Goal: Transaction & Acquisition: Book appointment/travel/reservation

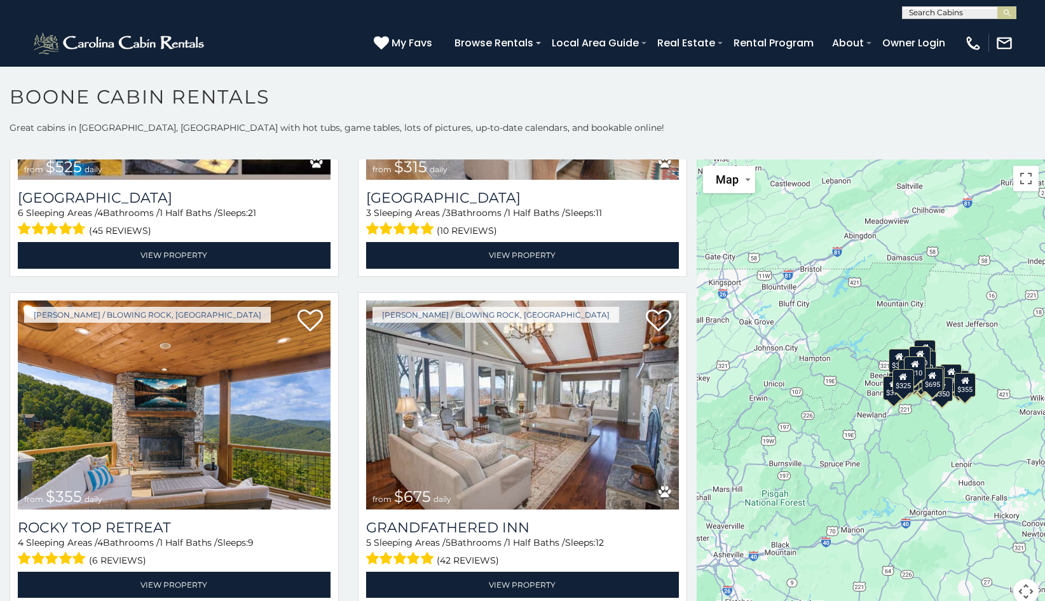
scroll to position [558, 0]
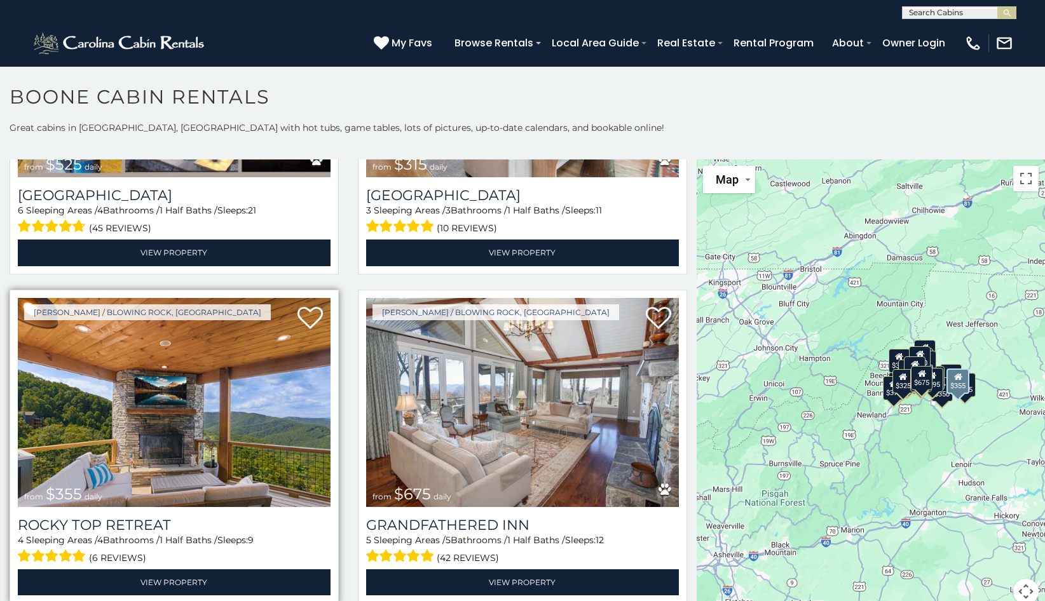
click at [259, 409] on img at bounding box center [174, 403] width 313 height 210
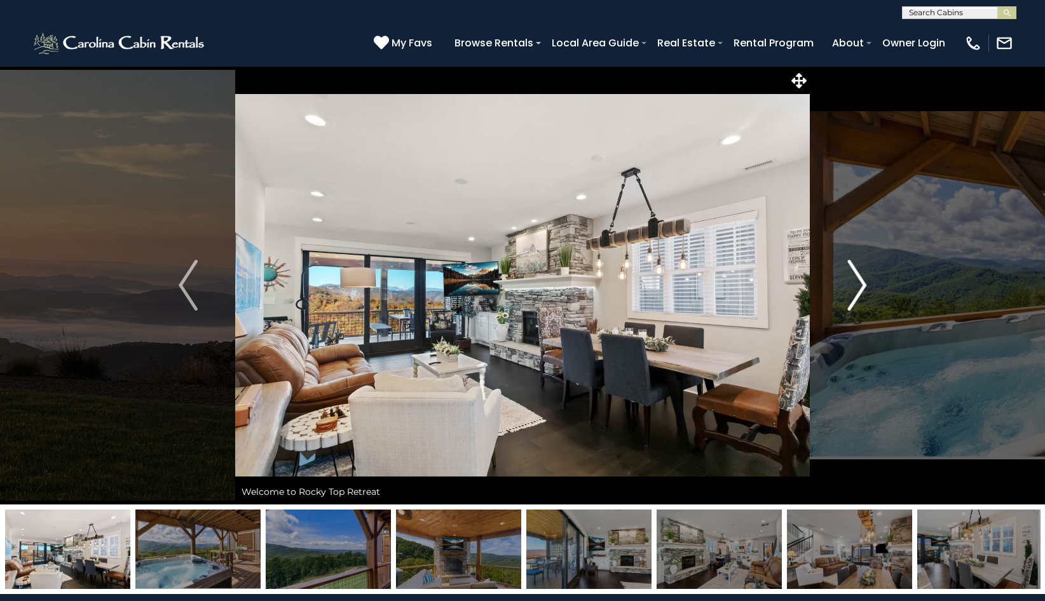
click at [856, 275] on img "Next" at bounding box center [856, 285] width 19 height 51
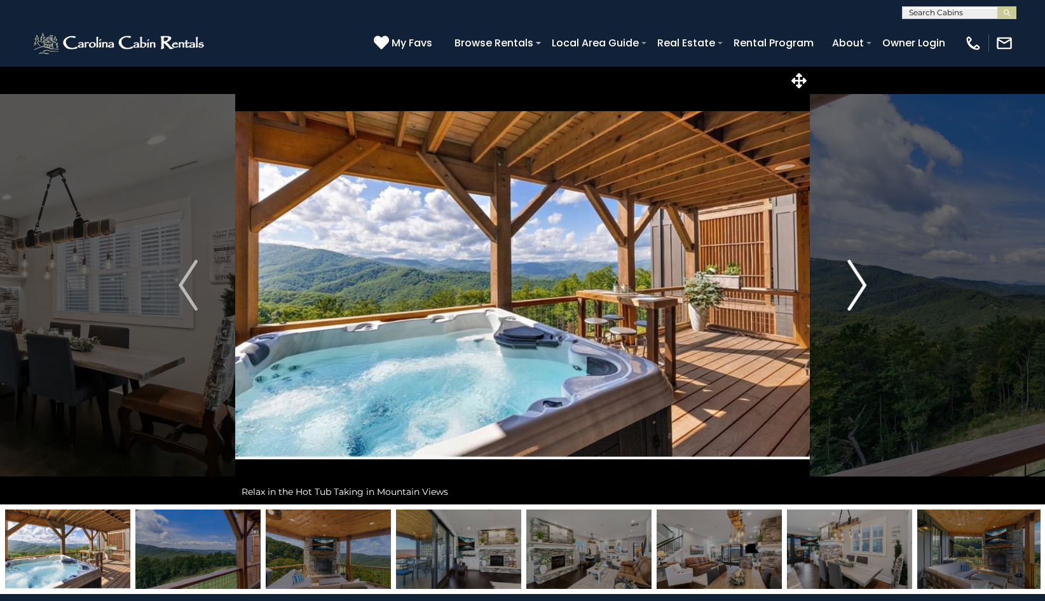
click at [856, 275] on img "Next" at bounding box center [856, 285] width 19 height 51
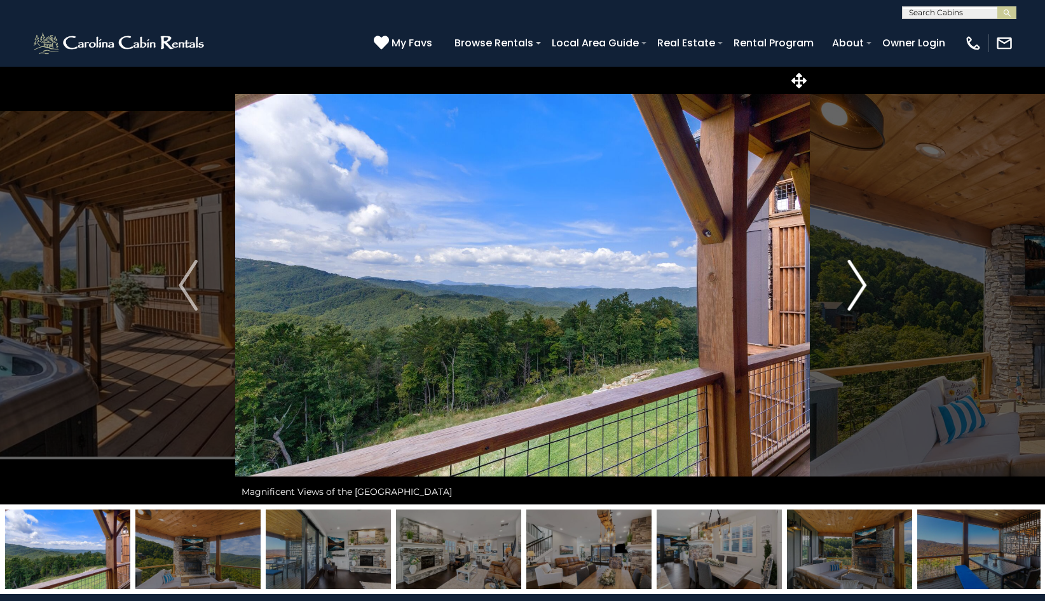
click at [856, 275] on img "Next" at bounding box center [856, 285] width 19 height 51
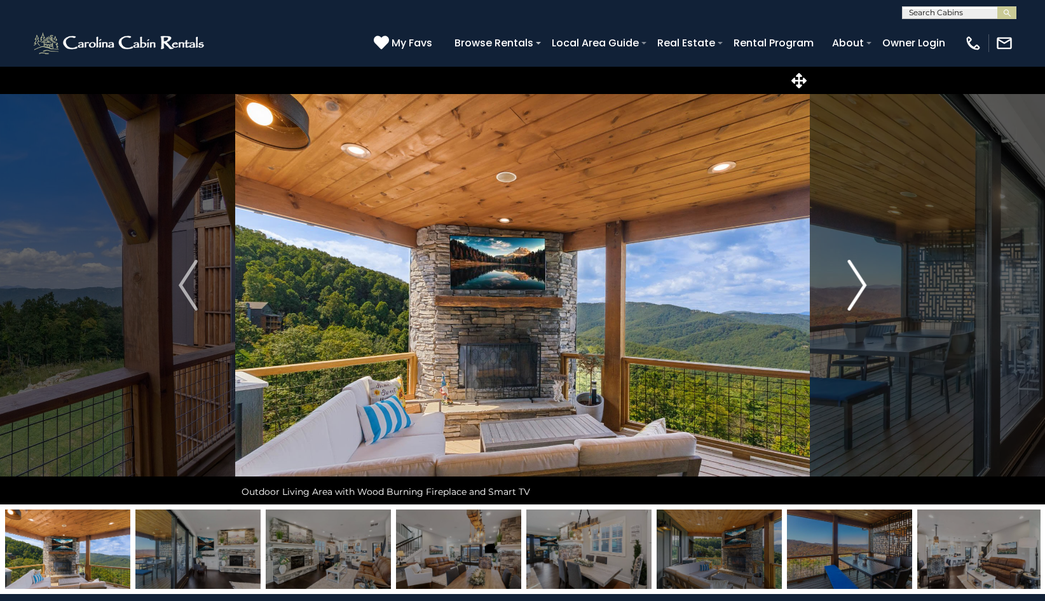
click at [856, 275] on img "Next" at bounding box center [856, 285] width 19 height 51
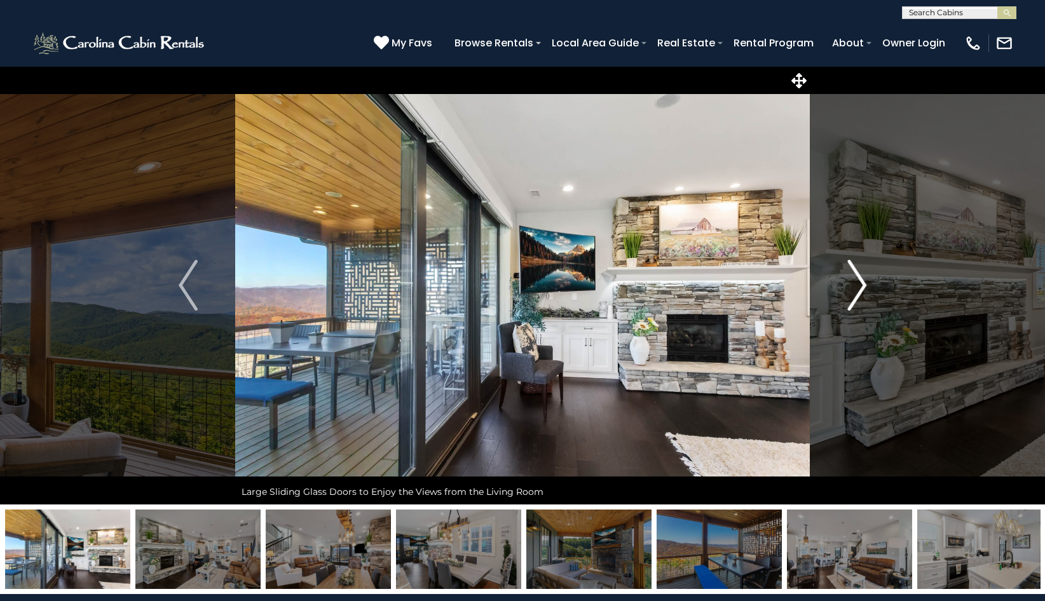
click at [856, 275] on img "Next" at bounding box center [856, 285] width 19 height 51
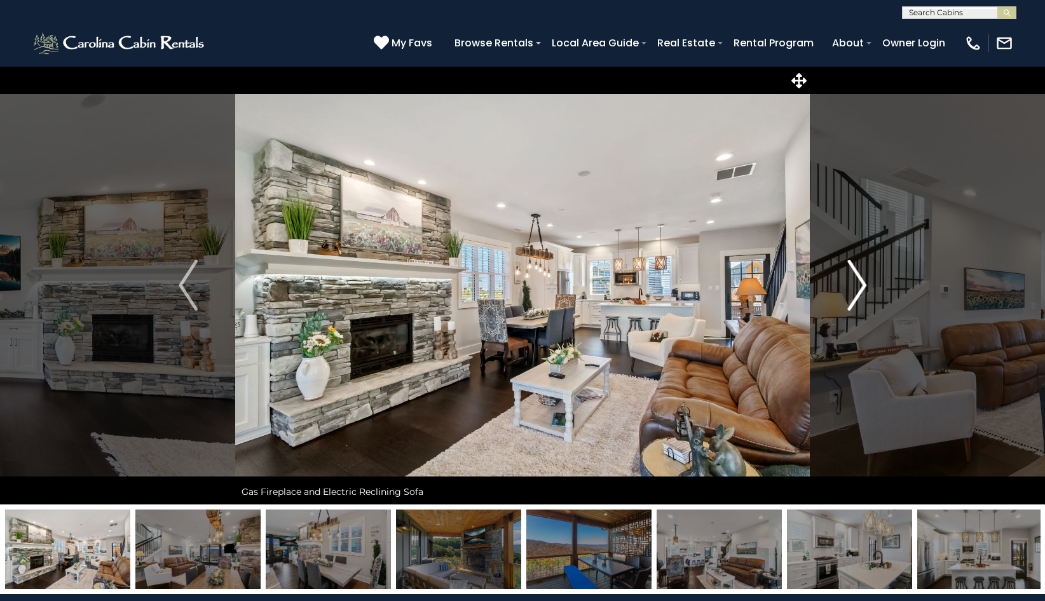
click at [856, 275] on img "Next" at bounding box center [856, 285] width 19 height 51
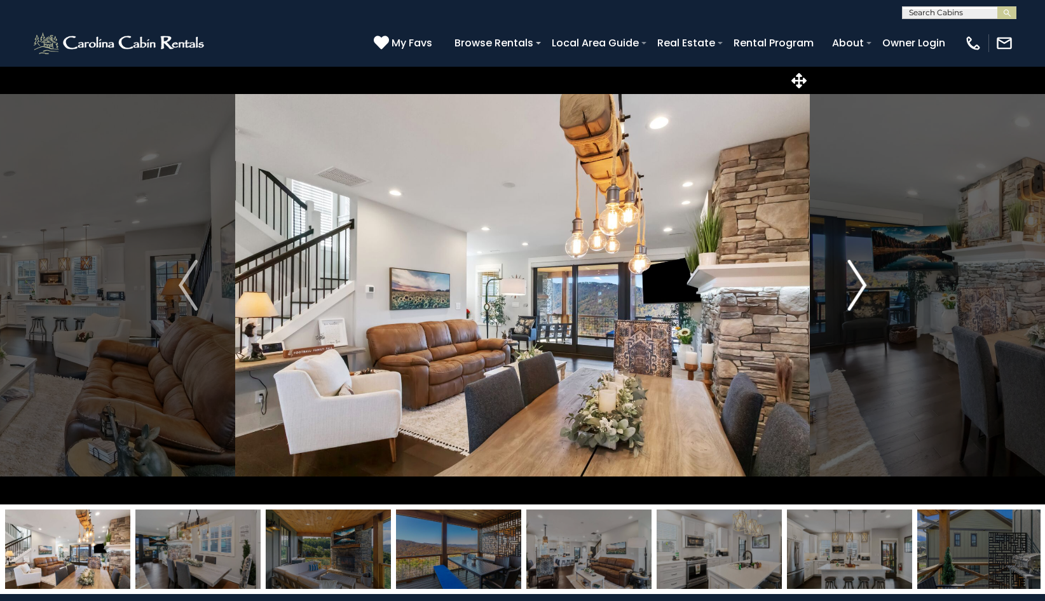
click at [856, 275] on img "Next" at bounding box center [856, 285] width 19 height 51
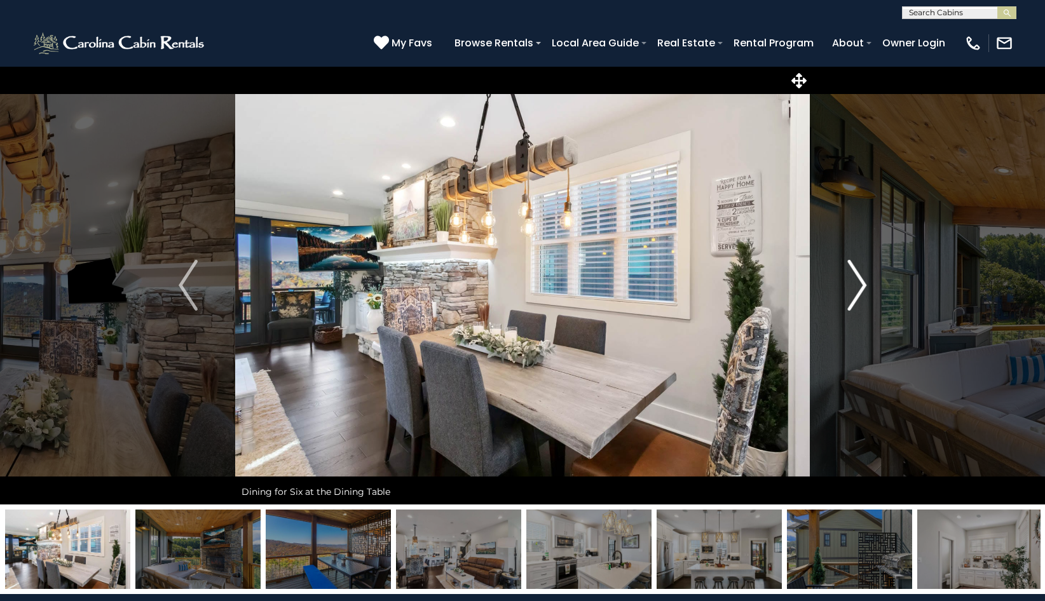
click at [856, 275] on img "Next" at bounding box center [856, 285] width 19 height 51
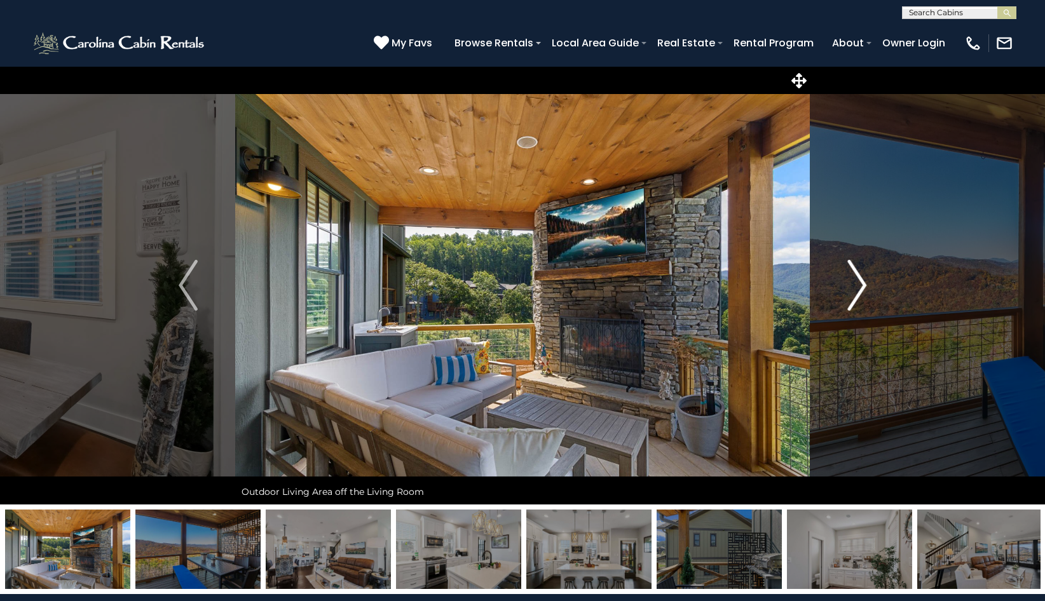
click at [856, 275] on img "Next" at bounding box center [856, 285] width 19 height 51
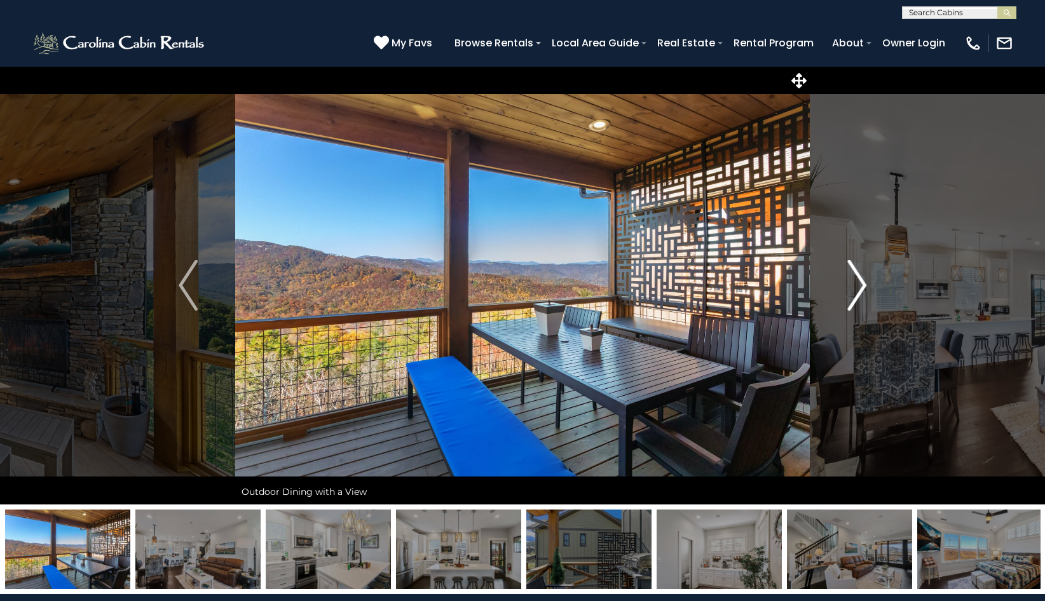
click at [856, 275] on img "Next" at bounding box center [856, 285] width 19 height 51
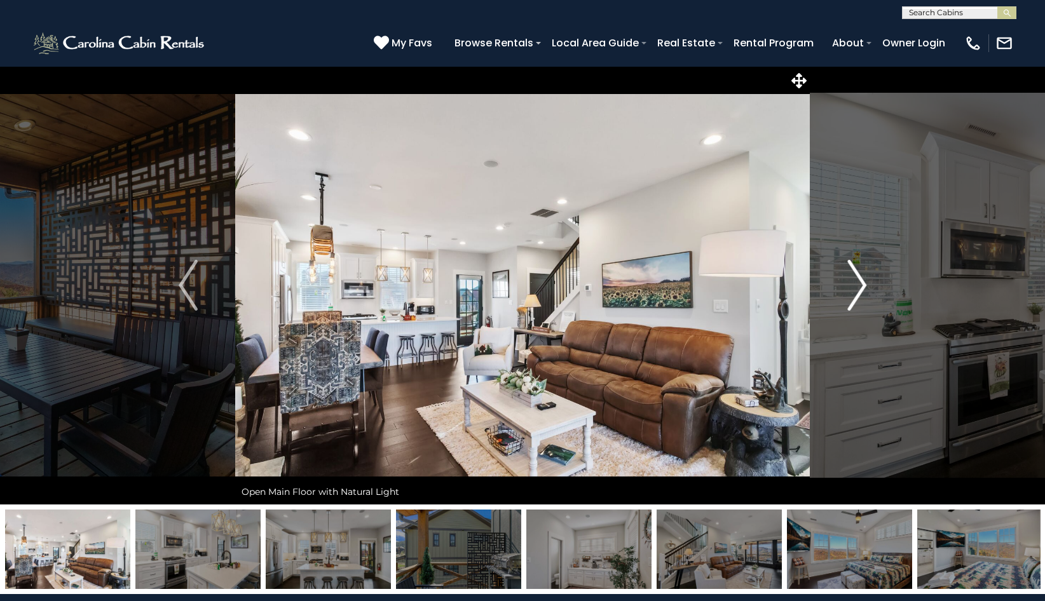
click at [856, 275] on img "Next" at bounding box center [856, 285] width 19 height 51
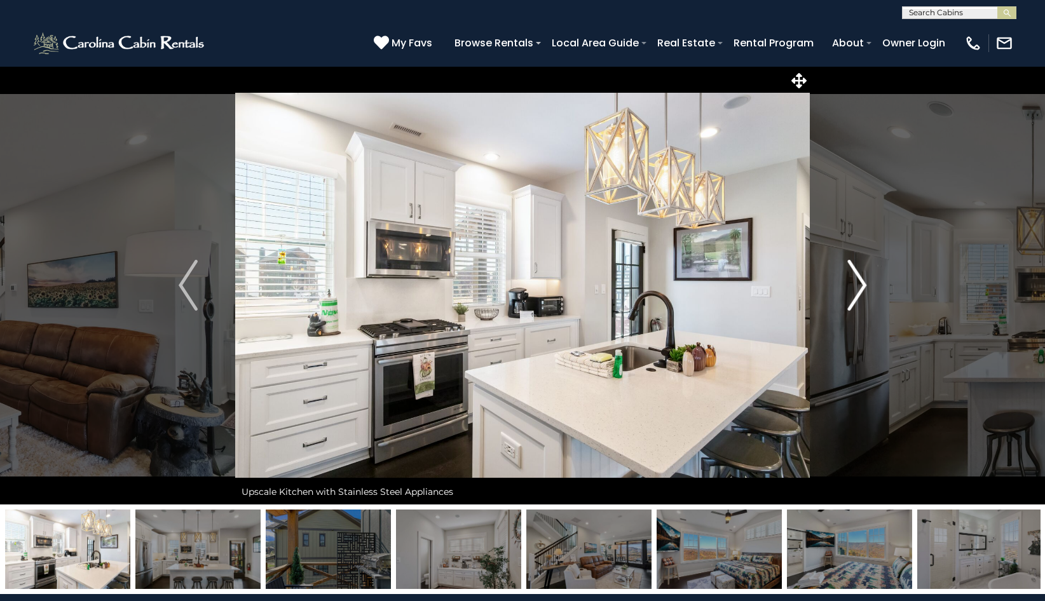
click at [856, 275] on img "Next" at bounding box center [856, 285] width 19 height 51
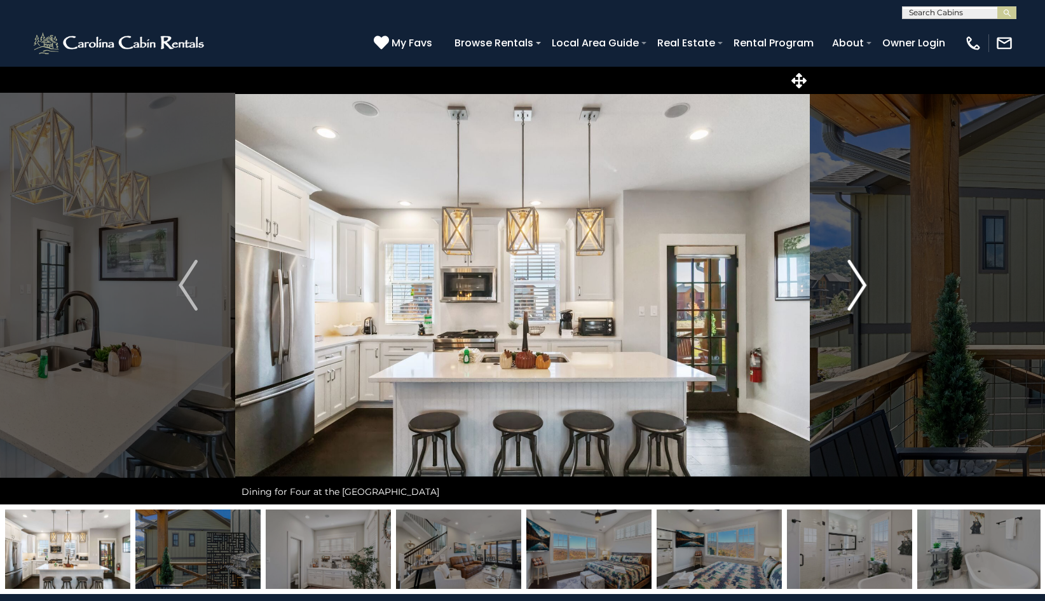
click at [856, 275] on img "Next" at bounding box center [856, 285] width 19 height 51
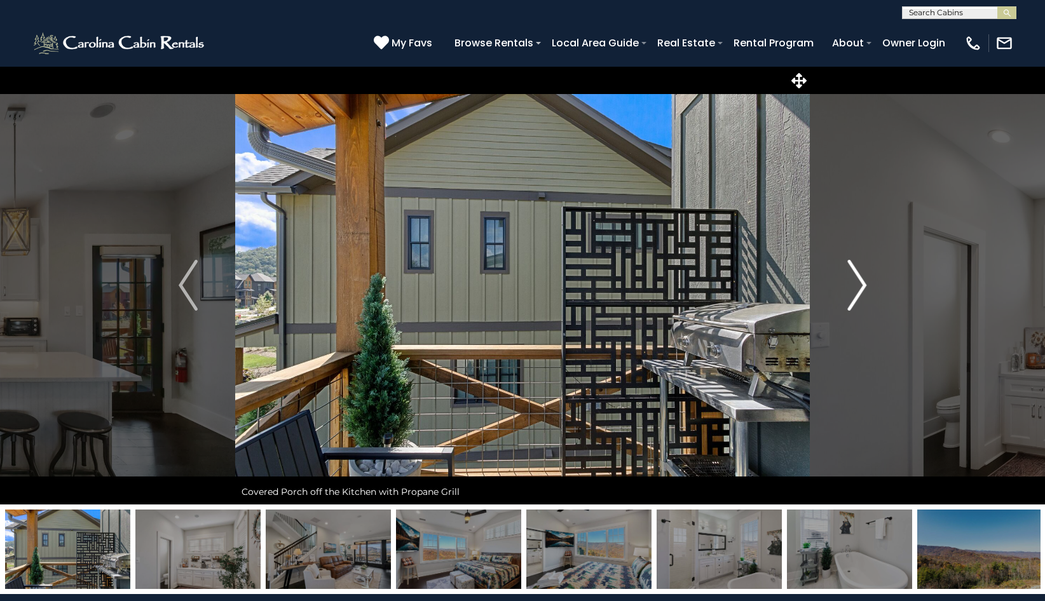
click at [856, 275] on img "Next" at bounding box center [856, 285] width 19 height 51
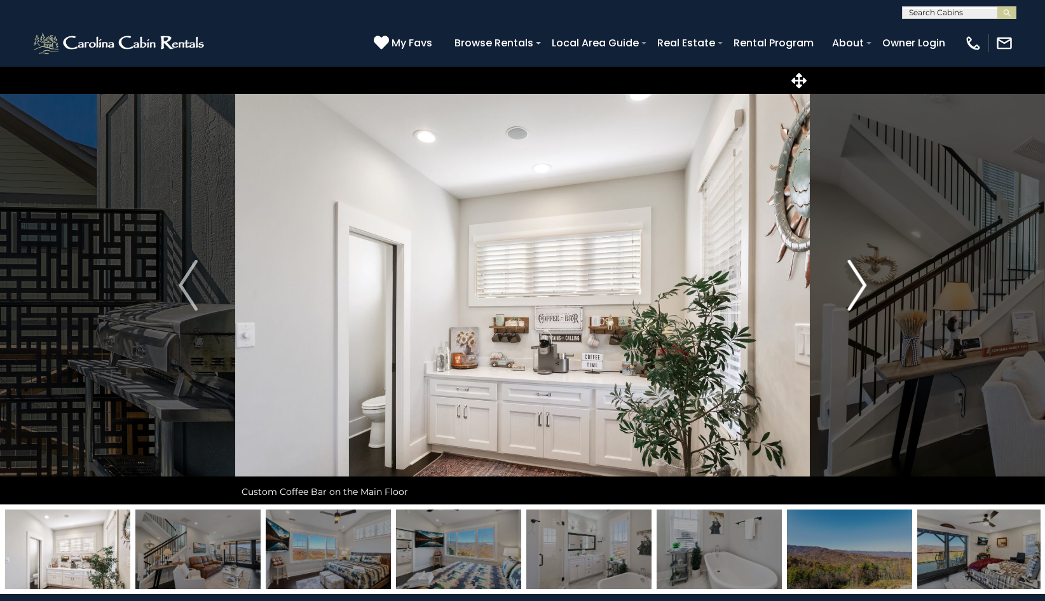
click at [856, 275] on img "Next" at bounding box center [856, 285] width 19 height 51
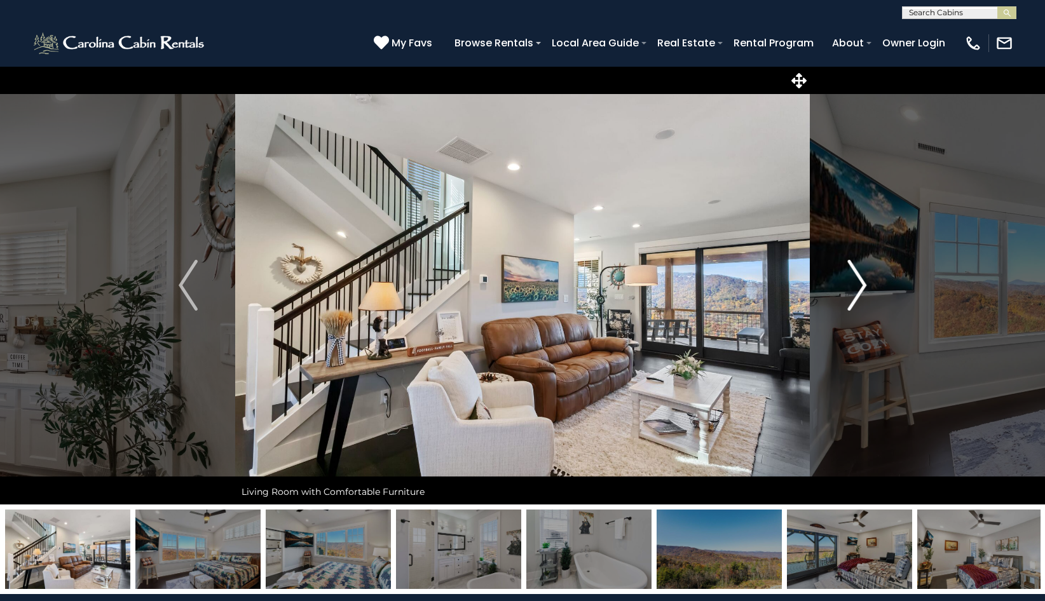
click at [856, 275] on img "Next" at bounding box center [856, 285] width 19 height 51
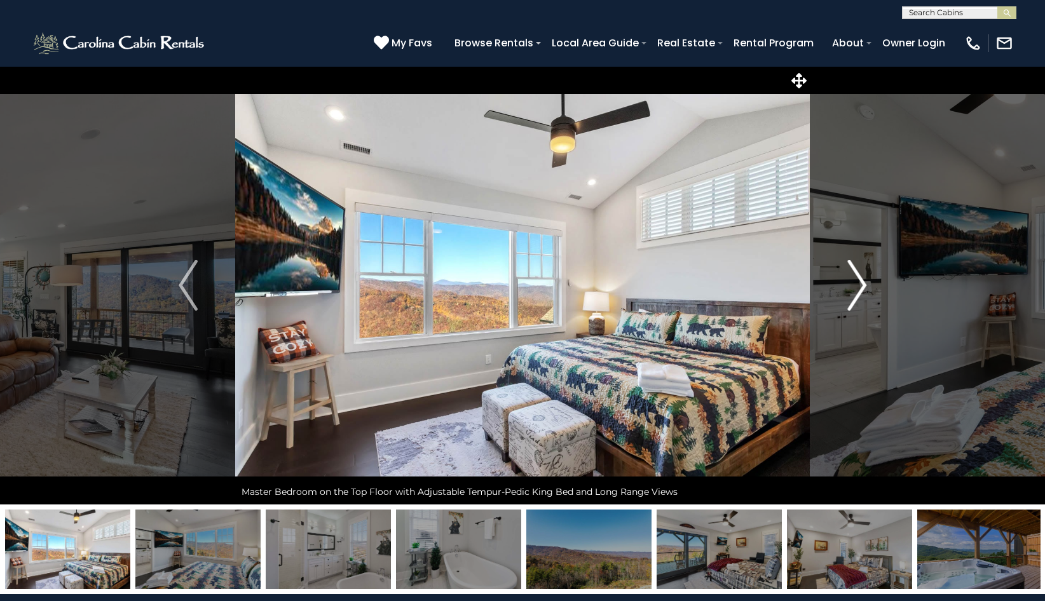
click at [856, 275] on img "Next" at bounding box center [856, 285] width 19 height 51
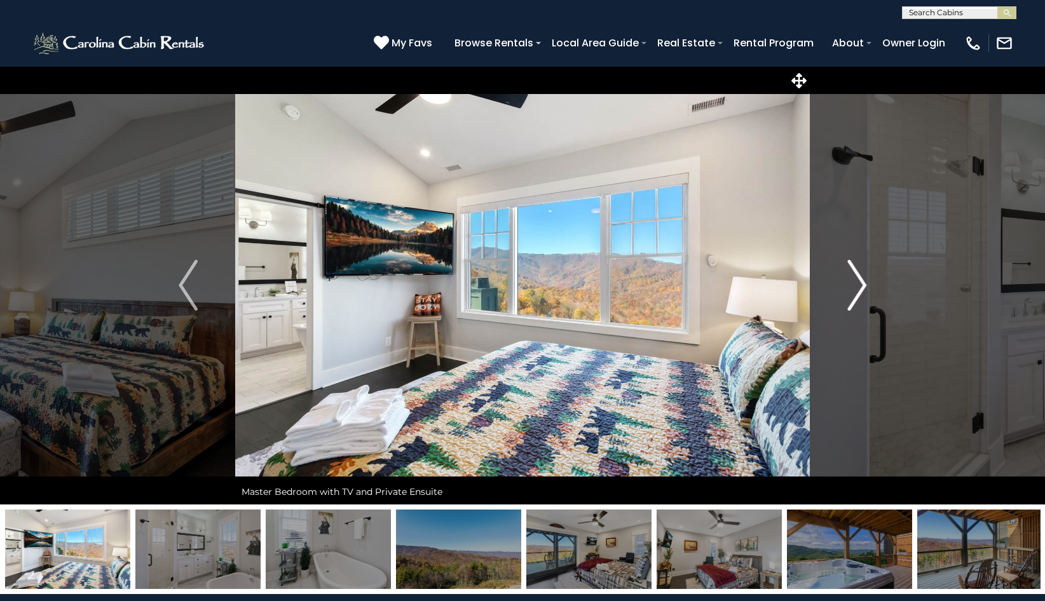
click at [856, 275] on img "Next" at bounding box center [856, 285] width 19 height 51
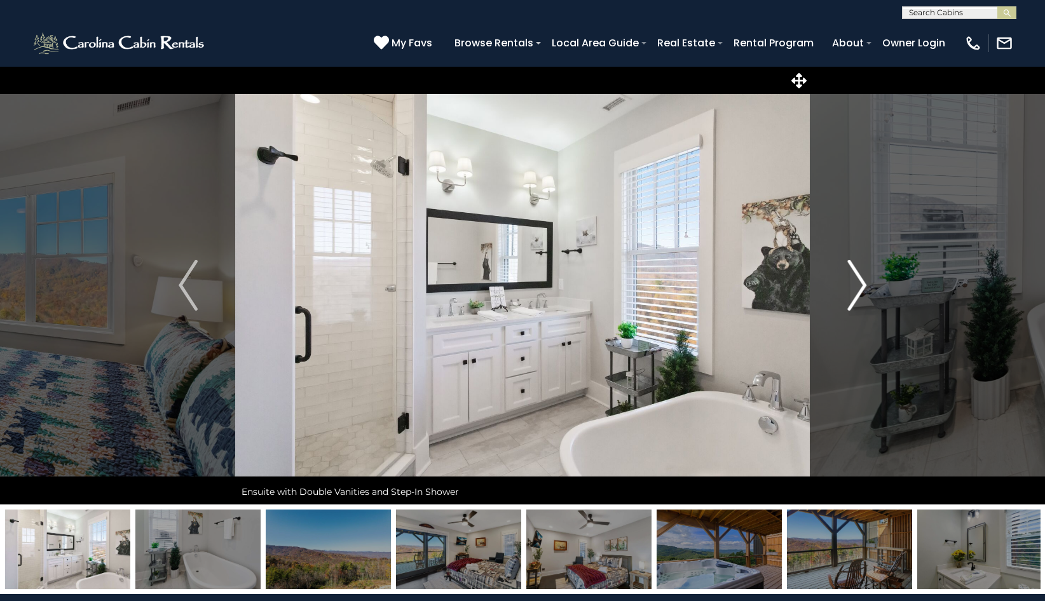
click at [856, 275] on img "Next" at bounding box center [856, 285] width 19 height 51
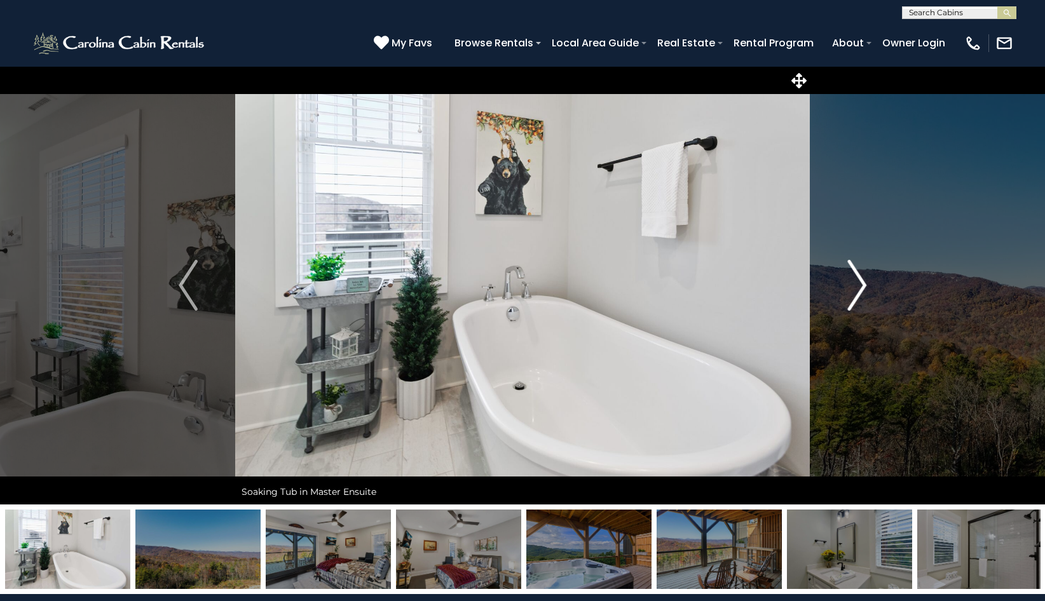
click at [856, 275] on img "Next" at bounding box center [856, 285] width 19 height 51
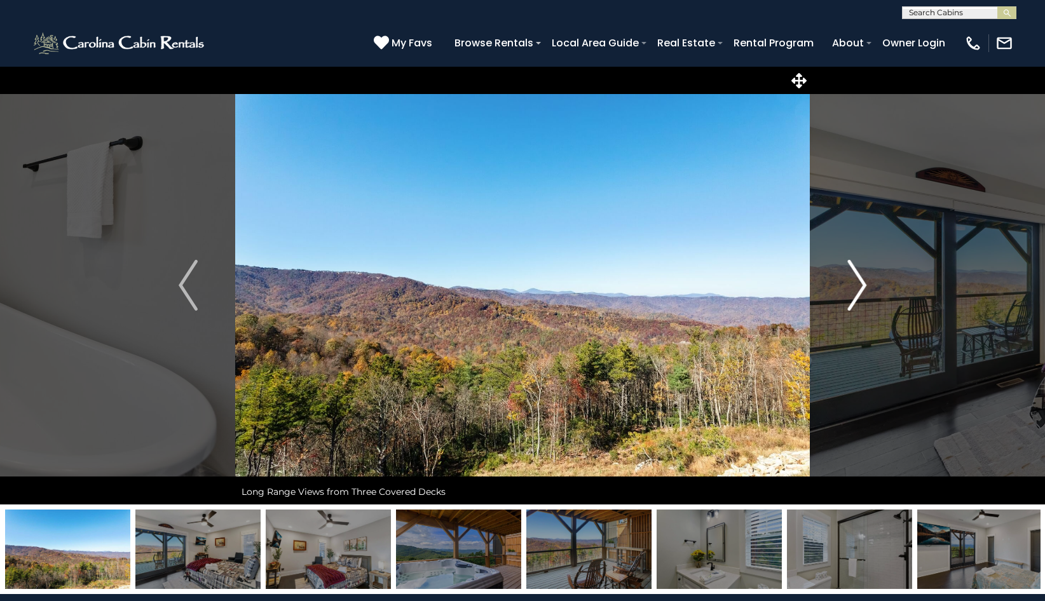
click at [856, 275] on img "Next" at bounding box center [856, 285] width 19 height 51
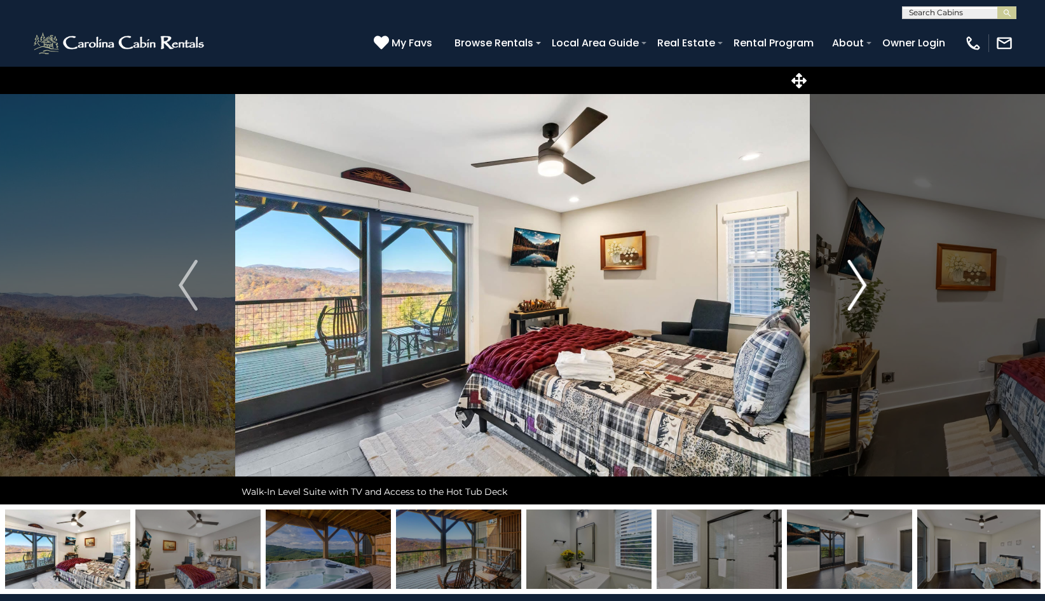
click at [856, 275] on img "Next" at bounding box center [856, 285] width 19 height 51
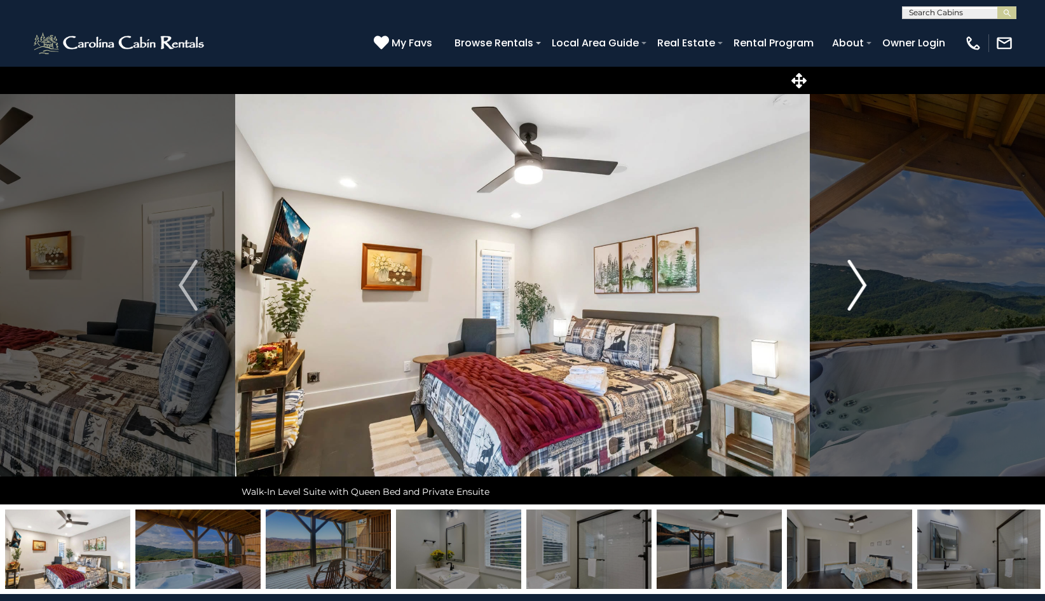
click at [856, 275] on img "Next" at bounding box center [856, 285] width 19 height 51
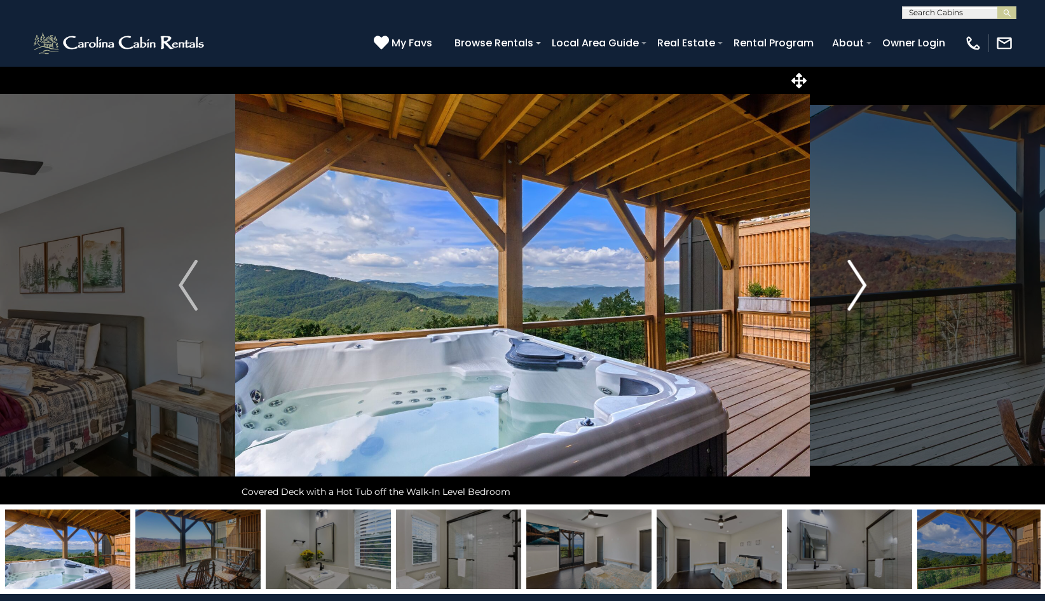
click at [856, 275] on img "Next" at bounding box center [856, 285] width 19 height 51
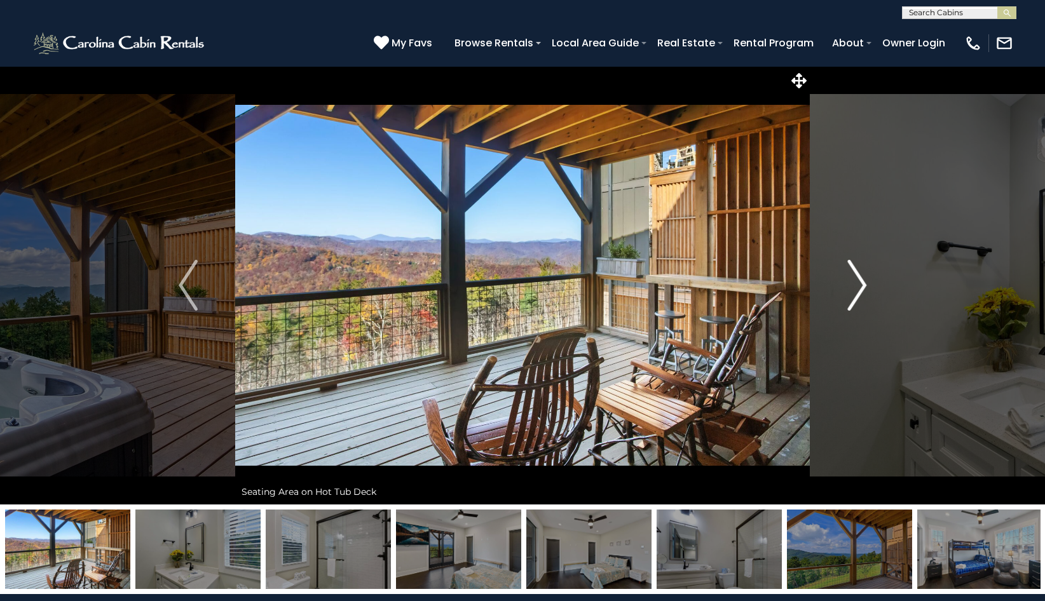
click at [856, 275] on img "Next" at bounding box center [856, 285] width 19 height 51
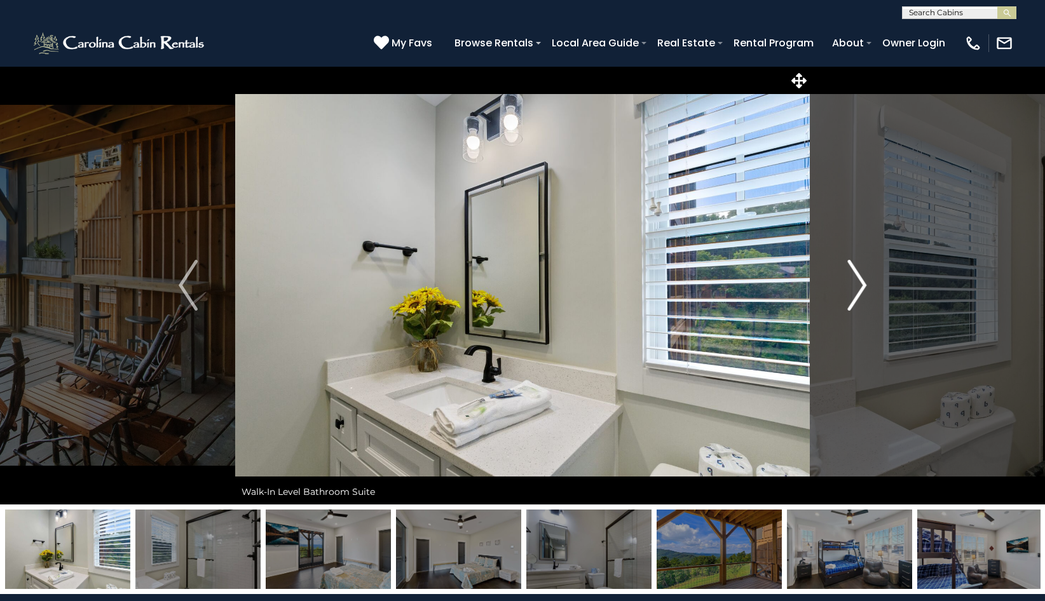
click at [856, 275] on img "Next" at bounding box center [856, 285] width 19 height 51
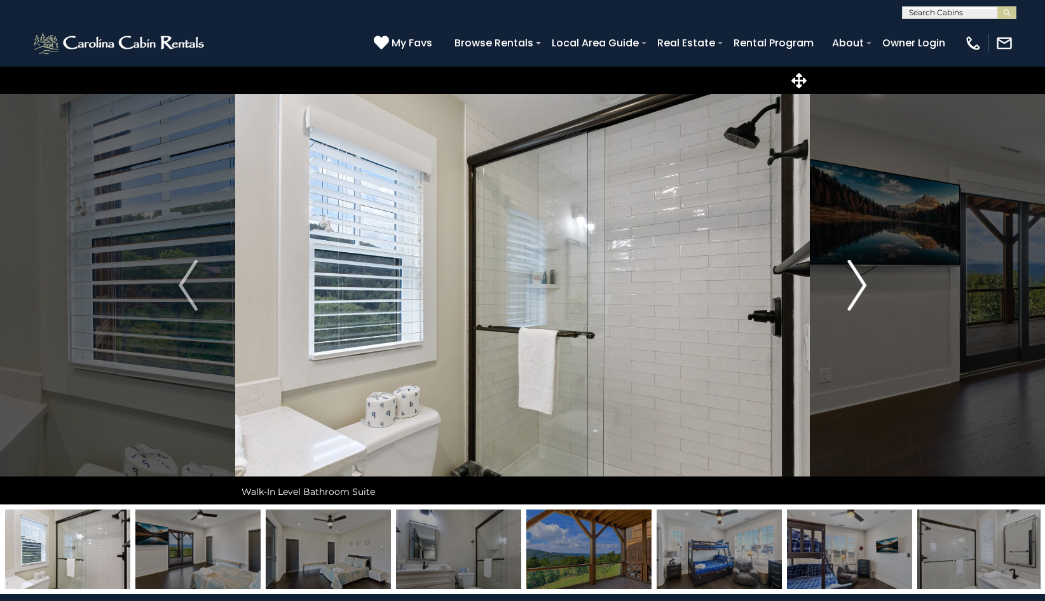
click at [856, 275] on img "Next" at bounding box center [856, 285] width 19 height 51
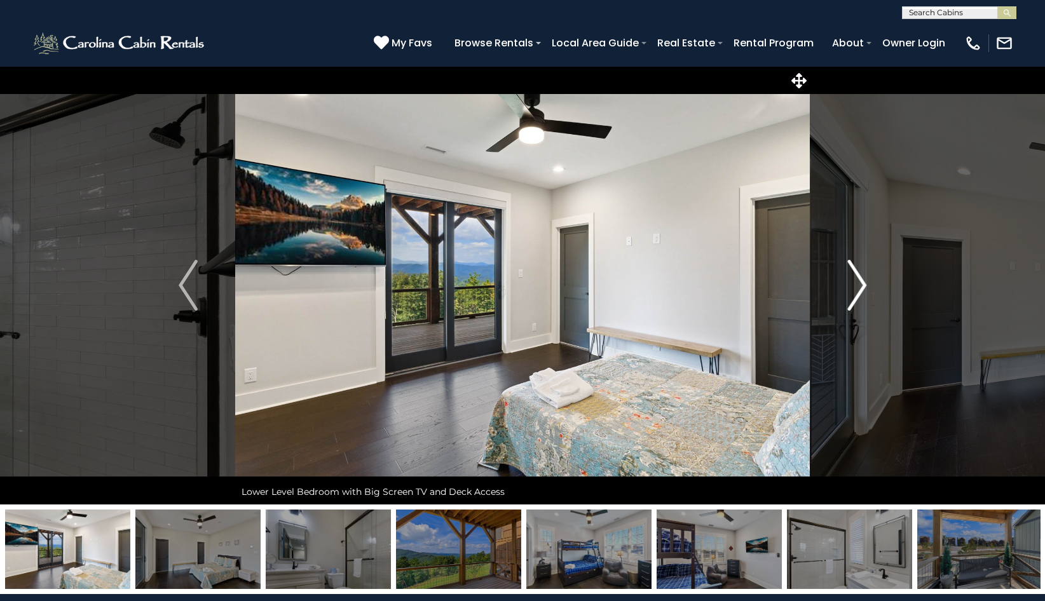
click at [856, 275] on img "Next" at bounding box center [856, 285] width 19 height 51
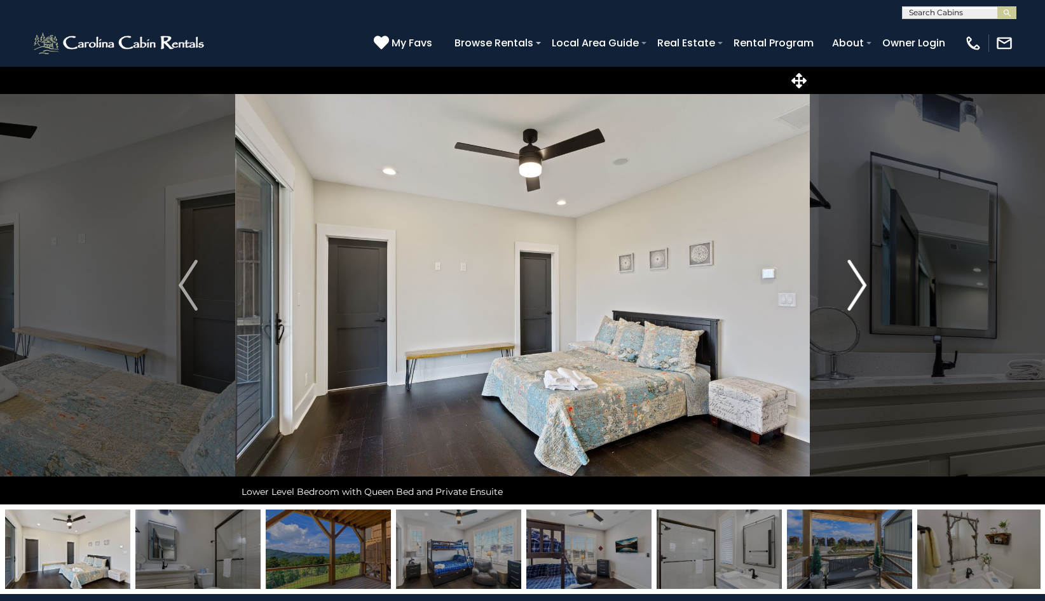
click at [856, 275] on img "Next" at bounding box center [856, 285] width 19 height 51
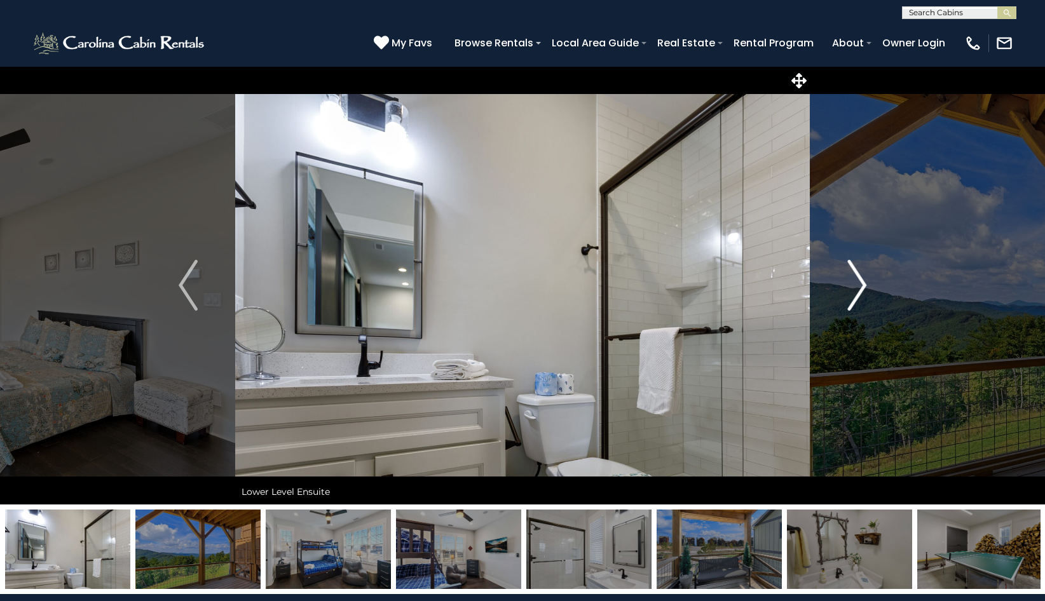
click at [856, 275] on img "Next" at bounding box center [856, 285] width 19 height 51
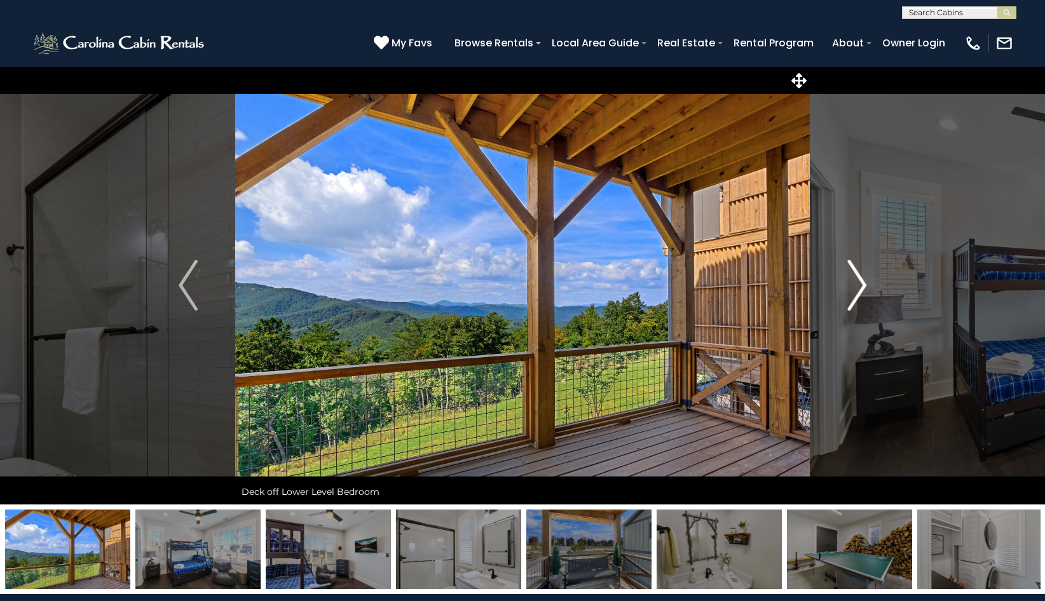
click at [856, 275] on img "Next" at bounding box center [856, 285] width 19 height 51
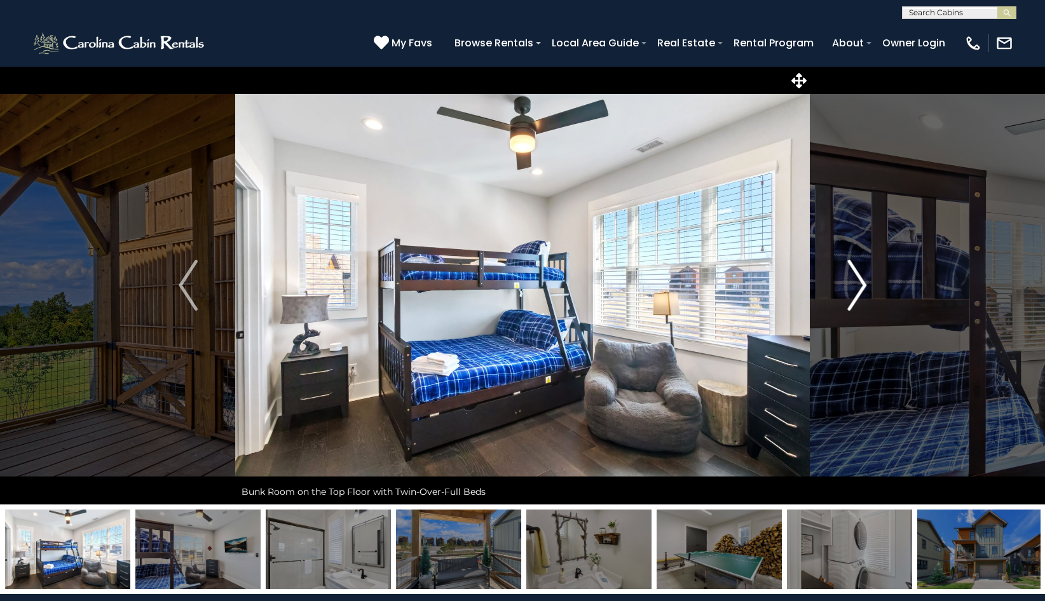
click at [856, 275] on img "Next" at bounding box center [856, 285] width 19 height 51
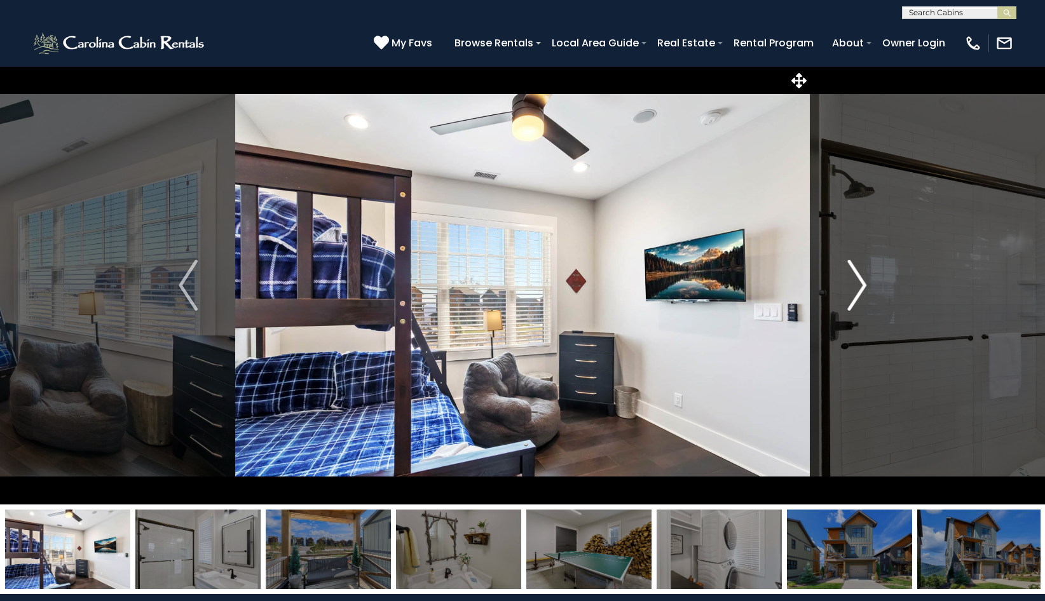
click at [856, 275] on img "Next" at bounding box center [856, 285] width 19 height 51
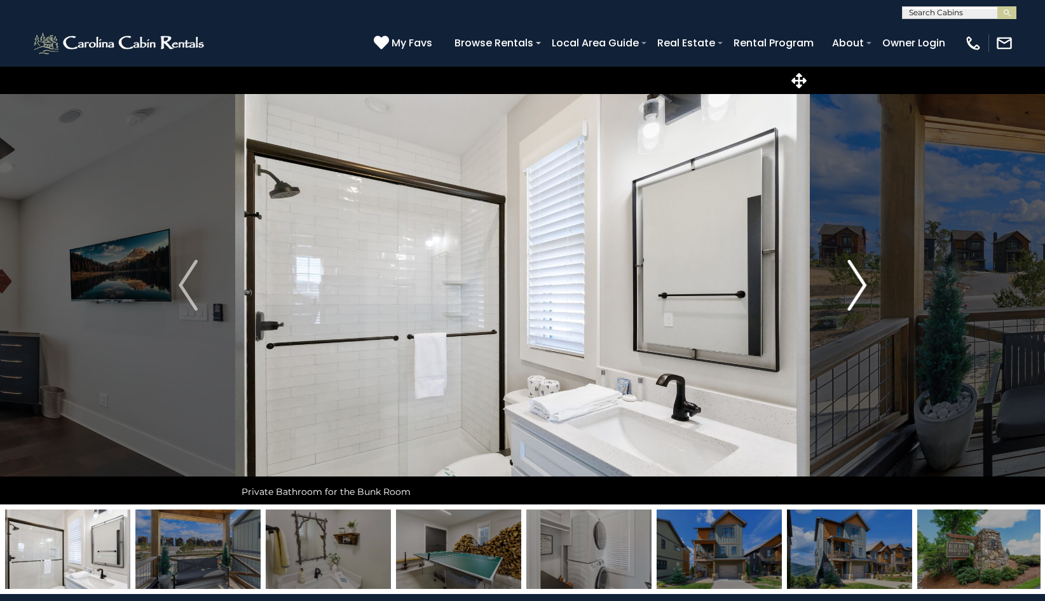
click at [856, 275] on img "Next" at bounding box center [856, 285] width 19 height 51
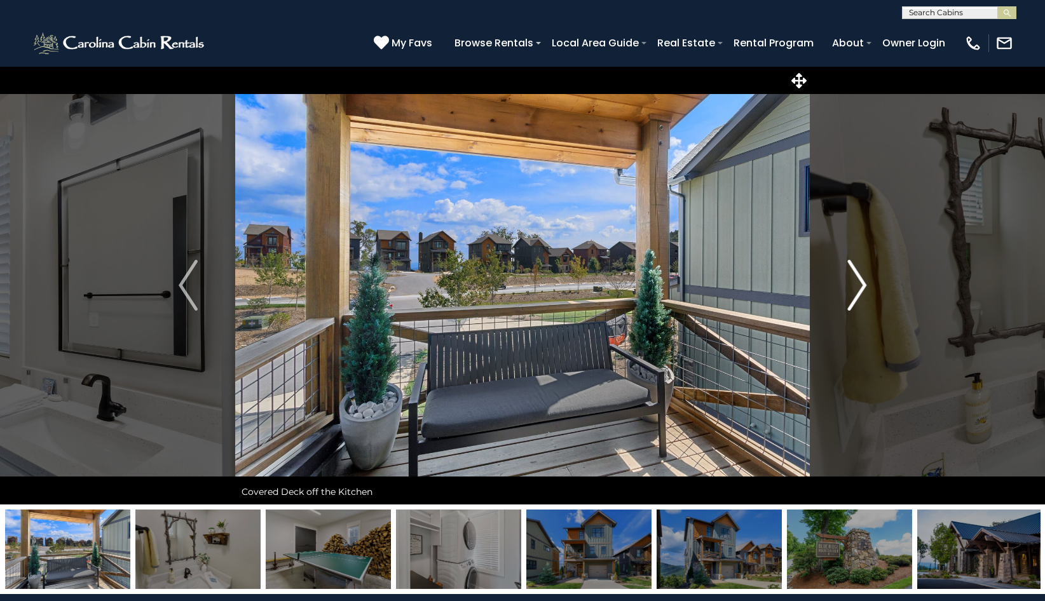
click at [856, 275] on img "Next" at bounding box center [856, 285] width 19 height 51
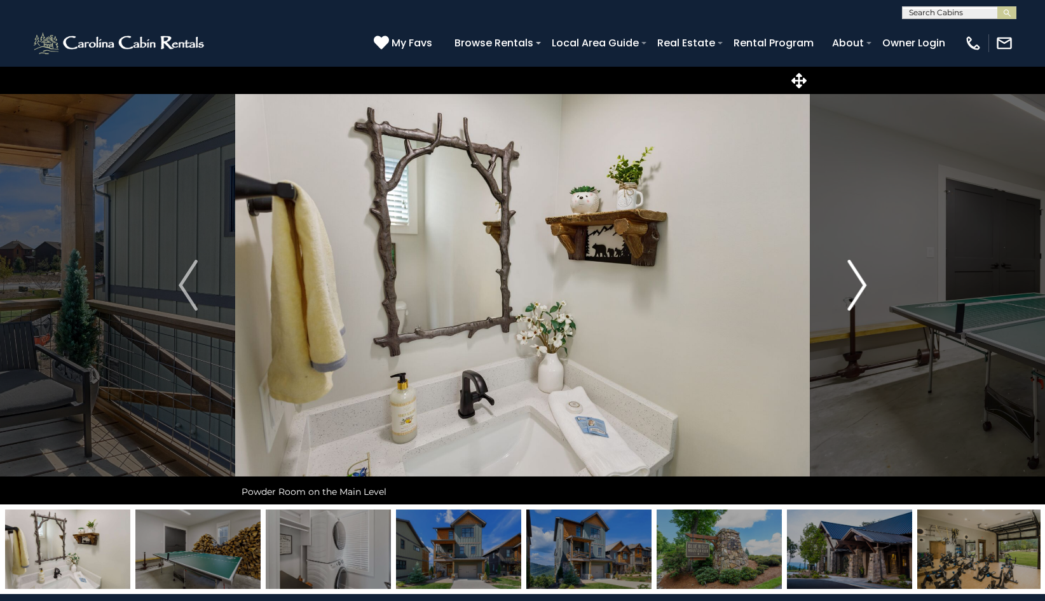
click at [856, 275] on img "Next" at bounding box center [856, 285] width 19 height 51
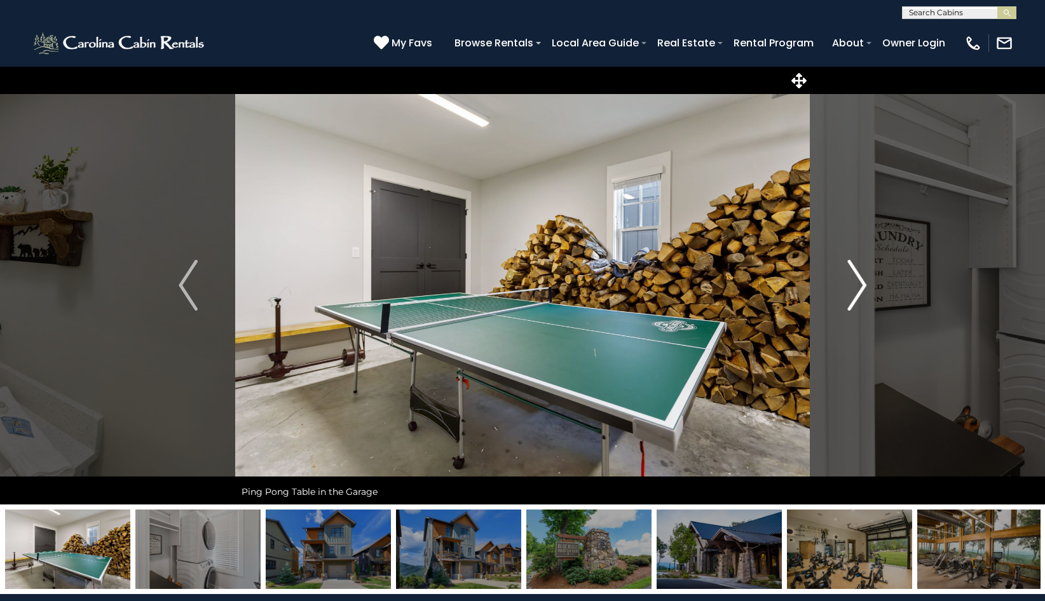
click at [856, 275] on img "Next" at bounding box center [856, 285] width 19 height 51
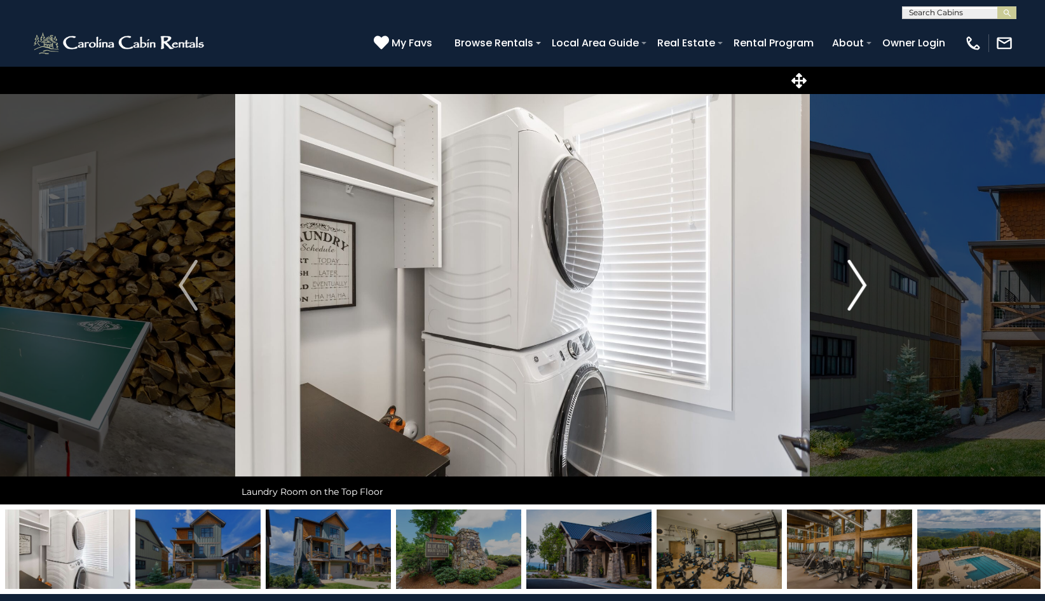
click at [856, 275] on img "Next" at bounding box center [856, 285] width 19 height 51
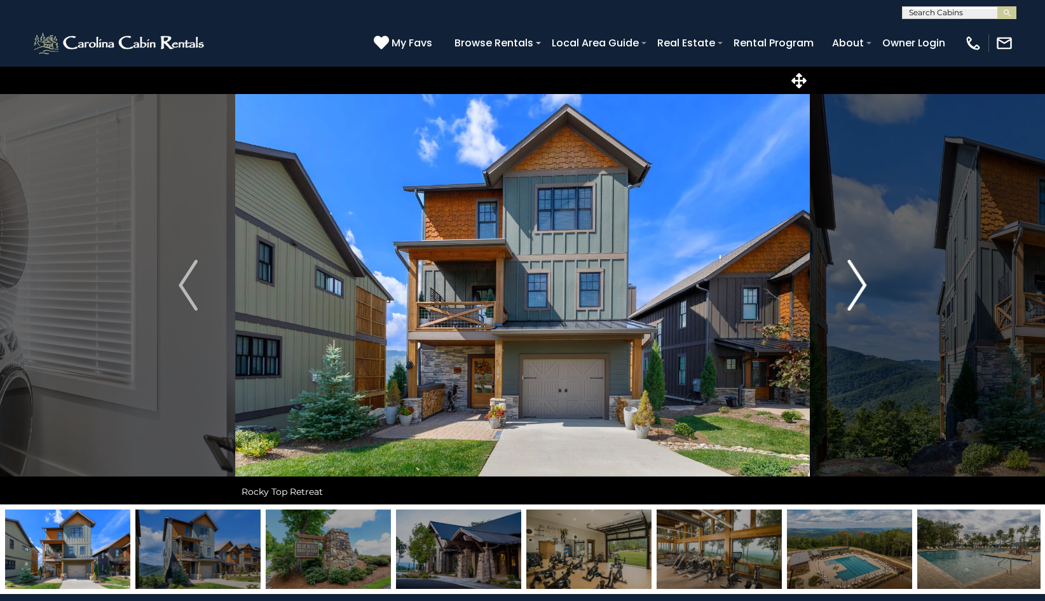
click at [856, 275] on img "Next" at bounding box center [856, 285] width 19 height 51
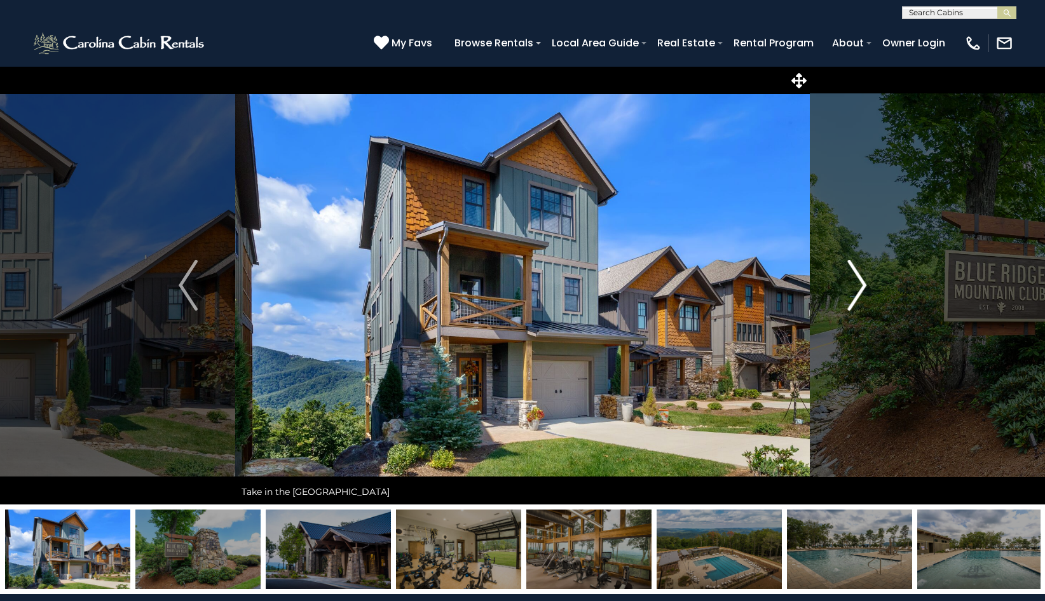
click at [856, 275] on img "Next" at bounding box center [856, 285] width 19 height 51
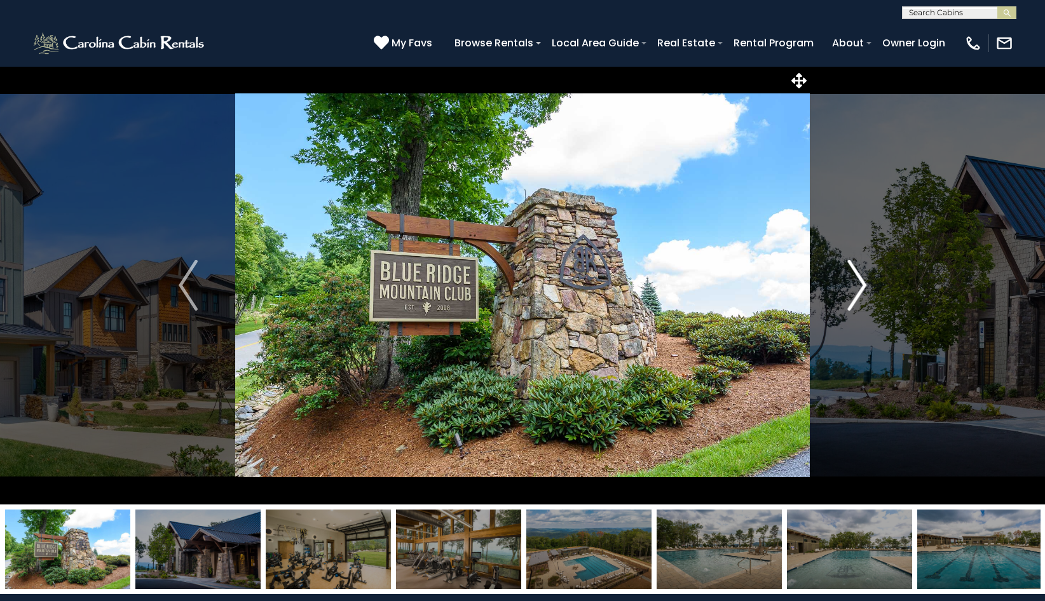
click at [856, 275] on img "Next" at bounding box center [856, 285] width 19 height 51
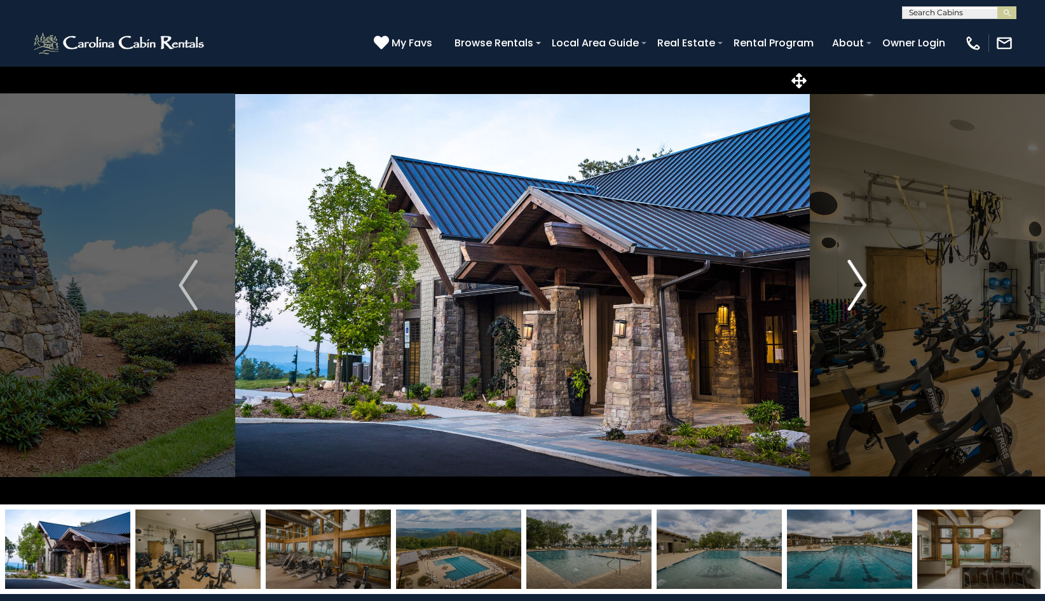
click at [856, 275] on img "Next" at bounding box center [856, 285] width 19 height 51
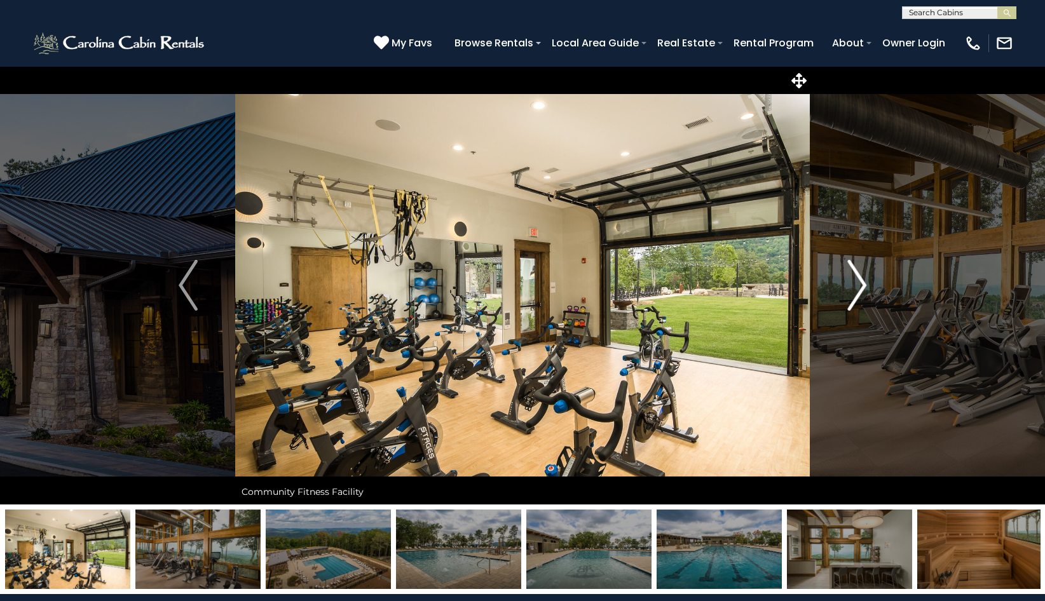
click at [856, 275] on img "Next" at bounding box center [856, 285] width 19 height 51
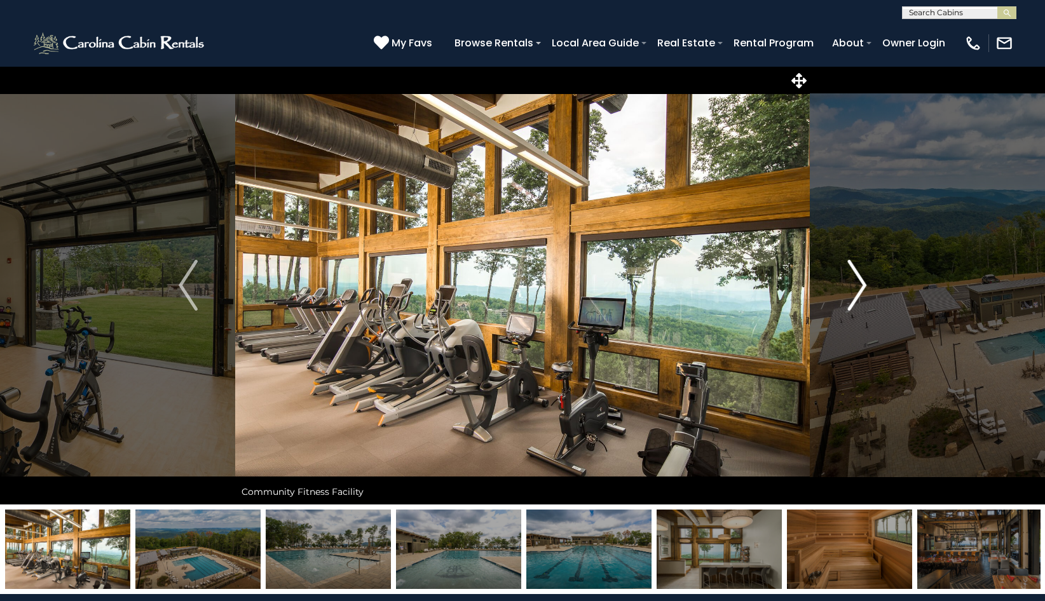
click at [856, 275] on img "Next" at bounding box center [856, 285] width 19 height 51
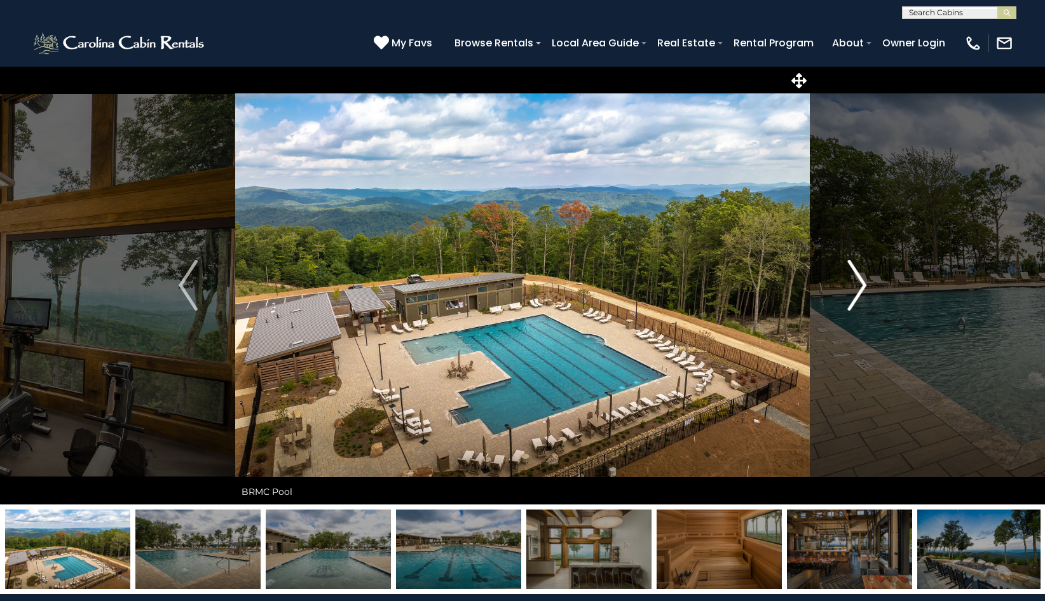
click at [856, 275] on img "Next" at bounding box center [856, 285] width 19 height 51
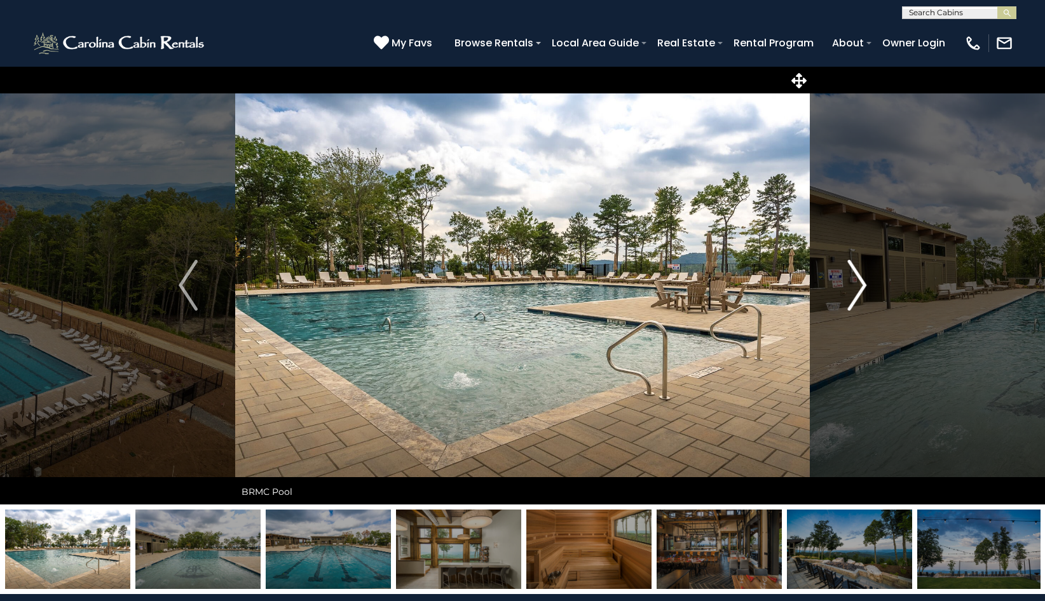
click at [856, 275] on img "Next" at bounding box center [856, 285] width 19 height 51
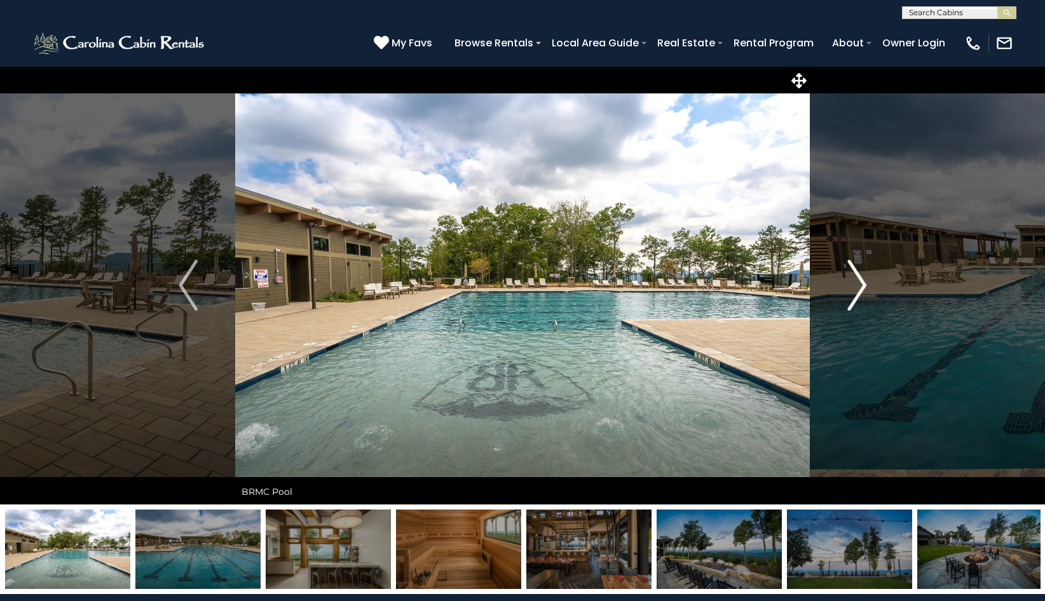
click at [856, 275] on img "Next" at bounding box center [856, 285] width 19 height 51
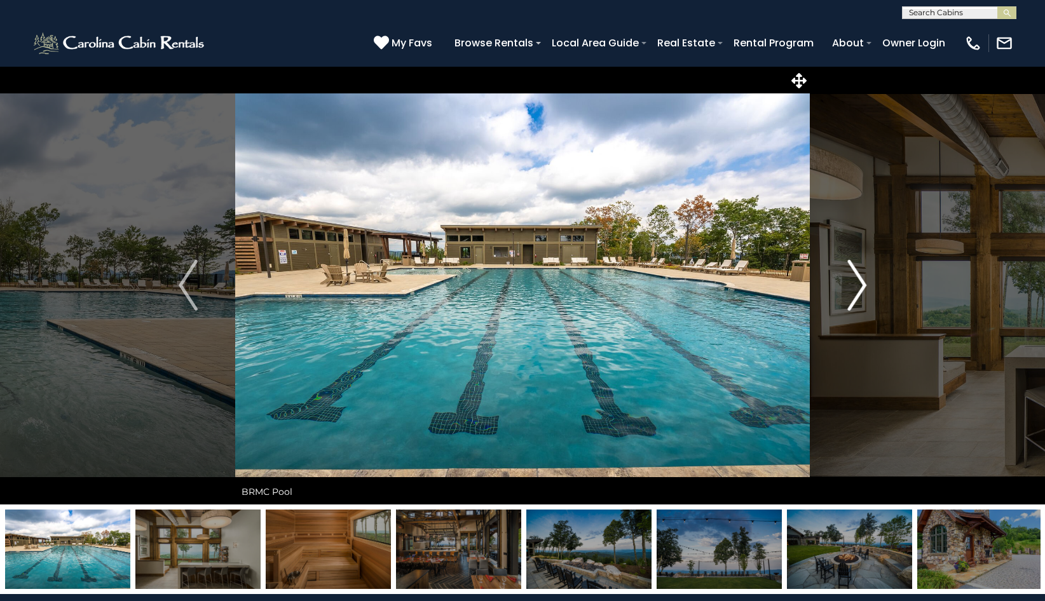
click at [856, 275] on img "Next" at bounding box center [856, 285] width 19 height 51
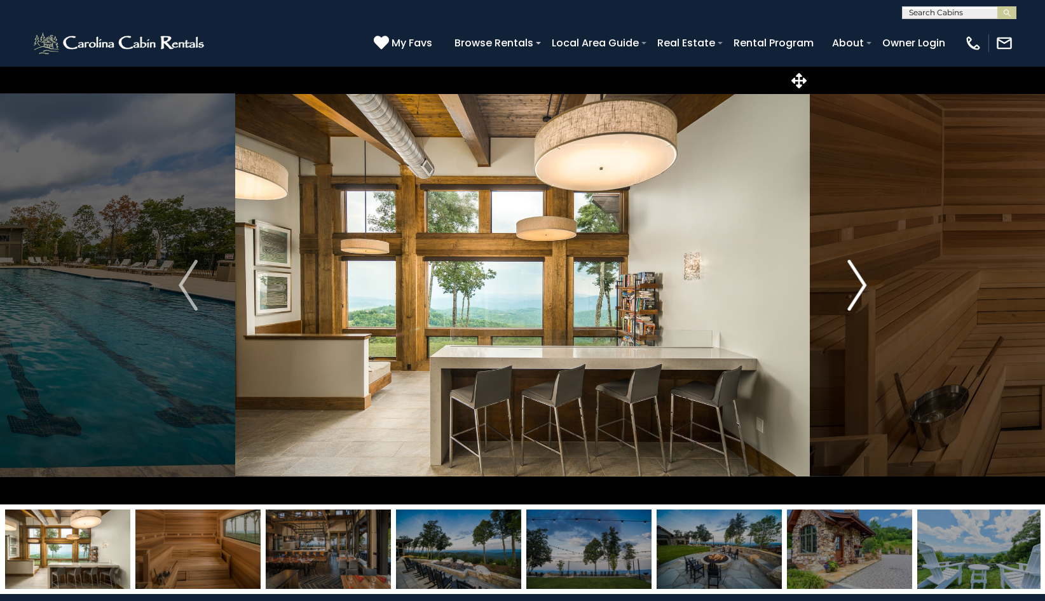
click at [856, 275] on img "Next" at bounding box center [856, 285] width 19 height 51
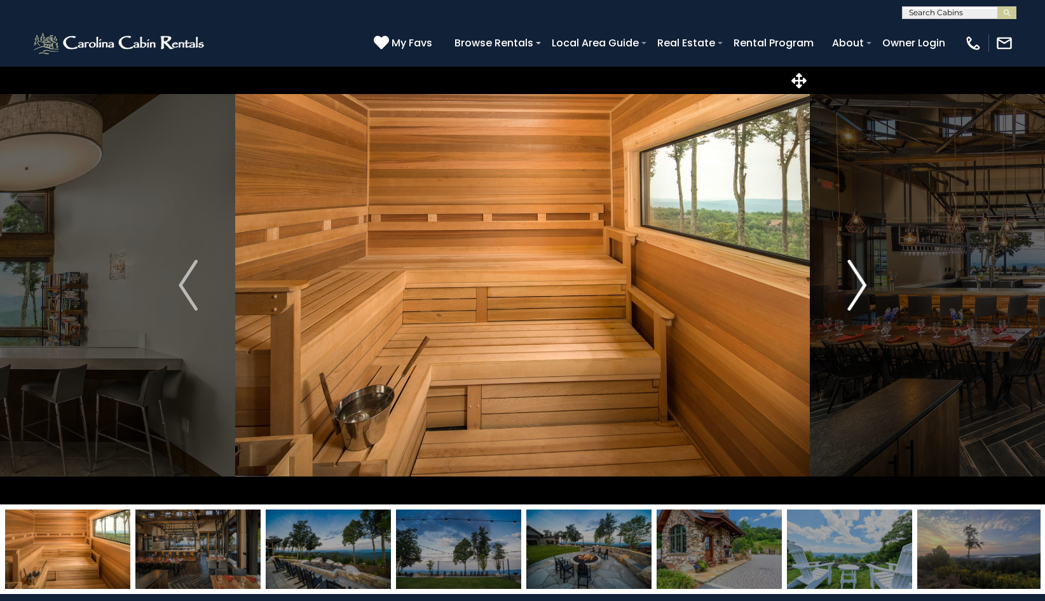
click at [856, 275] on img "Next" at bounding box center [856, 285] width 19 height 51
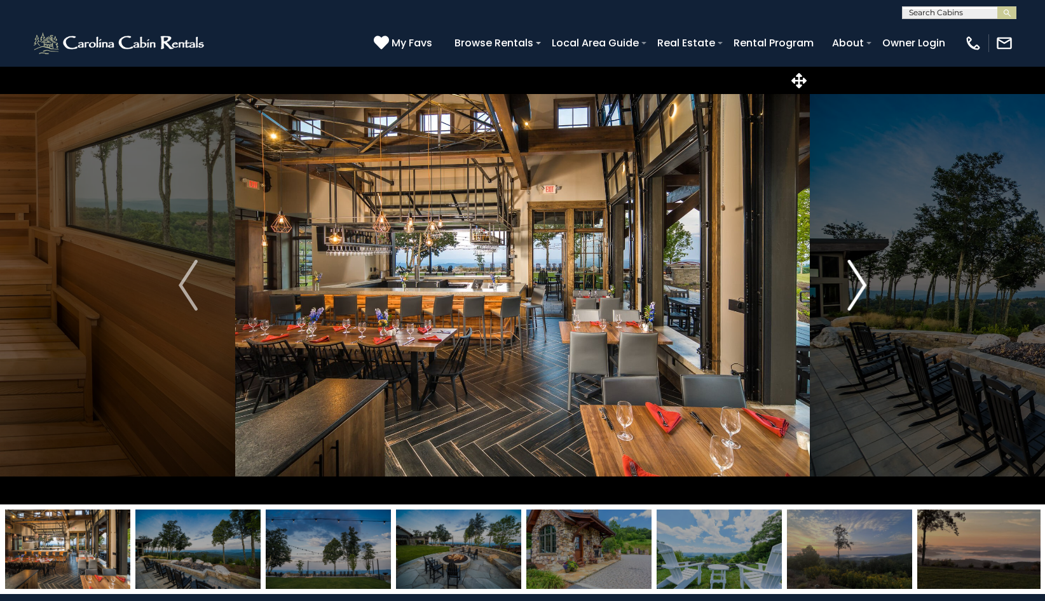
click at [856, 275] on img "Next" at bounding box center [856, 285] width 19 height 51
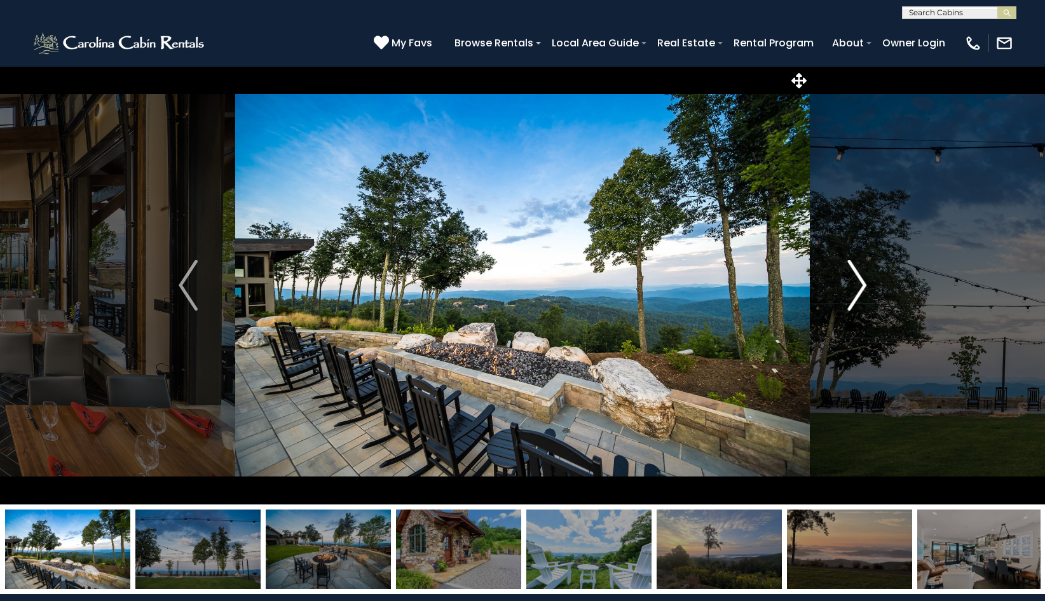
click at [856, 275] on img "Next" at bounding box center [856, 285] width 19 height 51
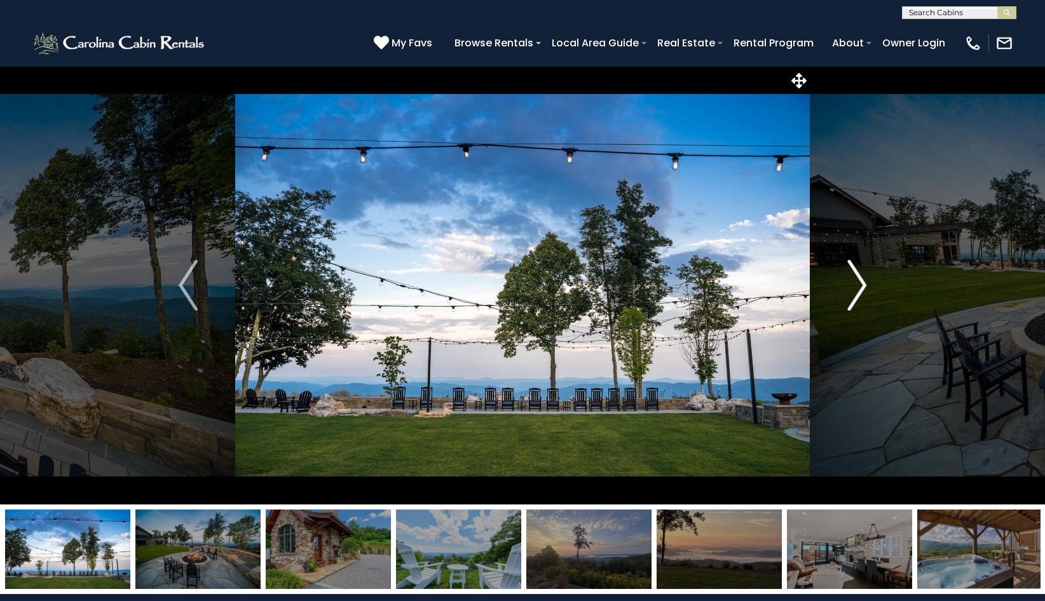
click at [856, 275] on img "Next" at bounding box center [856, 285] width 19 height 51
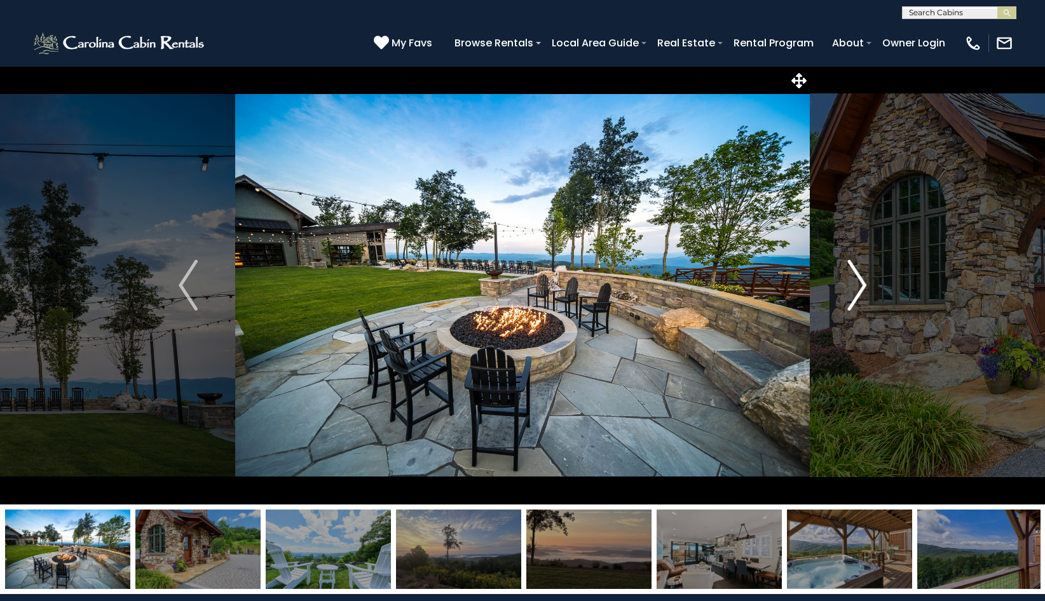
click at [856, 275] on img "Next" at bounding box center [856, 285] width 19 height 51
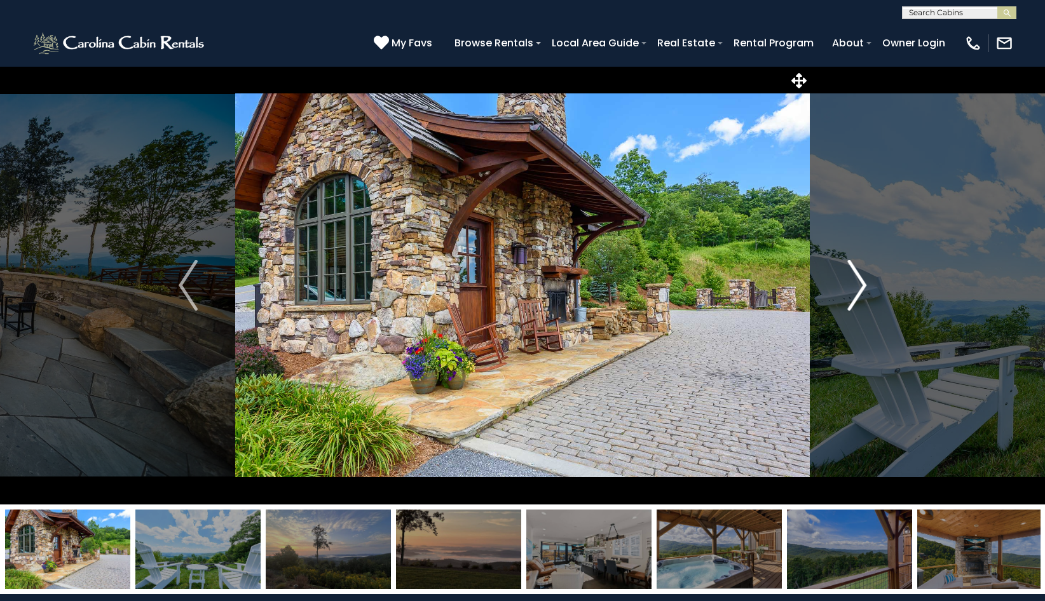
click at [856, 275] on img "Next" at bounding box center [856, 285] width 19 height 51
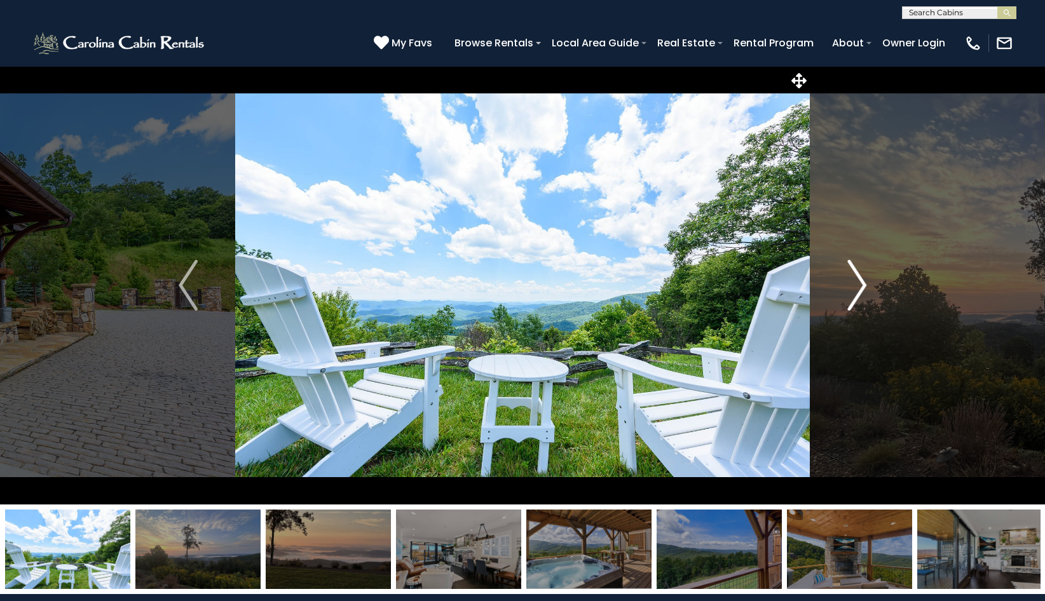
click at [856, 275] on img "Next" at bounding box center [856, 285] width 19 height 51
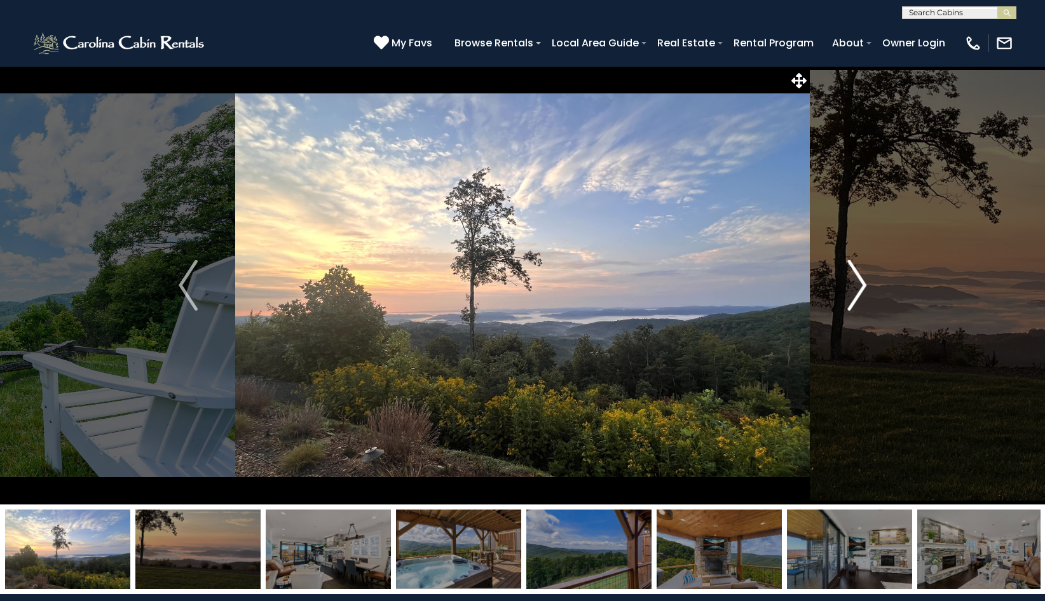
click at [856, 275] on img "Next" at bounding box center [856, 285] width 19 height 51
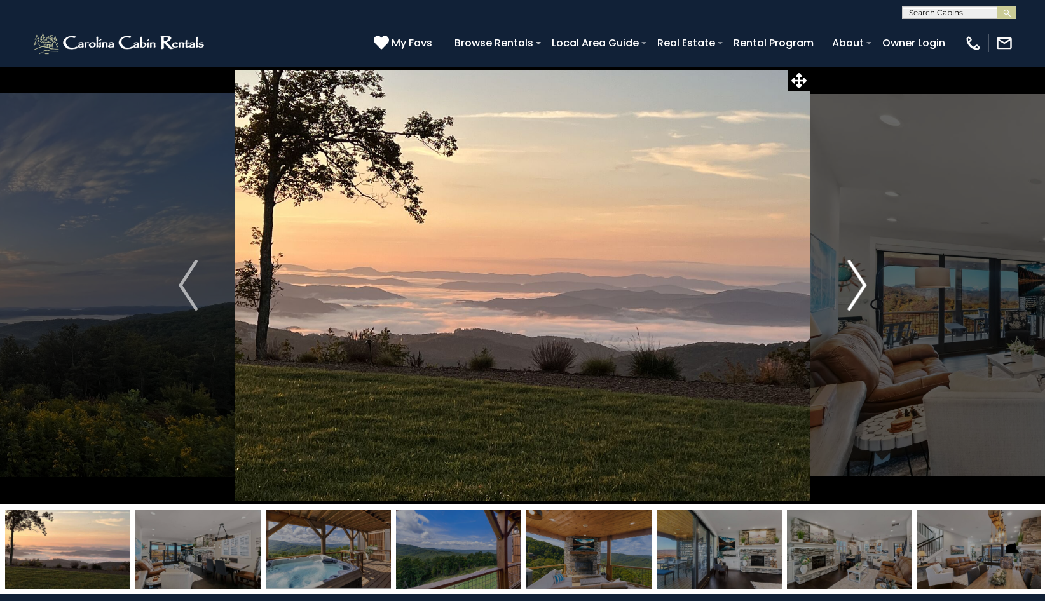
click at [856, 275] on img "Next" at bounding box center [856, 285] width 19 height 51
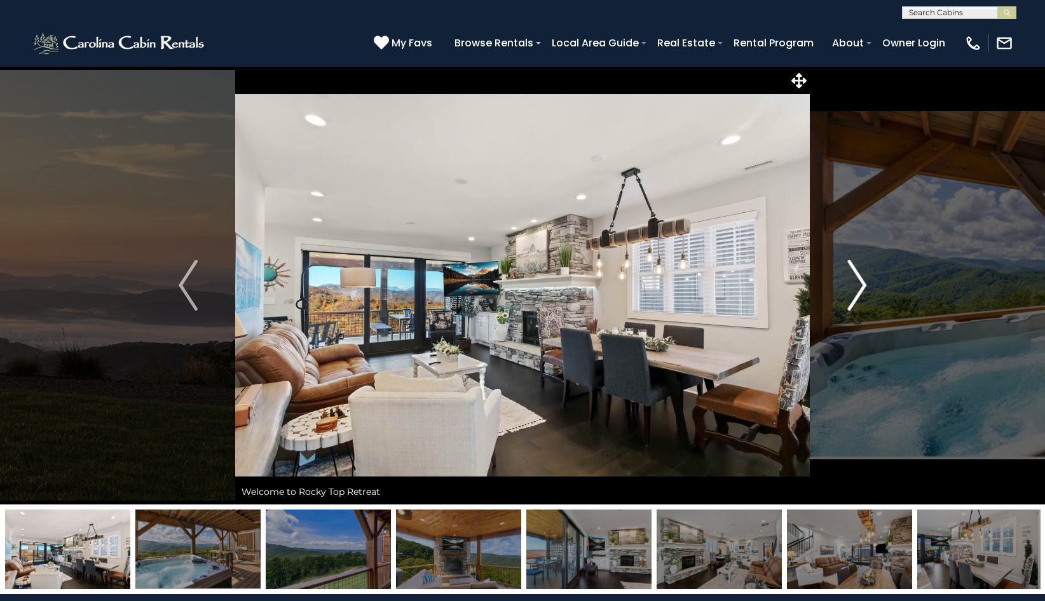
click at [856, 275] on img "Next" at bounding box center [856, 285] width 19 height 51
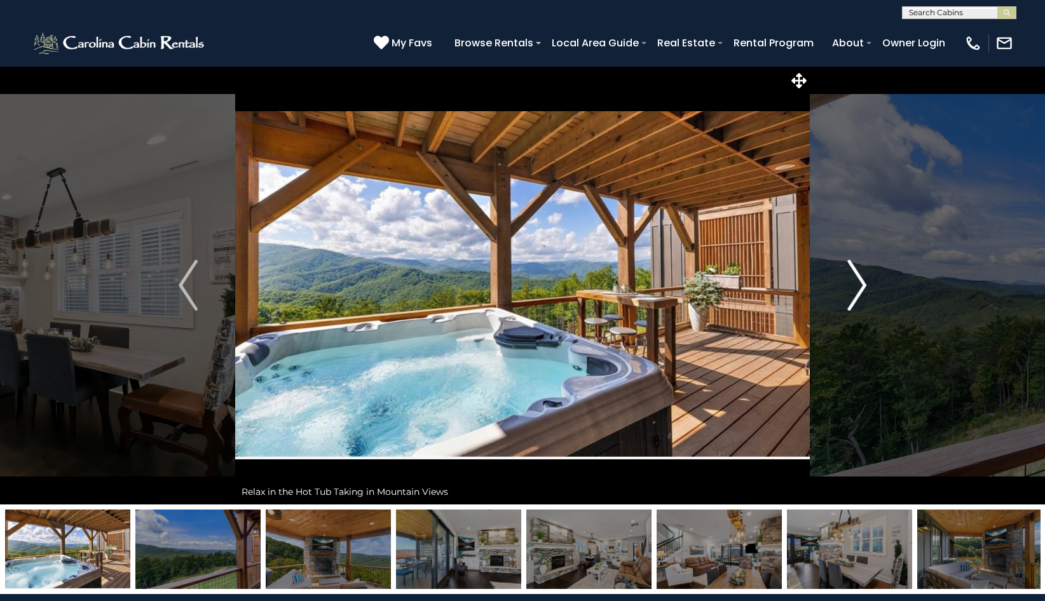
click at [856, 275] on img "Next" at bounding box center [856, 285] width 19 height 51
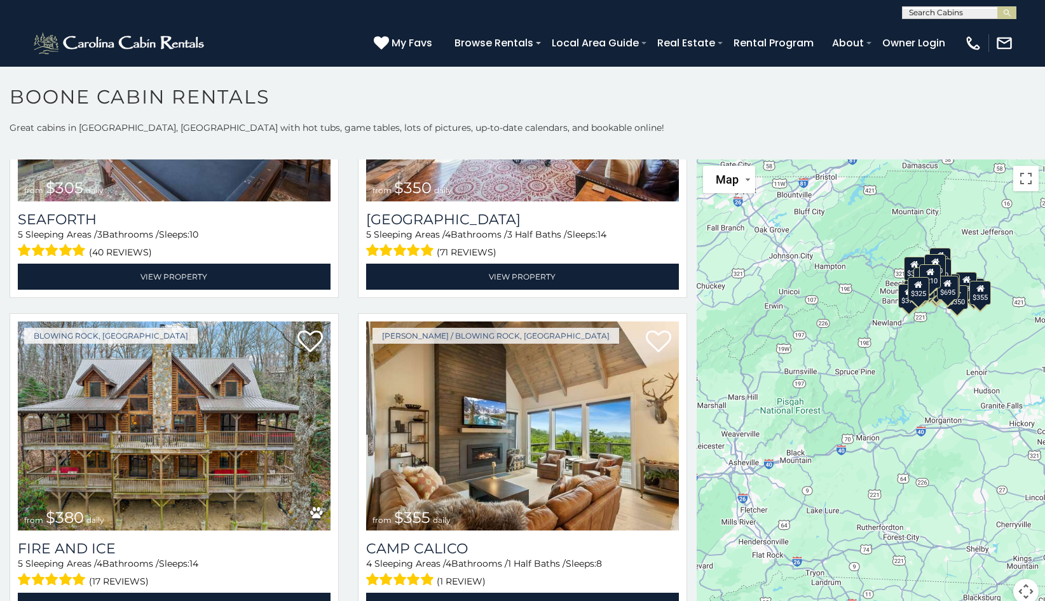
scroll to position [3174, 0]
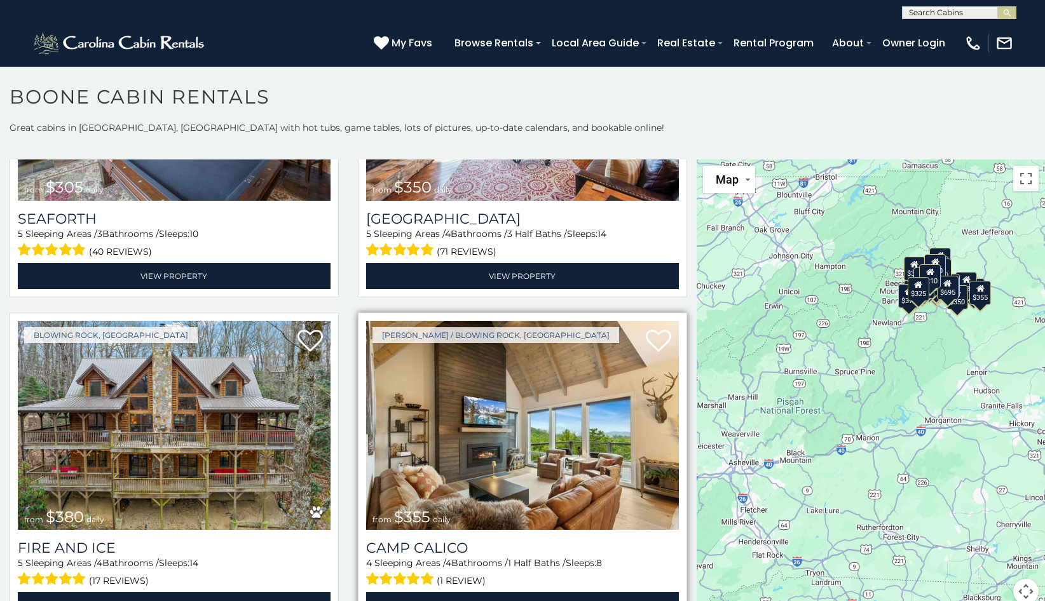
click at [477, 383] on img at bounding box center [522, 426] width 313 height 210
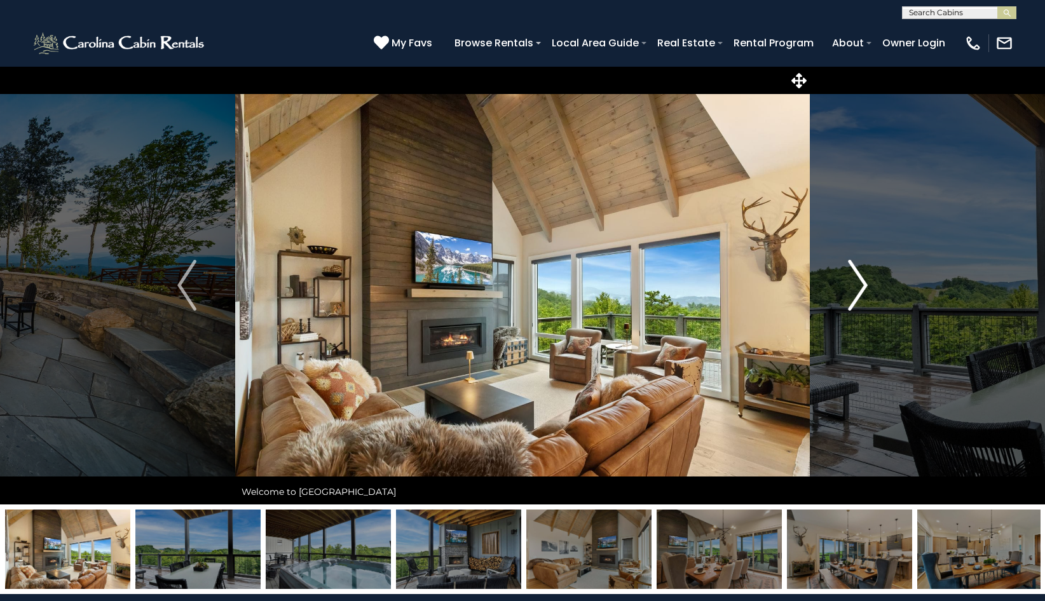
click at [857, 292] on img "Next" at bounding box center [858, 285] width 19 height 51
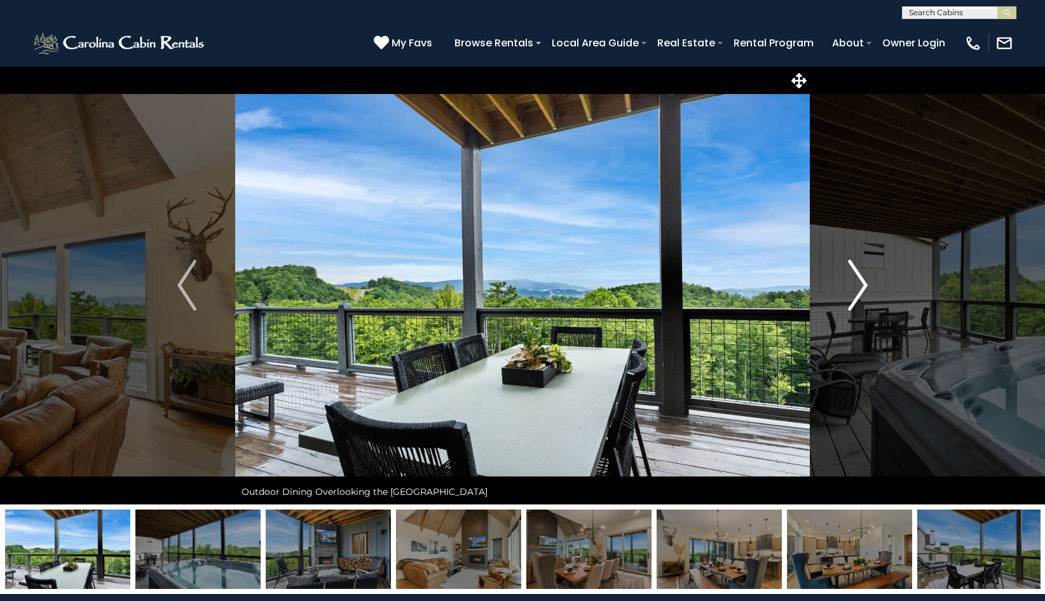
click at [857, 292] on img "Next" at bounding box center [858, 285] width 19 height 51
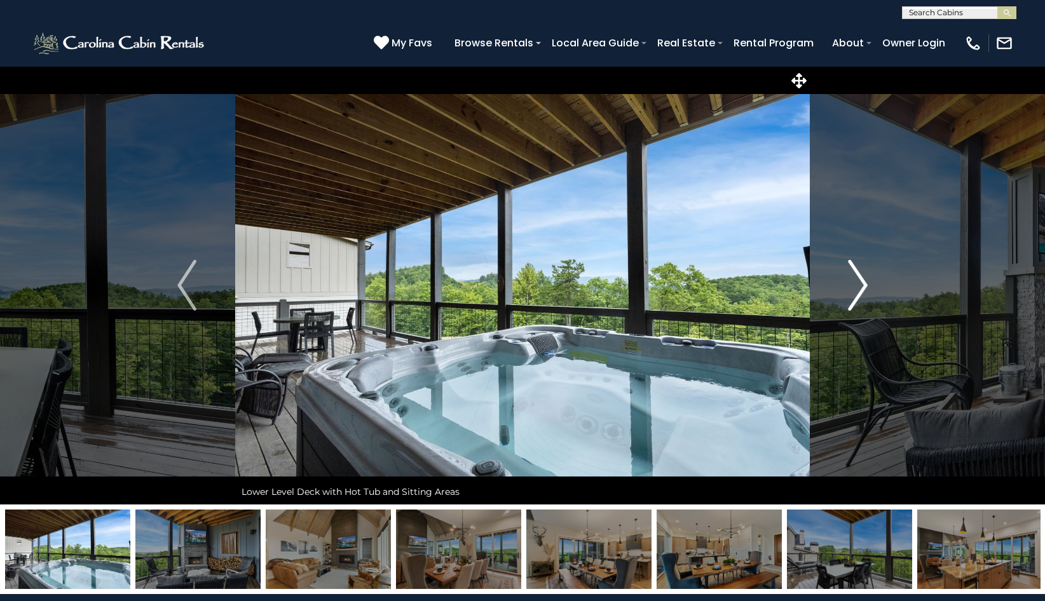
click at [857, 292] on img "Next" at bounding box center [858, 285] width 19 height 51
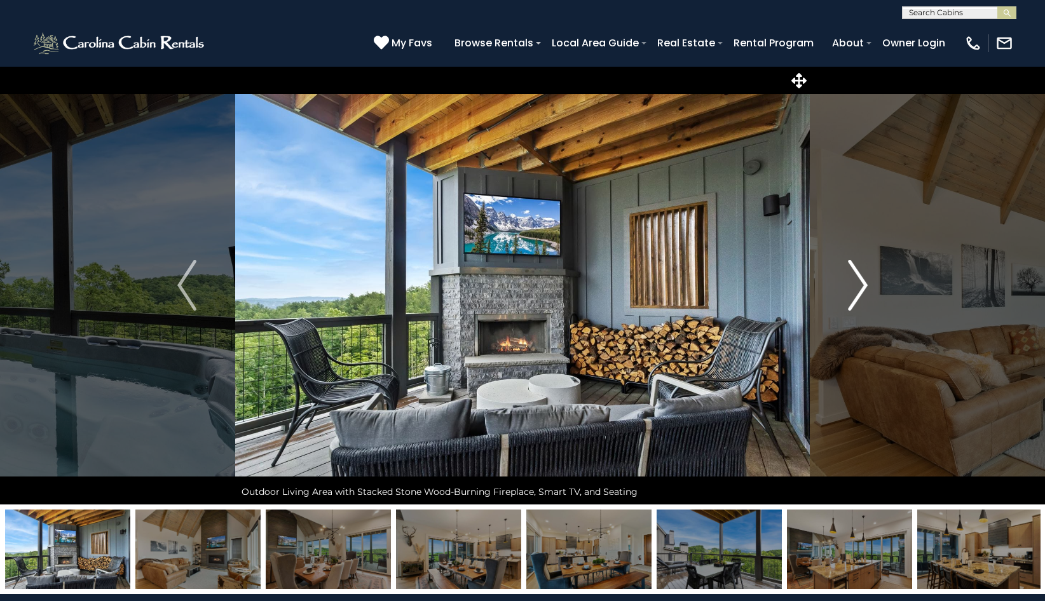
click at [857, 292] on img "Next" at bounding box center [858, 285] width 19 height 51
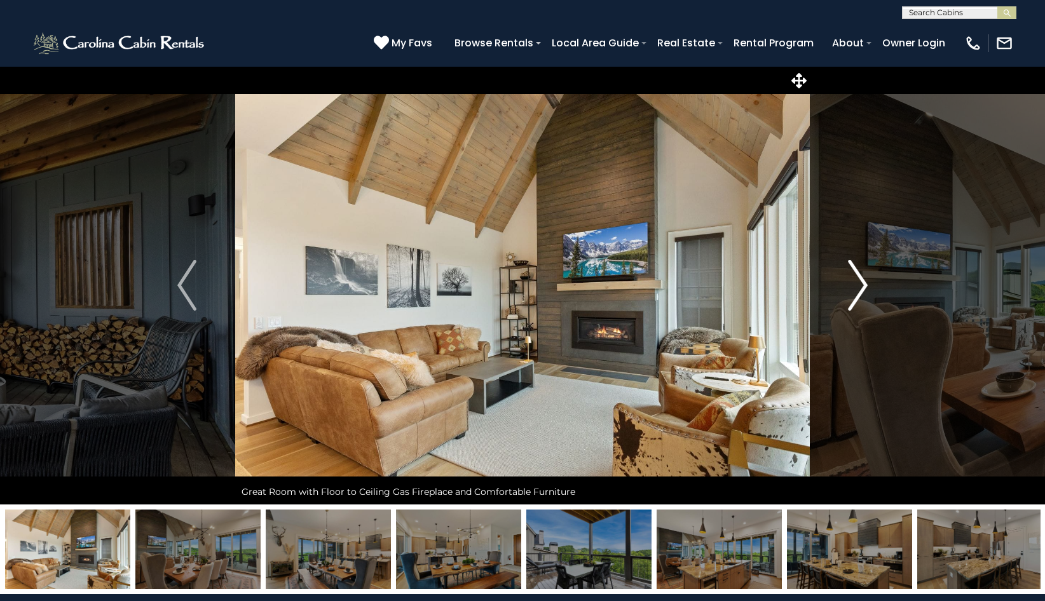
click at [857, 292] on img "Next" at bounding box center [858, 285] width 19 height 51
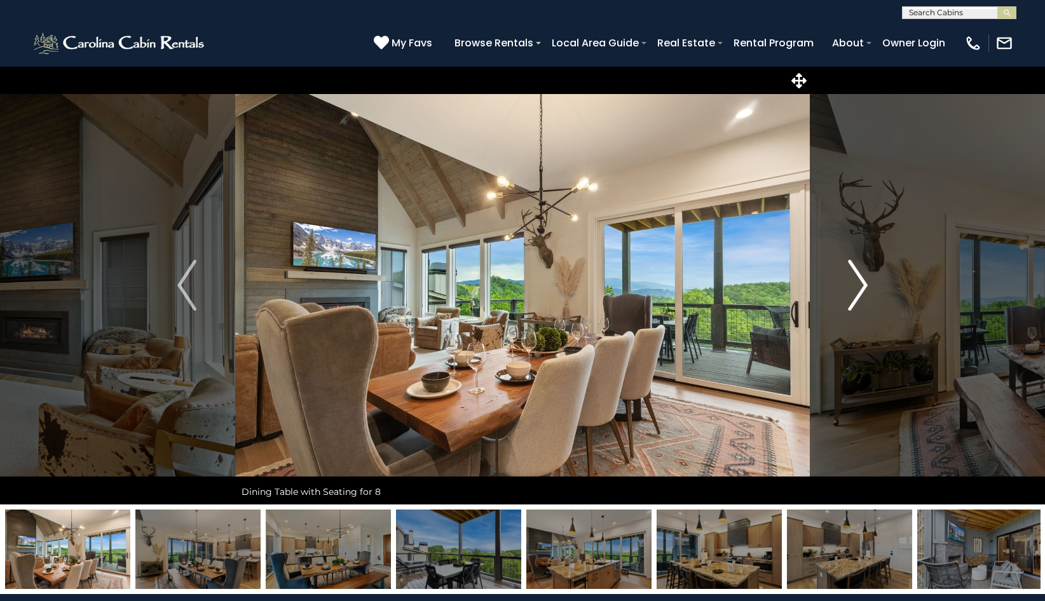
click at [857, 292] on img "Next" at bounding box center [858, 285] width 19 height 51
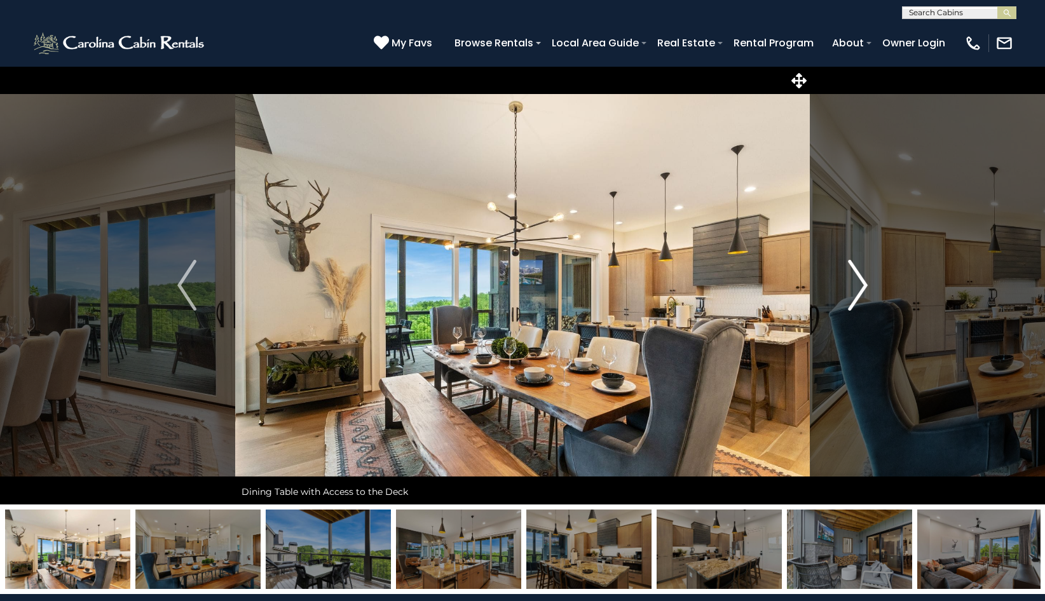
click at [857, 292] on img "Next" at bounding box center [858, 285] width 19 height 51
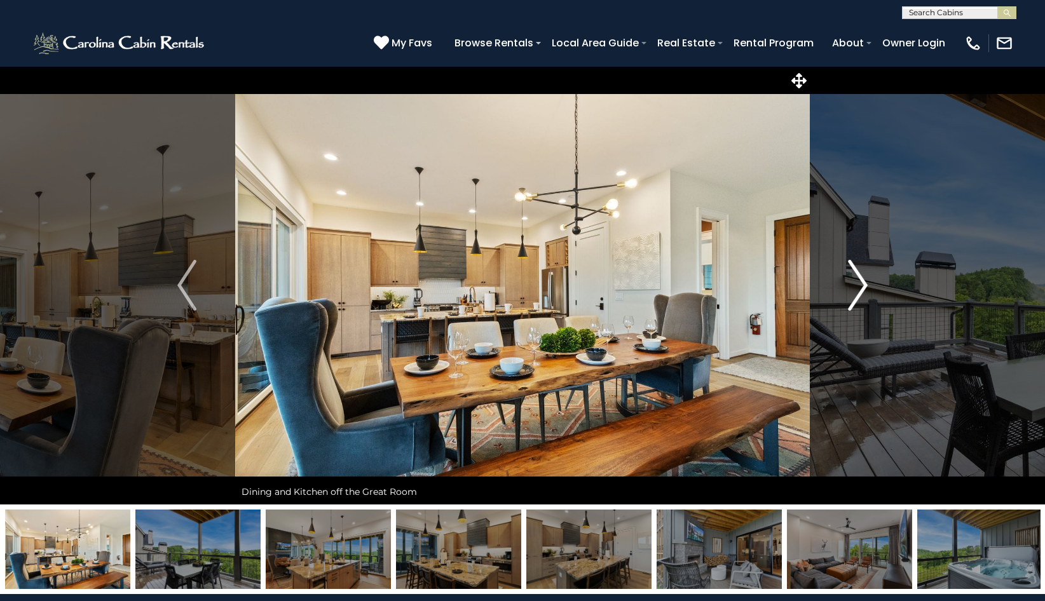
click at [857, 292] on img "Next" at bounding box center [858, 285] width 19 height 51
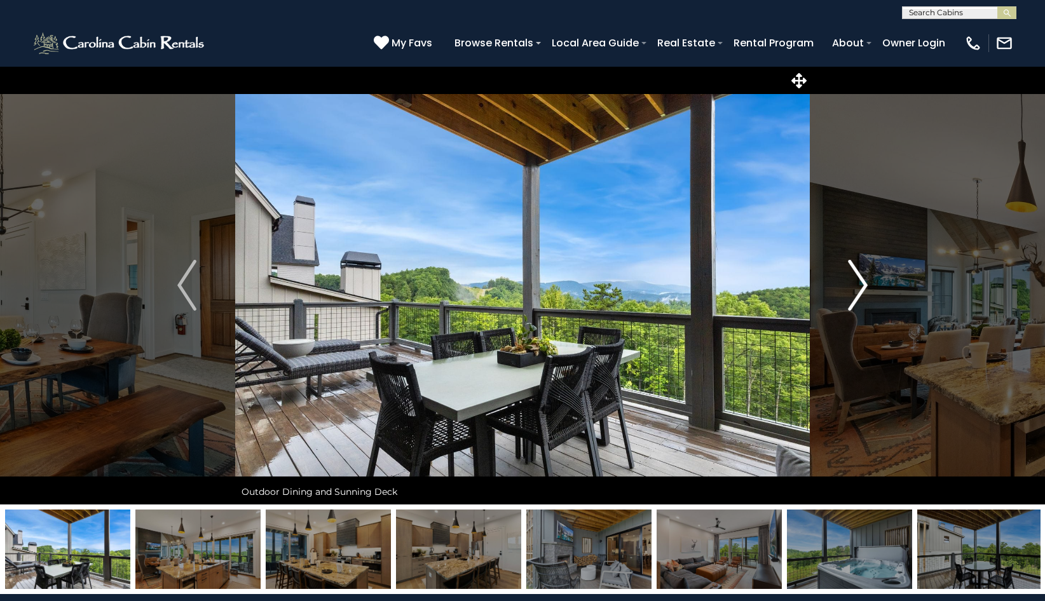
click at [857, 292] on img "Next" at bounding box center [858, 285] width 19 height 51
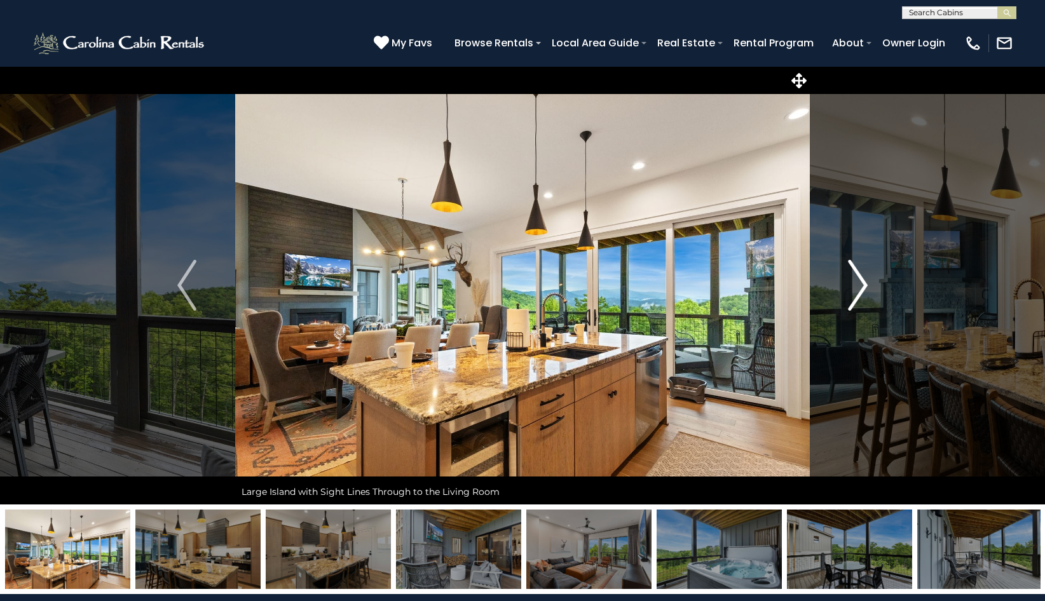
click at [857, 292] on img "Next" at bounding box center [858, 285] width 19 height 51
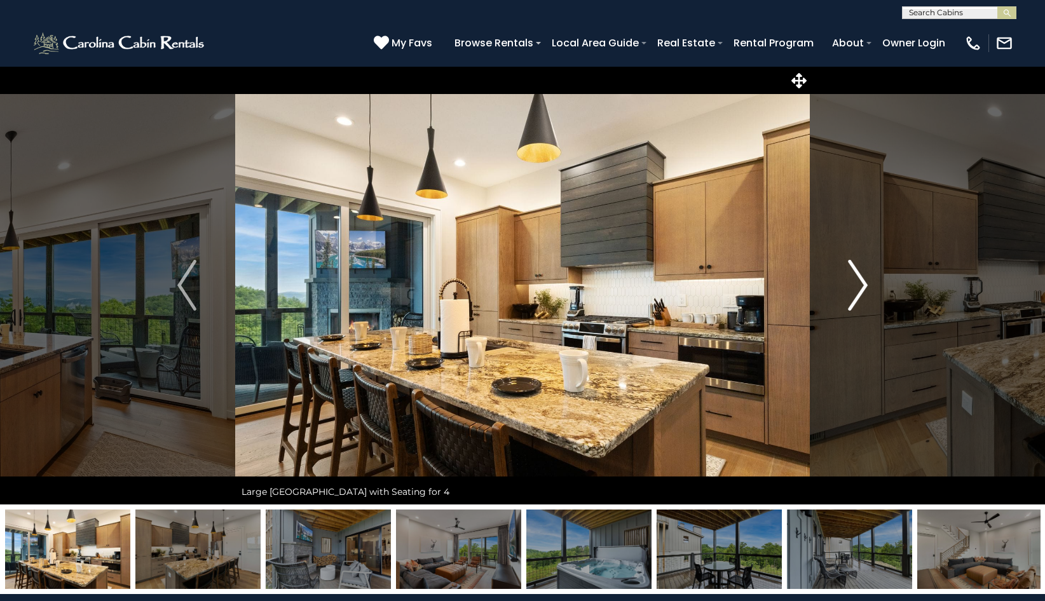
click at [857, 292] on img "Next" at bounding box center [858, 285] width 19 height 51
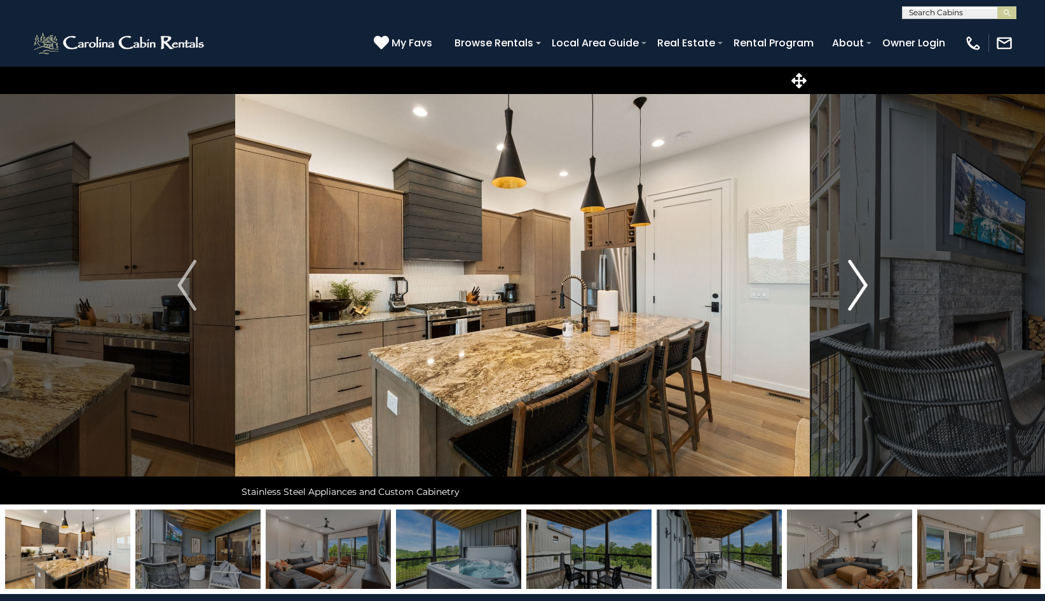
click at [857, 292] on img "Next" at bounding box center [858, 285] width 19 height 51
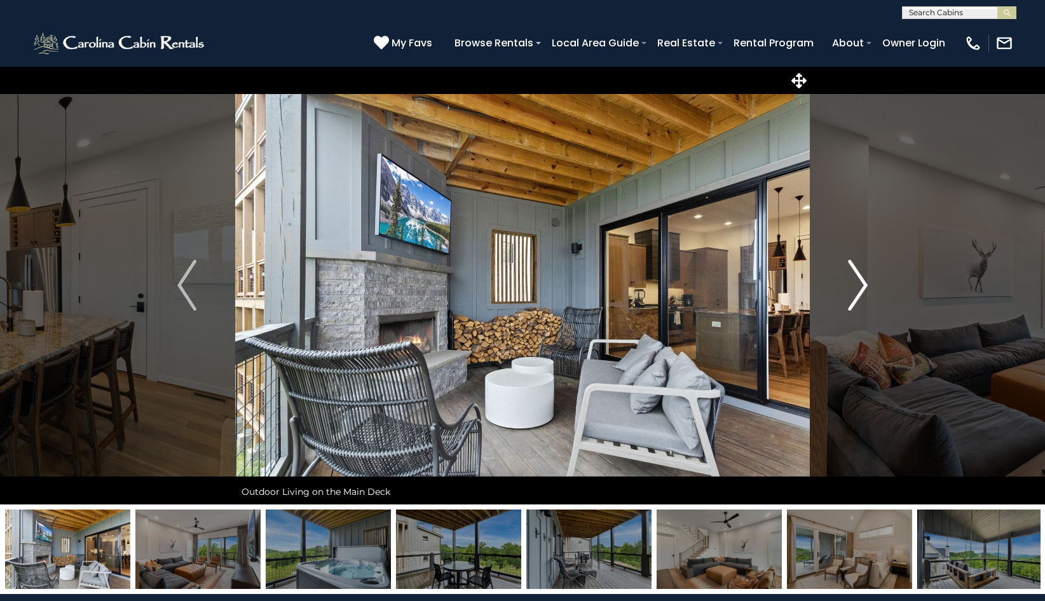
click at [857, 292] on img "Next" at bounding box center [858, 285] width 19 height 51
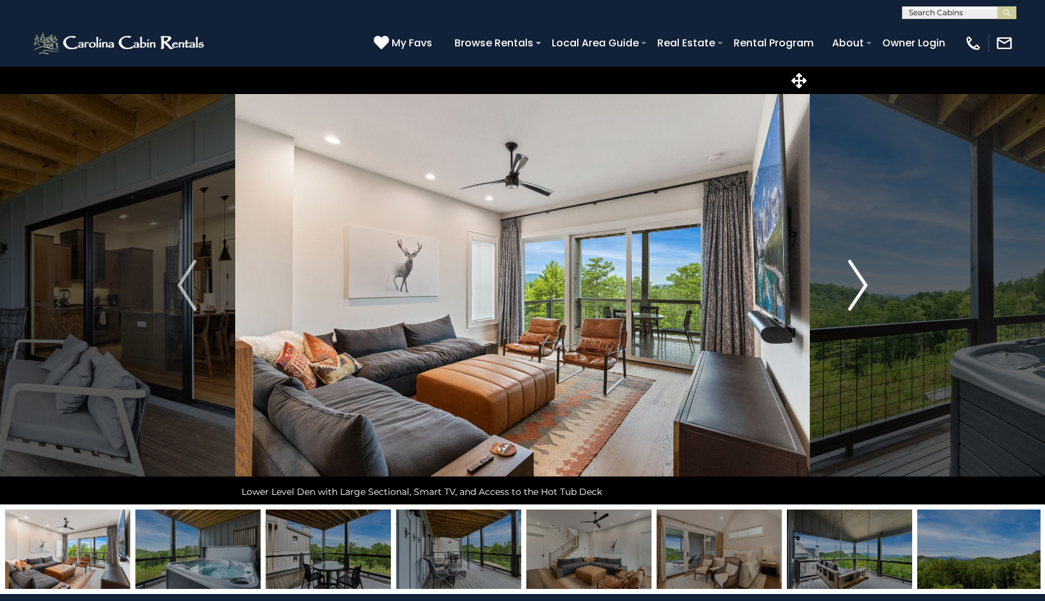
click at [857, 292] on img "Next" at bounding box center [858, 285] width 19 height 51
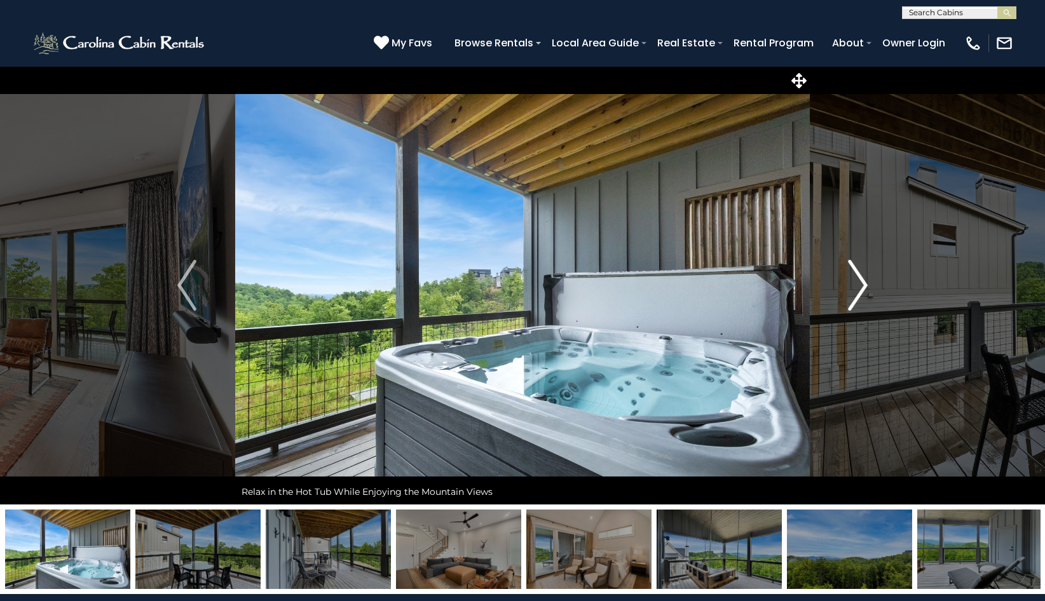
click at [857, 292] on img "Next" at bounding box center [858, 285] width 19 height 51
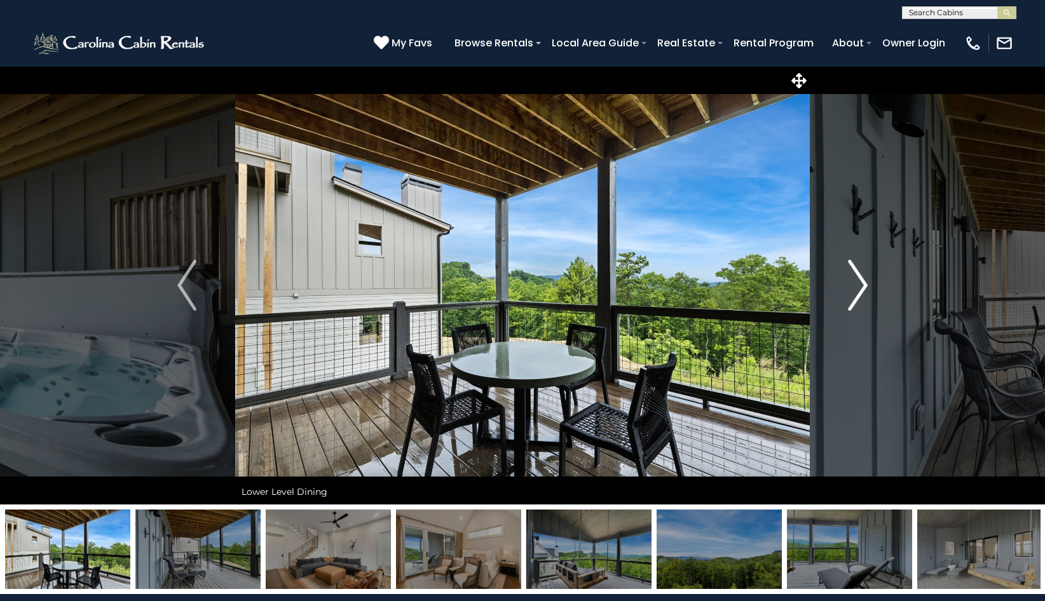
click at [857, 292] on img "Next" at bounding box center [858, 285] width 19 height 51
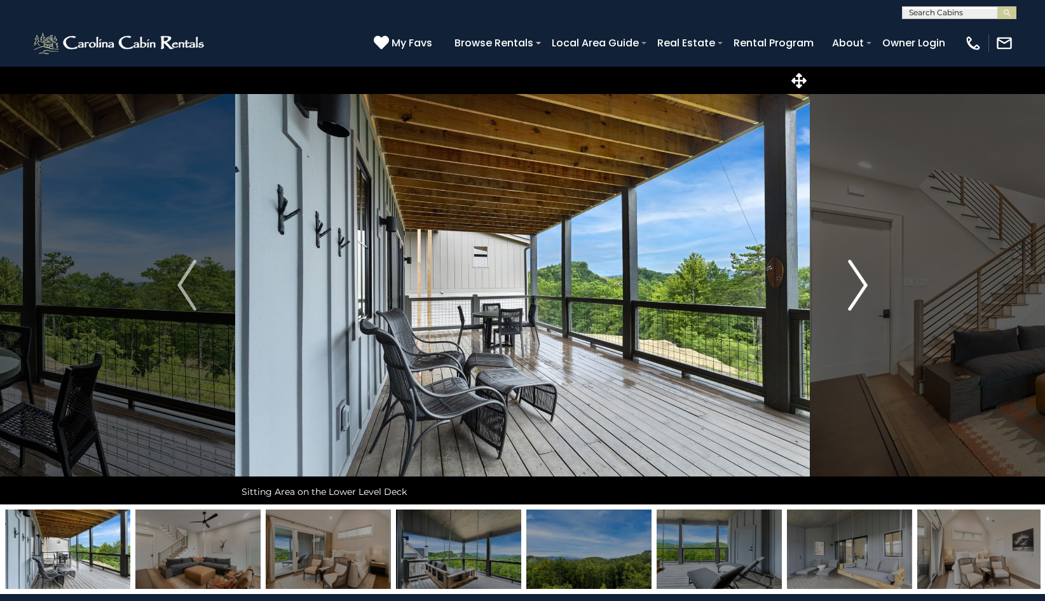
click at [857, 292] on img "Next" at bounding box center [858, 285] width 19 height 51
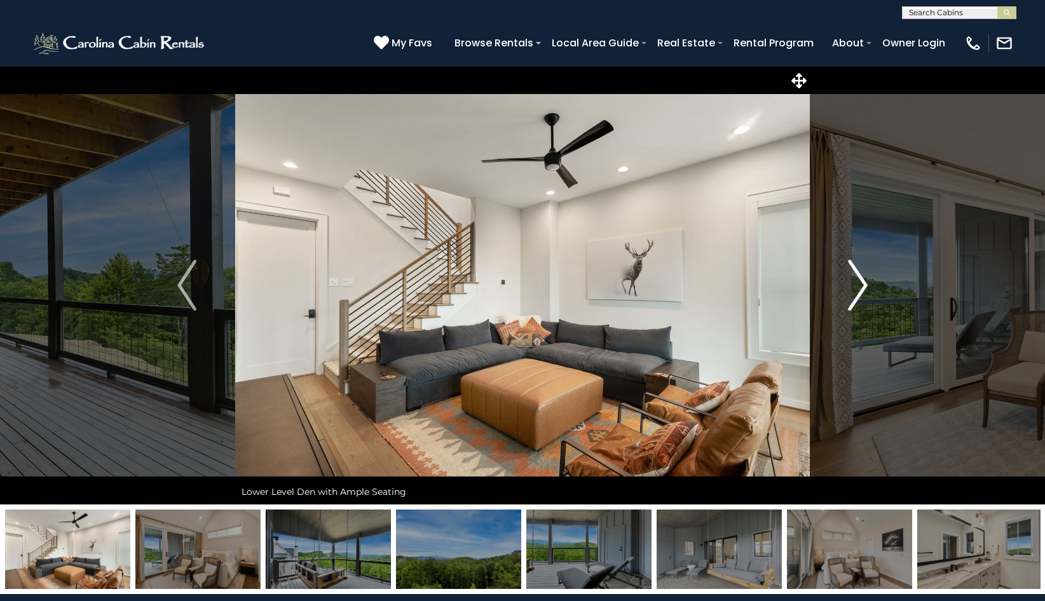
click at [857, 292] on img "Next" at bounding box center [858, 285] width 19 height 51
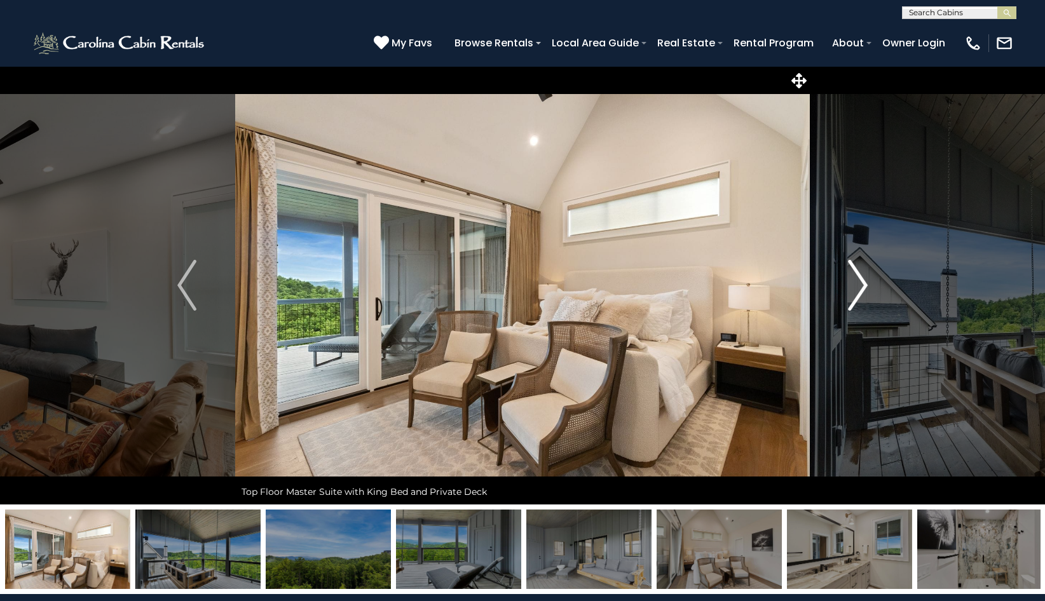
click at [857, 292] on img "Next" at bounding box center [858, 285] width 19 height 51
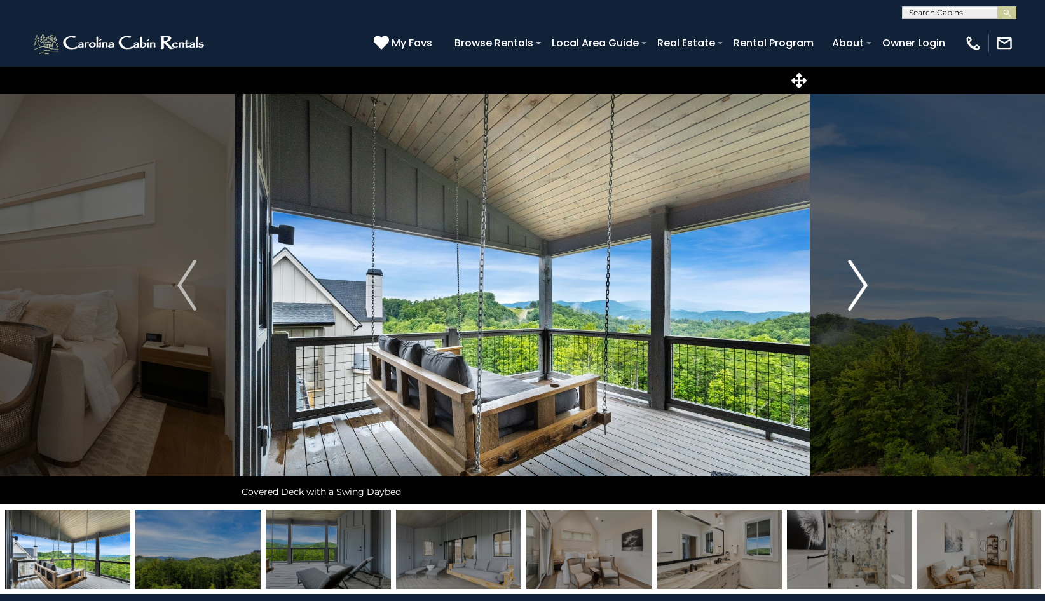
click at [857, 292] on img "Next" at bounding box center [858, 285] width 19 height 51
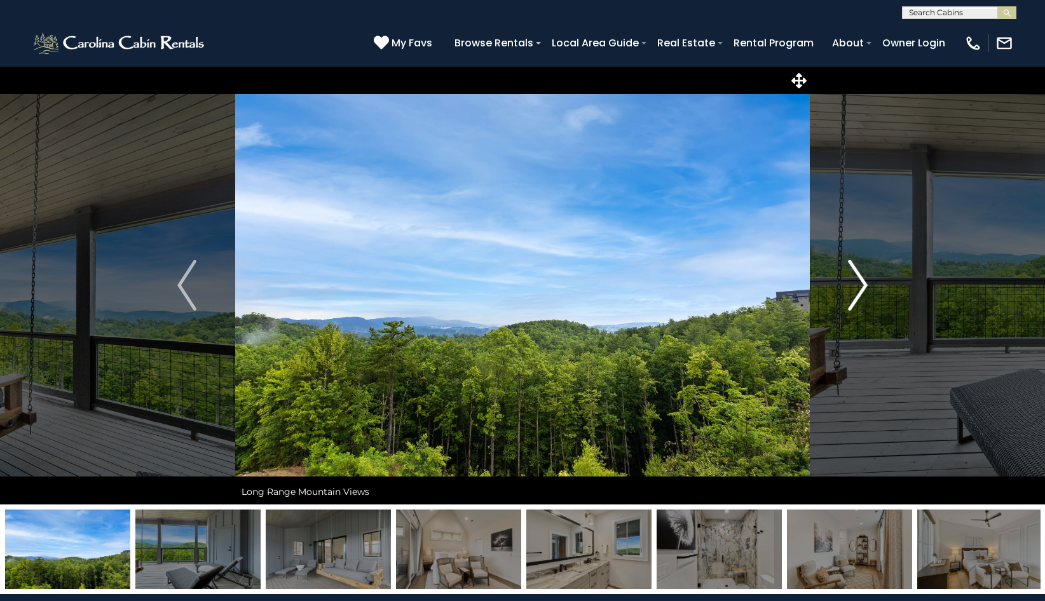
click at [857, 292] on img "Next" at bounding box center [858, 285] width 19 height 51
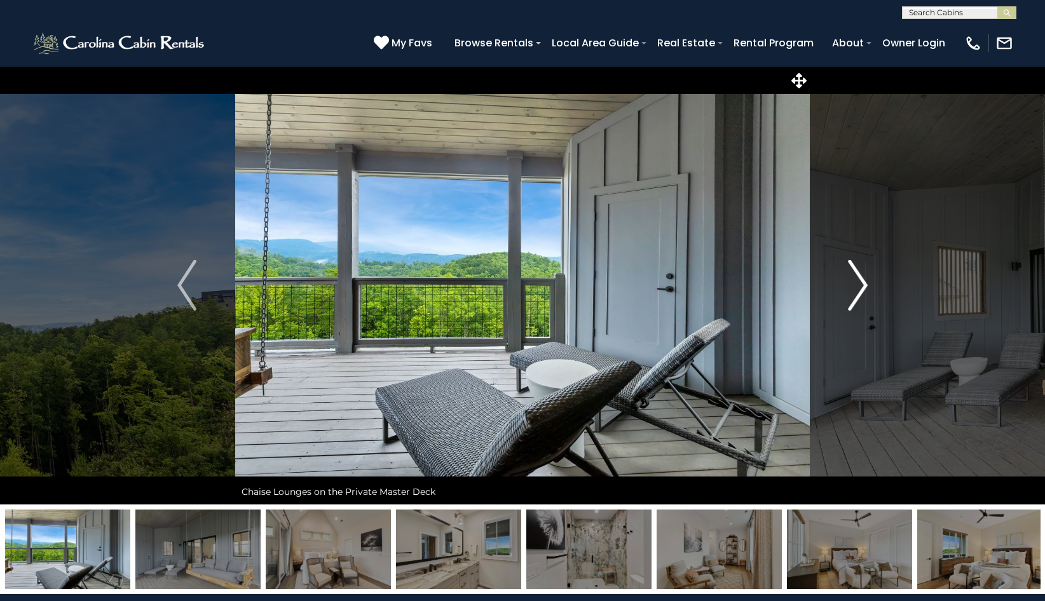
click at [857, 292] on img "Next" at bounding box center [858, 285] width 19 height 51
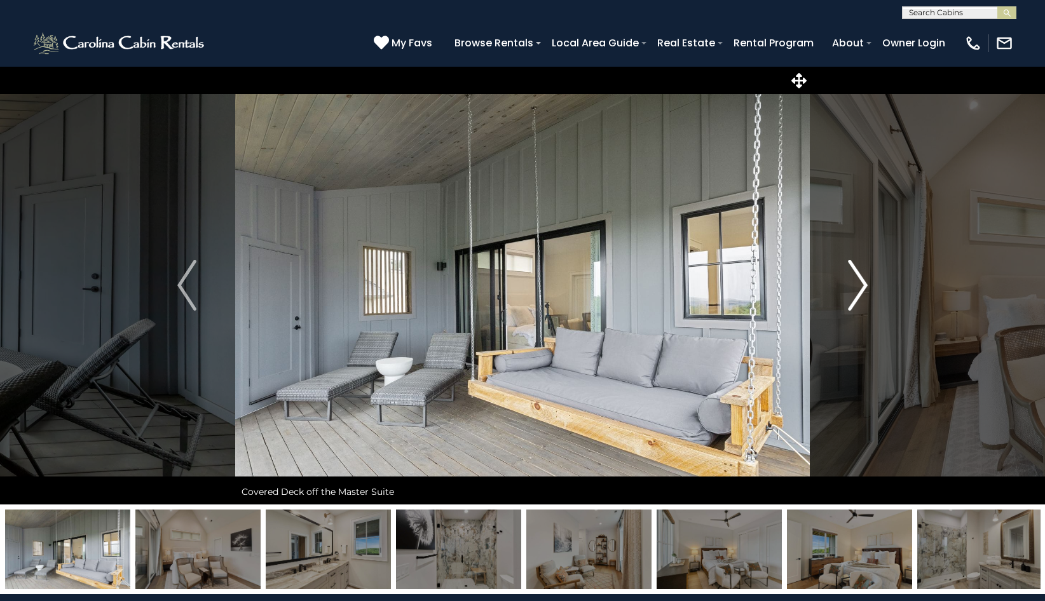
click at [857, 292] on img "Next" at bounding box center [858, 285] width 19 height 51
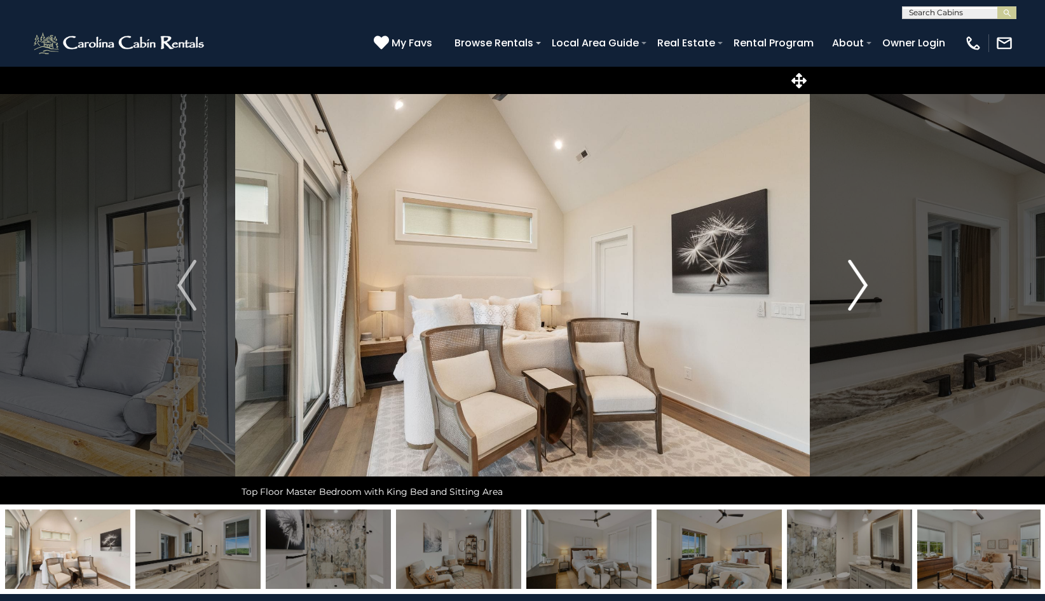
click at [857, 292] on img "Next" at bounding box center [858, 285] width 19 height 51
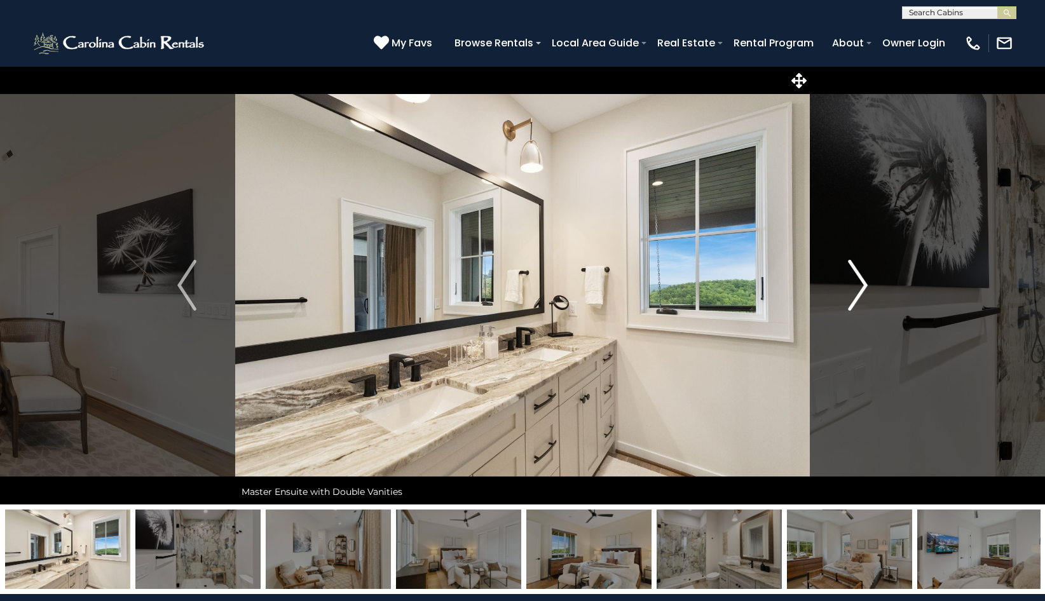
click at [857, 292] on img "Next" at bounding box center [858, 285] width 19 height 51
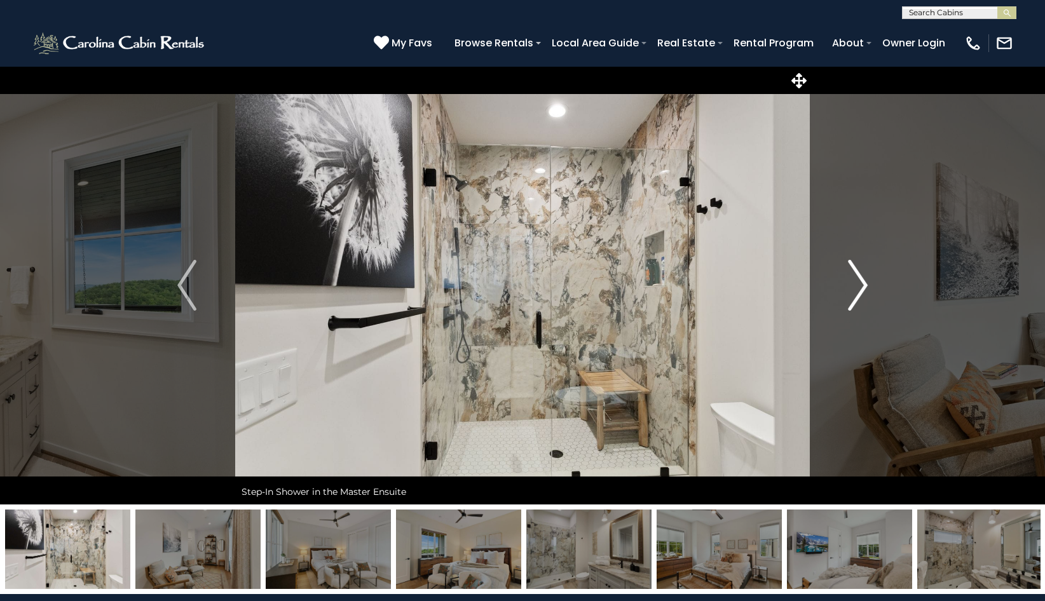
click at [857, 292] on img "Next" at bounding box center [858, 285] width 19 height 51
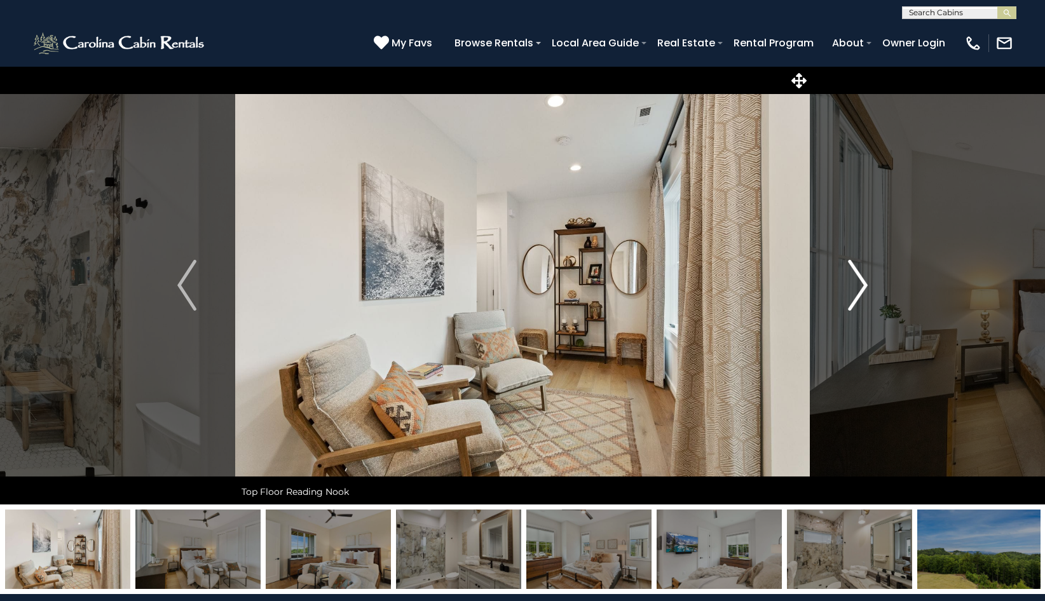
click at [857, 292] on img "Next" at bounding box center [858, 285] width 19 height 51
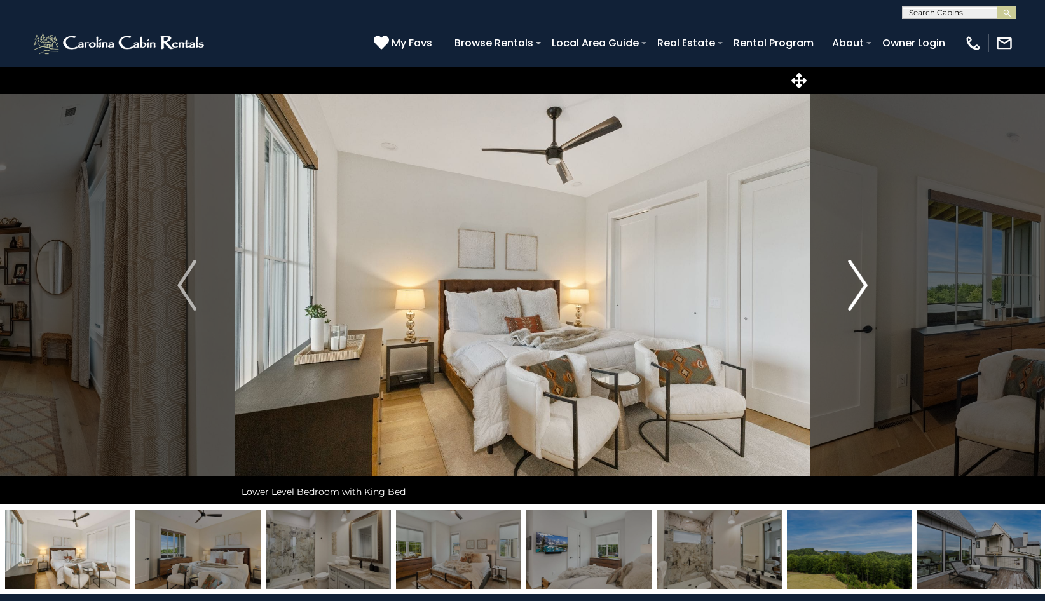
click at [857, 292] on img "Next" at bounding box center [858, 285] width 19 height 51
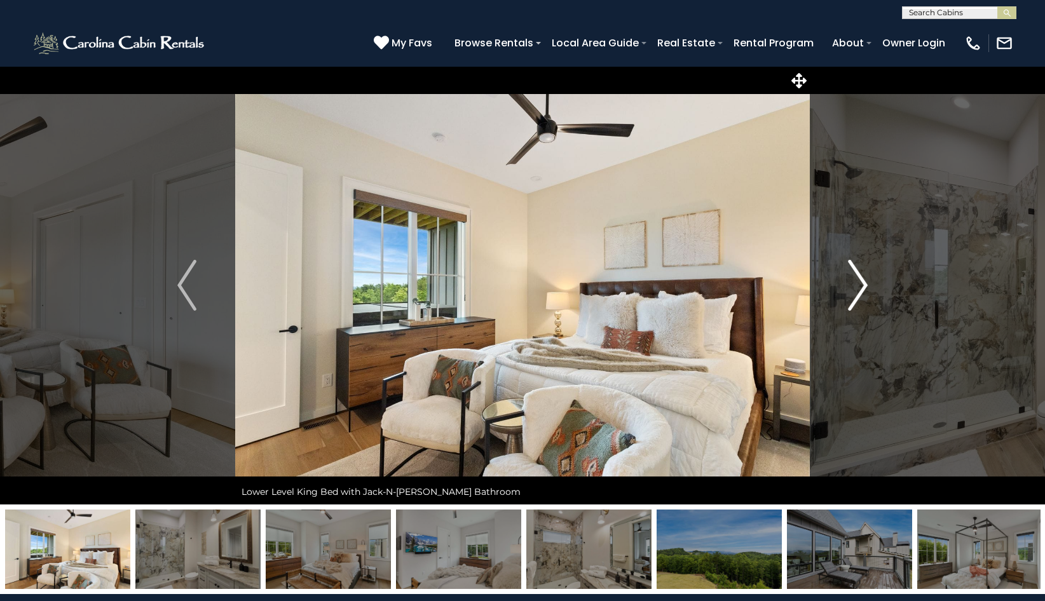
click at [857, 292] on img "Next" at bounding box center [858, 285] width 19 height 51
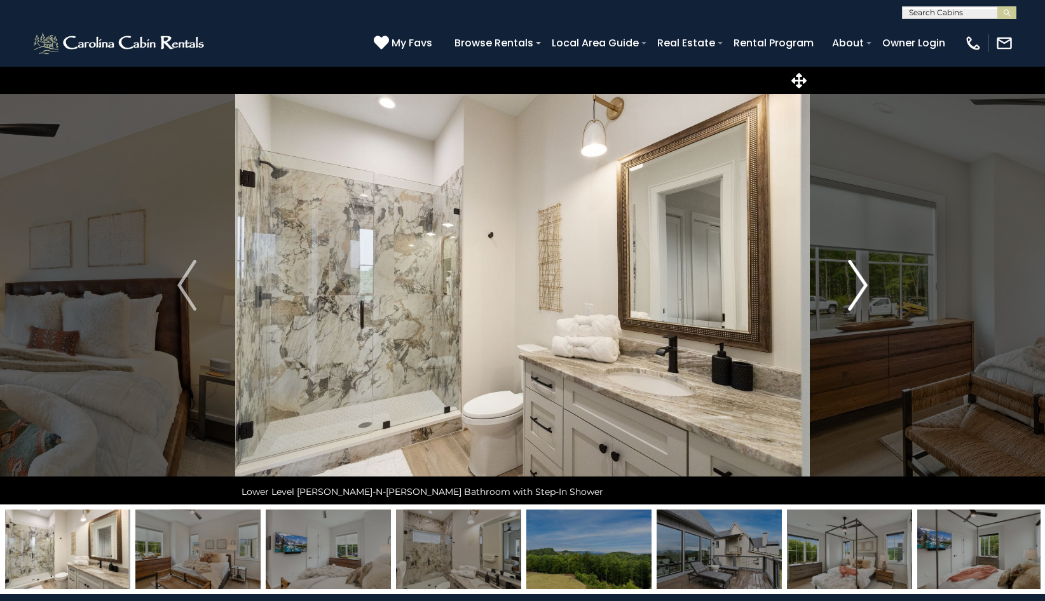
click at [857, 292] on img "Next" at bounding box center [858, 285] width 19 height 51
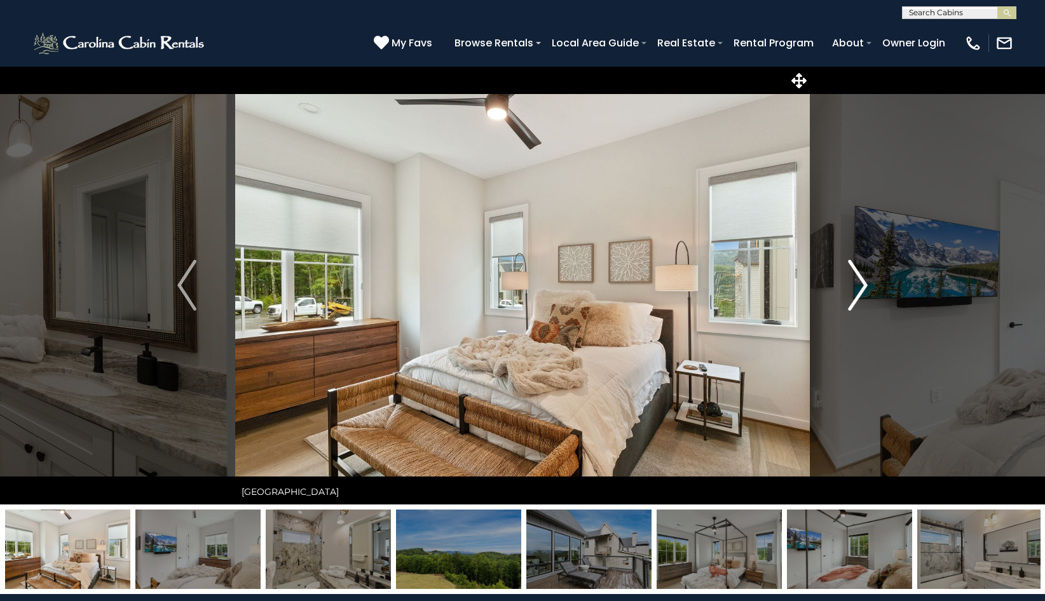
click at [857, 292] on img "Next" at bounding box center [858, 285] width 19 height 51
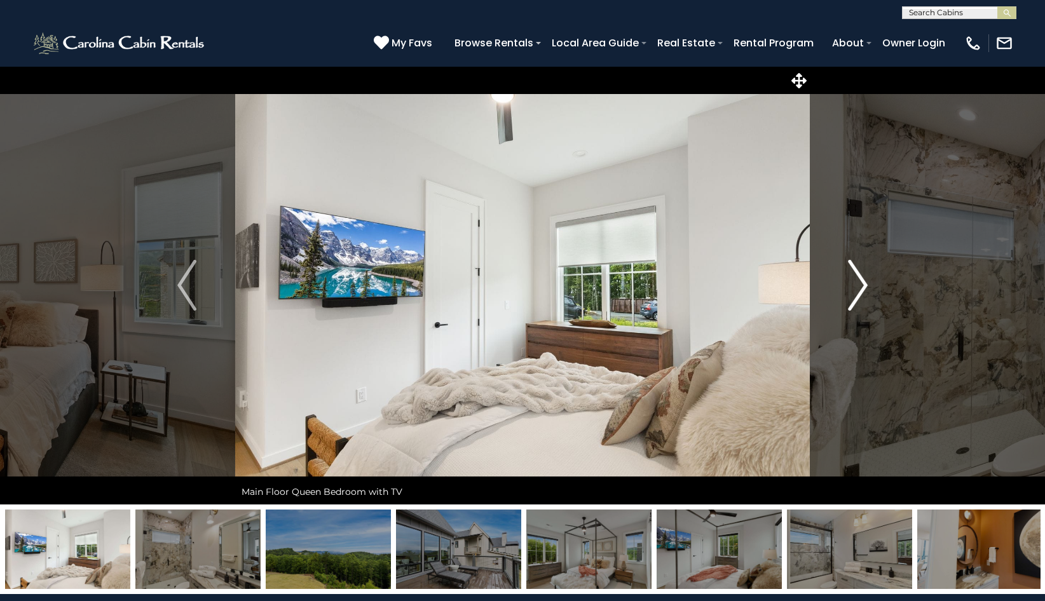
click at [857, 292] on img "Next" at bounding box center [858, 285] width 19 height 51
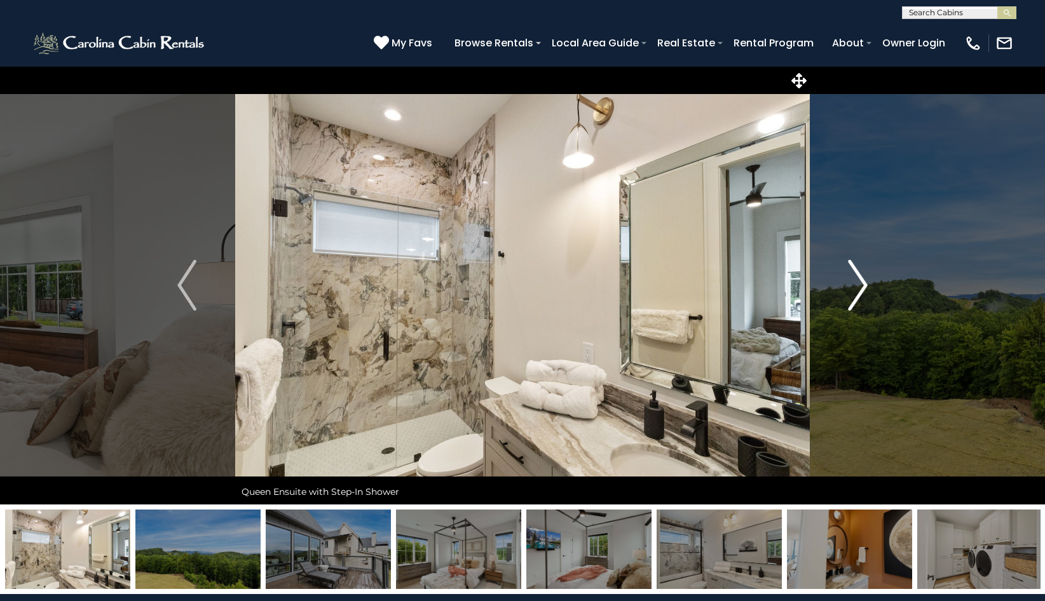
click at [857, 292] on img "Next" at bounding box center [858, 285] width 19 height 51
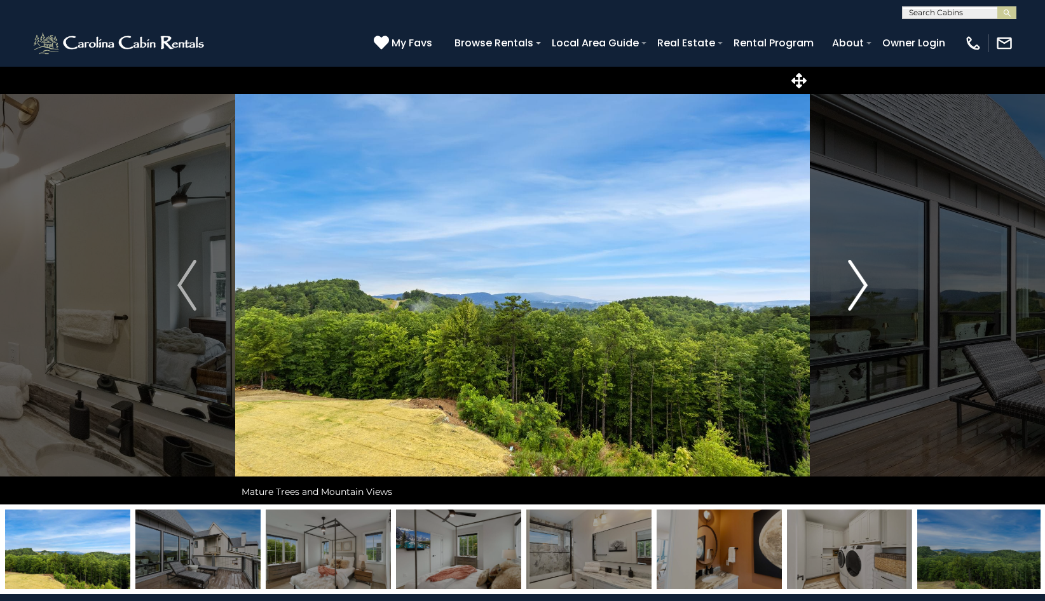
click at [857, 292] on img "Next" at bounding box center [858, 285] width 19 height 51
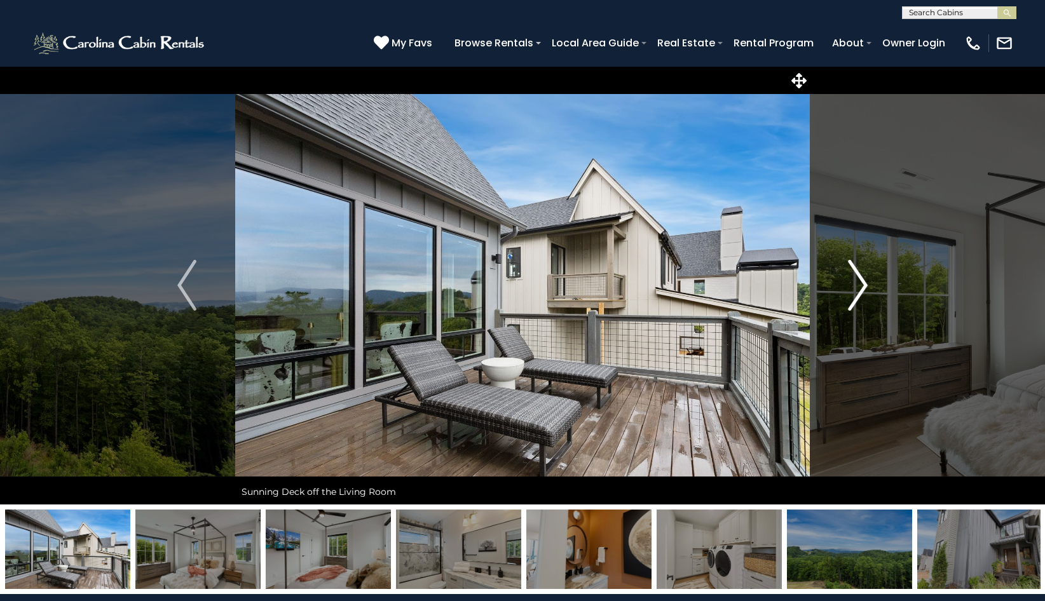
click at [857, 292] on img "Next" at bounding box center [858, 285] width 19 height 51
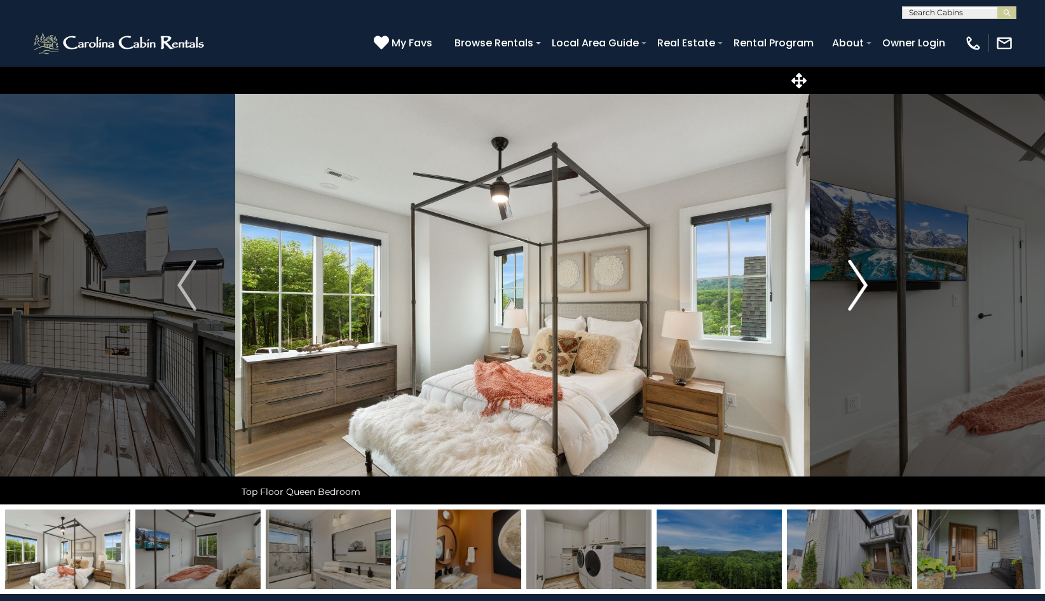
click at [857, 292] on img "Next" at bounding box center [858, 285] width 19 height 51
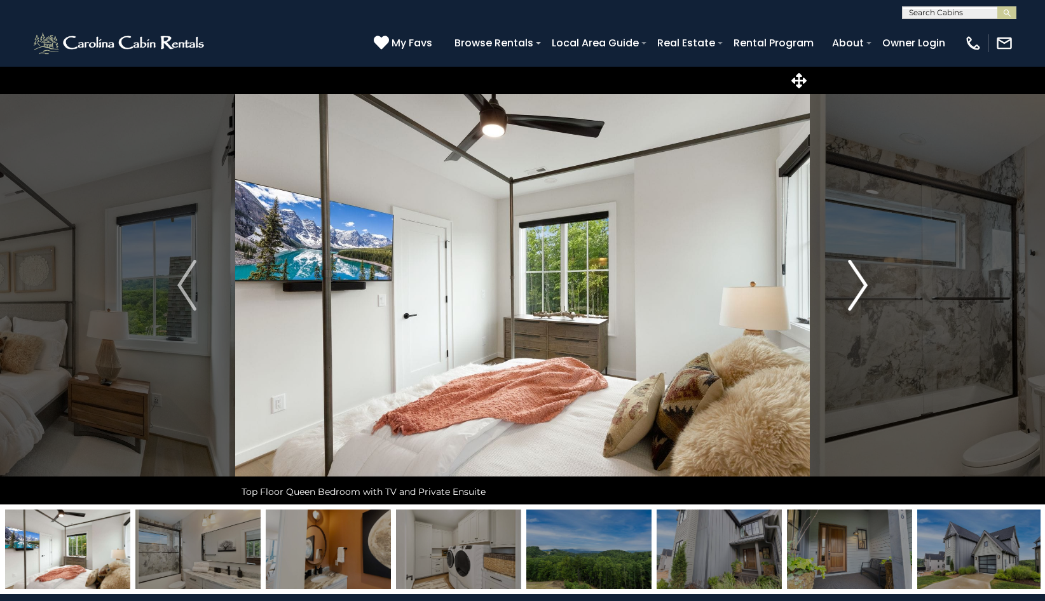
click at [857, 292] on img "Next" at bounding box center [858, 285] width 19 height 51
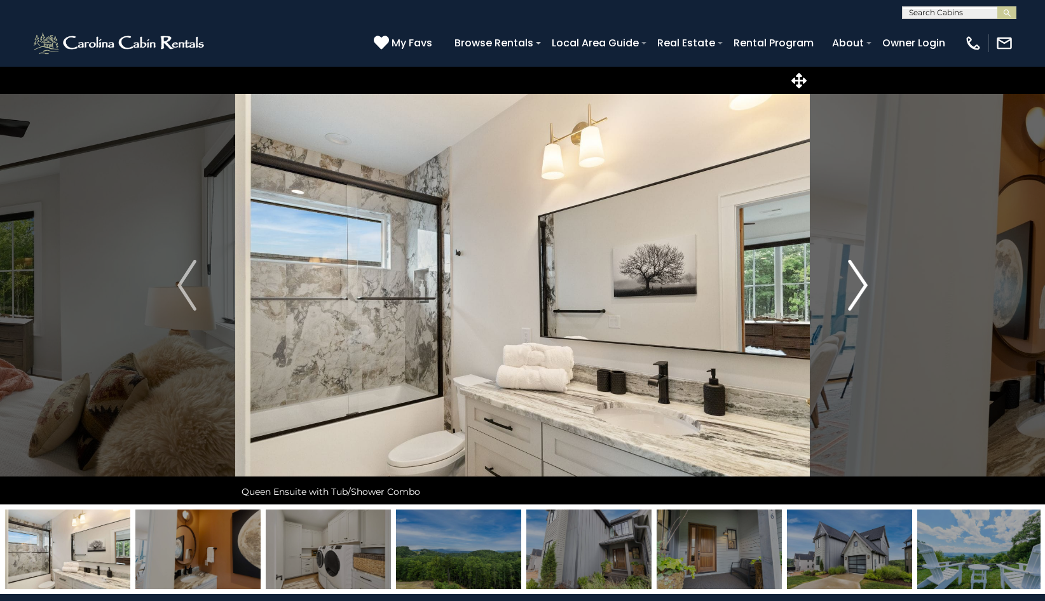
click at [857, 292] on img "Next" at bounding box center [858, 285] width 19 height 51
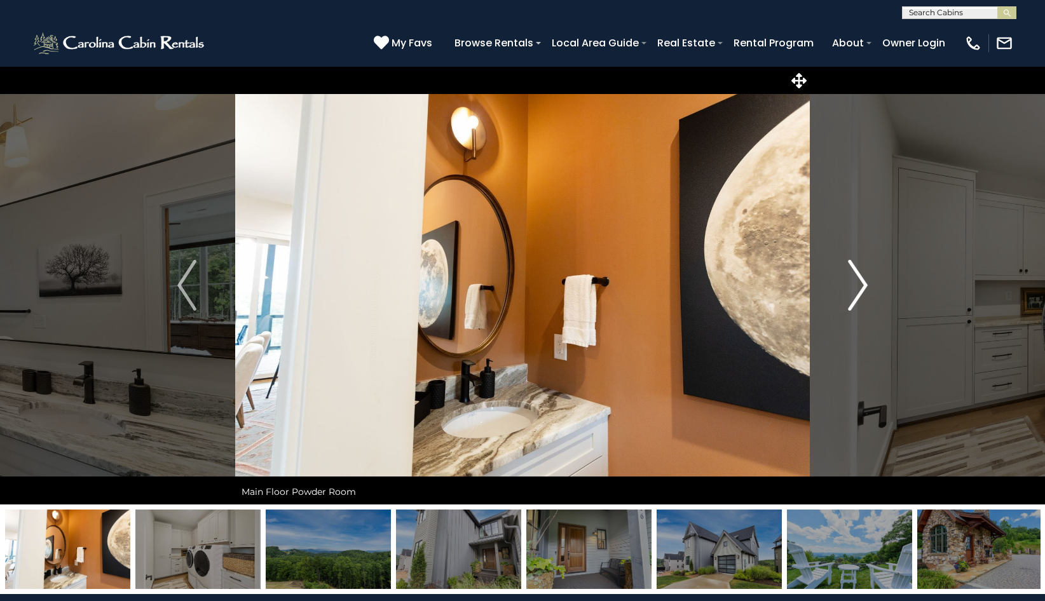
click at [857, 292] on img "Next" at bounding box center [858, 285] width 19 height 51
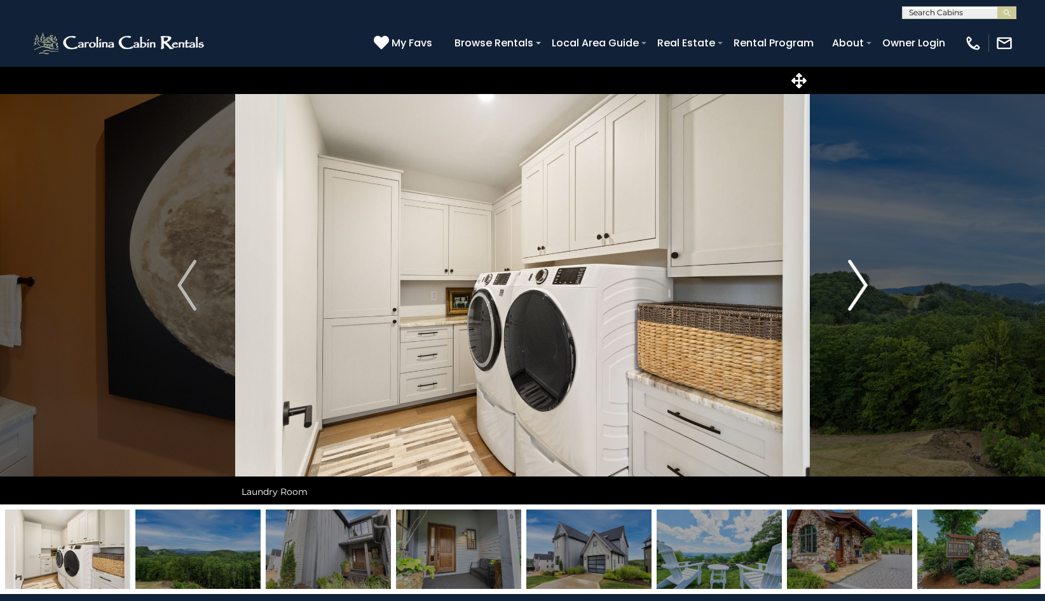
click at [857, 292] on img "Next" at bounding box center [858, 285] width 19 height 51
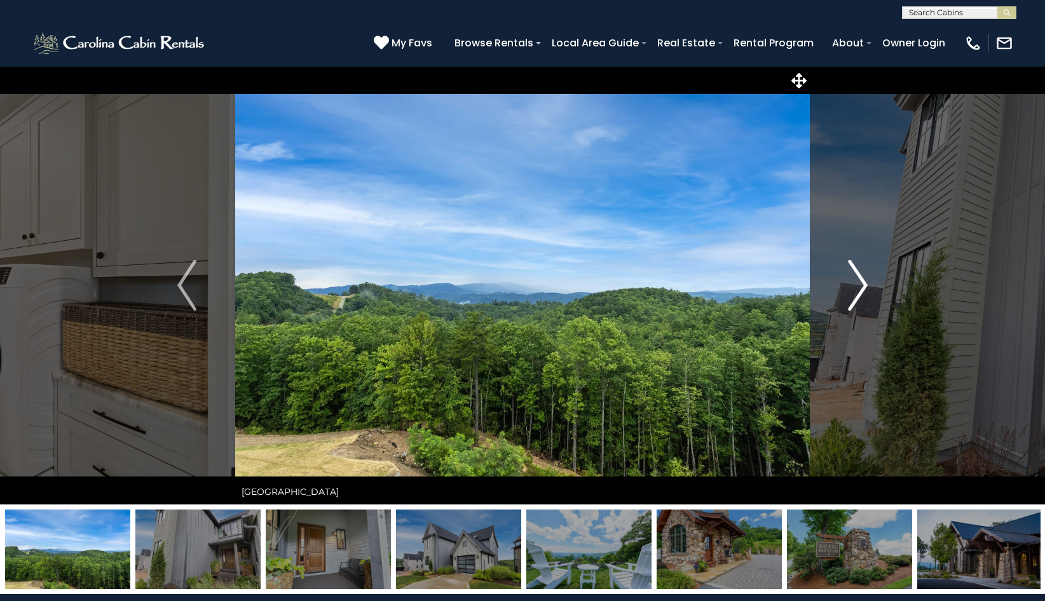
click at [857, 292] on img "Next" at bounding box center [858, 285] width 19 height 51
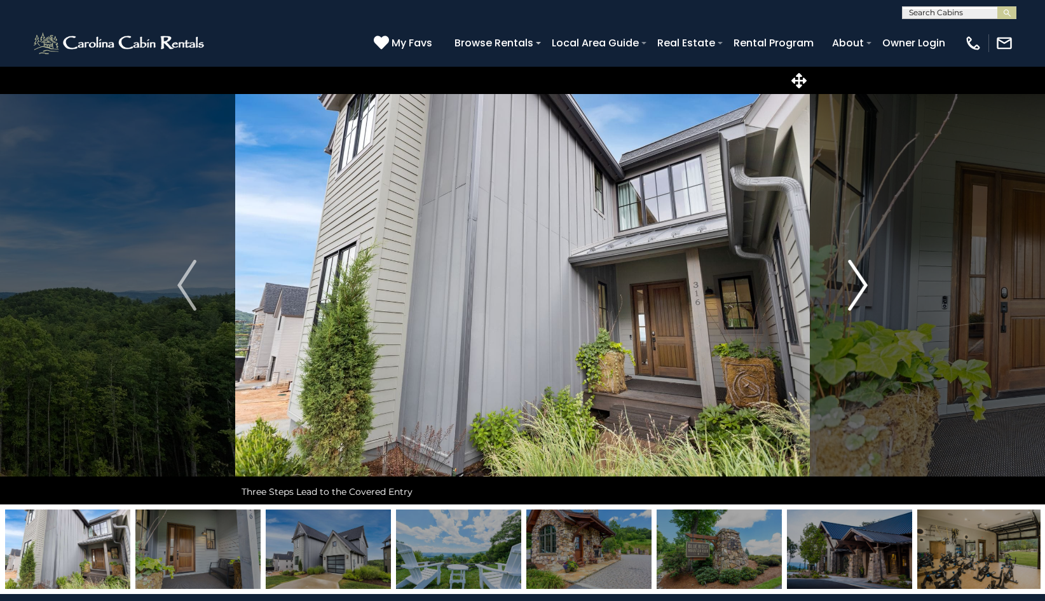
click at [857, 292] on img "Next" at bounding box center [858, 285] width 19 height 51
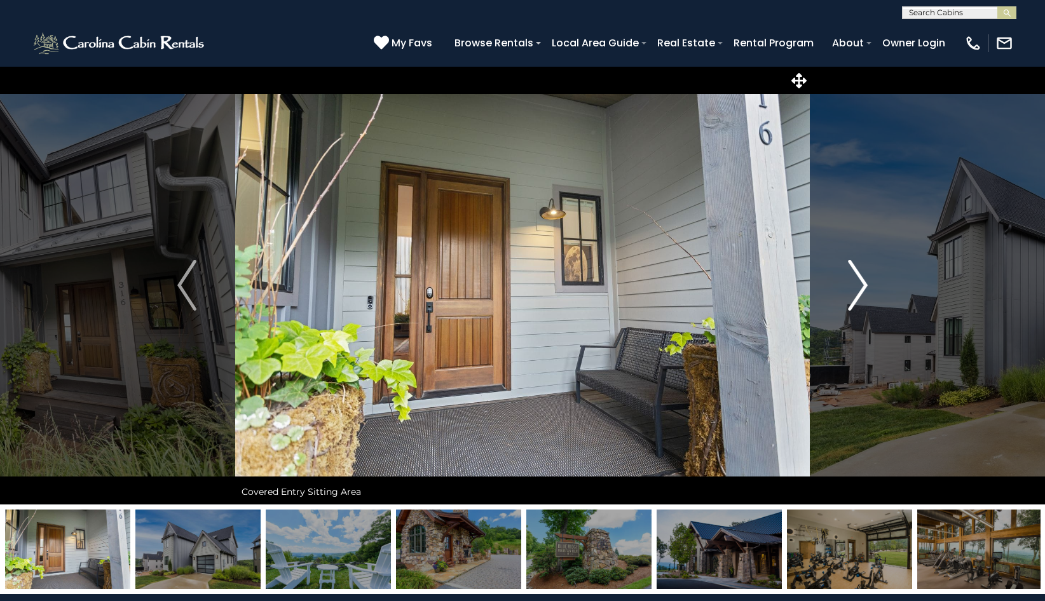
click at [857, 292] on img "Next" at bounding box center [858, 285] width 19 height 51
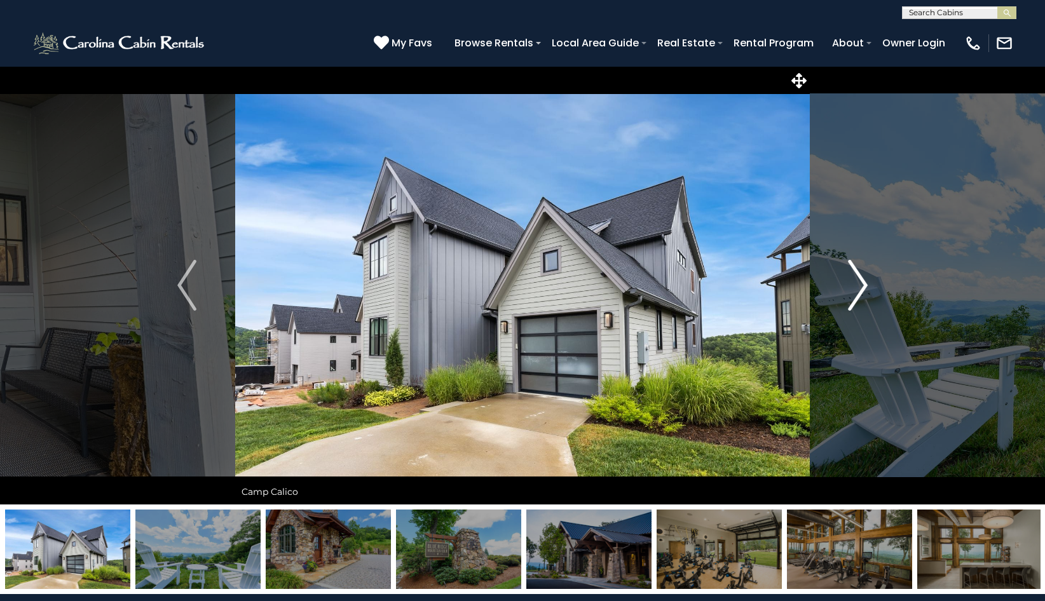
click at [857, 292] on img "Next" at bounding box center [858, 285] width 19 height 51
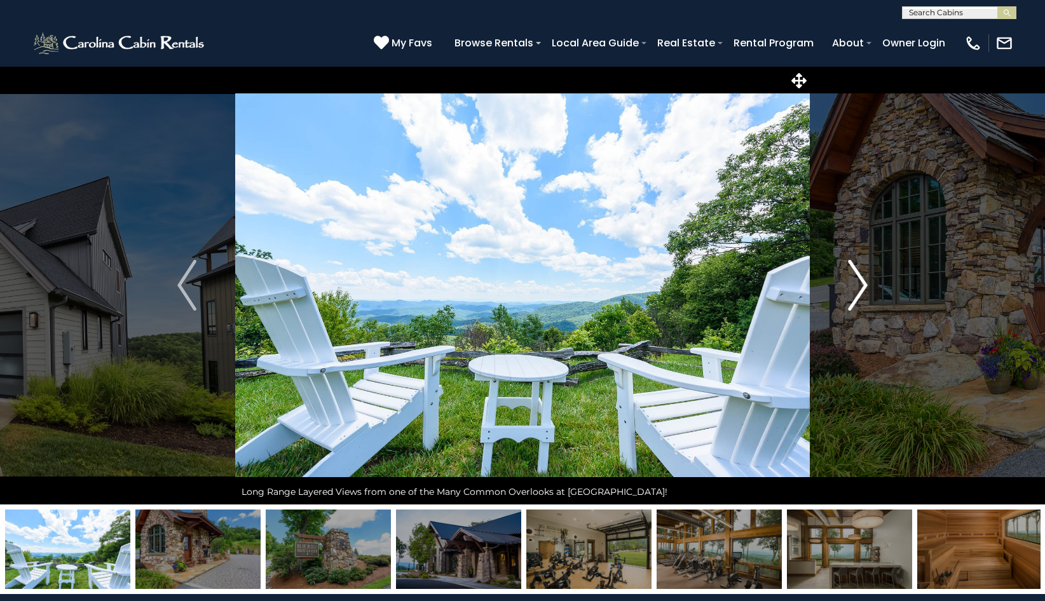
click at [857, 292] on img "Next" at bounding box center [858, 285] width 19 height 51
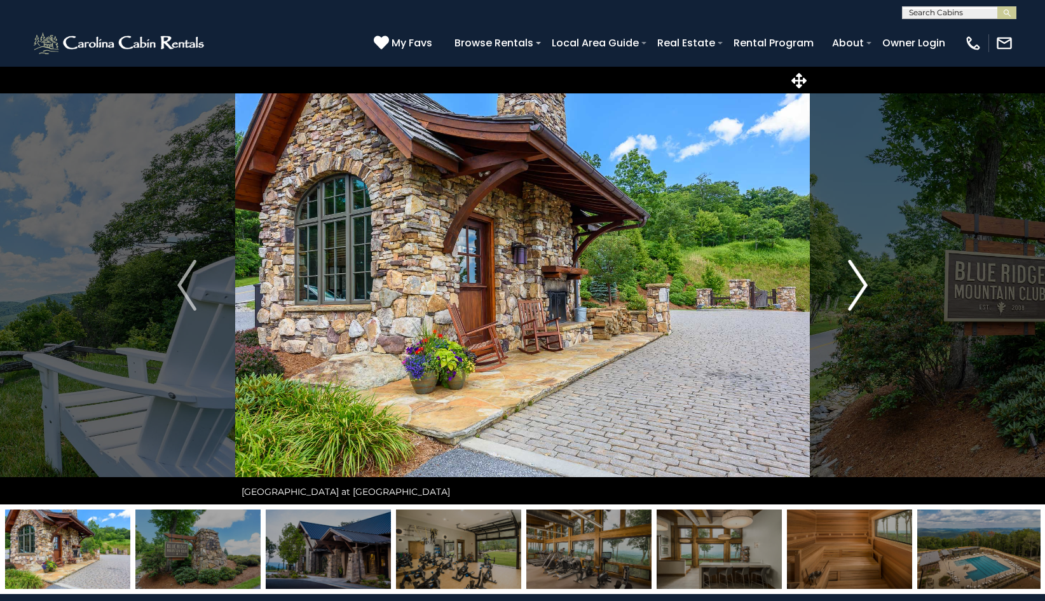
click at [857, 292] on img "Next" at bounding box center [858, 285] width 19 height 51
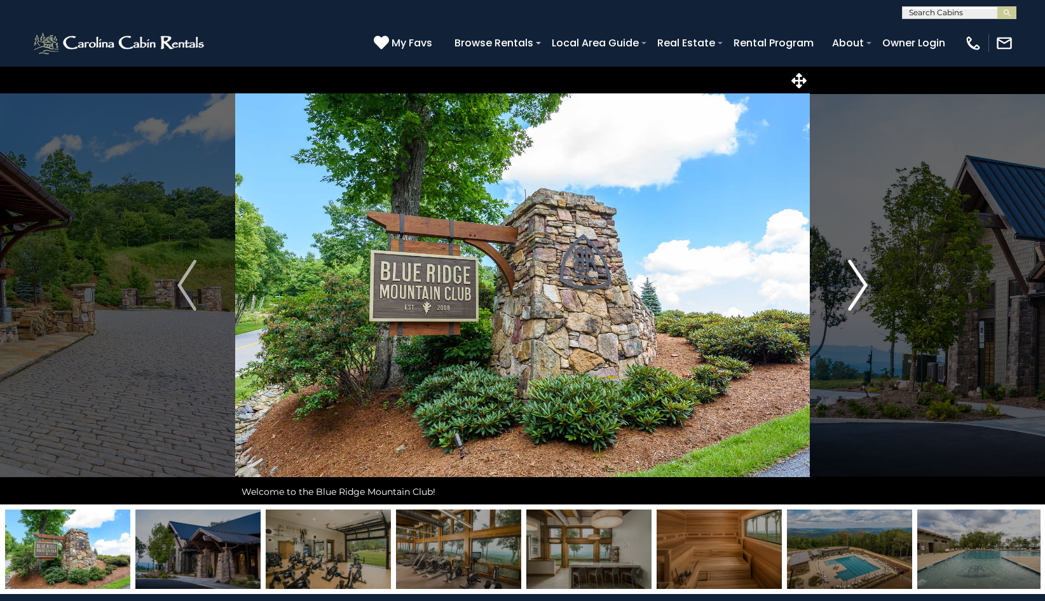
click at [872, 280] on button "Next" at bounding box center [858, 285] width 96 height 439
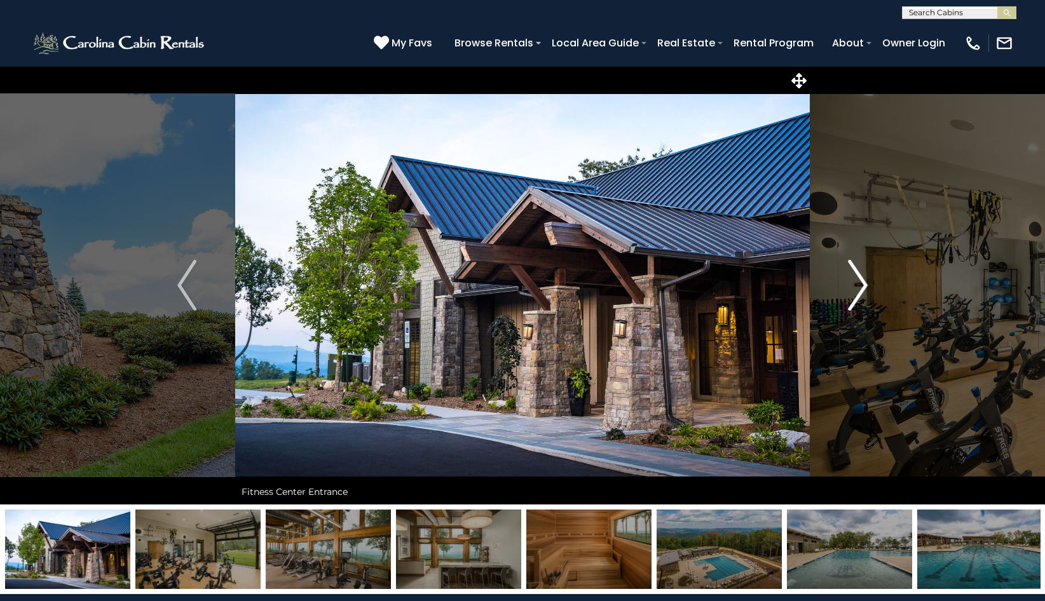
click at [872, 280] on button "Next" at bounding box center [858, 285] width 96 height 439
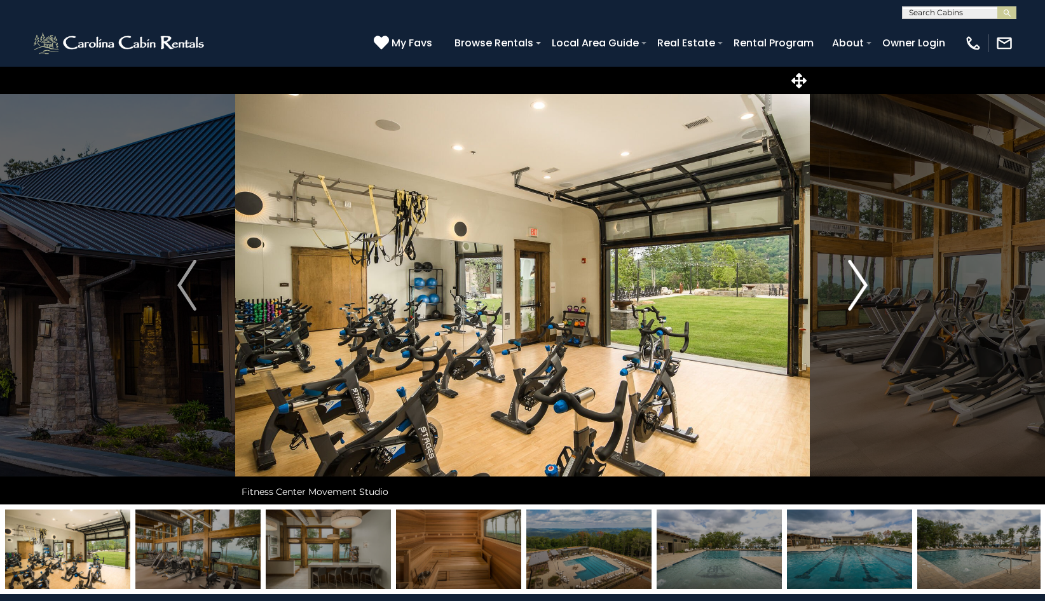
click at [872, 280] on button "Next" at bounding box center [858, 285] width 96 height 439
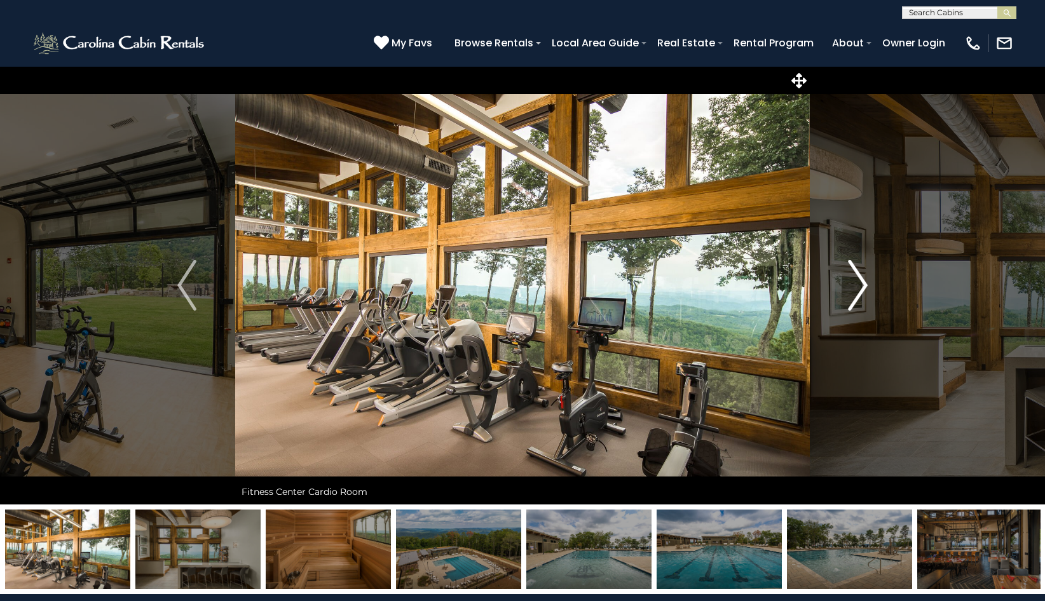
click at [872, 280] on button "Next" at bounding box center [858, 285] width 96 height 439
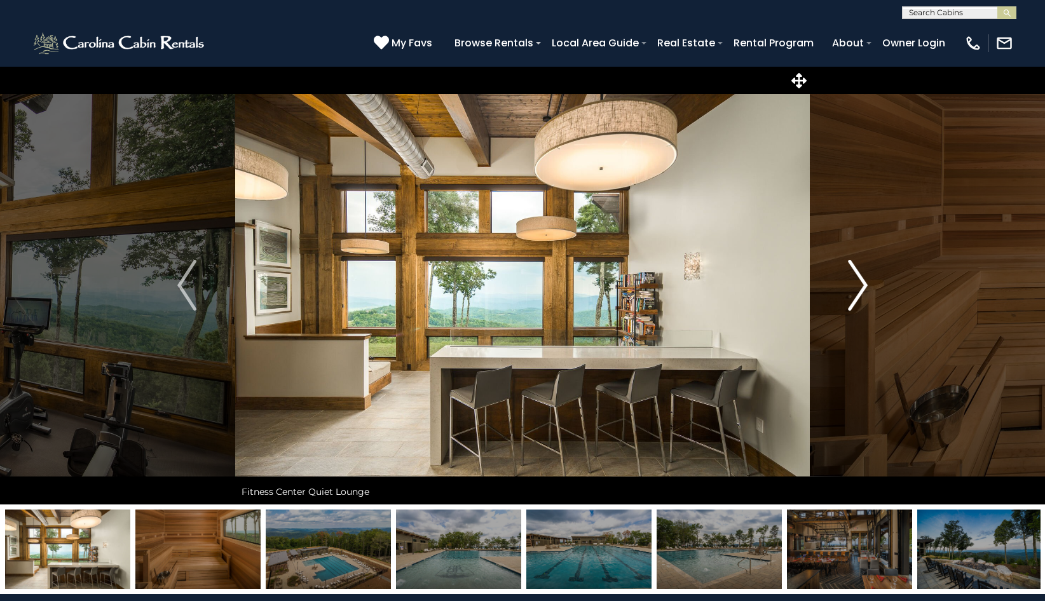
click at [872, 280] on button "Next" at bounding box center [858, 285] width 96 height 439
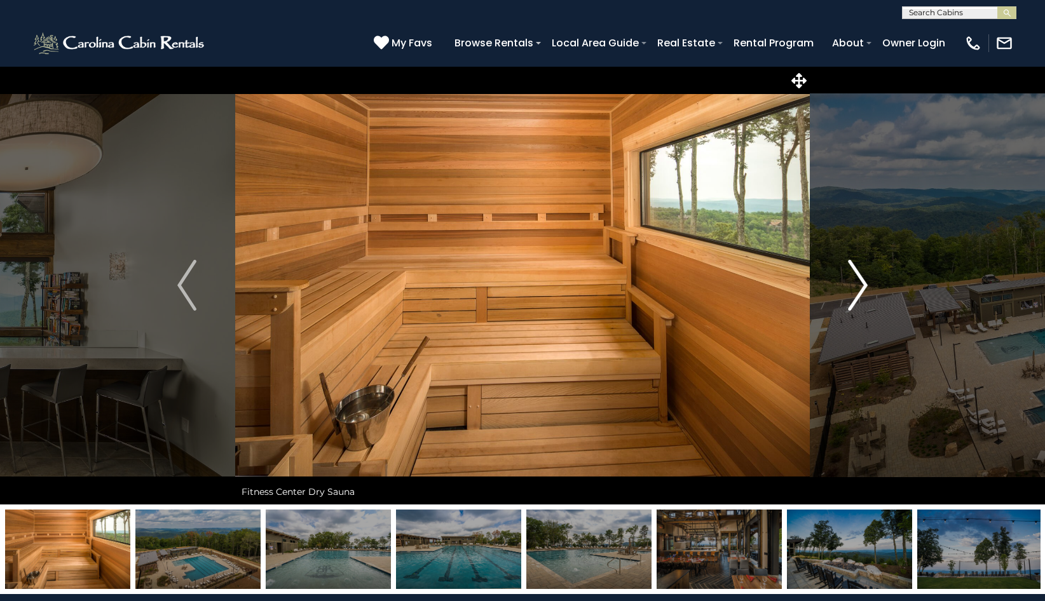
click at [872, 280] on button "Next" at bounding box center [858, 285] width 96 height 439
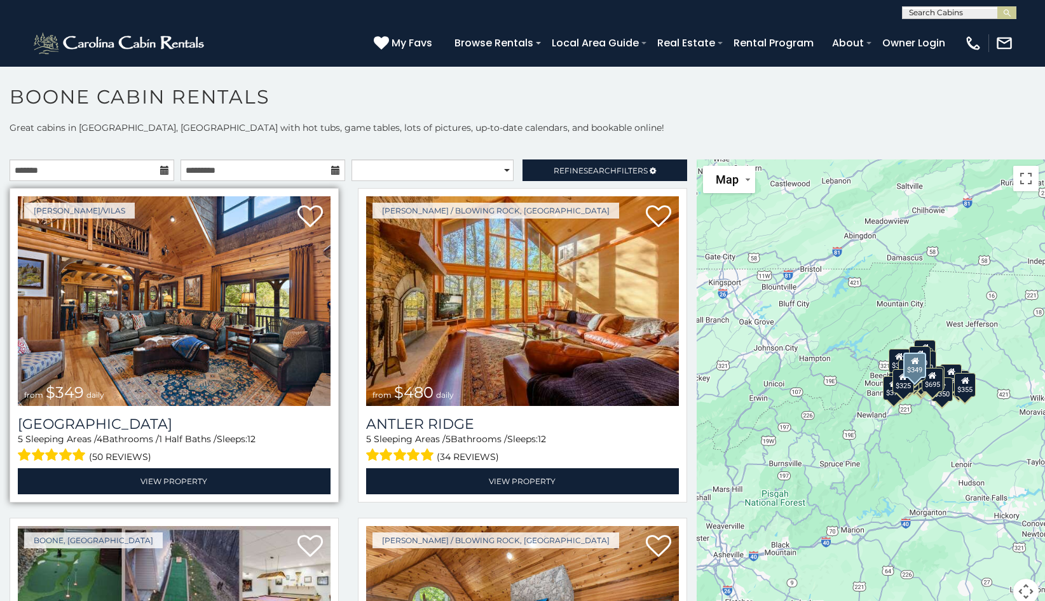
click at [191, 259] on img at bounding box center [174, 301] width 313 height 210
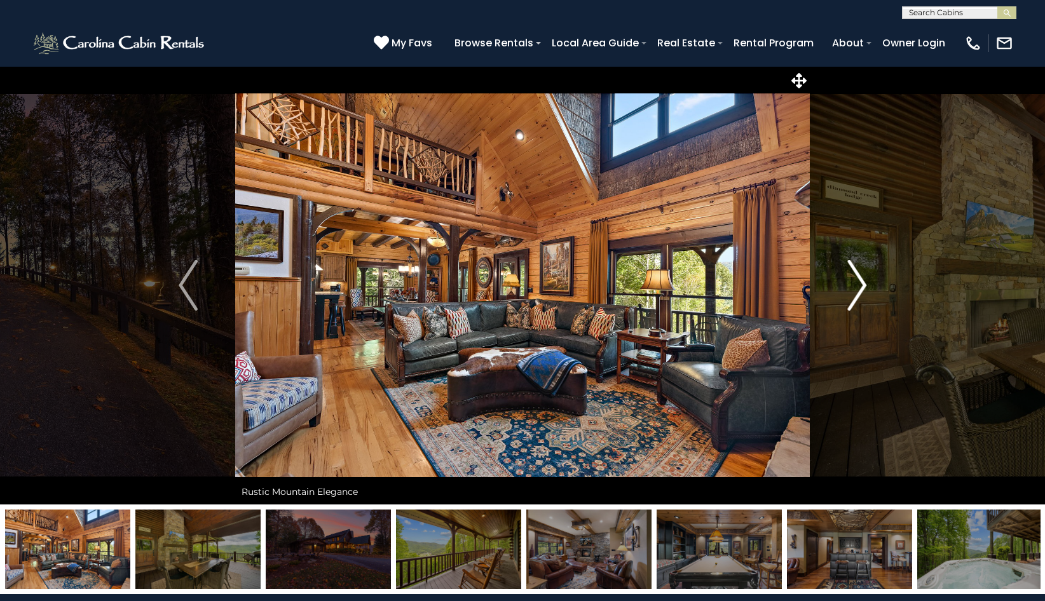
click at [856, 283] on img "Next" at bounding box center [856, 285] width 19 height 51
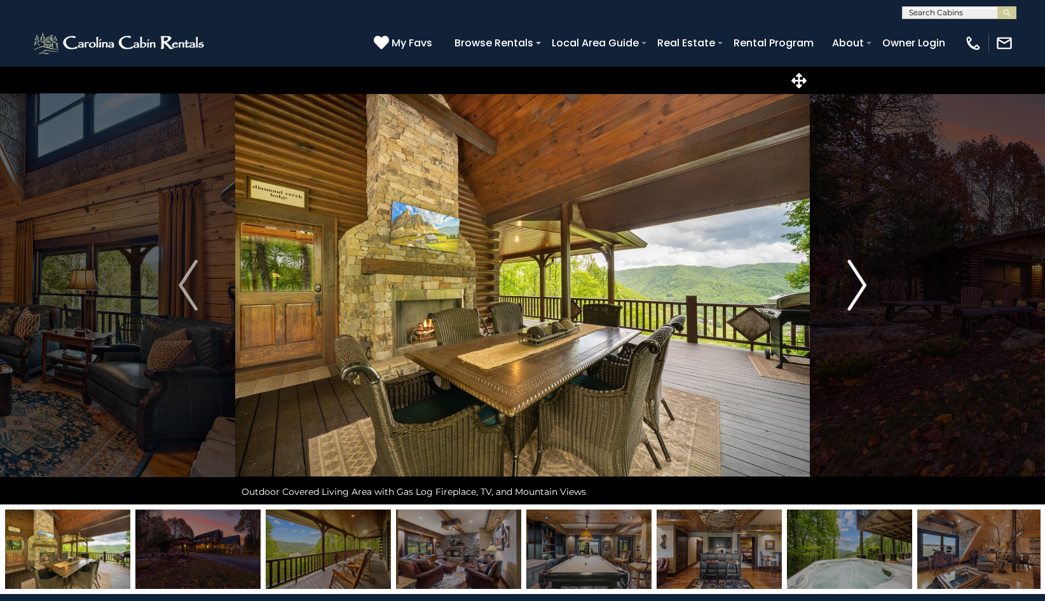
click at [856, 283] on img "Next" at bounding box center [856, 285] width 19 height 51
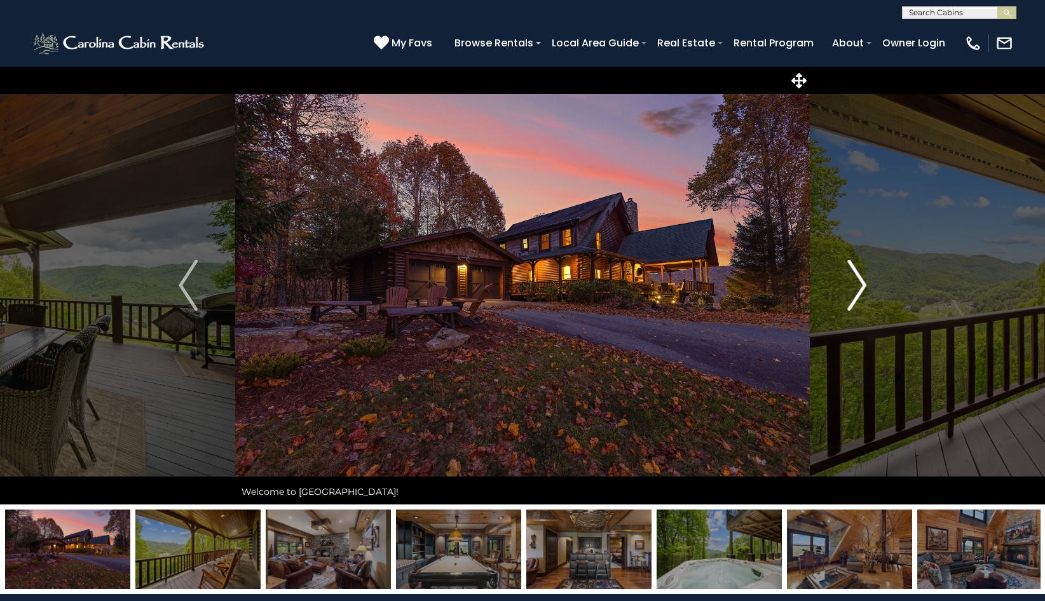
click at [856, 283] on img "Next" at bounding box center [856, 285] width 19 height 51
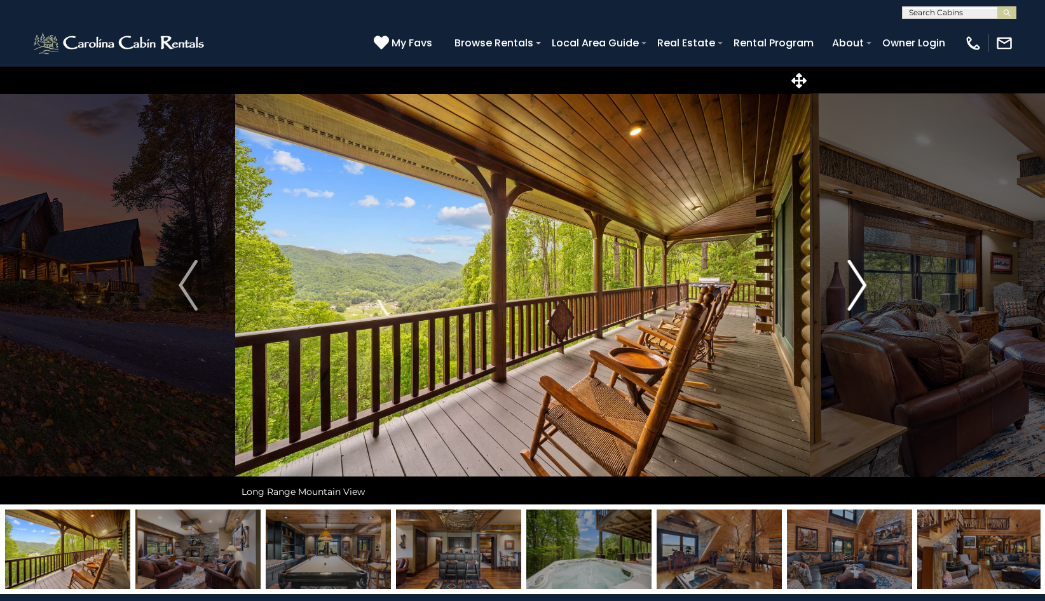
click at [856, 283] on img "Next" at bounding box center [856, 285] width 19 height 51
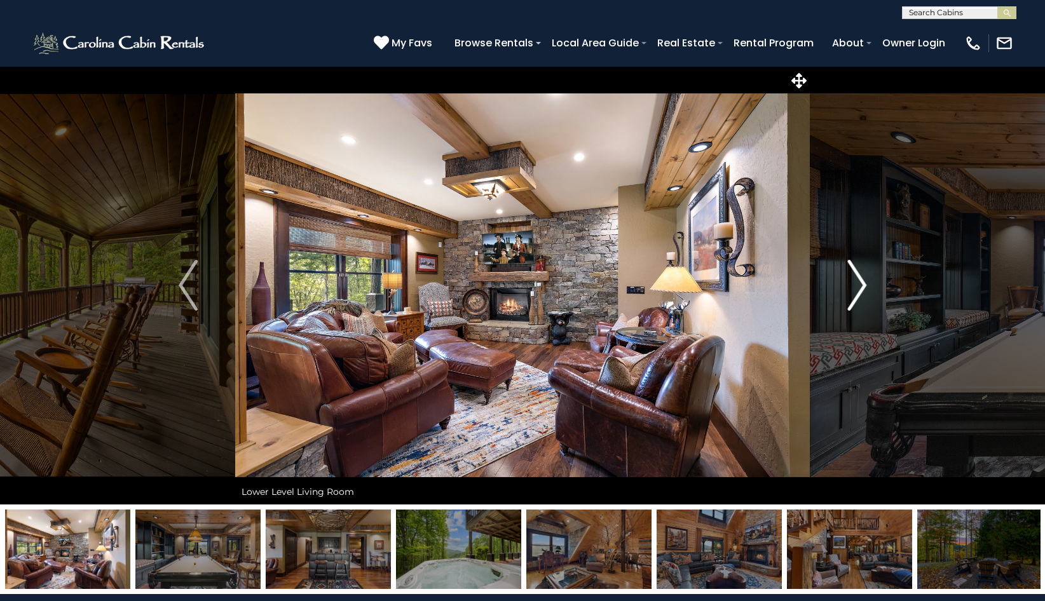
click at [856, 283] on img "Next" at bounding box center [856, 285] width 19 height 51
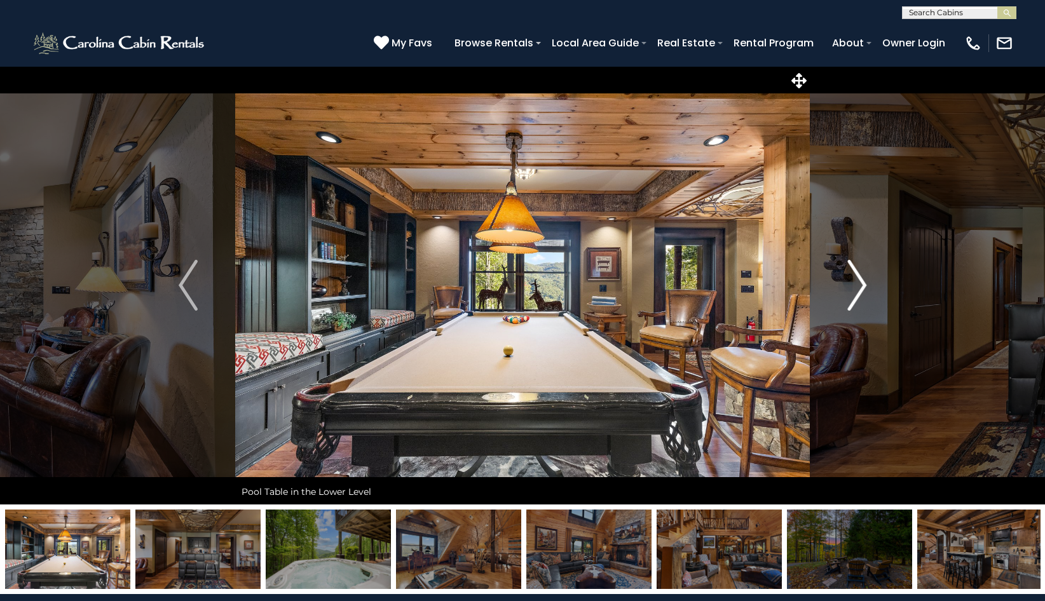
click at [856, 283] on img "Next" at bounding box center [856, 285] width 19 height 51
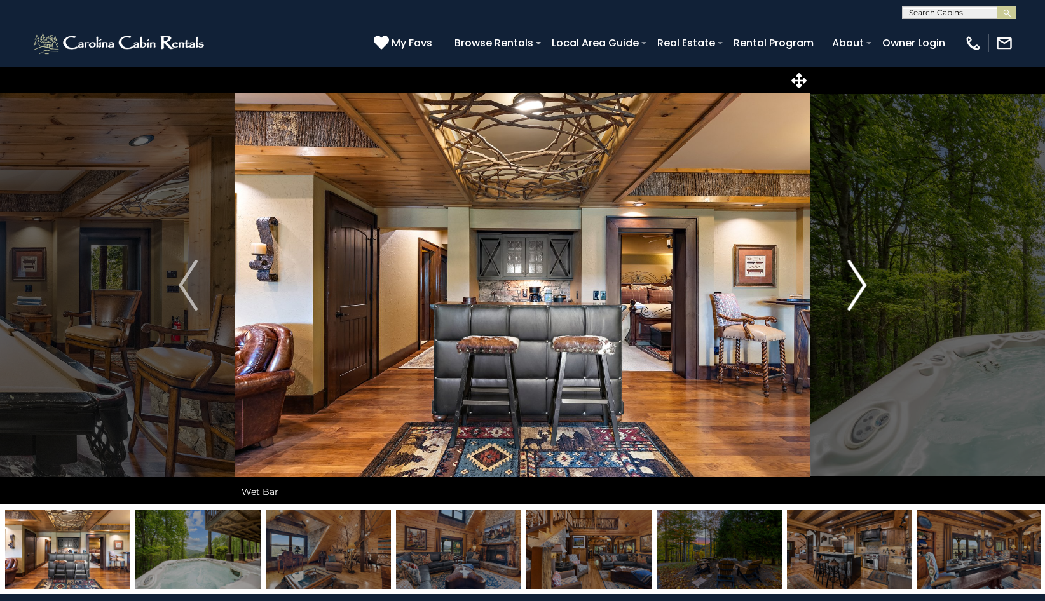
click at [856, 283] on img "Next" at bounding box center [856, 285] width 19 height 51
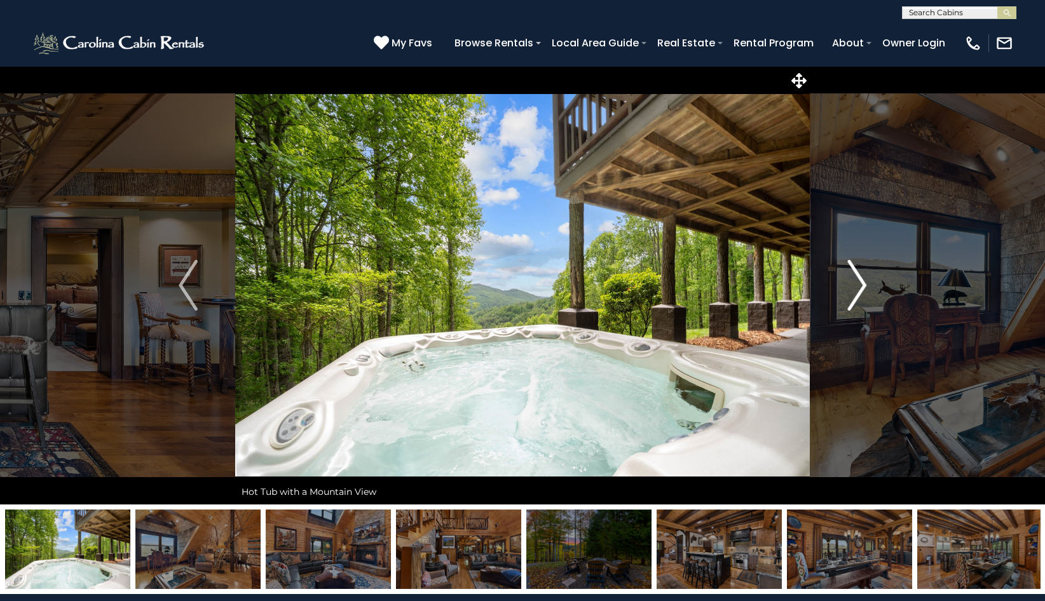
click at [856, 283] on img "Next" at bounding box center [856, 285] width 19 height 51
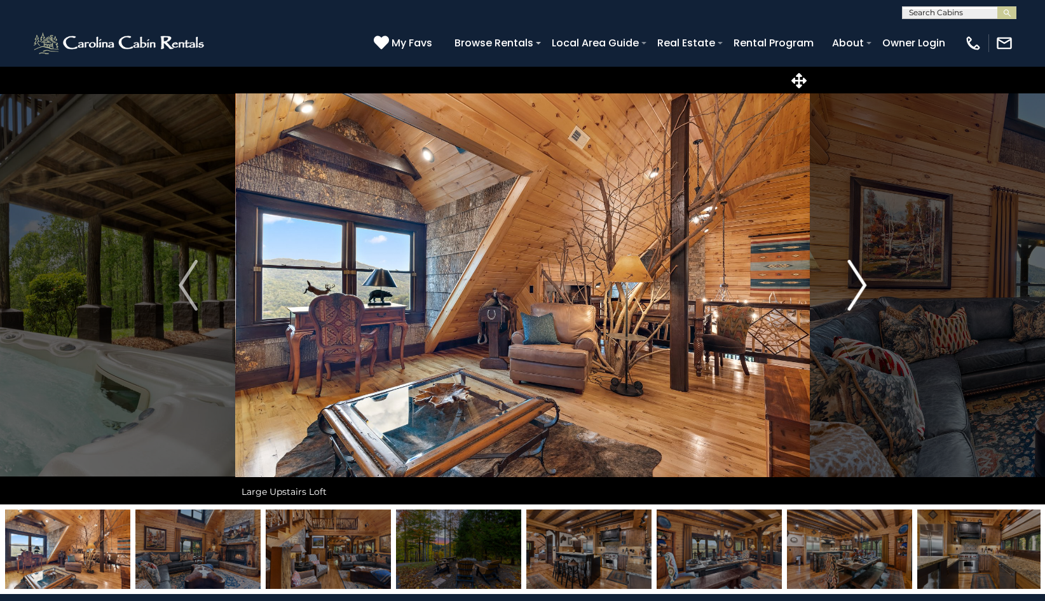
click at [856, 283] on img "Next" at bounding box center [856, 285] width 19 height 51
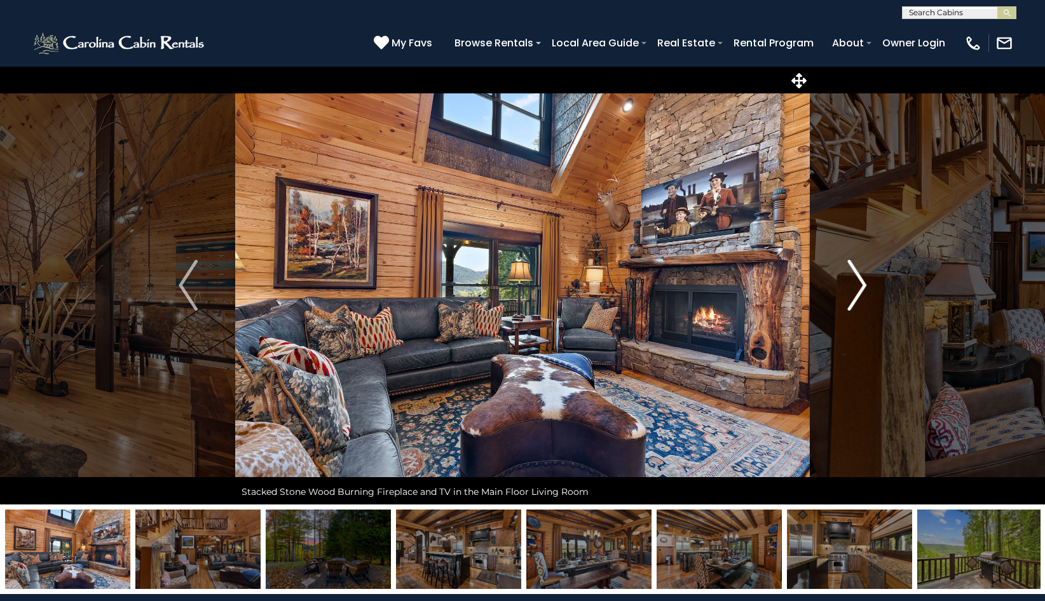
click at [856, 283] on img "Next" at bounding box center [856, 285] width 19 height 51
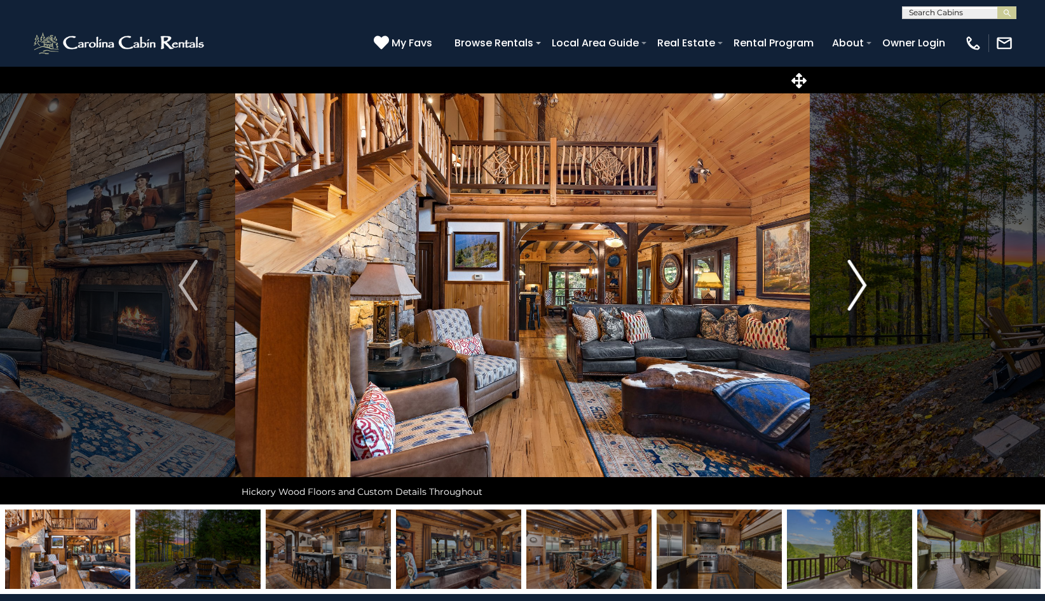
click at [856, 283] on img "Next" at bounding box center [856, 285] width 19 height 51
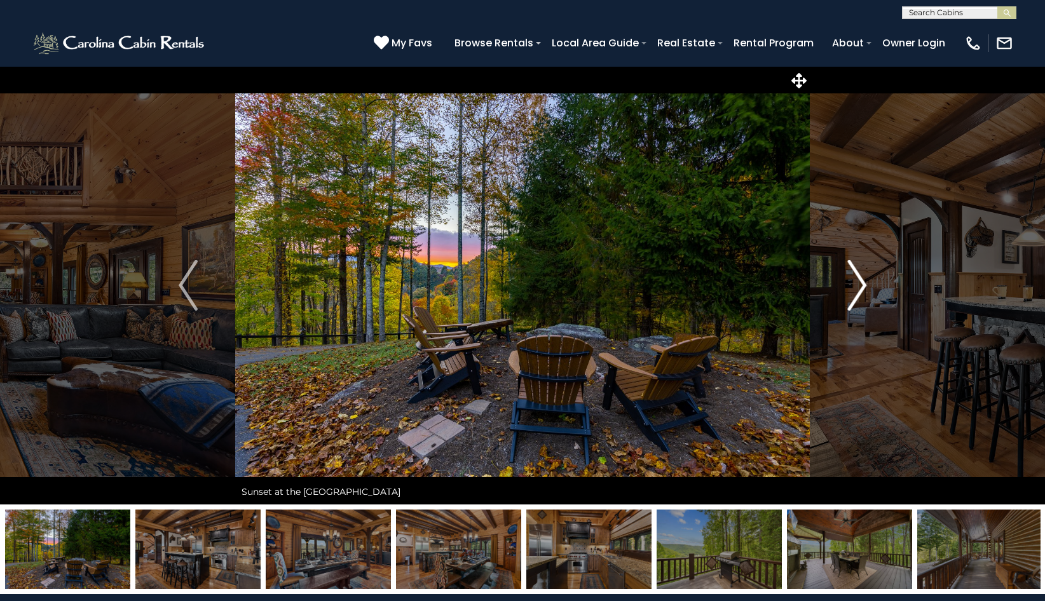
click at [856, 283] on img "Next" at bounding box center [856, 285] width 19 height 51
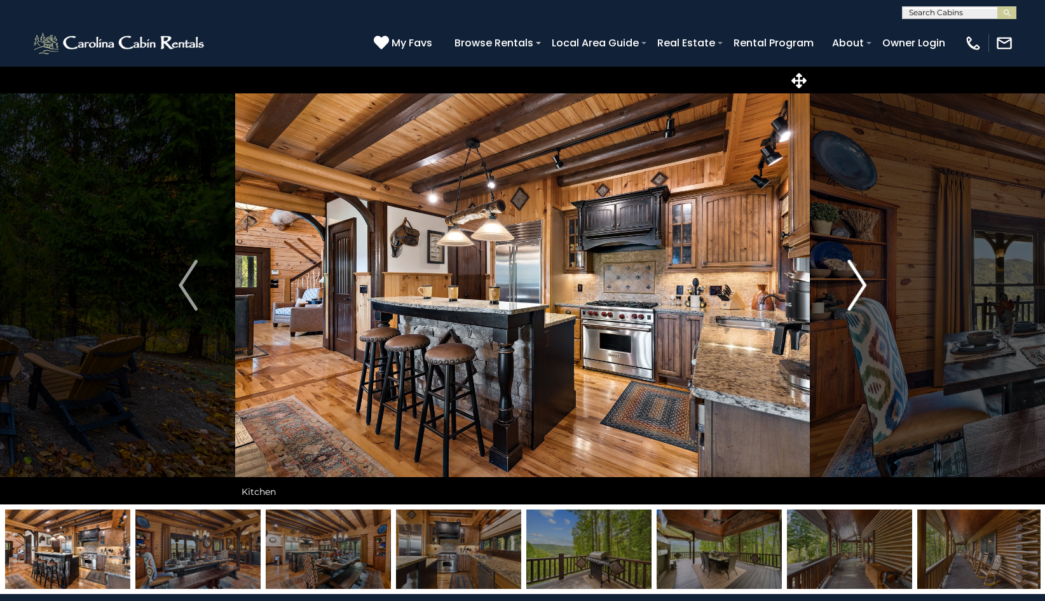
click at [856, 283] on img "Next" at bounding box center [856, 285] width 19 height 51
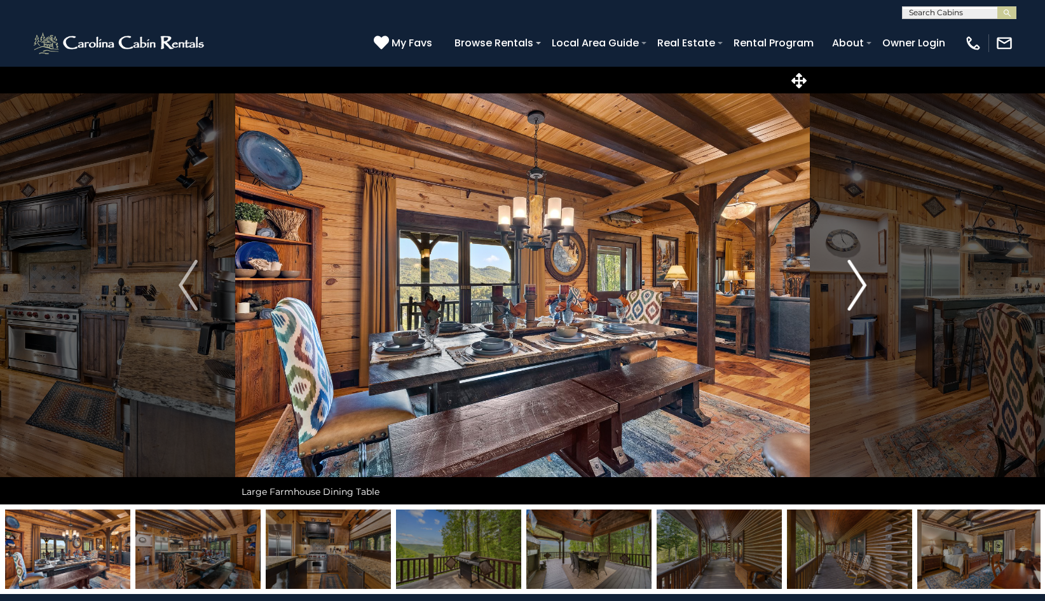
click at [856, 283] on img "Next" at bounding box center [856, 285] width 19 height 51
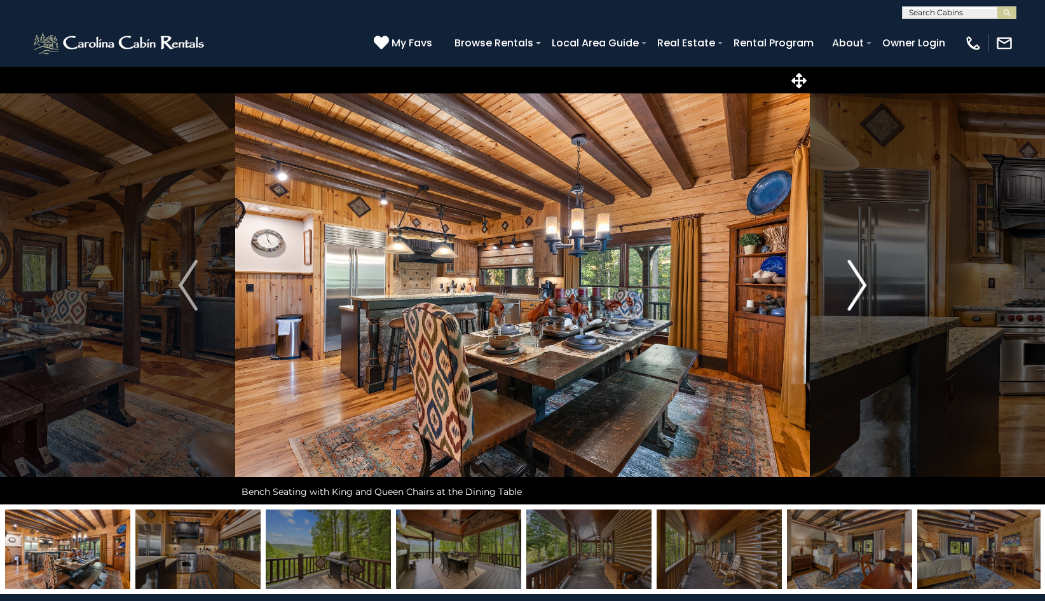
click at [856, 283] on img "Next" at bounding box center [856, 285] width 19 height 51
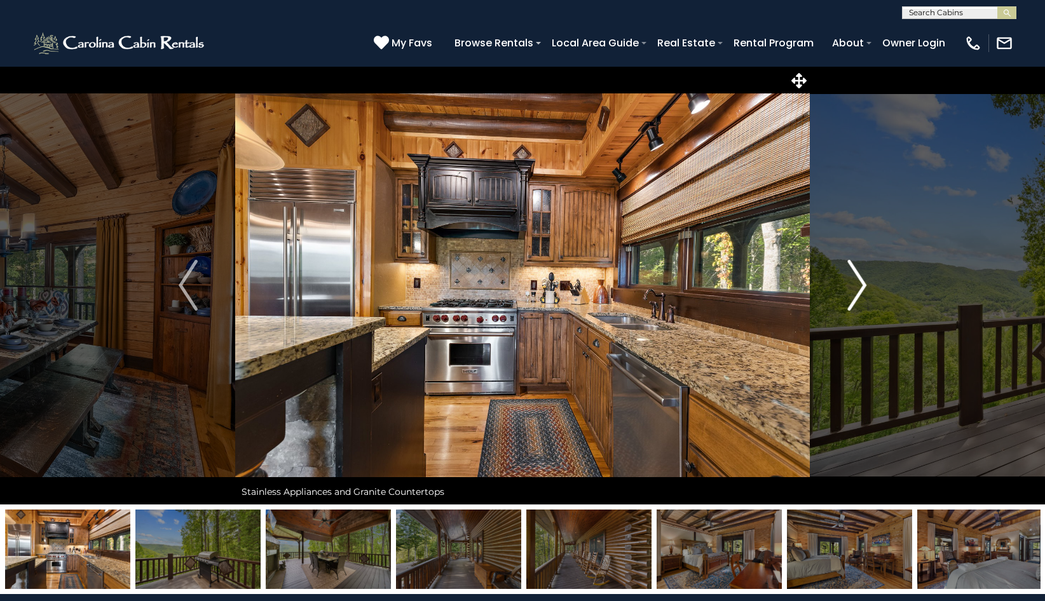
click at [856, 283] on img "Next" at bounding box center [856, 285] width 19 height 51
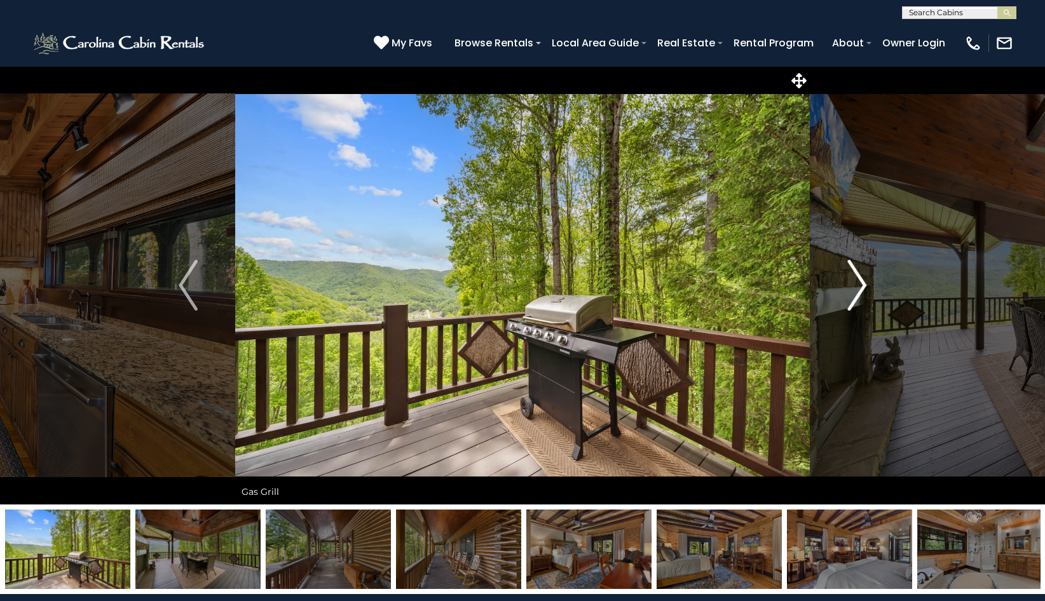
click at [856, 283] on img "Next" at bounding box center [856, 285] width 19 height 51
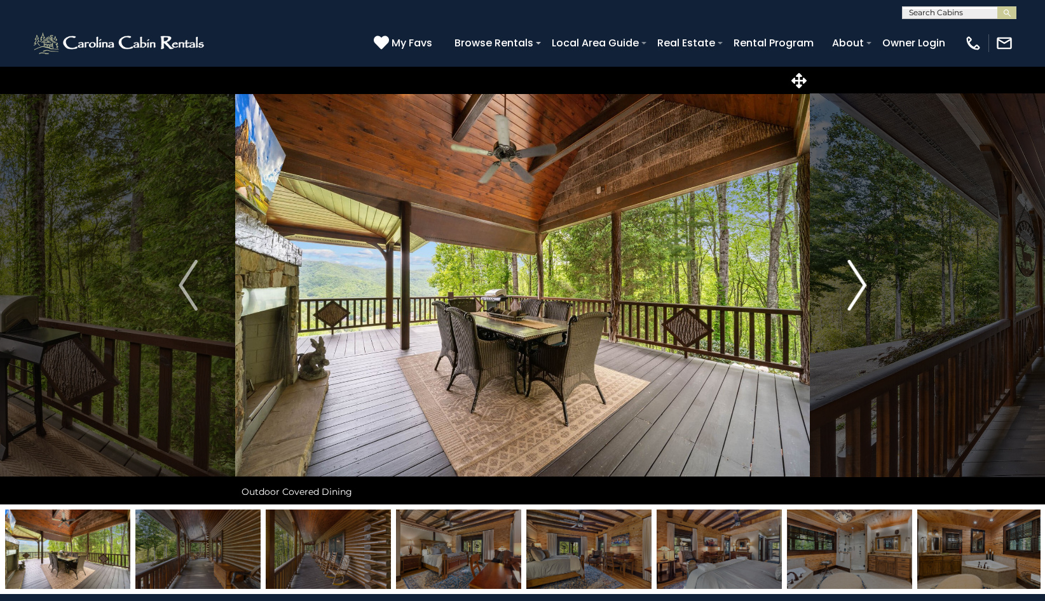
click at [856, 283] on img "Next" at bounding box center [856, 285] width 19 height 51
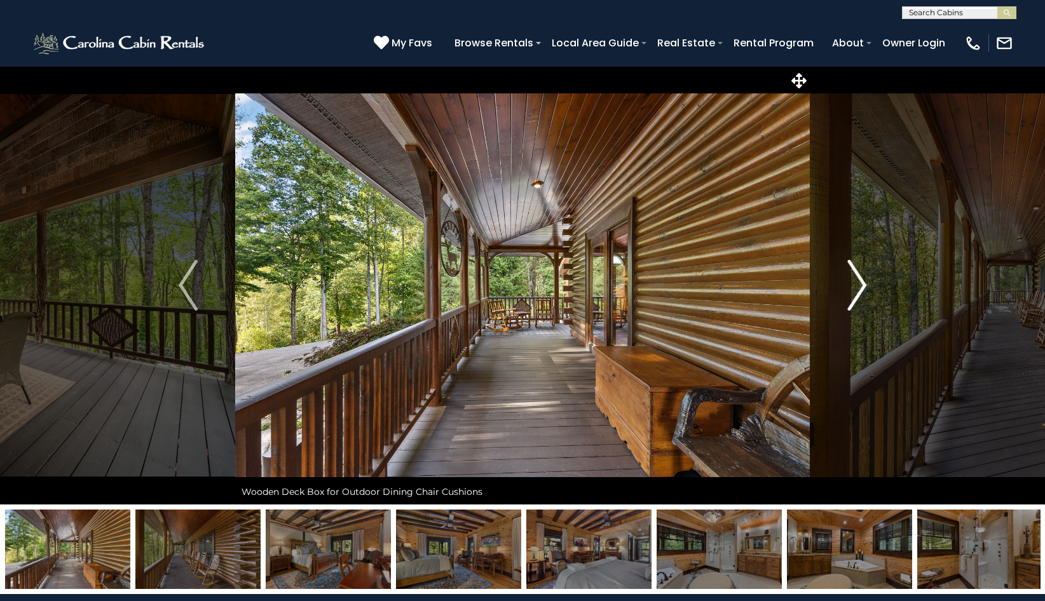
click at [856, 283] on img "Next" at bounding box center [856, 285] width 19 height 51
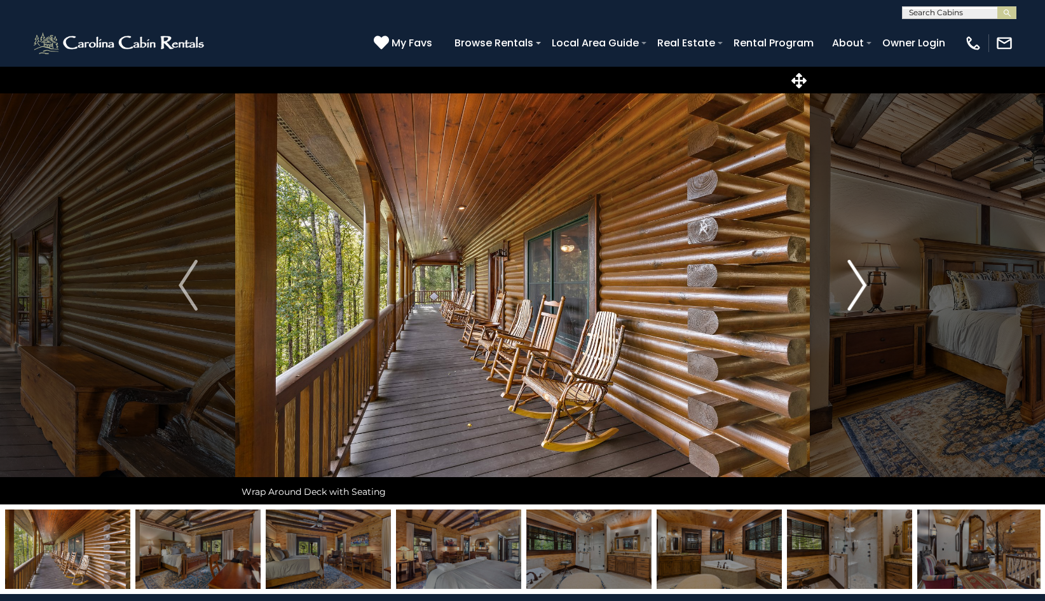
click at [856, 283] on img "Next" at bounding box center [856, 285] width 19 height 51
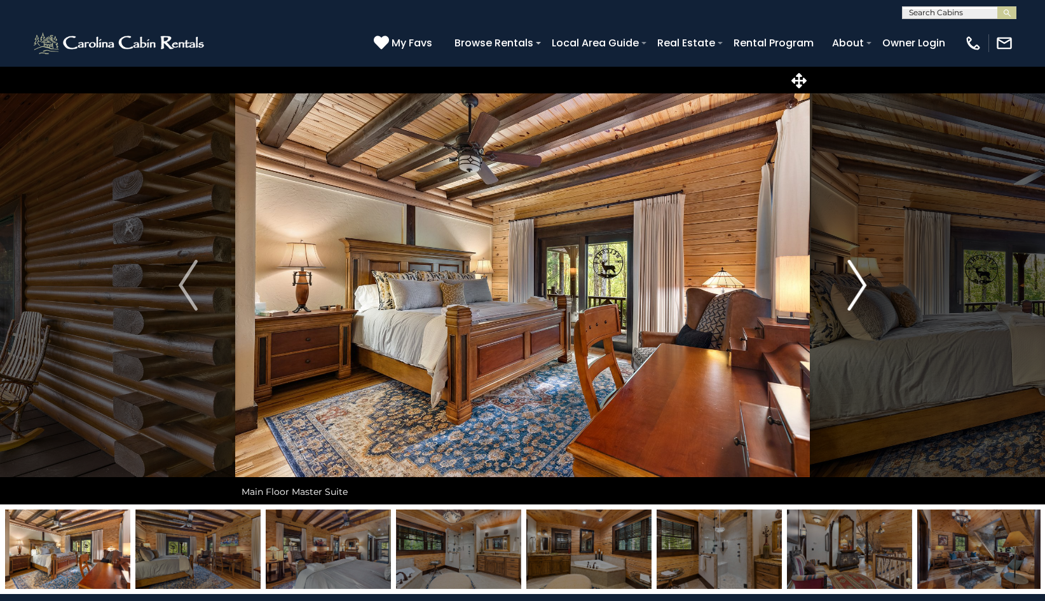
click at [856, 283] on img "Next" at bounding box center [856, 285] width 19 height 51
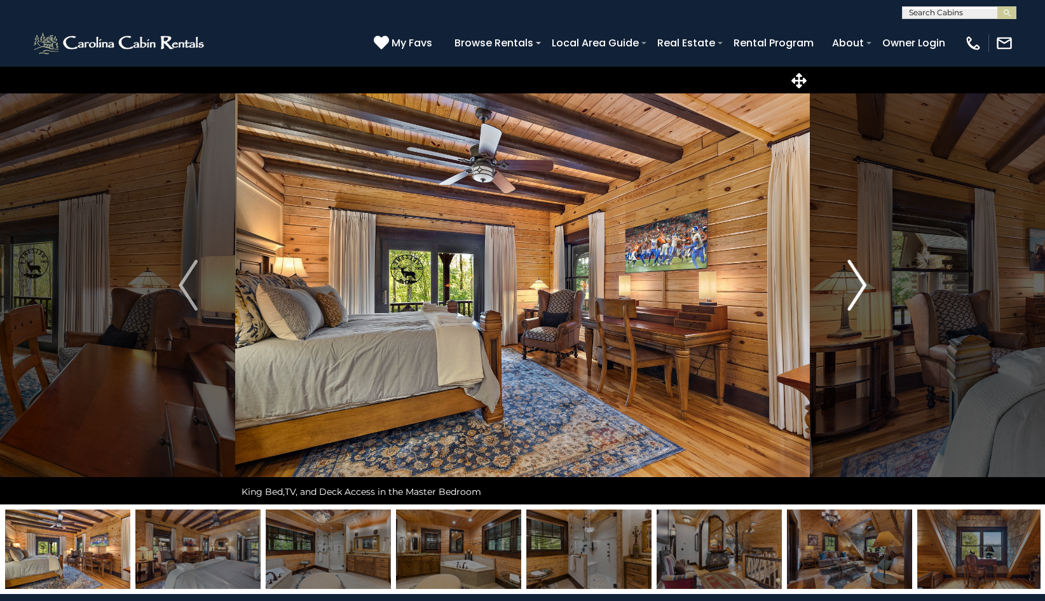
click at [856, 283] on img "Next" at bounding box center [856, 285] width 19 height 51
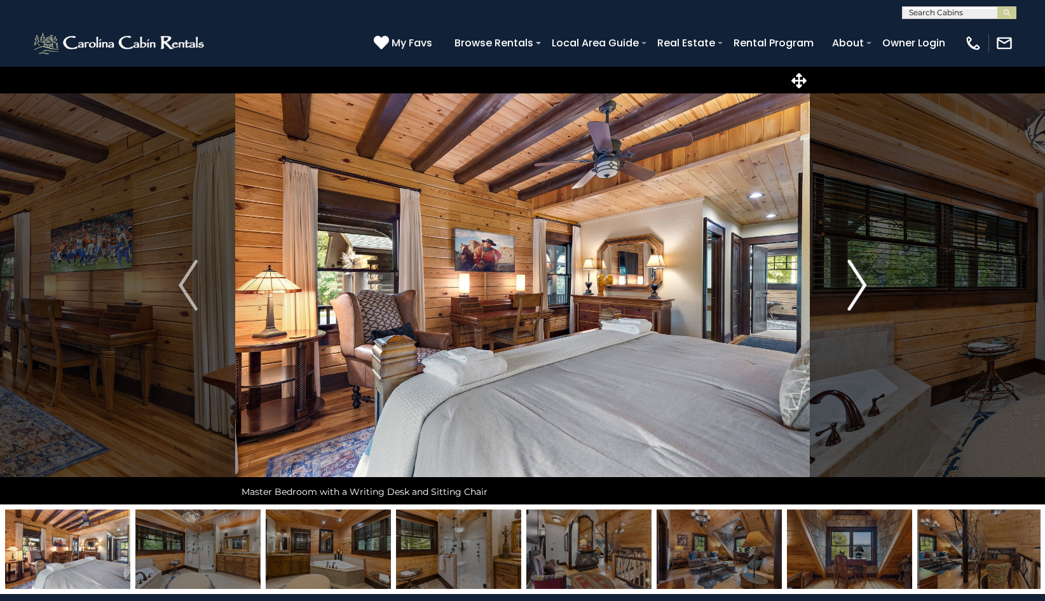
click at [856, 283] on img "Next" at bounding box center [856, 285] width 19 height 51
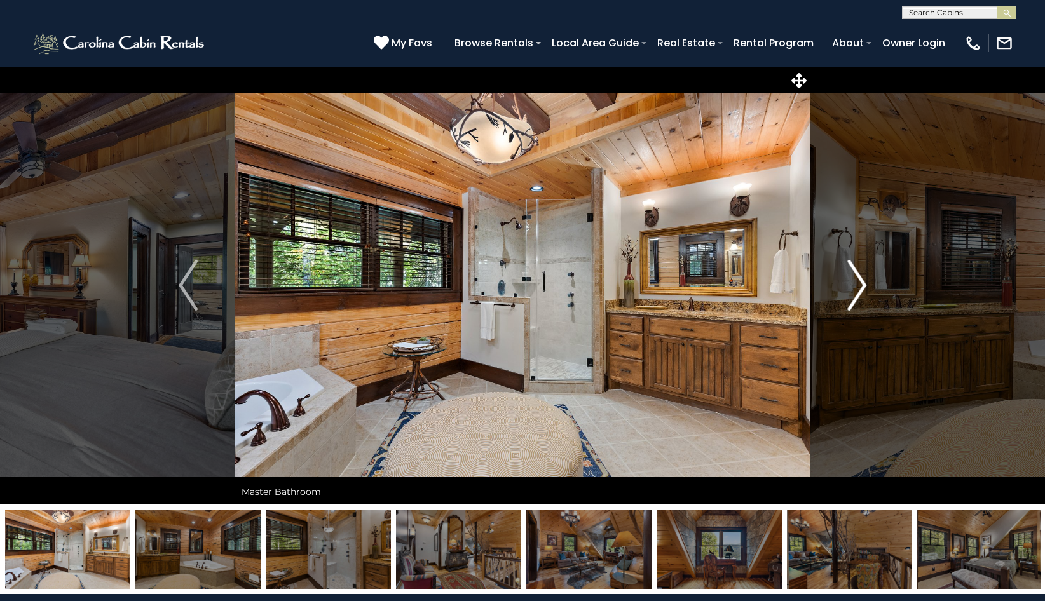
click at [856, 283] on img "Next" at bounding box center [856, 285] width 19 height 51
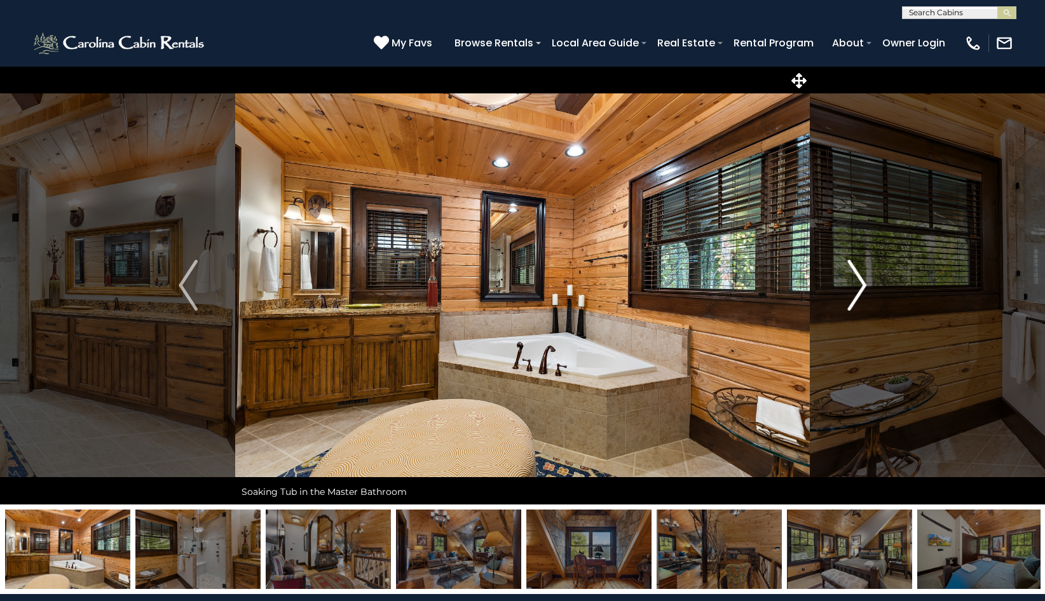
click at [856, 283] on img "Next" at bounding box center [856, 285] width 19 height 51
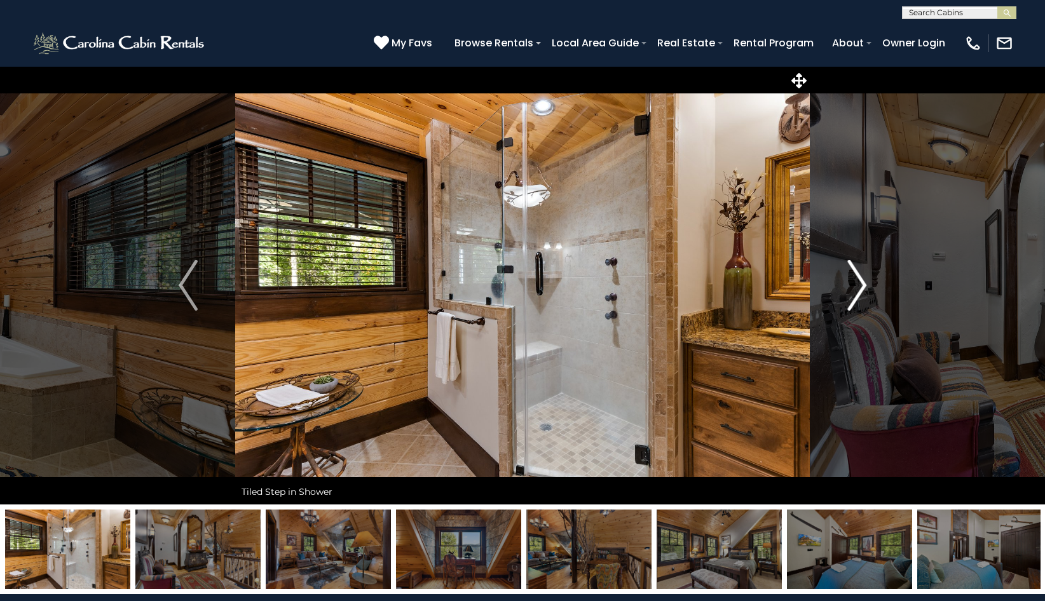
click at [856, 283] on img "Next" at bounding box center [856, 285] width 19 height 51
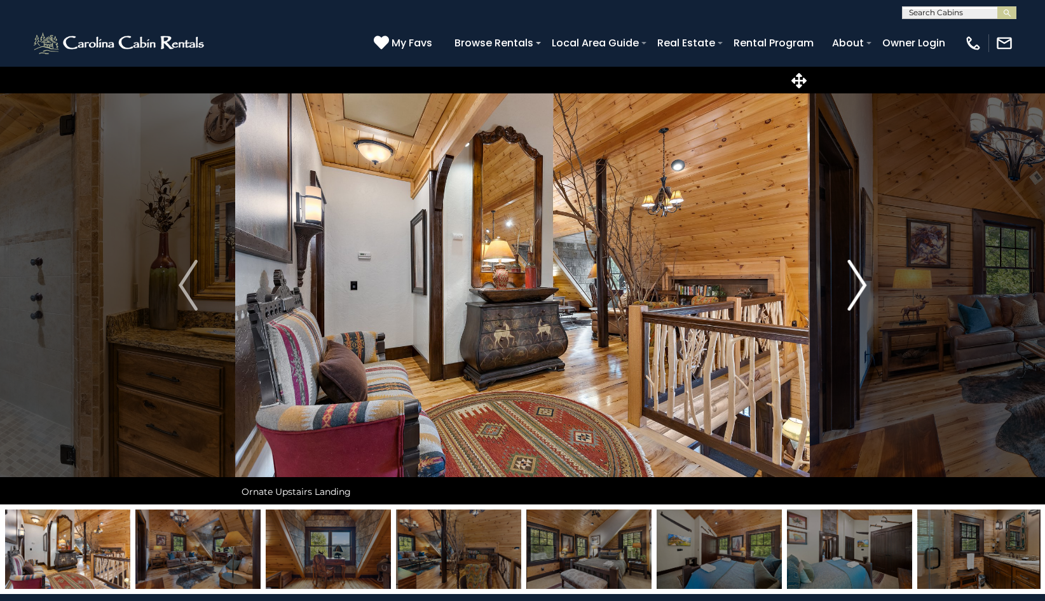
click at [856, 283] on img "Next" at bounding box center [856, 285] width 19 height 51
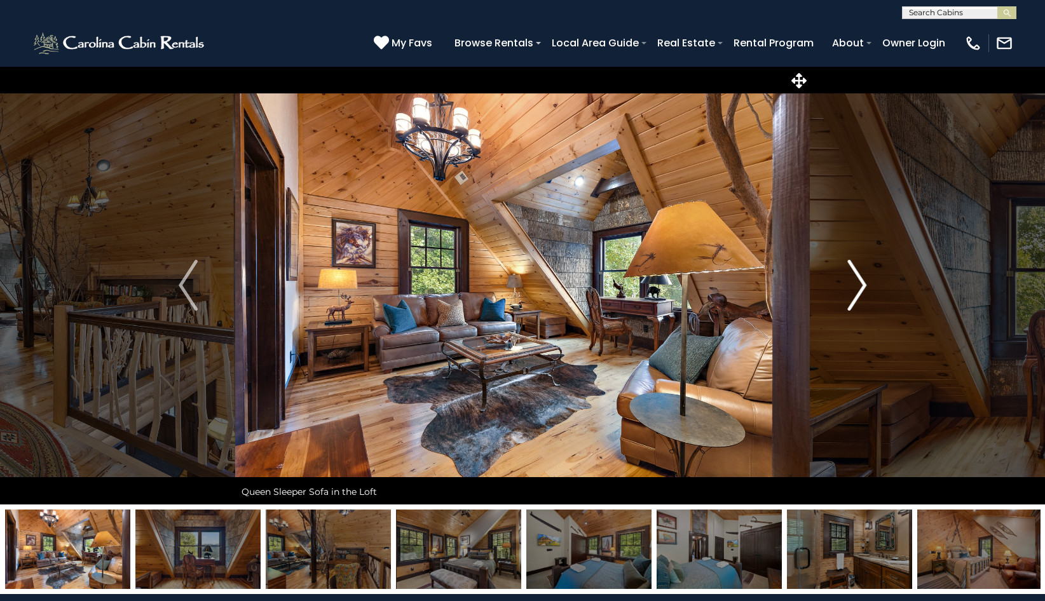
click at [856, 283] on img "Next" at bounding box center [856, 285] width 19 height 51
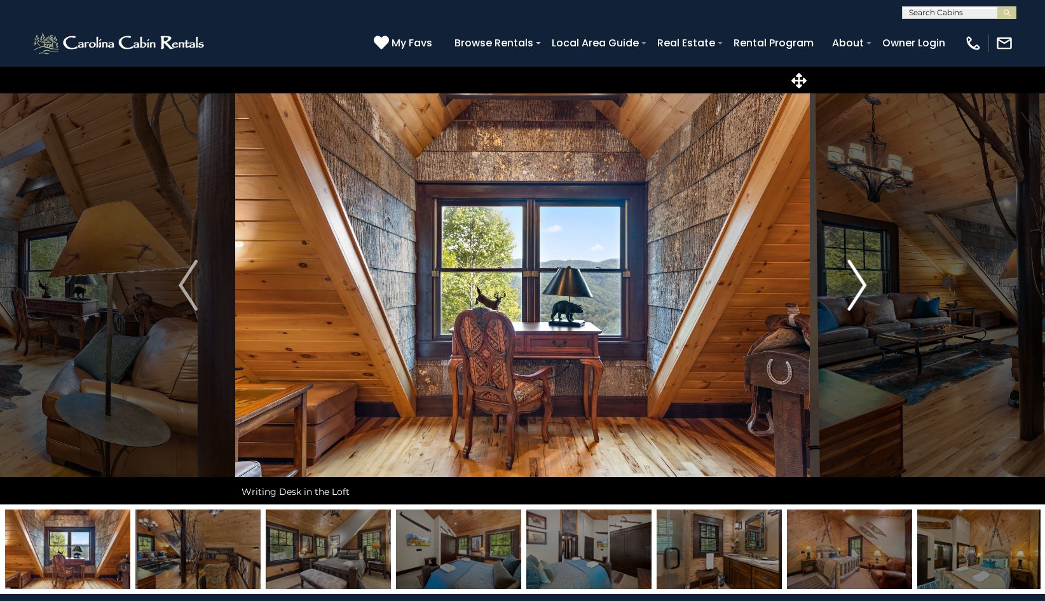
click at [856, 283] on img "Next" at bounding box center [856, 285] width 19 height 51
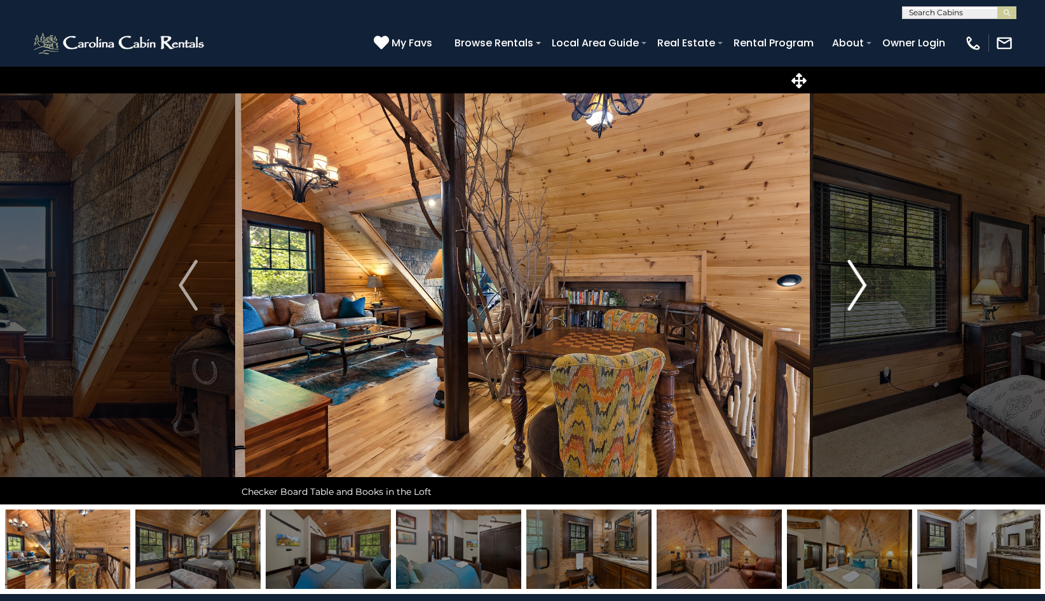
click at [856, 283] on img "Next" at bounding box center [856, 285] width 19 height 51
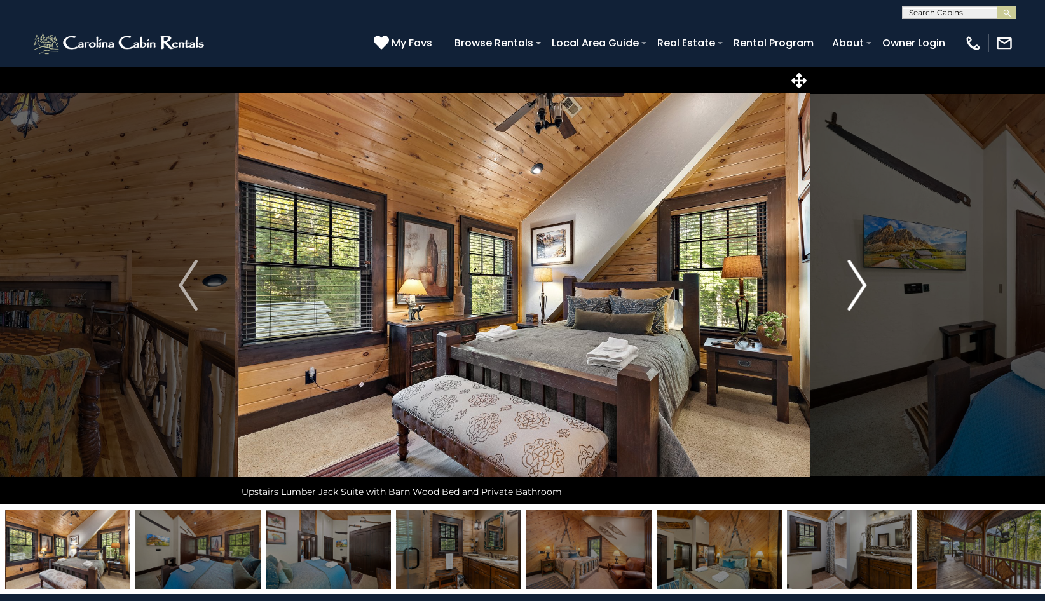
click at [856, 283] on img "Next" at bounding box center [856, 285] width 19 height 51
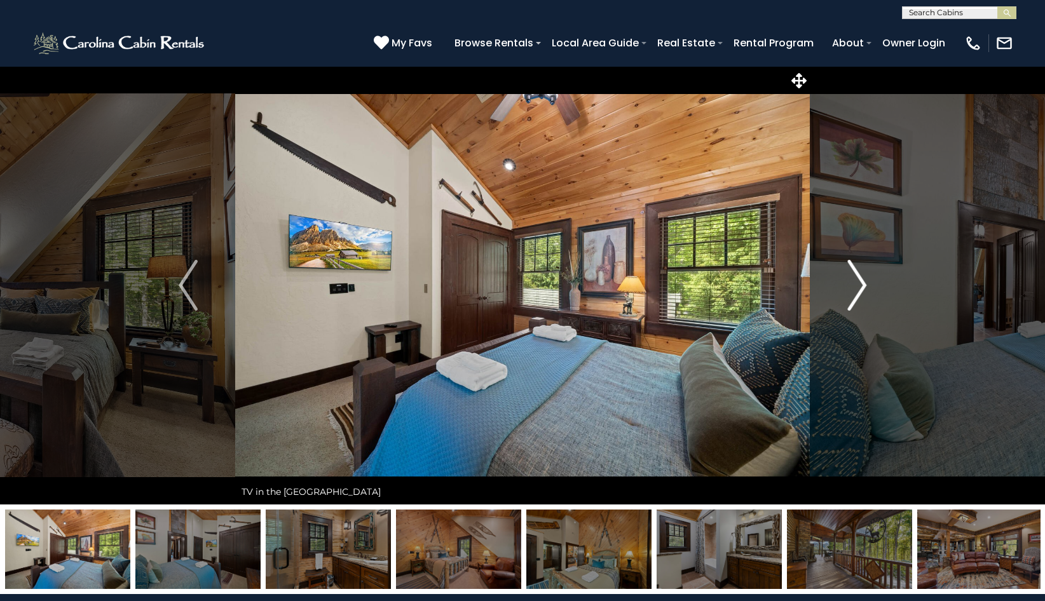
click at [856, 283] on img "Next" at bounding box center [856, 285] width 19 height 51
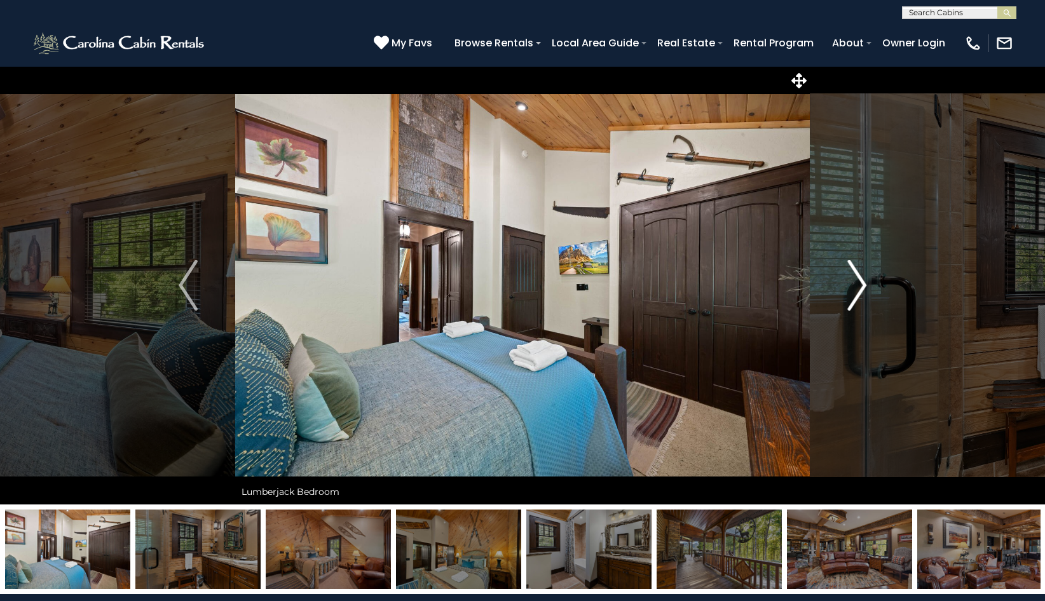
click at [856, 283] on img "Next" at bounding box center [856, 285] width 19 height 51
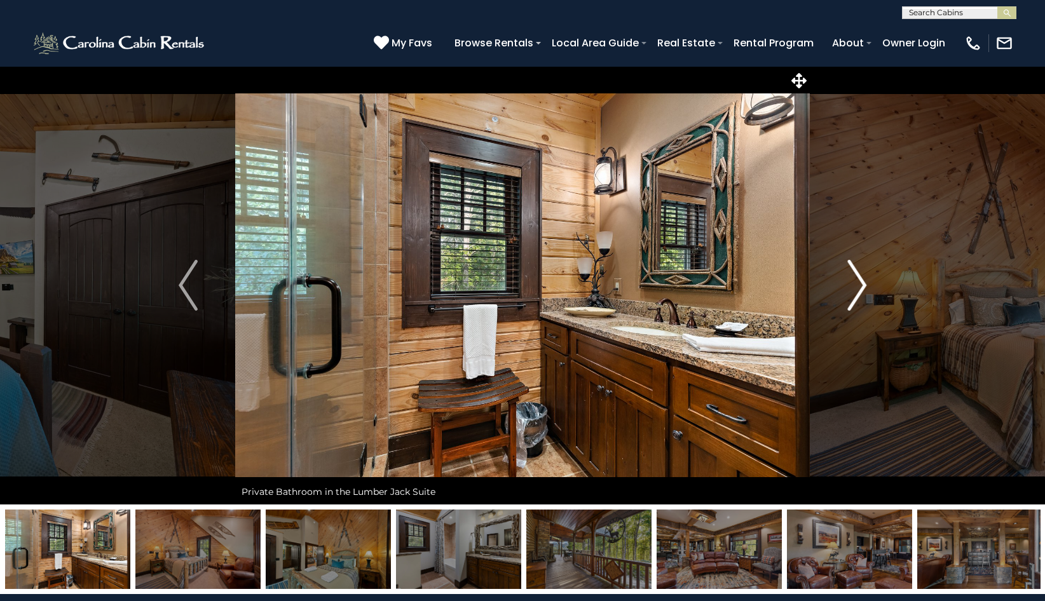
click at [856, 283] on img "Next" at bounding box center [856, 285] width 19 height 51
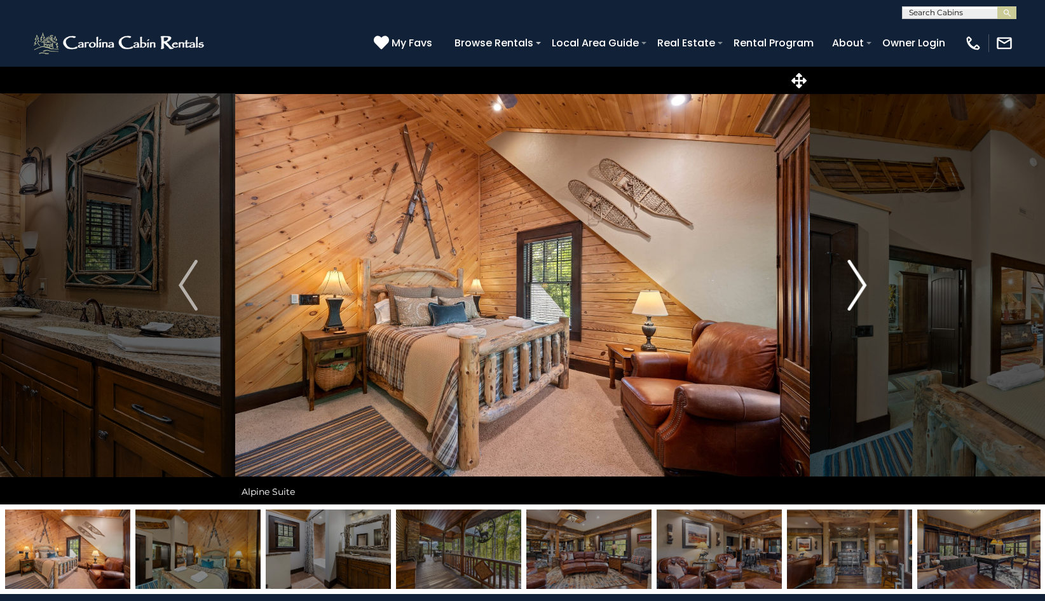
click at [856, 283] on img "Next" at bounding box center [856, 285] width 19 height 51
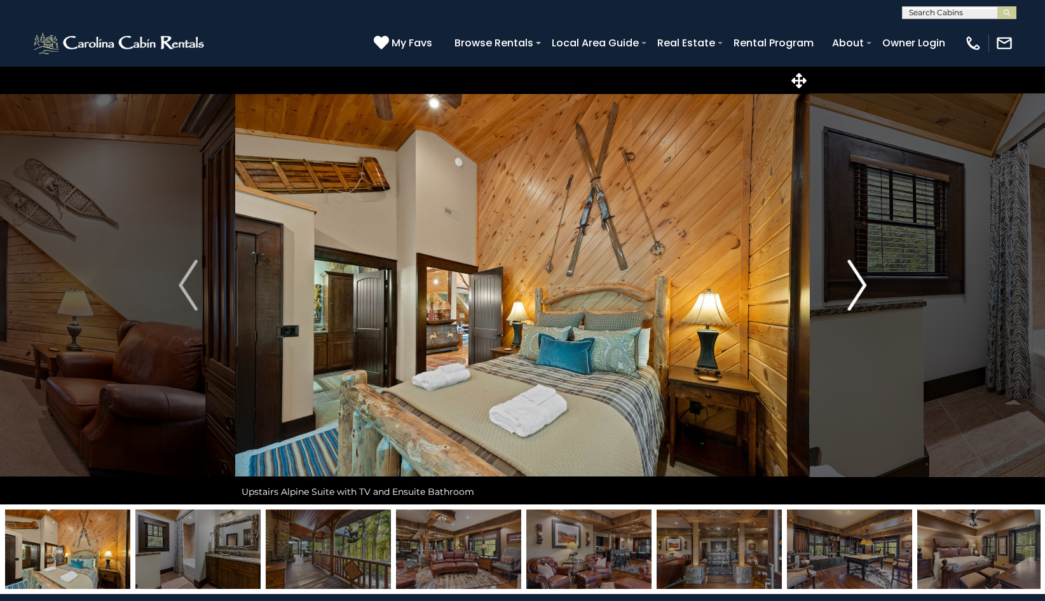
click at [856, 283] on img "Next" at bounding box center [856, 285] width 19 height 51
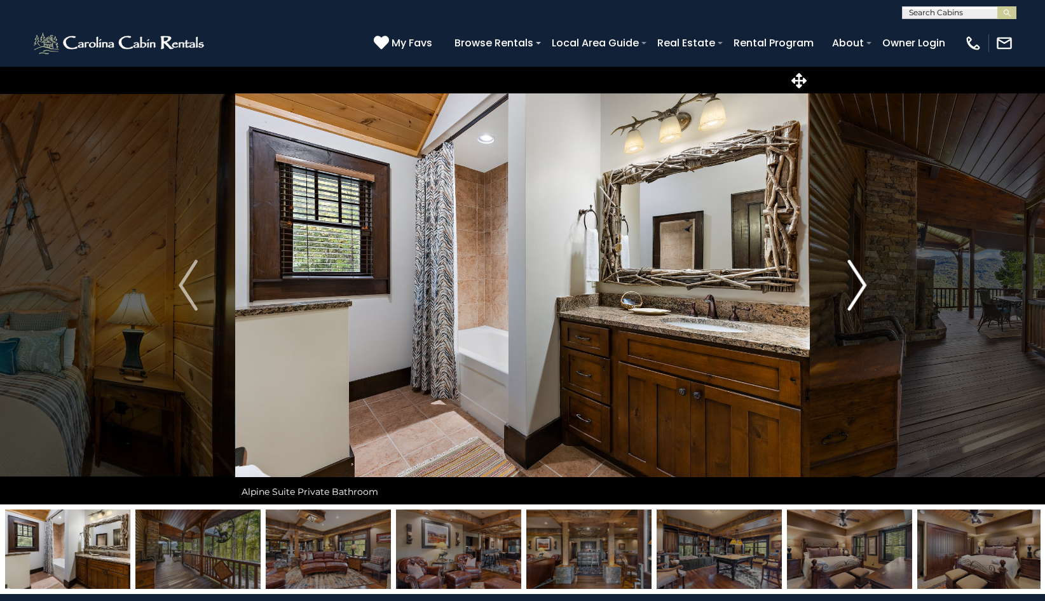
click at [856, 283] on img "Next" at bounding box center [856, 285] width 19 height 51
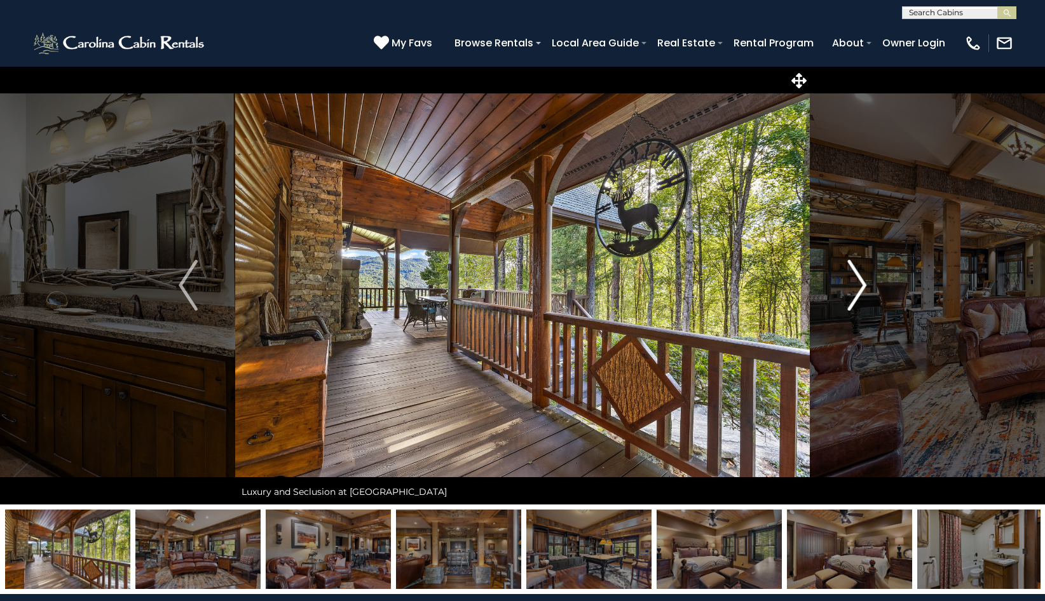
click at [856, 283] on img "Next" at bounding box center [856, 285] width 19 height 51
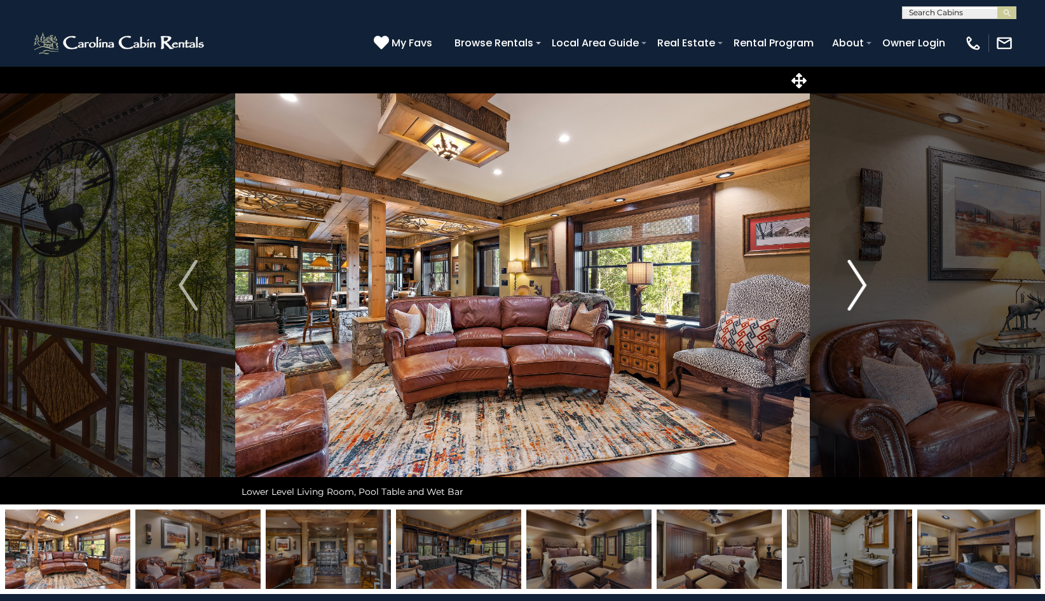
click at [856, 283] on img "Next" at bounding box center [856, 285] width 19 height 51
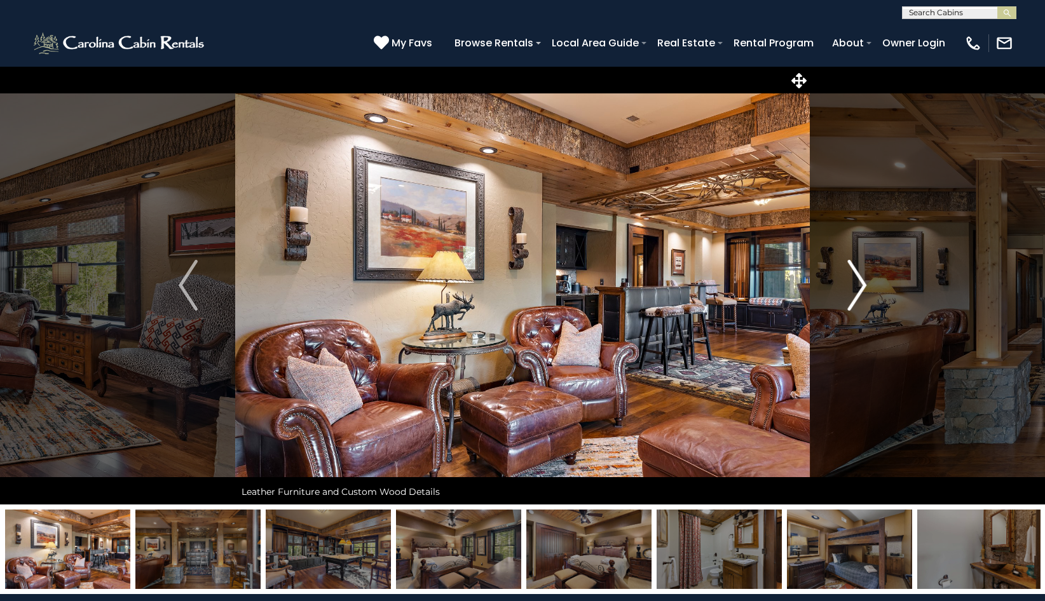
click at [856, 283] on img "Next" at bounding box center [856, 285] width 19 height 51
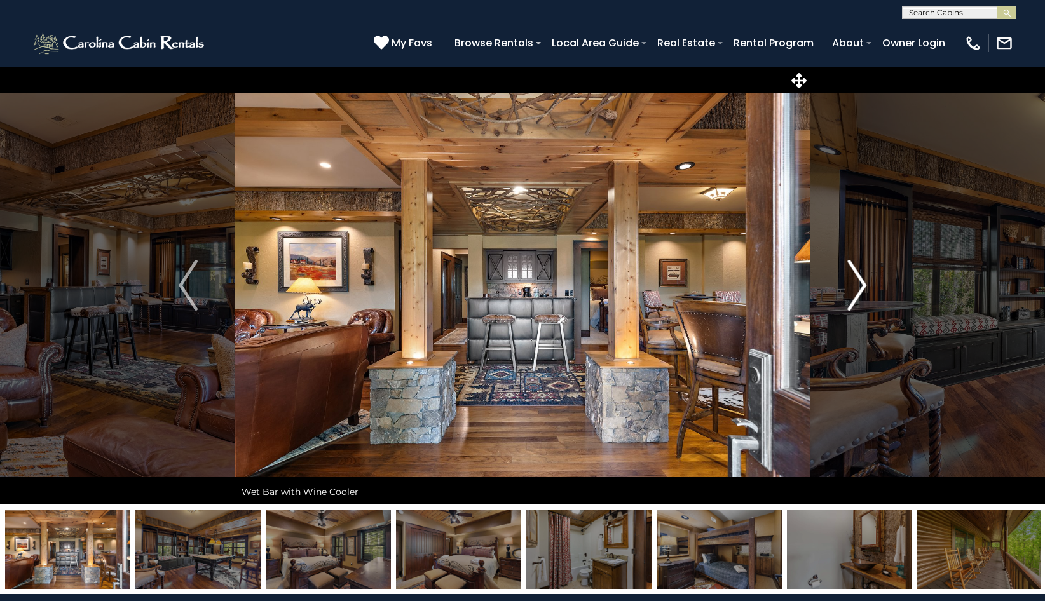
click at [856, 283] on img "Next" at bounding box center [856, 285] width 19 height 51
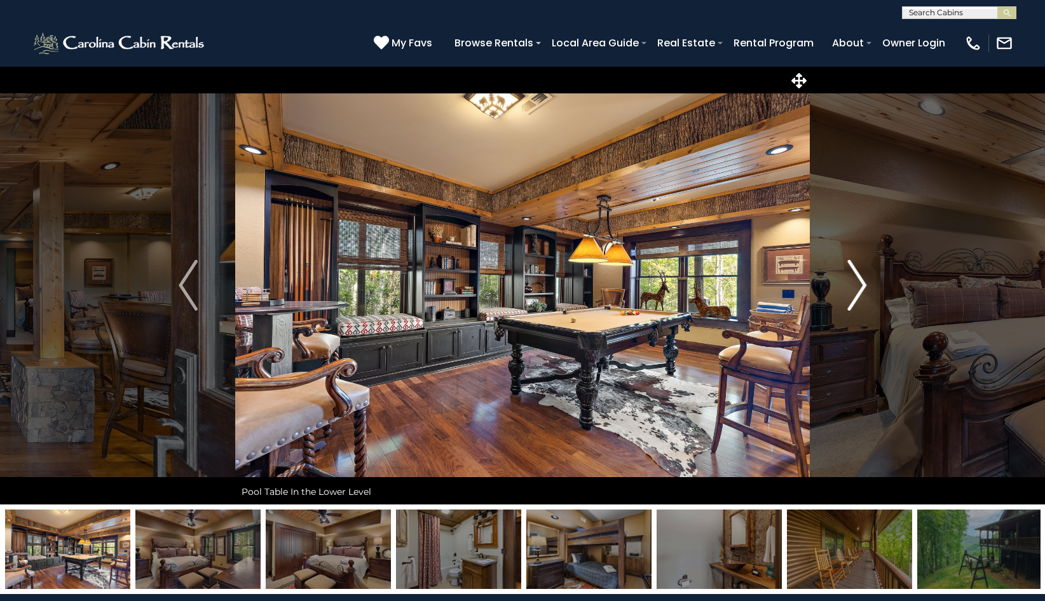
click at [856, 283] on img "Next" at bounding box center [856, 285] width 19 height 51
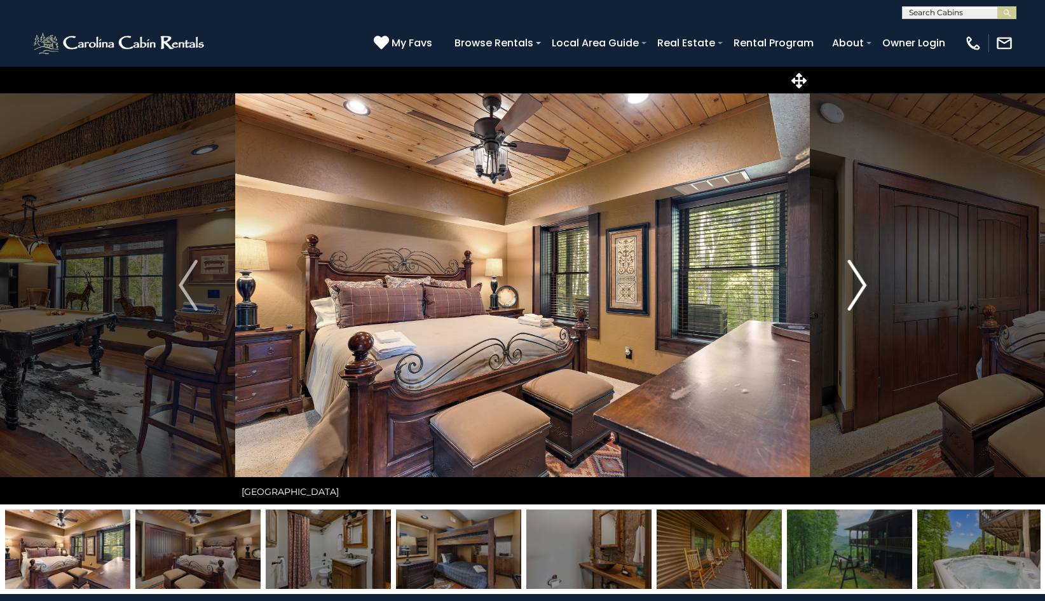
click at [860, 285] on img "Next" at bounding box center [856, 285] width 19 height 51
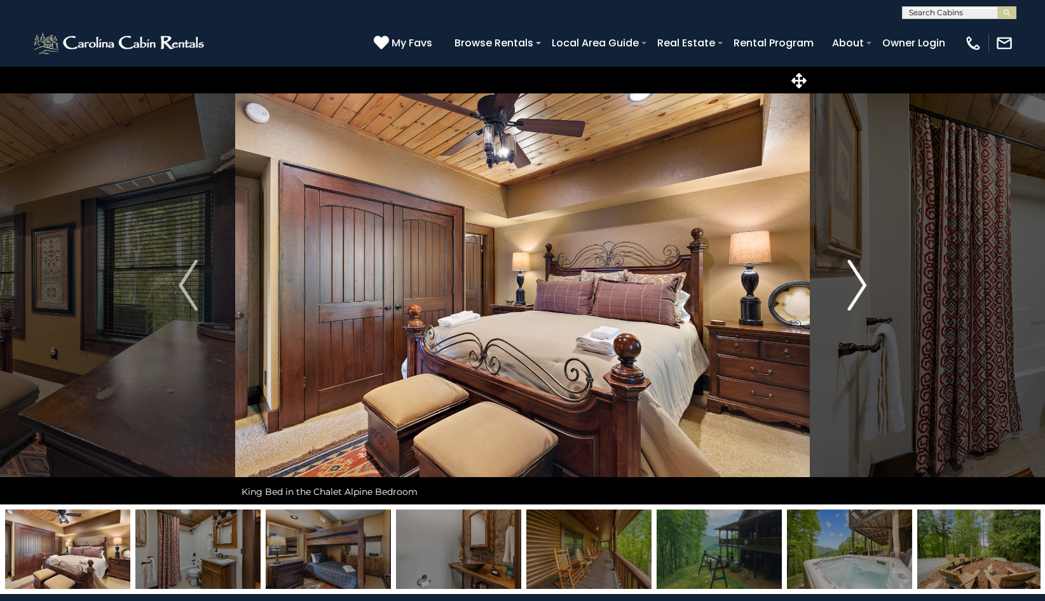
click at [860, 285] on img "Next" at bounding box center [856, 285] width 19 height 51
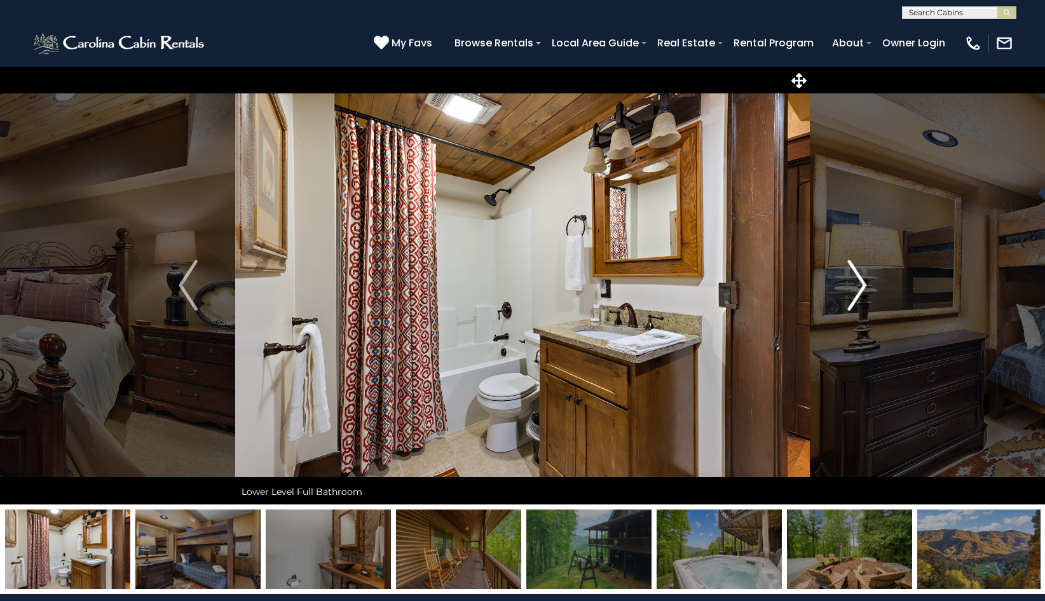
click at [860, 285] on img "Next" at bounding box center [856, 285] width 19 height 51
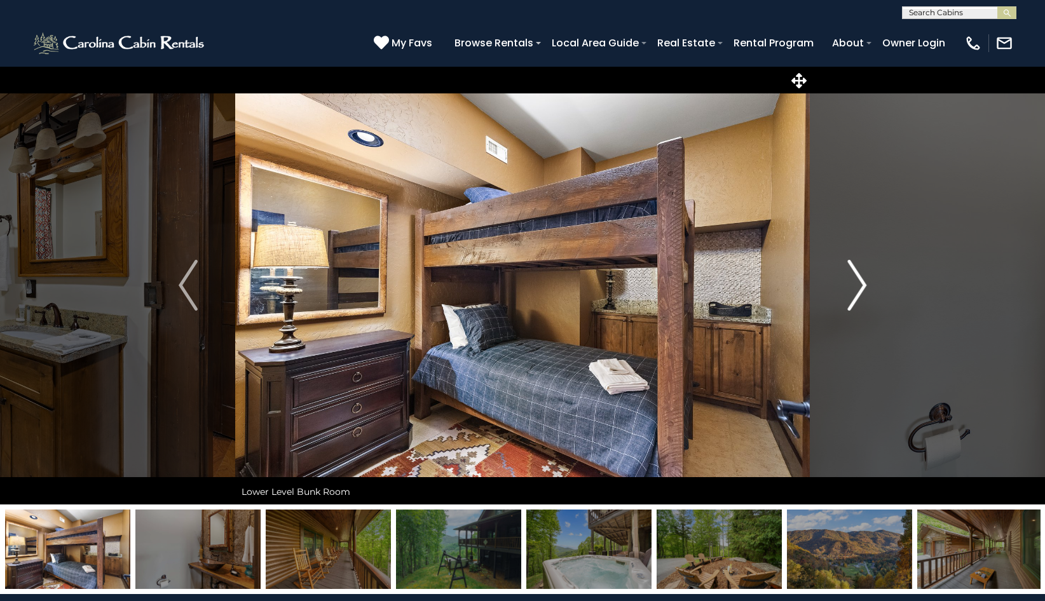
click at [860, 285] on img "Next" at bounding box center [856, 285] width 19 height 51
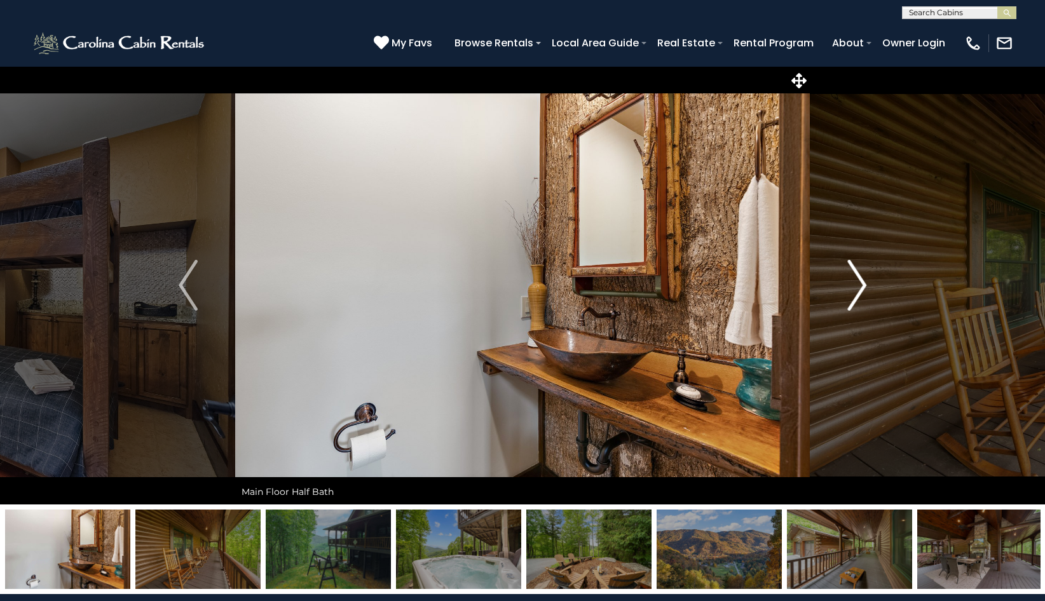
click at [860, 285] on img "Next" at bounding box center [856, 285] width 19 height 51
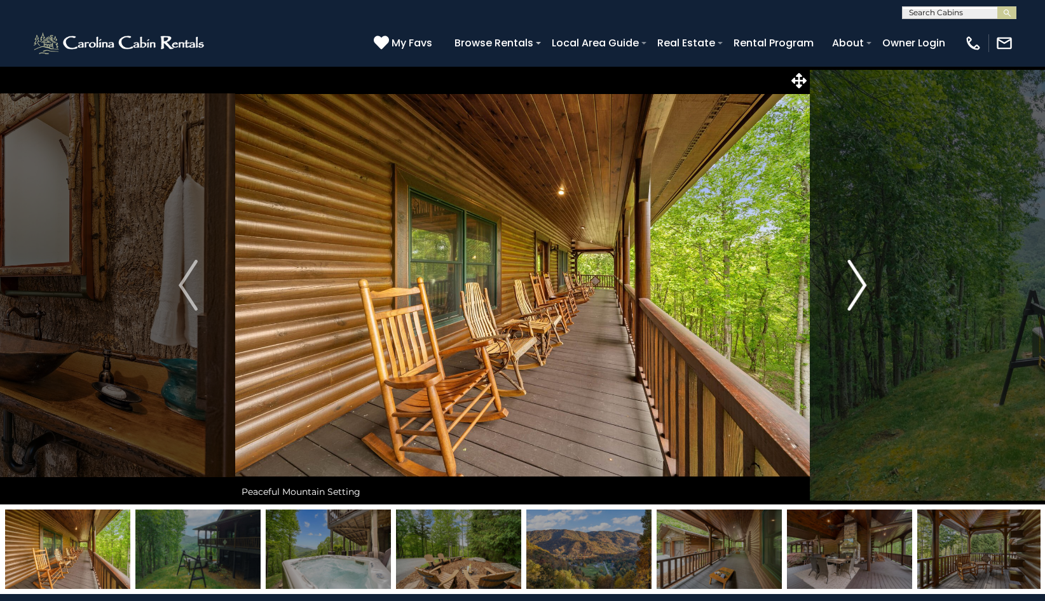
click at [860, 285] on img "Next" at bounding box center [856, 285] width 19 height 51
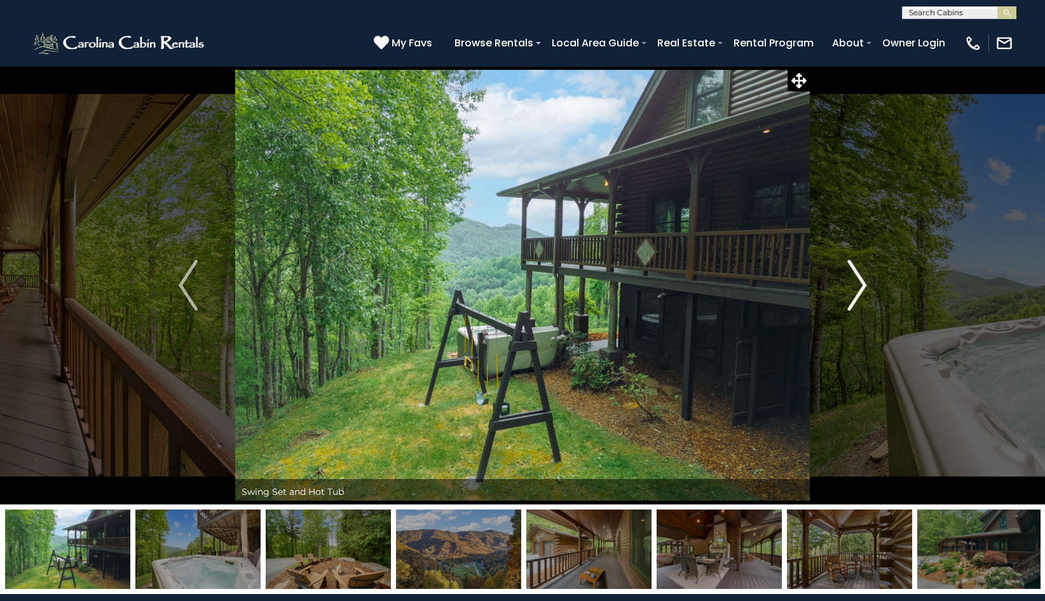
click at [862, 282] on img "Next" at bounding box center [856, 285] width 19 height 51
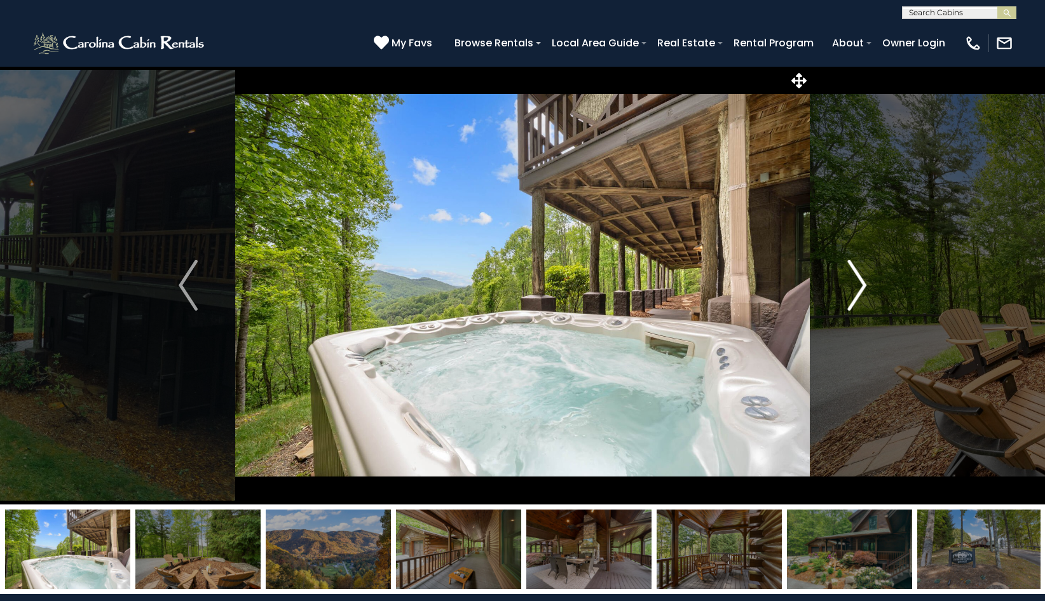
click at [862, 282] on img "Next" at bounding box center [856, 285] width 19 height 51
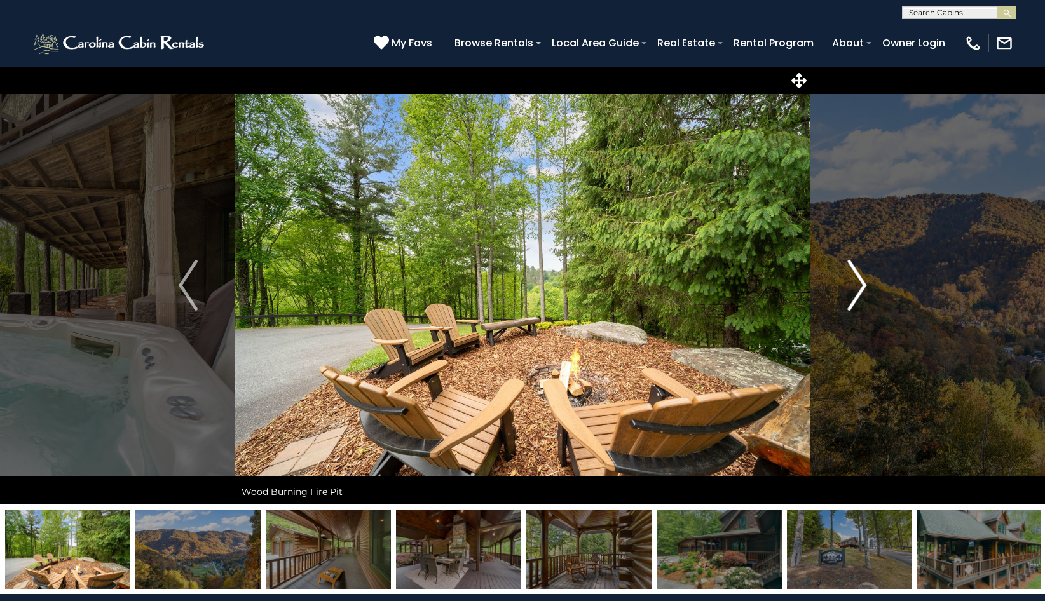
click at [862, 282] on img "Next" at bounding box center [856, 285] width 19 height 51
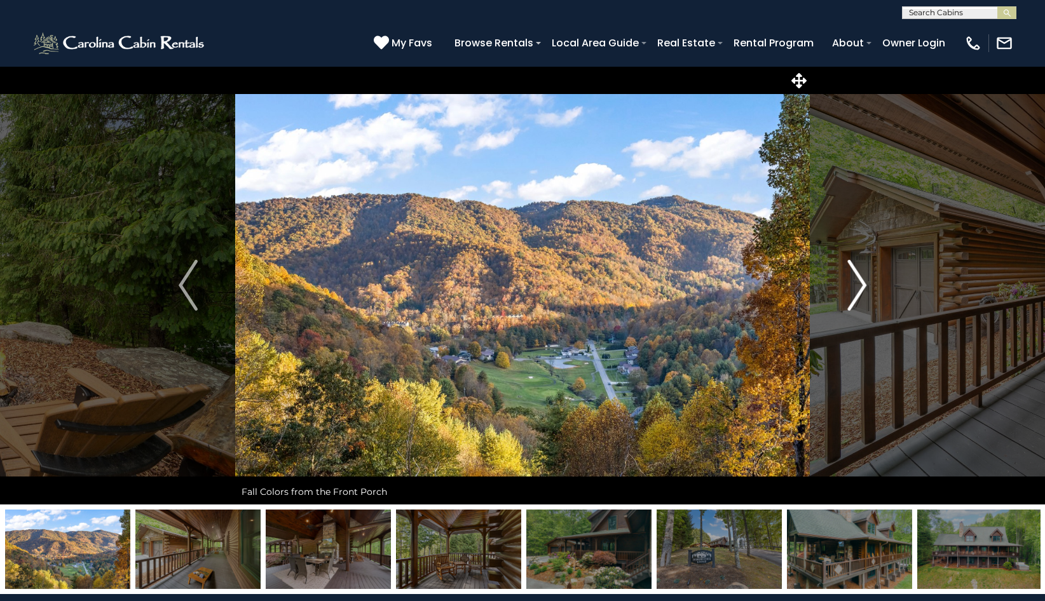
click at [862, 282] on img "Next" at bounding box center [856, 285] width 19 height 51
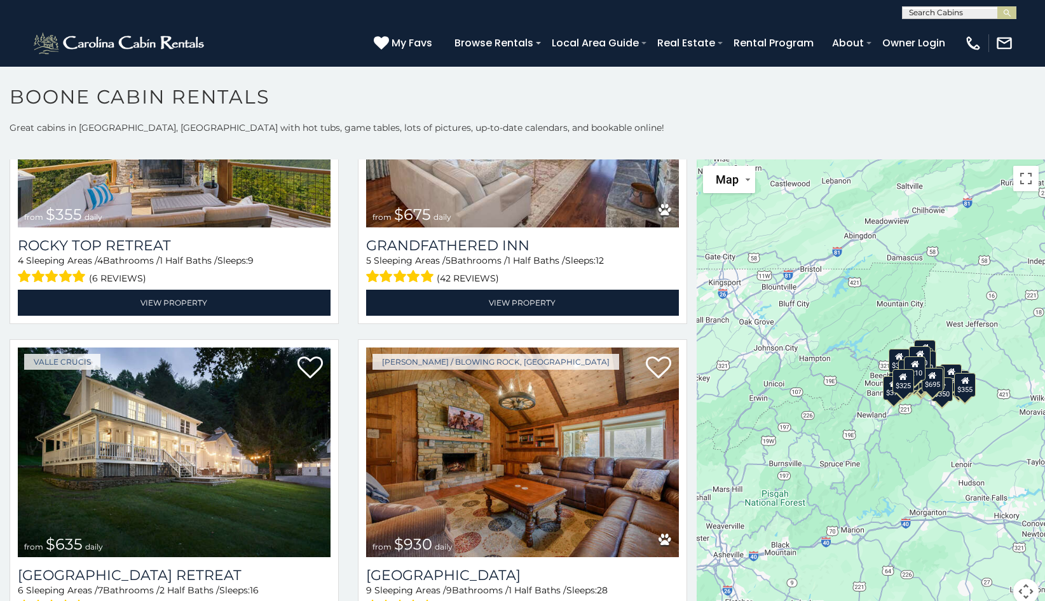
scroll to position [840, 0]
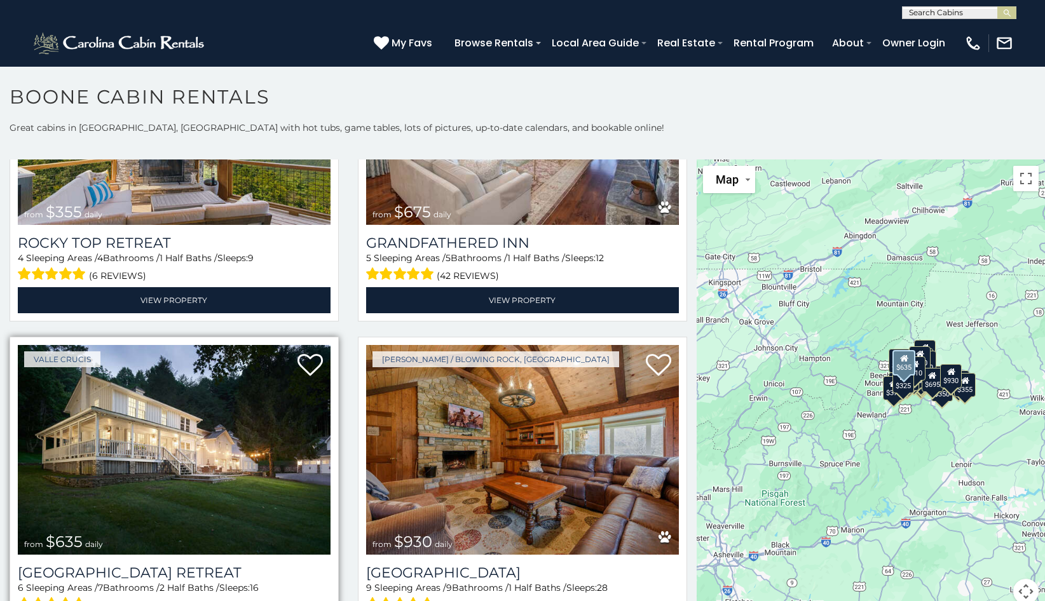
click at [271, 413] on img at bounding box center [174, 450] width 313 height 210
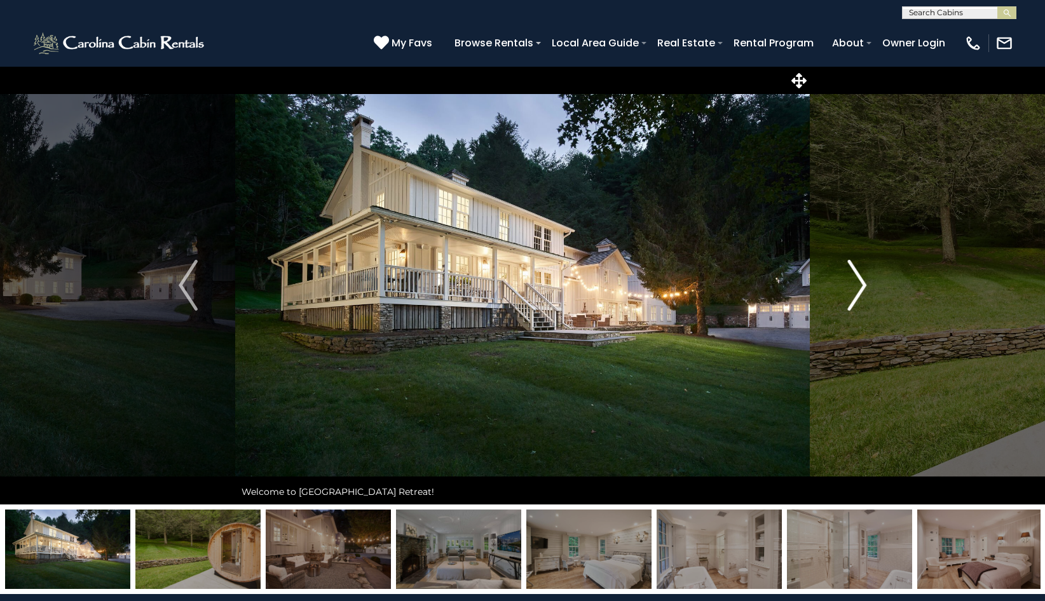
click at [857, 279] on img "Next" at bounding box center [856, 285] width 19 height 51
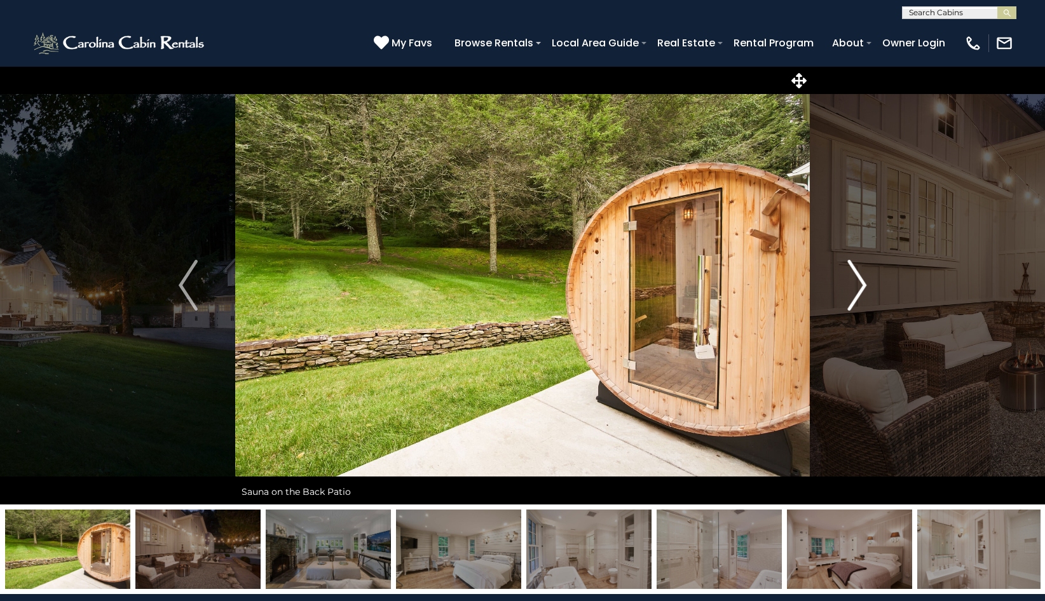
click at [857, 279] on img "Next" at bounding box center [856, 285] width 19 height 51
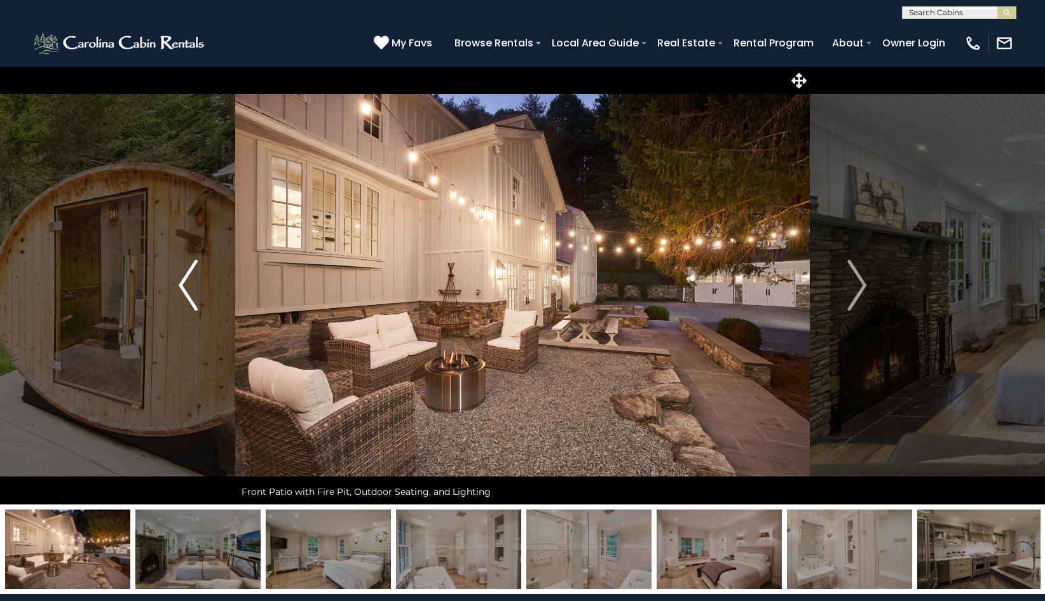
click at [196, 278] on img "Previous" at bounding box center [188, 285] width 19 height 51
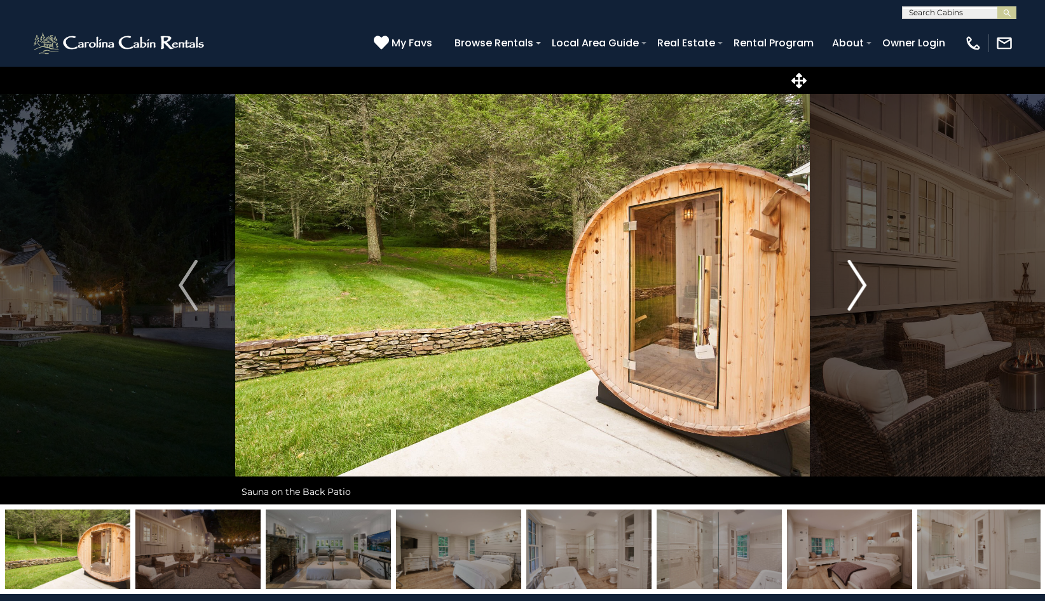
click at [860, 275] on img "Next" at bounding box center [856, 285] width 19 height 51
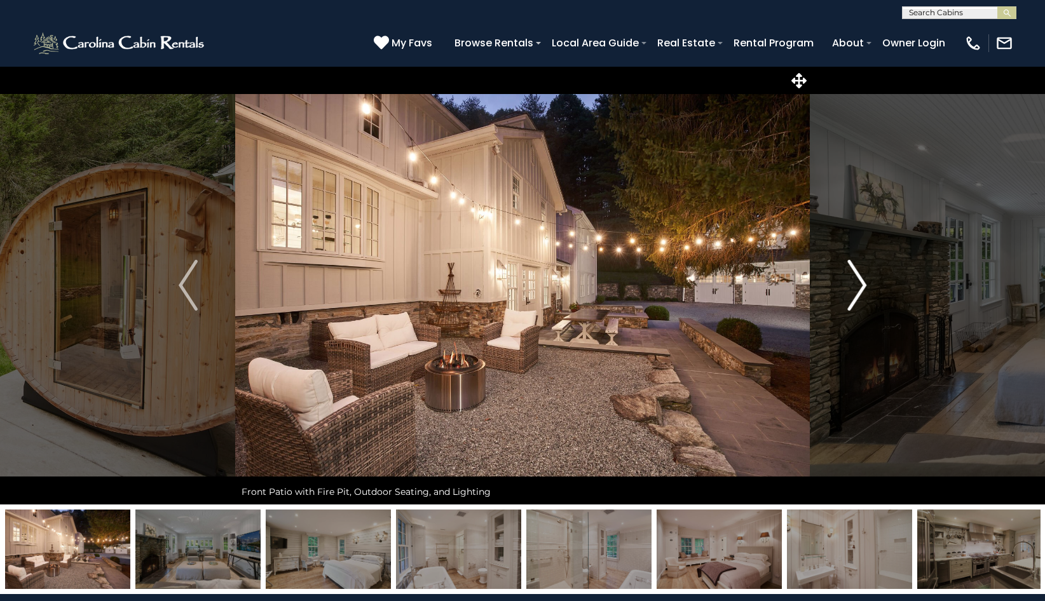
click at [860, 275] on img "Next" at bounding box center [856, 285] width 19 height 51
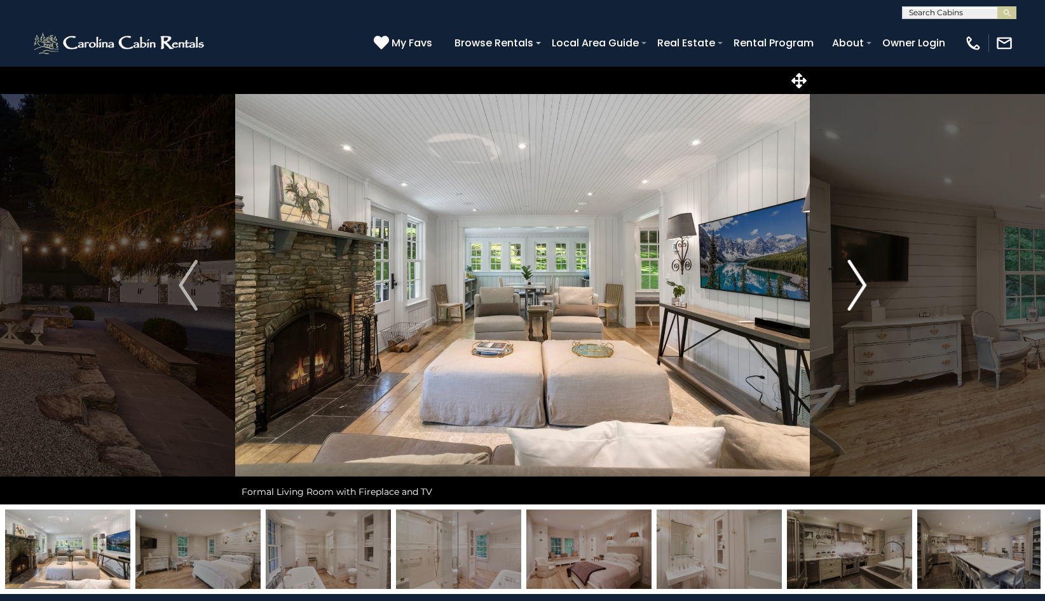
click at [860, 275] on img "Next" at bounding box center [856, 285] width 19 height 51
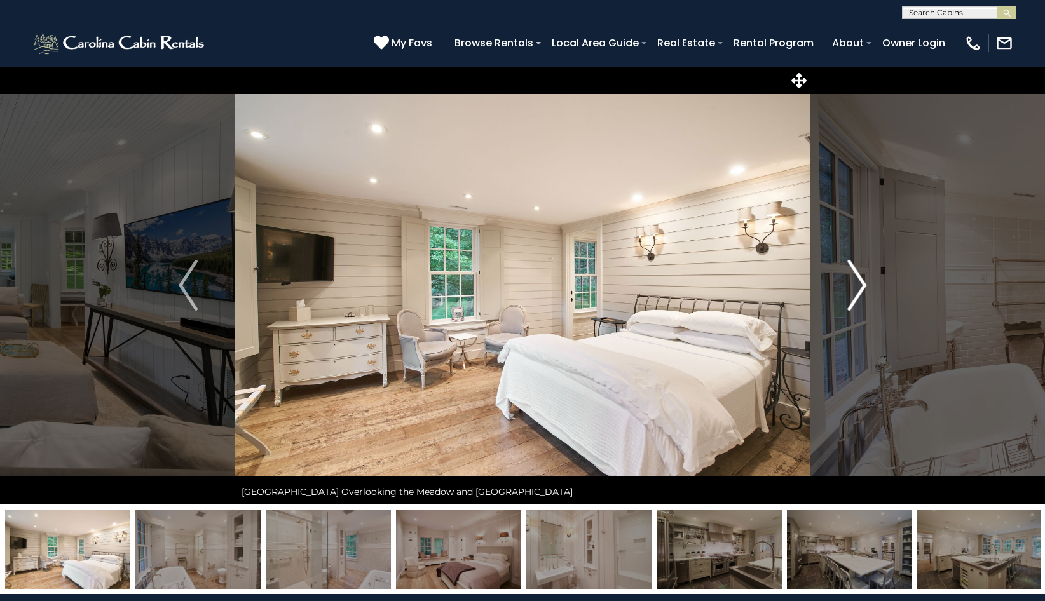
click at [860, 275] on img "Next" at bounding box center [856, 285] width 19 height 51
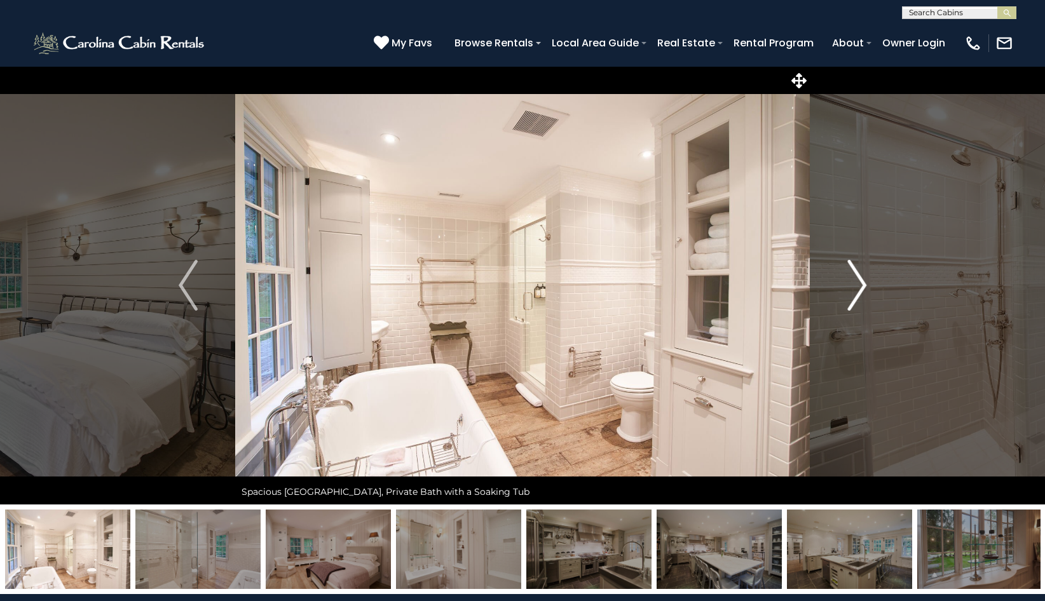
click at [860, 275] on img "Next" at bounding box center [856, 285] width 19 height 51
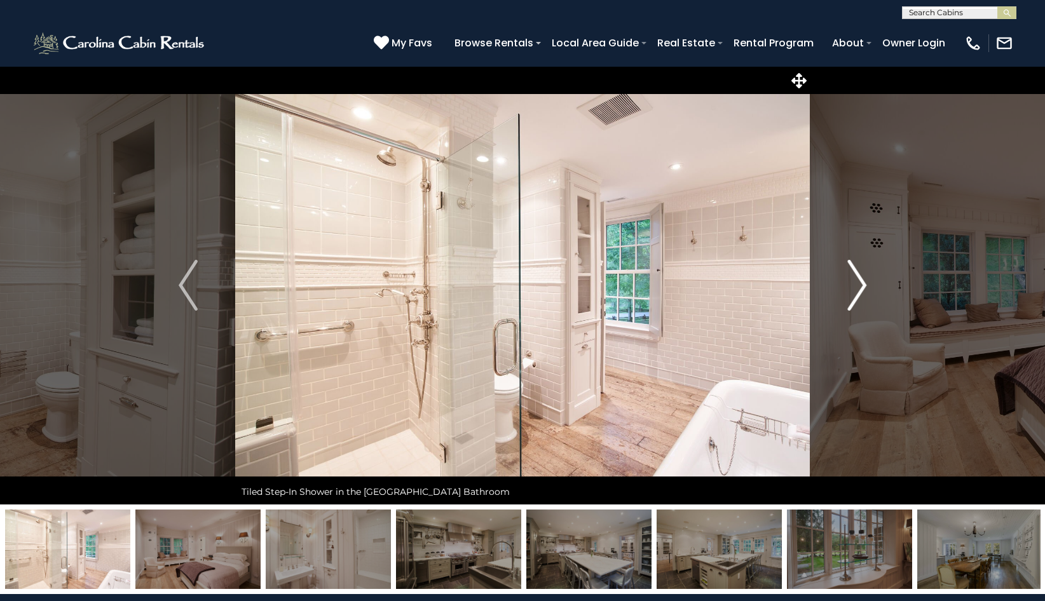
click at [860, 275] on img "Next" at bounding box center [856, 285] width 19 height 51
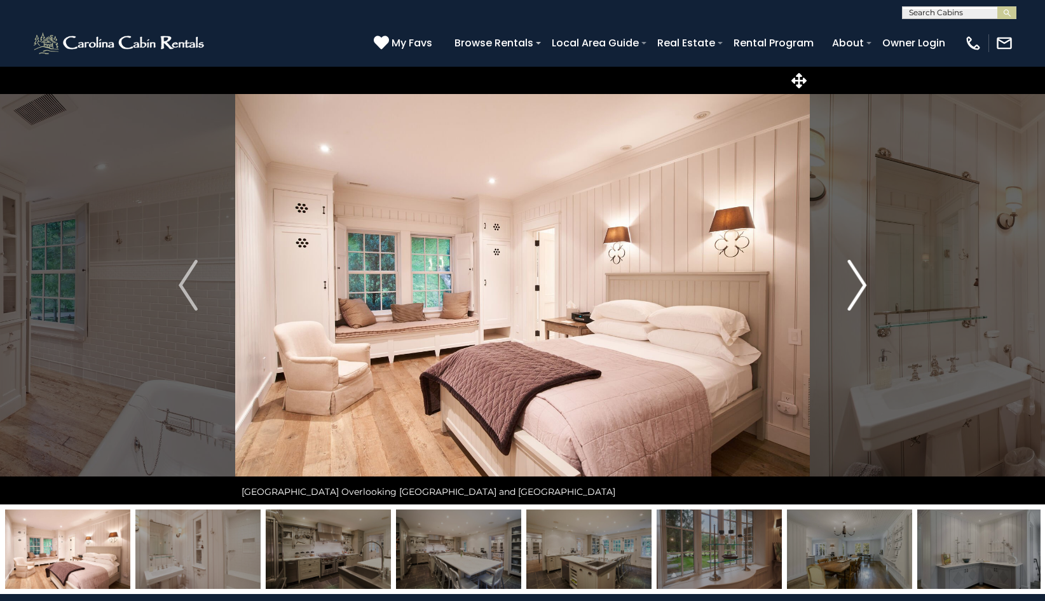
click at [860, 275] on img "Next" at bounding box center [856, 285] width 19 height 51
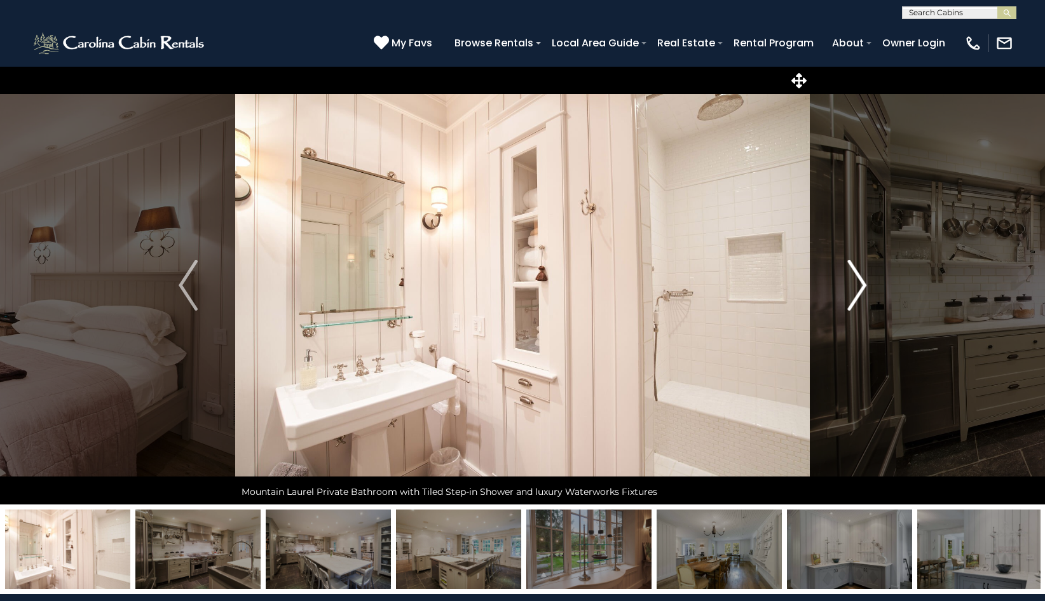
click at [860, 275] on img "Next" at bounding box center [856, 285] width 19 height 51
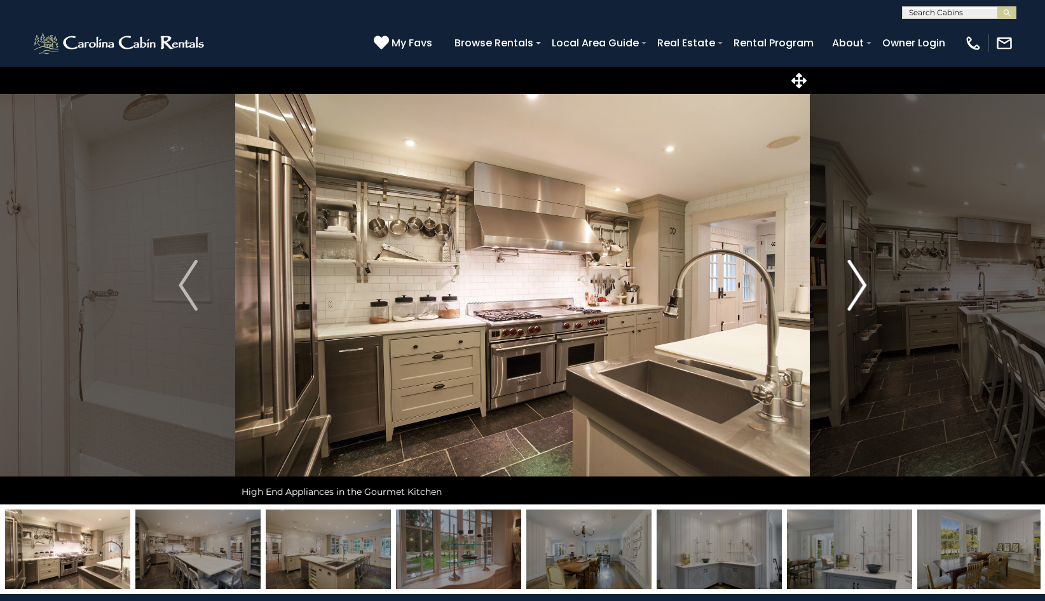
click at [860, 275] on img "Next" at bounding box center [856, 285] width 19 height 51
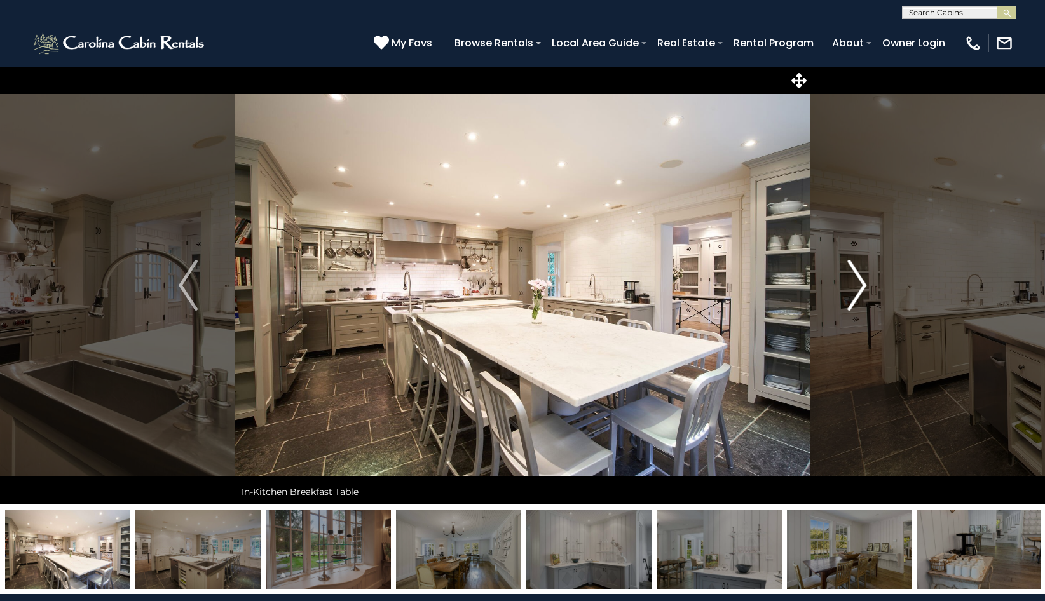
click at [860, 275] on img "Next" at bounding box center [856, 285] width 19 height 51
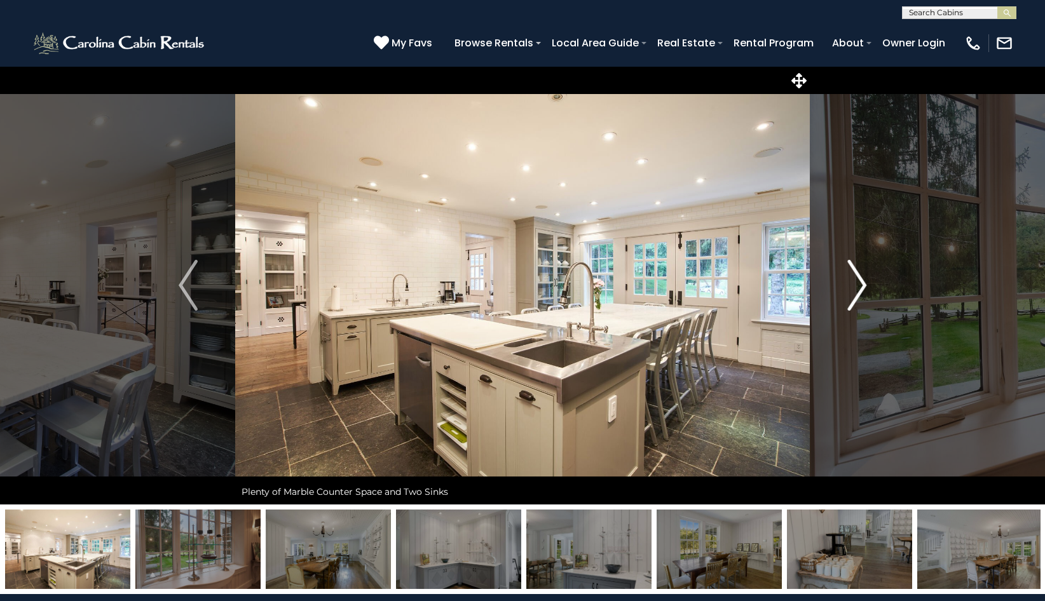
click at [860, 275] on img "Next" at bounding box center [856, 285] width 19 height 51
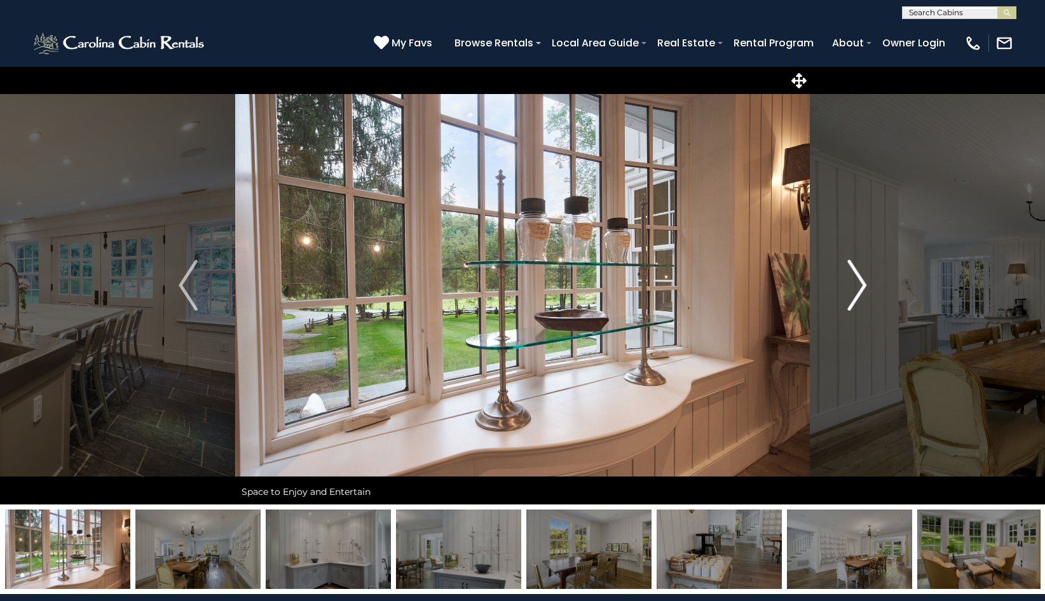
click at [860, 275] on img "Next" at bounding box center [856, 285] width 19 height 51
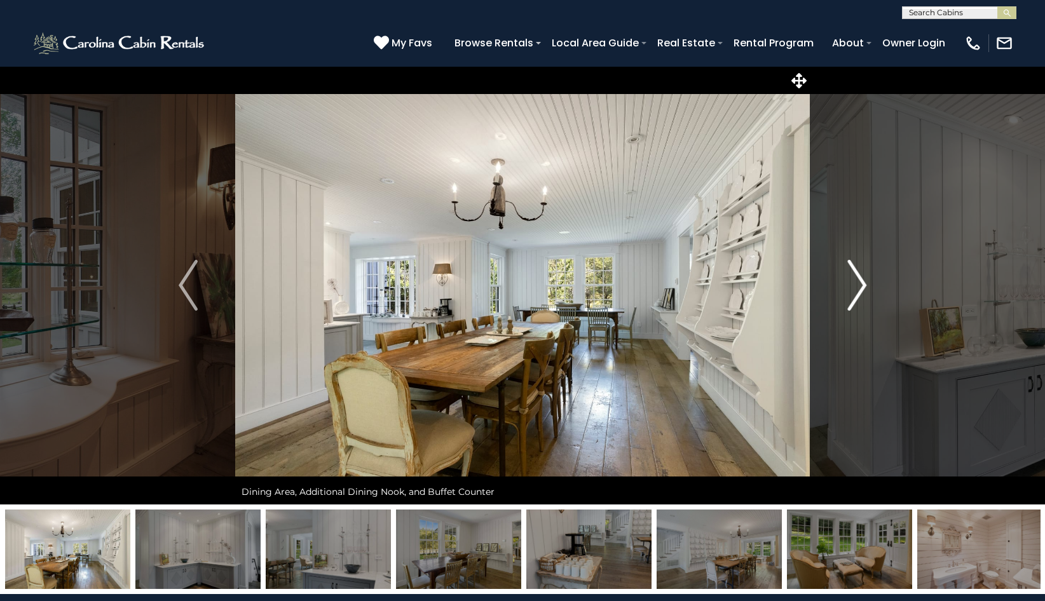
click at [860, 275] on img "Next" at bounding box center [856, 285] width 19 height 51
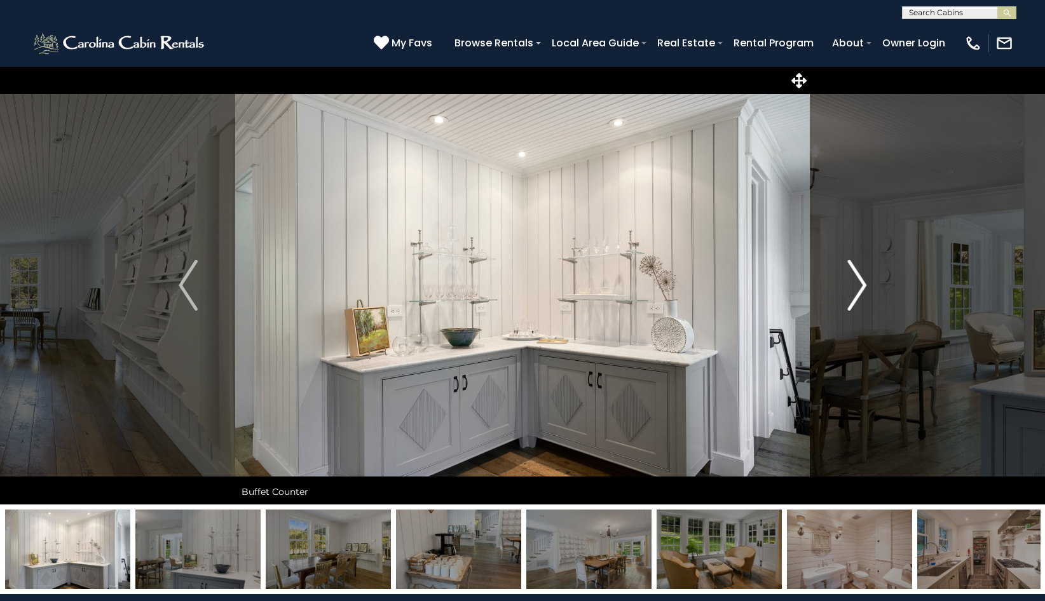
click at [860, 275] on img "Next" at bounding box center [856, 285] width 19 height 51
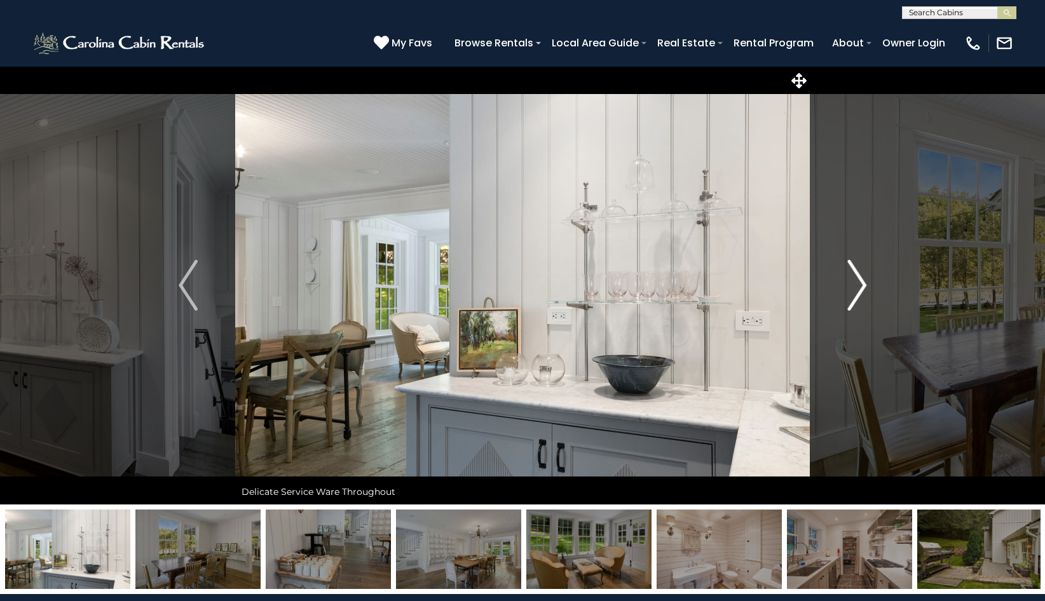
click at [860, 275] on img "Next" at bounding box center [856, 285] width 19 height 51
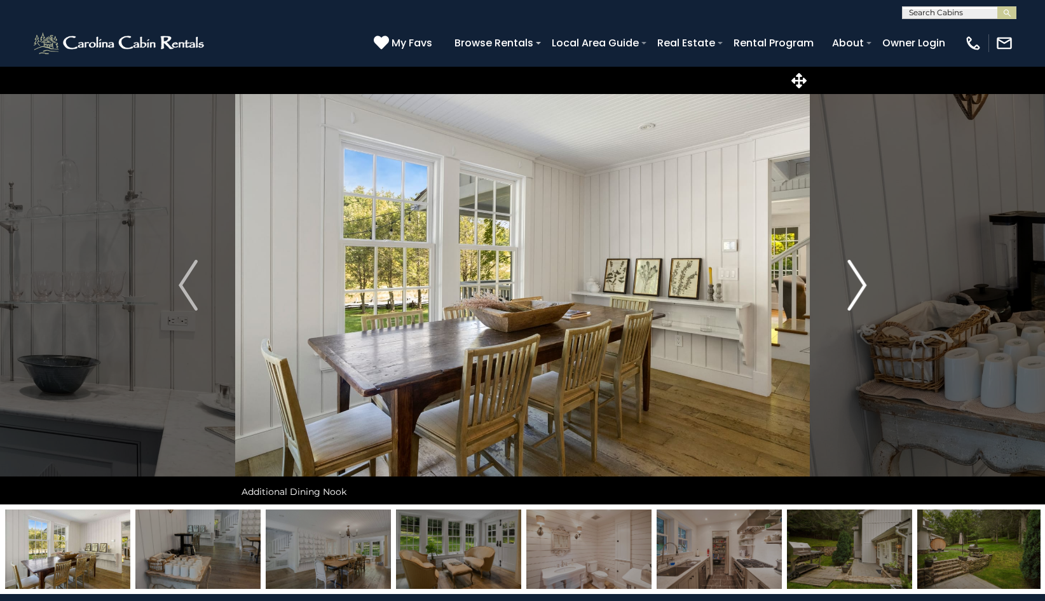
click at [860, 275] on img "Next" at bounding box center [856, 285] width 19 height 51
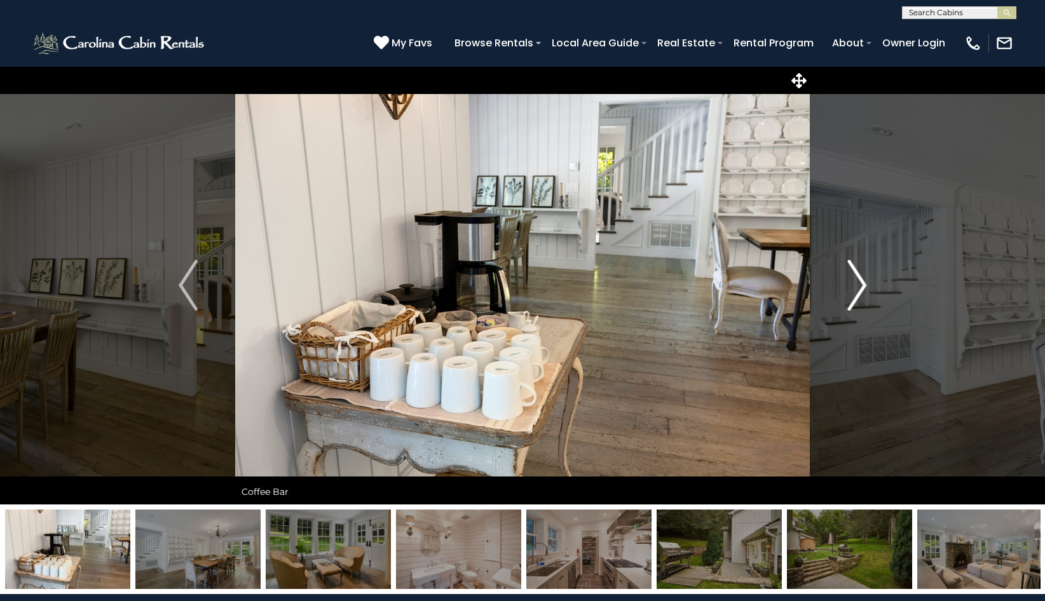
click at [860, 275] on img "Next" at bounding box center [856, 285] width 19 height 51
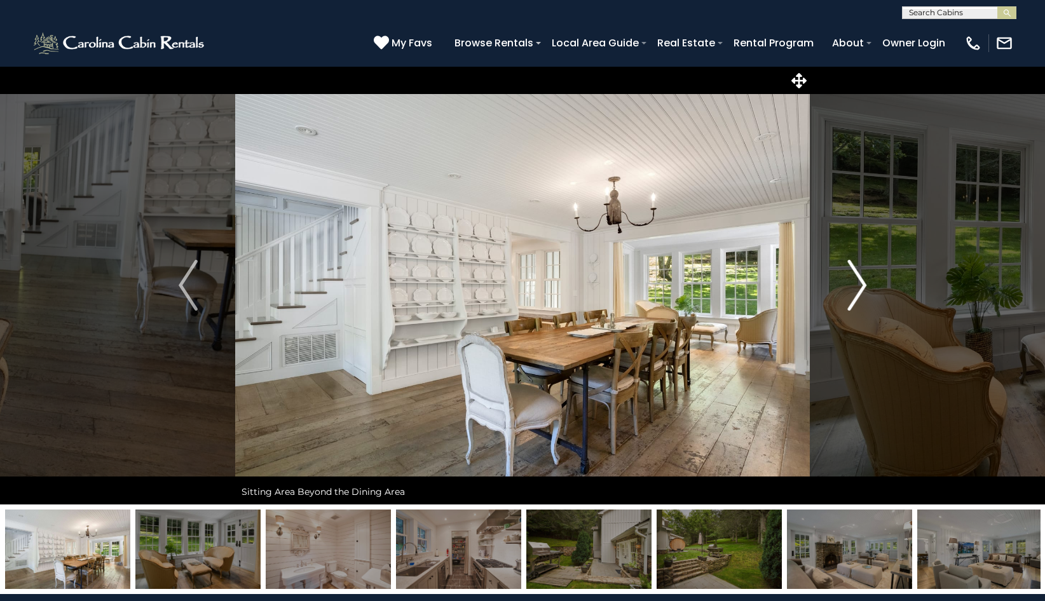
click at [860, 275] on img "Next" at bounding box center [856, 285] width 19 height 51
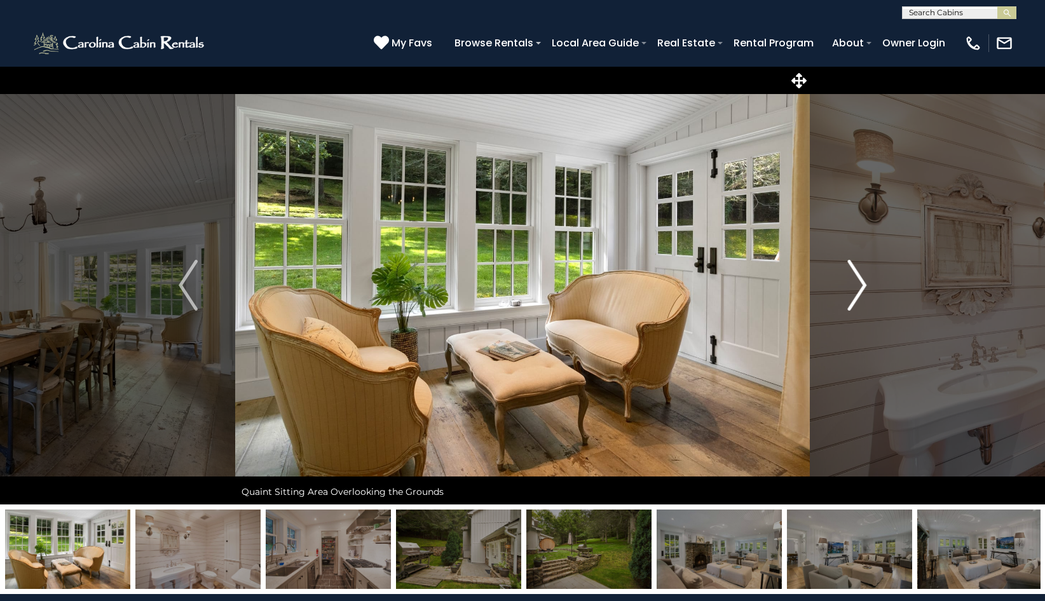
click at [860, 275] on img "Next" at bounding box center [856, 285] width 19 height 51
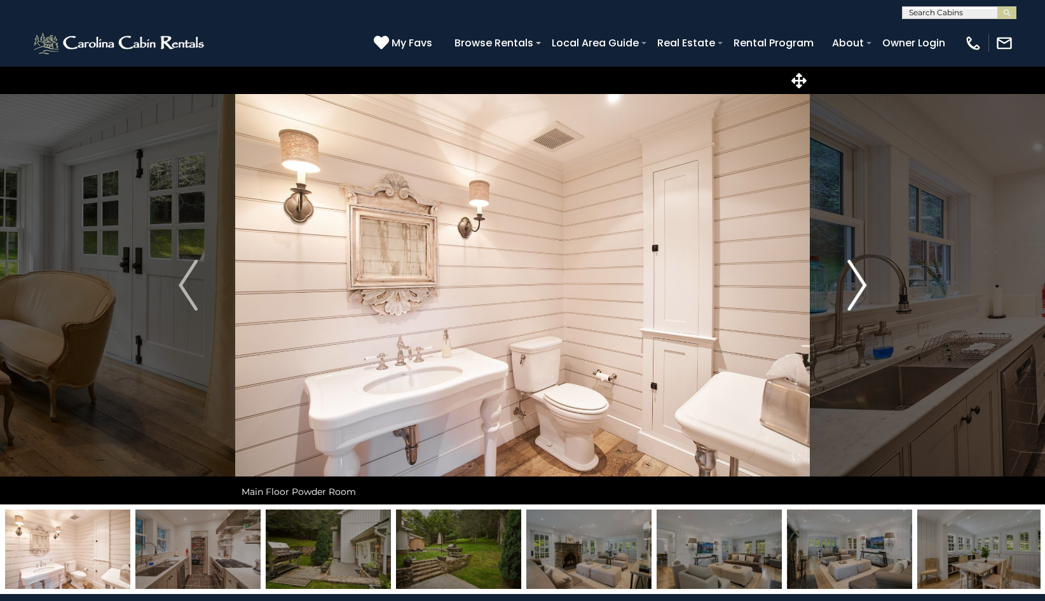
click at [860, 275] on img "Next" at bounding box center [856, 285] width 19 height 51
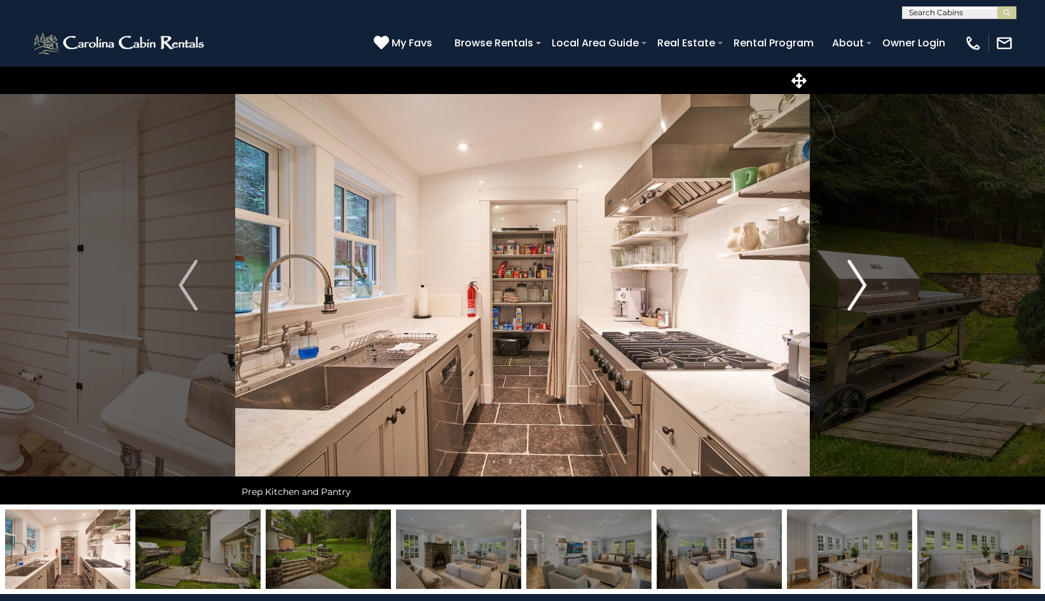
click at [860, 275] on img "Next" at bounding box center [856, 285] width 19 height 51
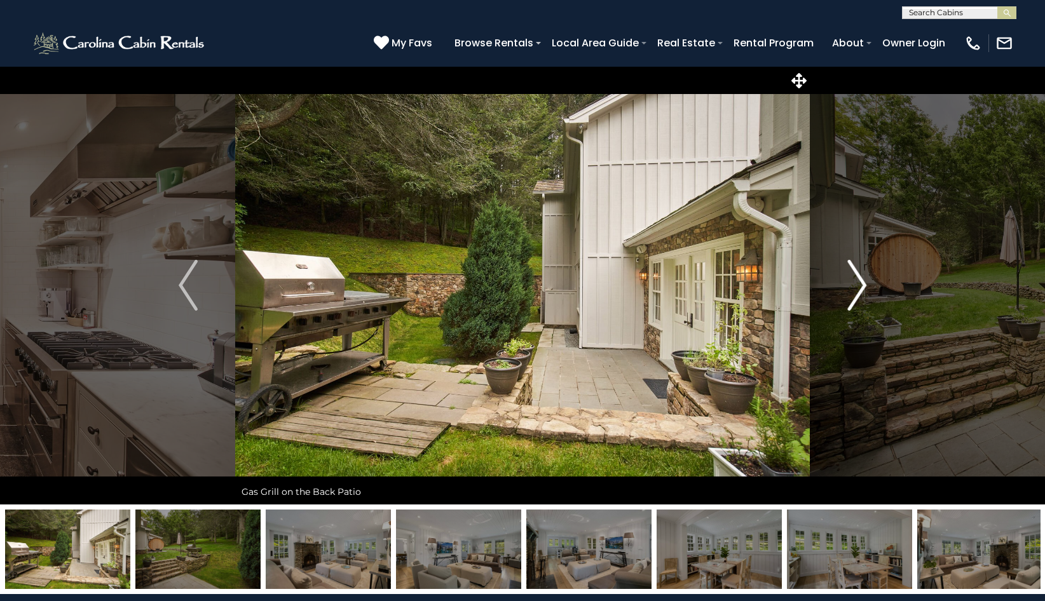
click at [860, 275] on img "Next" at bounding box center [856, 285] width 19 height 51
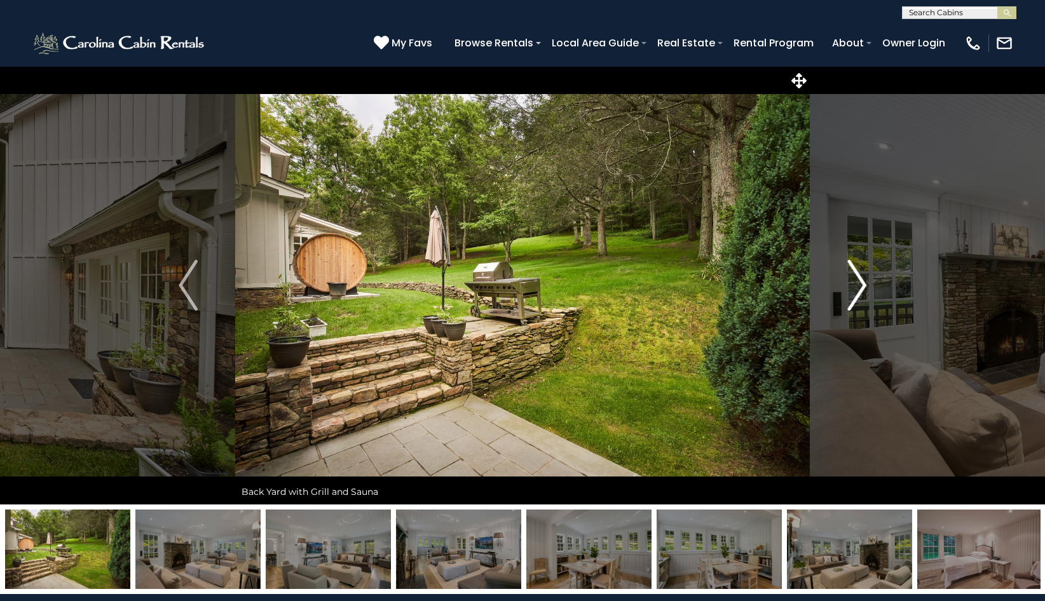
click at [860, 275] on img "Next" at bounding box center [856, 285] width 19 height 51
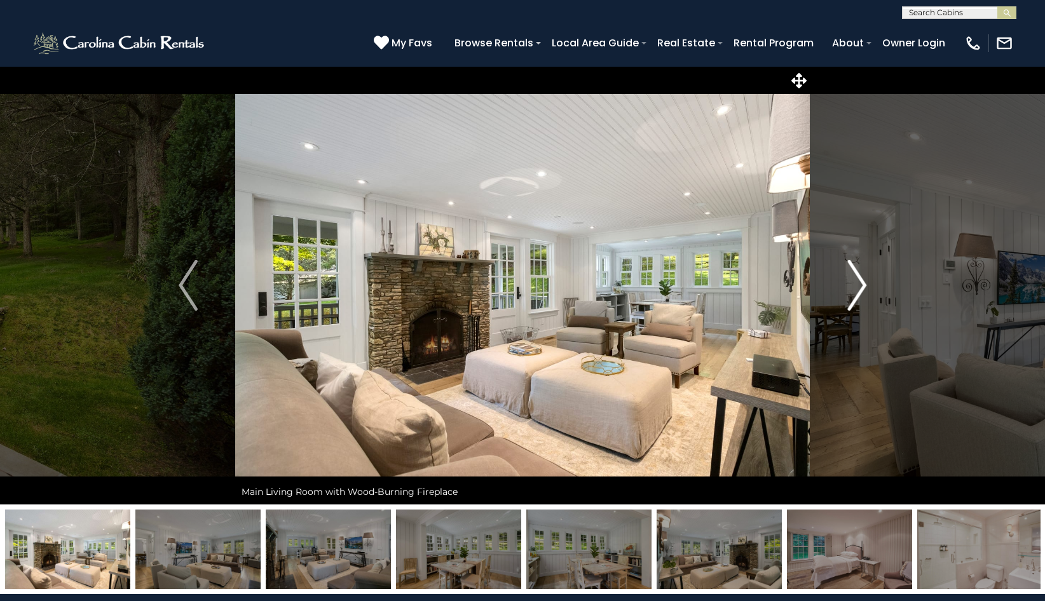
click at [860, 275] on img "Next" at bounding box center [856, 285] width 19 height 51
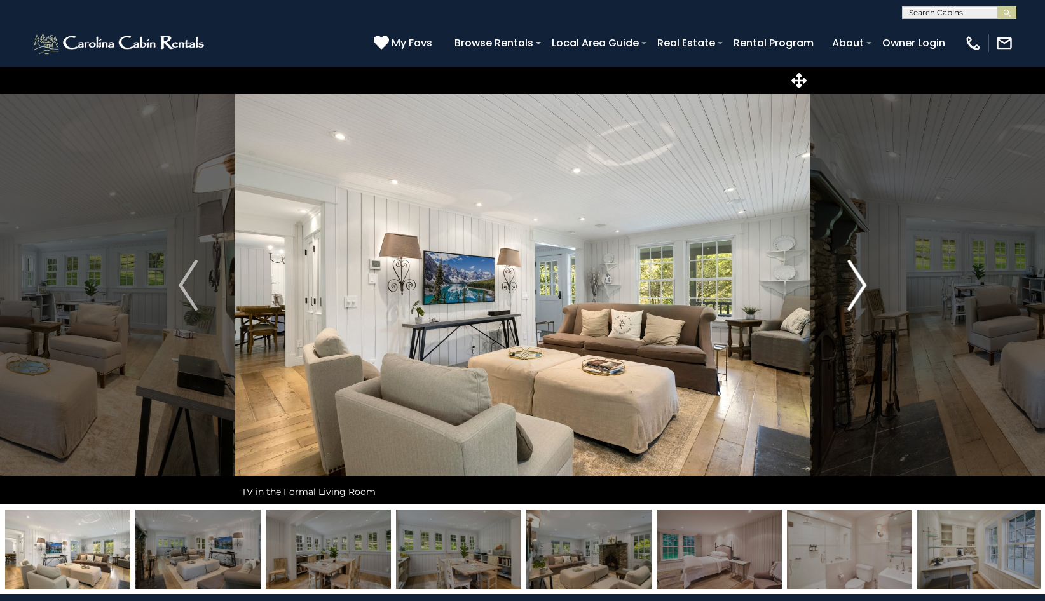
click at [860, 275] on img "Next" at bounding box center [856, 285] width 19 height 51
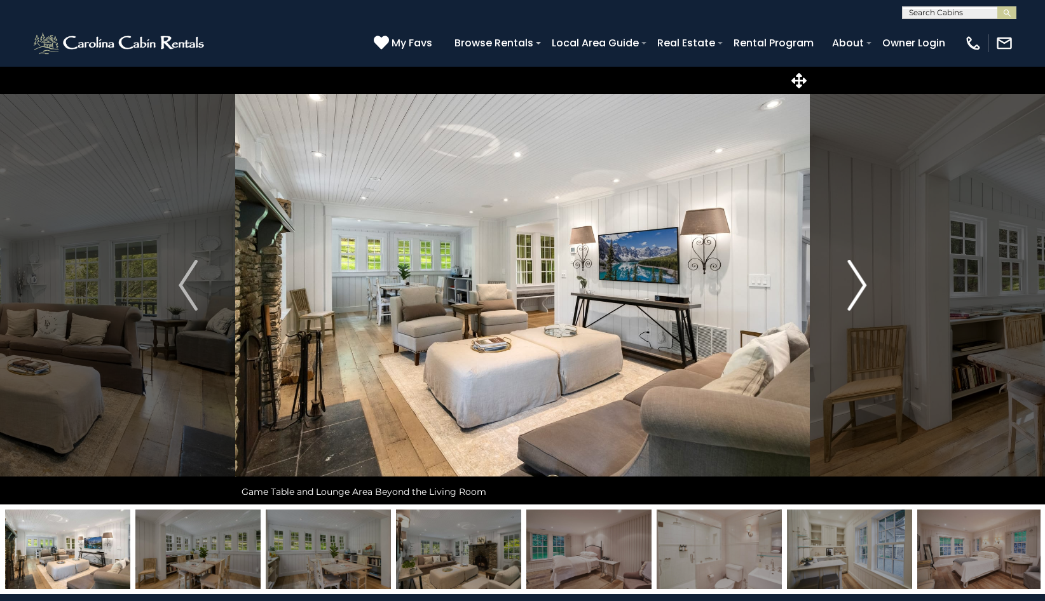
click at [860, 275] on img "Next" at bounding box center [856, 285] width 19 height 51
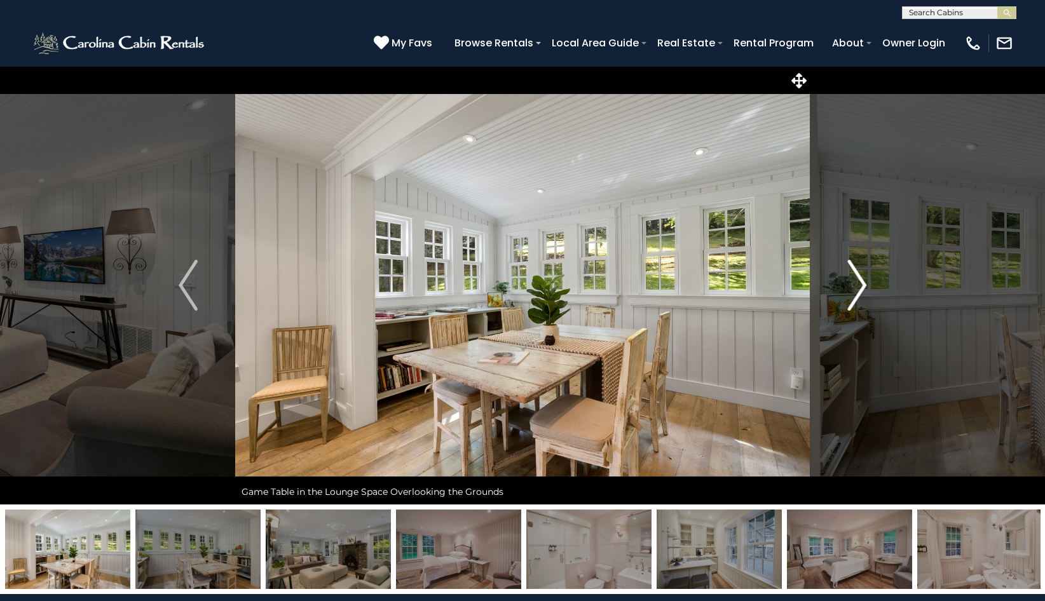
click at [860, 275] on img "Next" at bounding box center [856, 285] width 19 height 51
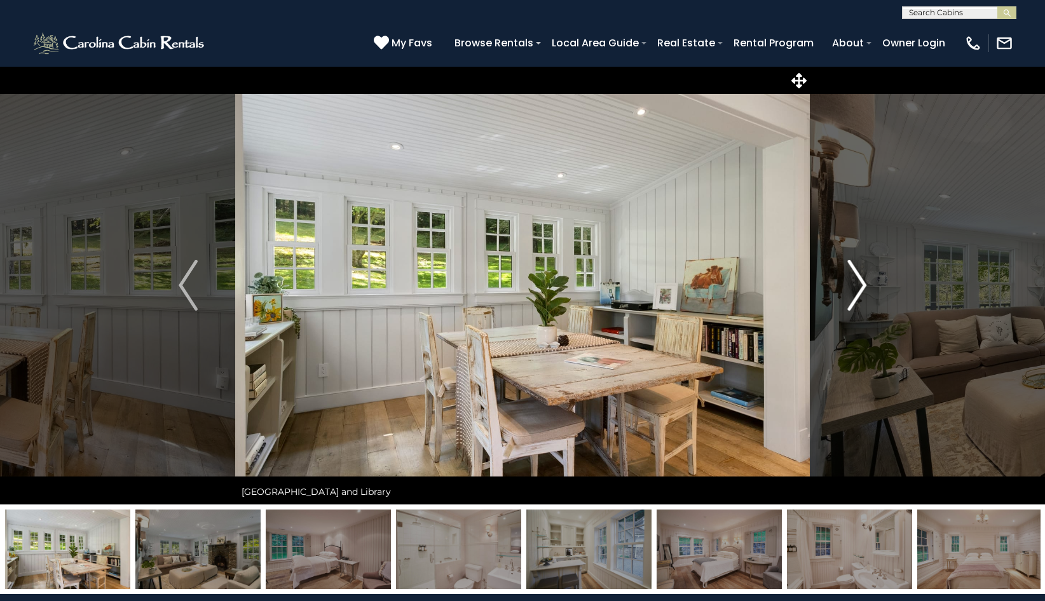
click at [856, 283] on img "Next" at bounding box center [856, 285] width 19 height 51
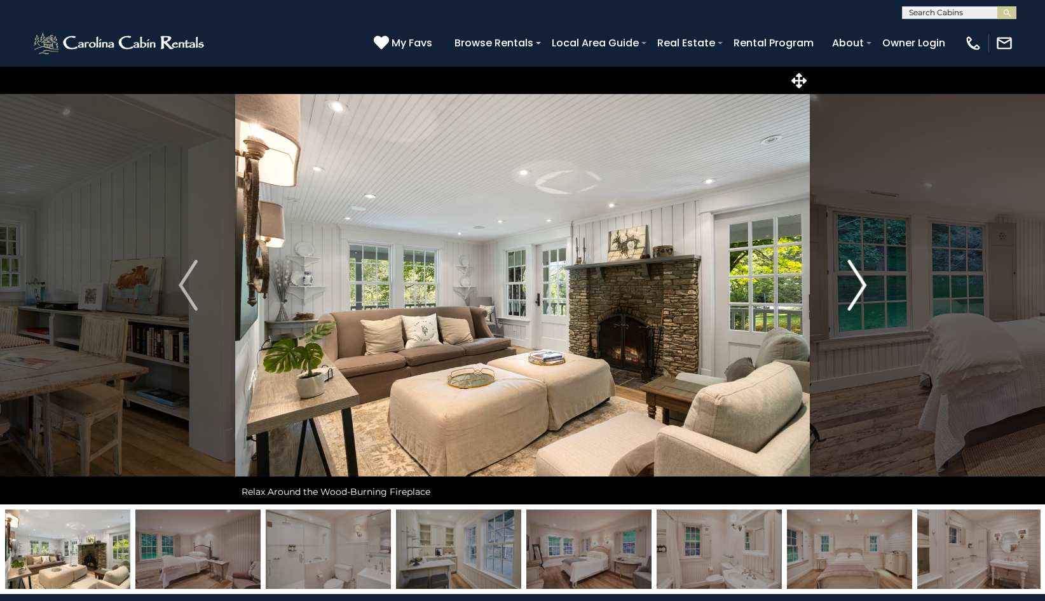
click at [856, 283] on img "Next" at bounding box center [856, 285] width 19 height 51
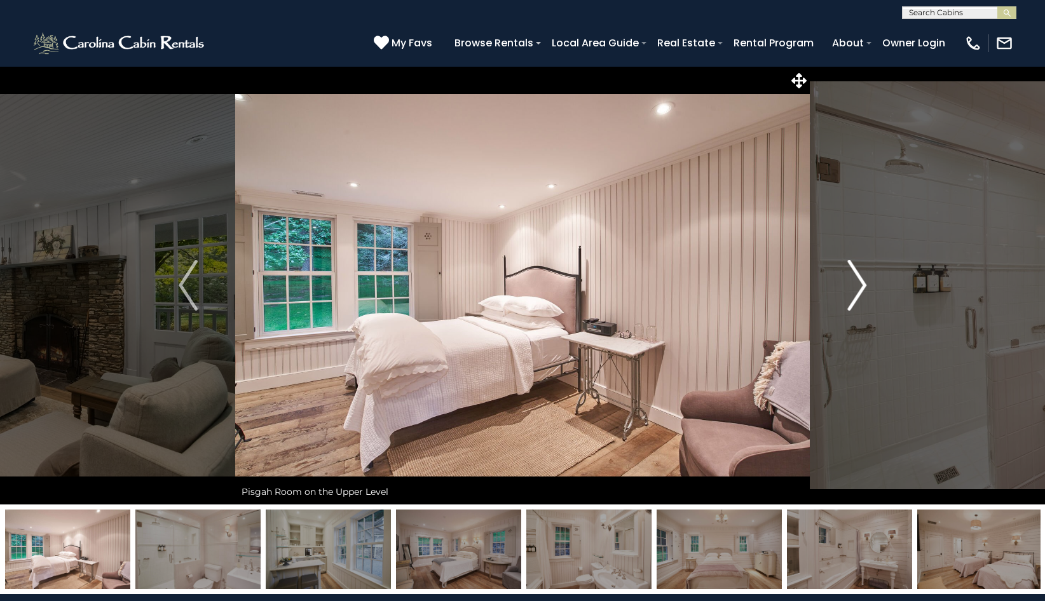
click at [856, 283] on img "Next" at bounding box center [856, 285] width 19 height 51
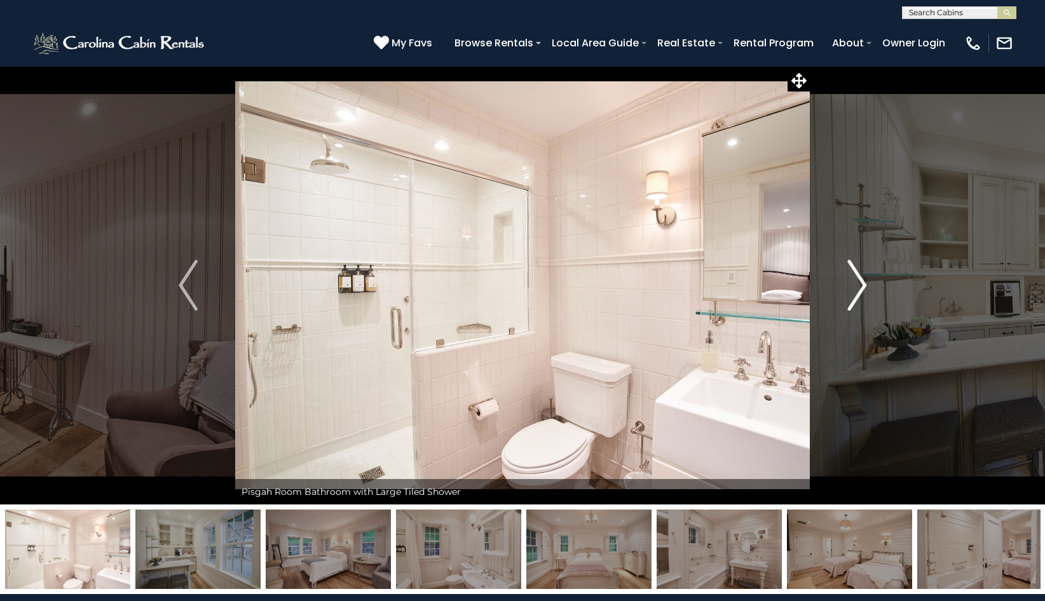
click at [856, 283] on img "Next" at bounding box center [856, 285] width 19 height 51
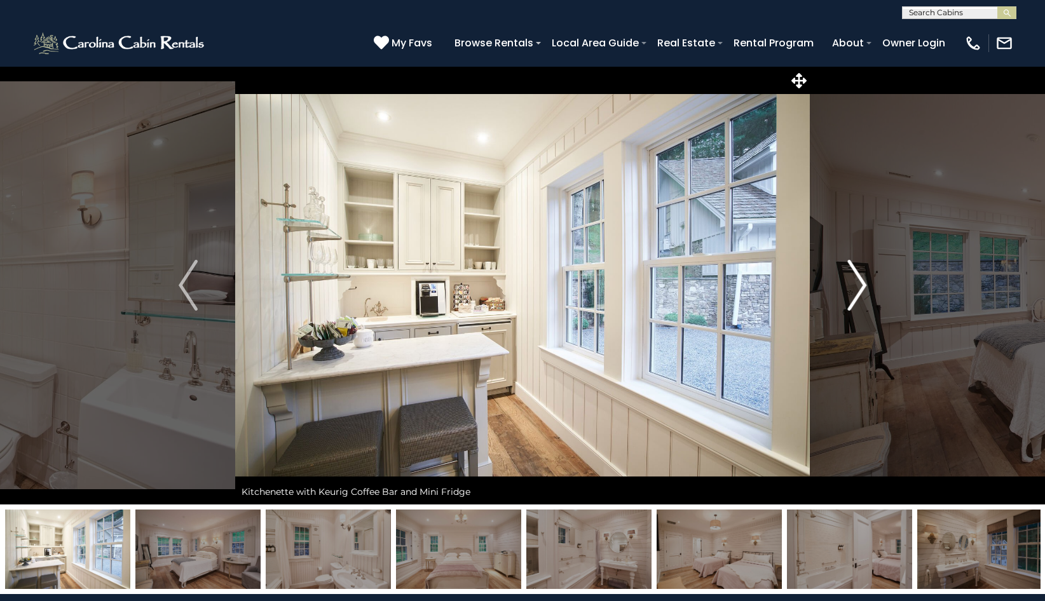
click at [856, 283] on img "Next" at bounding box center [856, 285] width 19 height 51
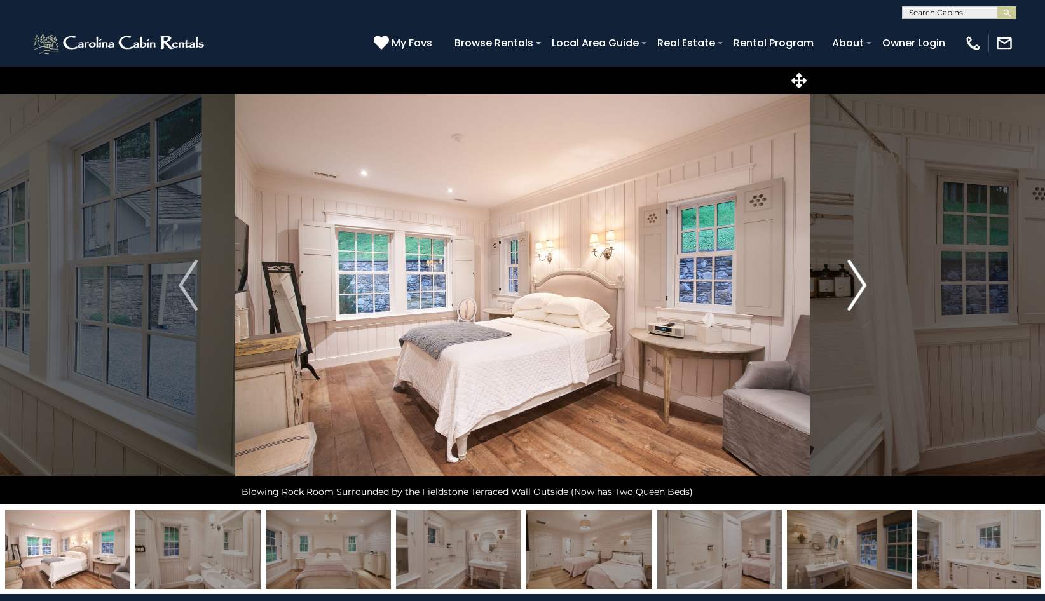
click at [856, 283] on img "Next" at bounding box center [856, 285] width 19 height 51
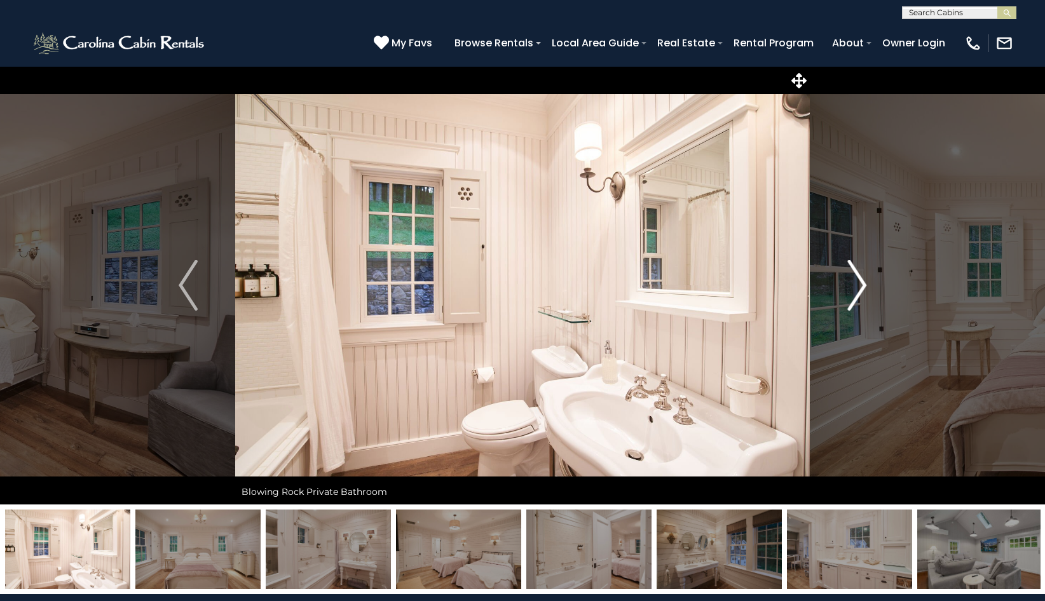
click at [856, 283] on img "Next" at bounding box center [856, 285] width 19 height 51
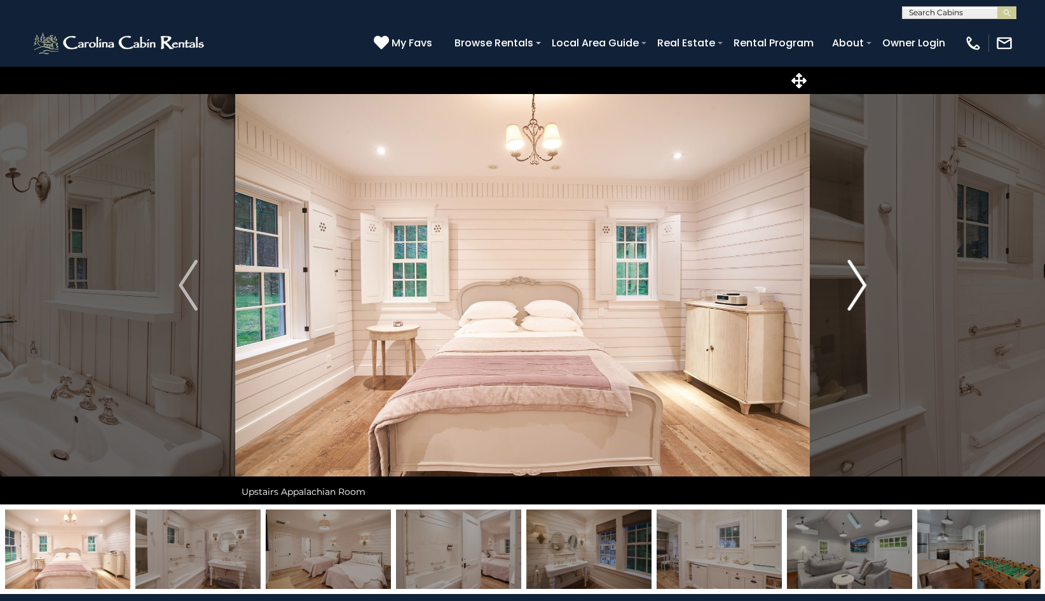
click at [856, 283] on img "Next" at bounding box center [856, 285] width 19 height 51
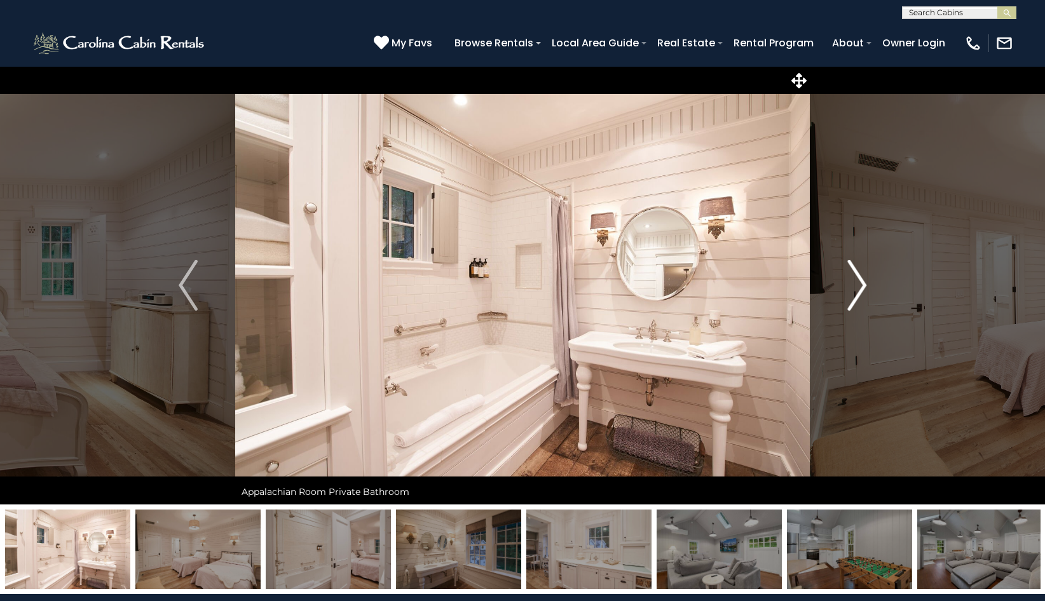
click at [856, 283] on img "Next" at bounding box center [856, 285] width 19 height 51
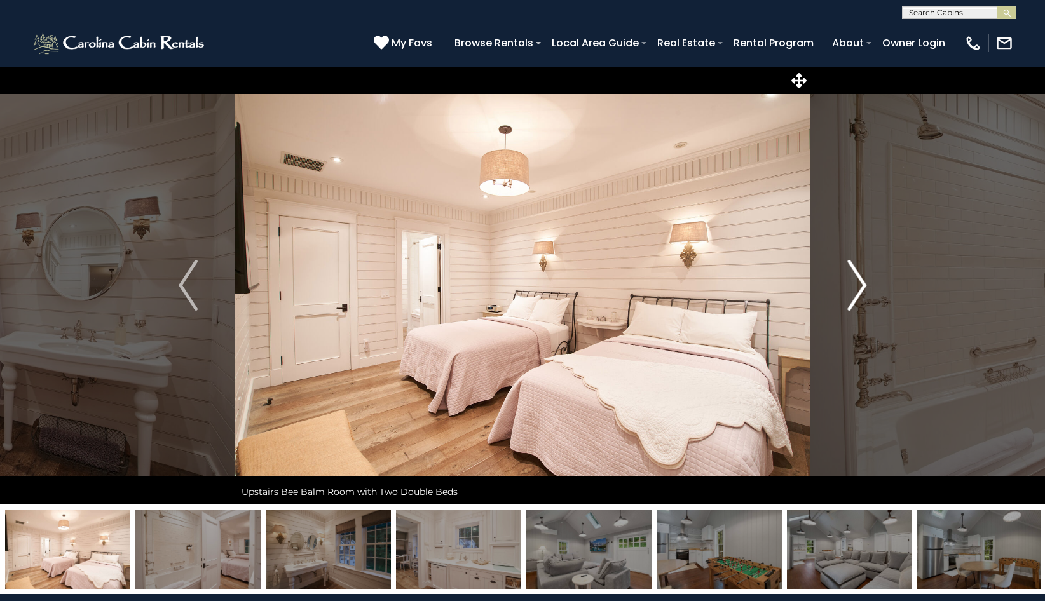
click at [856, 283] on img "Next" at bounding box center [856, 285] width 19 height 51
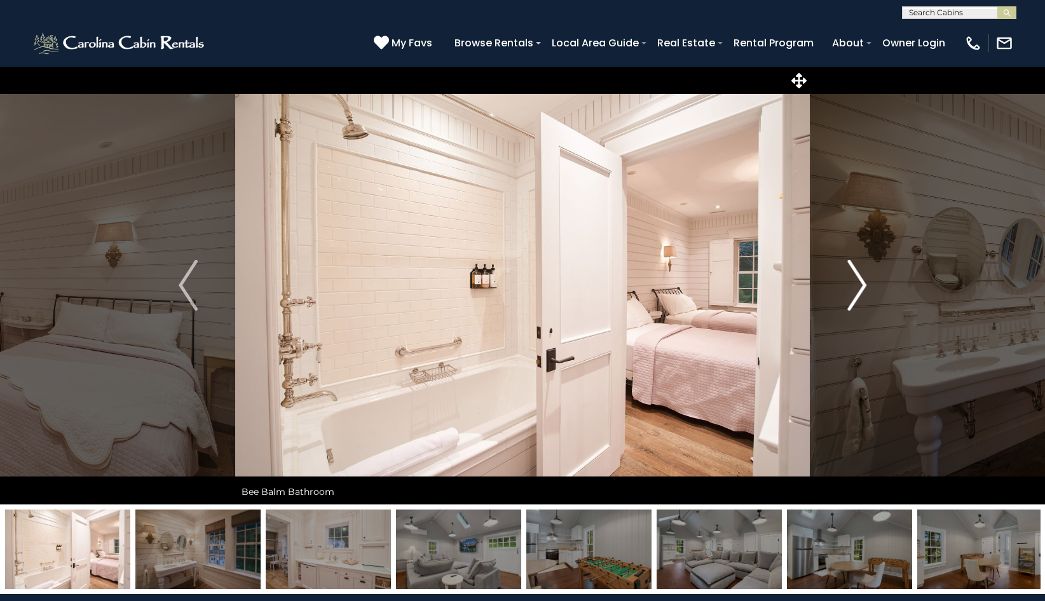
click at [856, 283] on img "Next" at bounding box center [856, 285] width 19 height 51
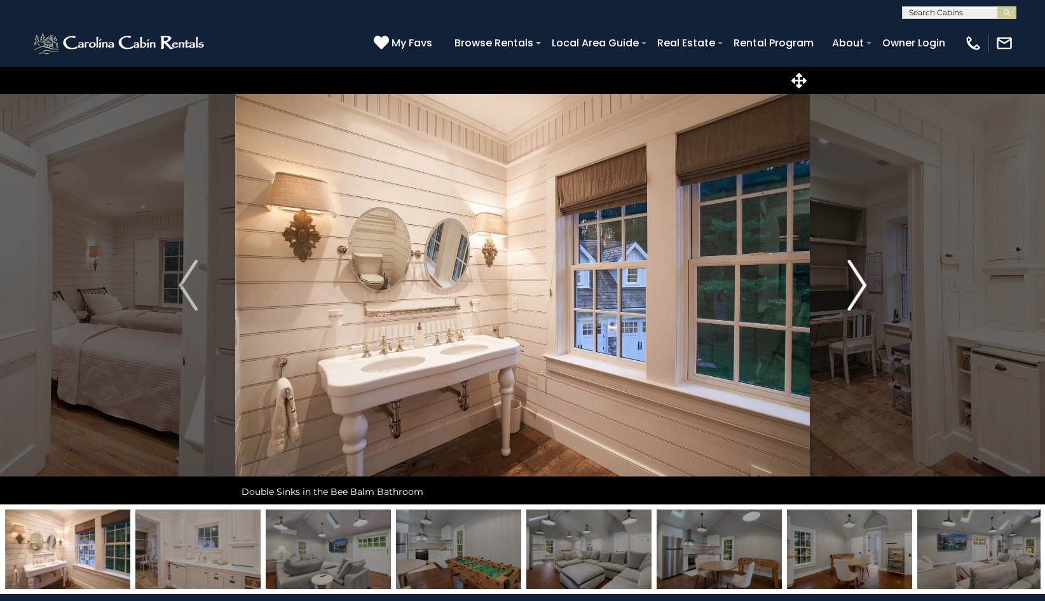
click at [856, 283] on img "Next" at bounding box center [856, 285] width 19 height 51
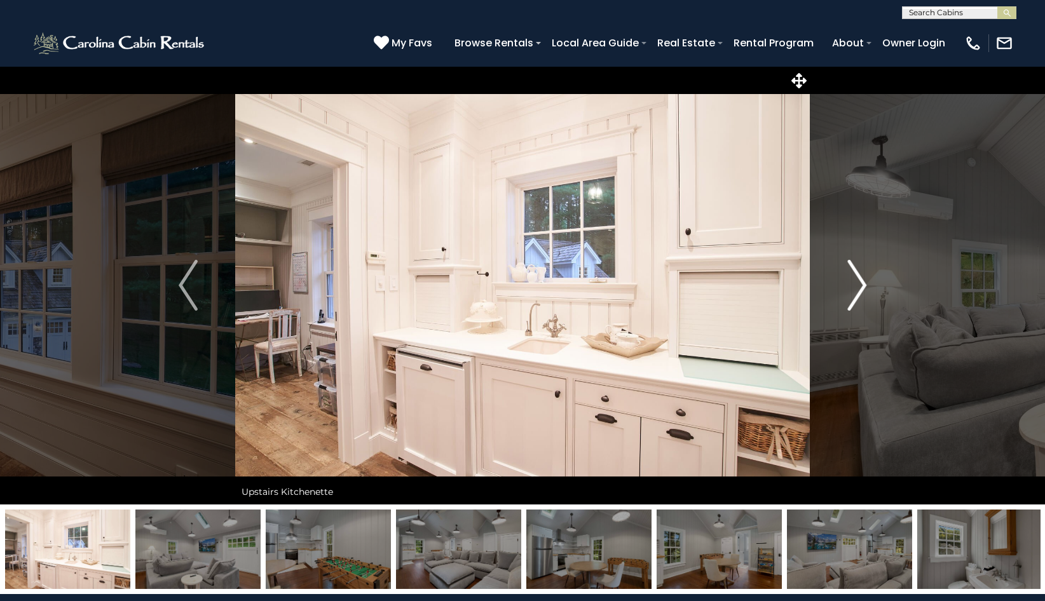
click at [856, 283] on img "Next" at bounding box center [856, 285] width 19 height 51
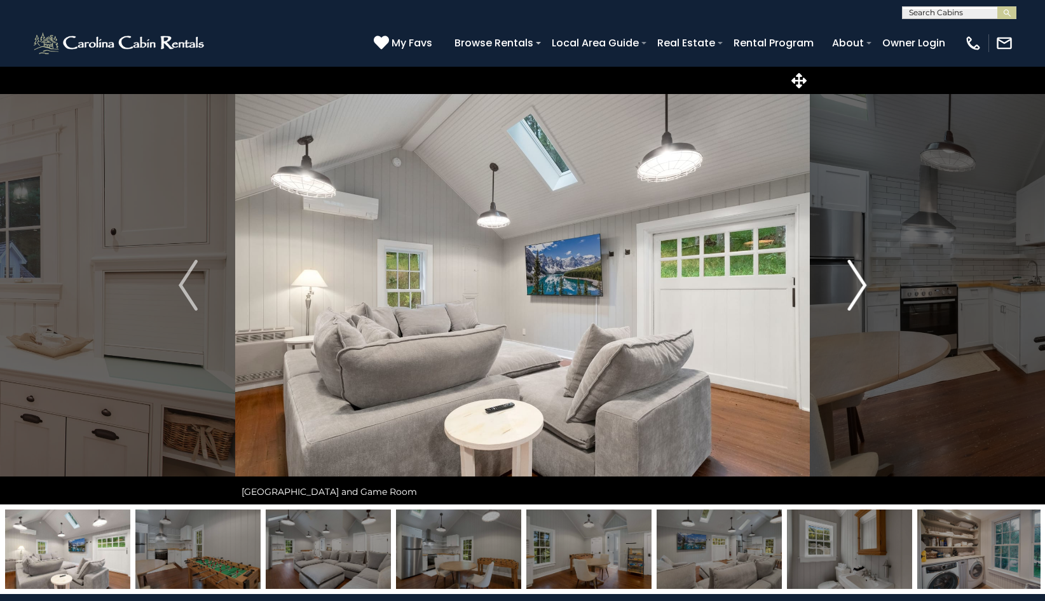
click at [856, 283] on img "Next" at bounding box center [856, 285] width 19 height 51
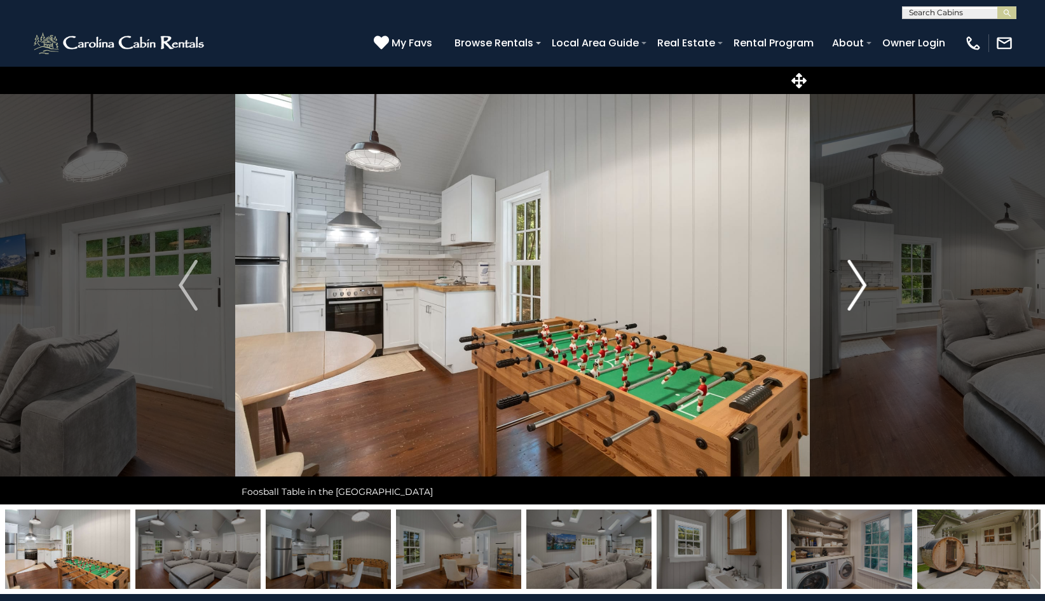
click at [856, 283] on img "Next" at bounding box center [856, 285] width 19 height 51
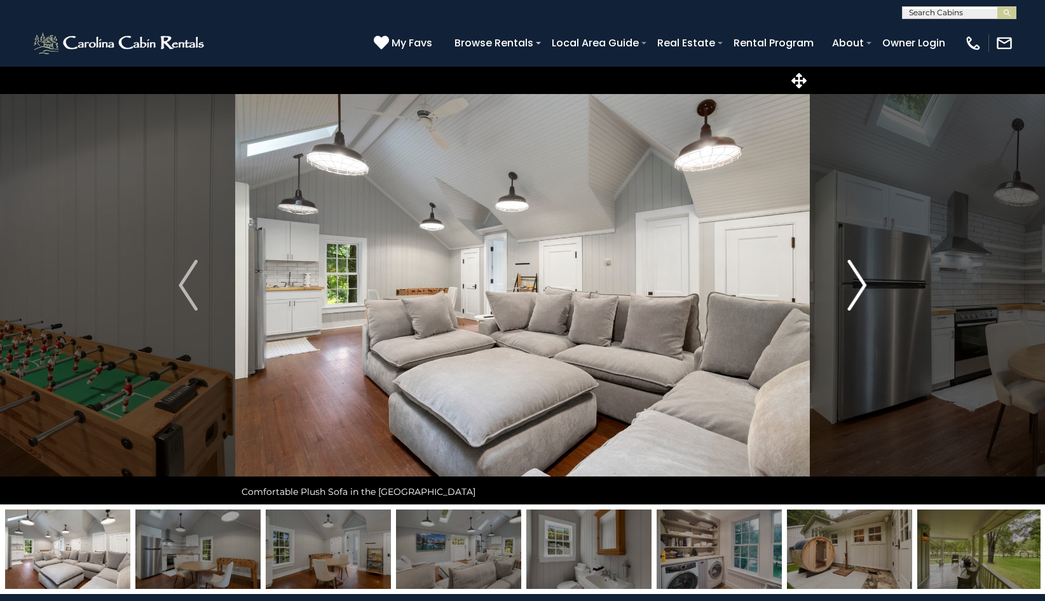
click at [856, 283] on img "Next" at bounding box center [856, 285] width 19 height 51
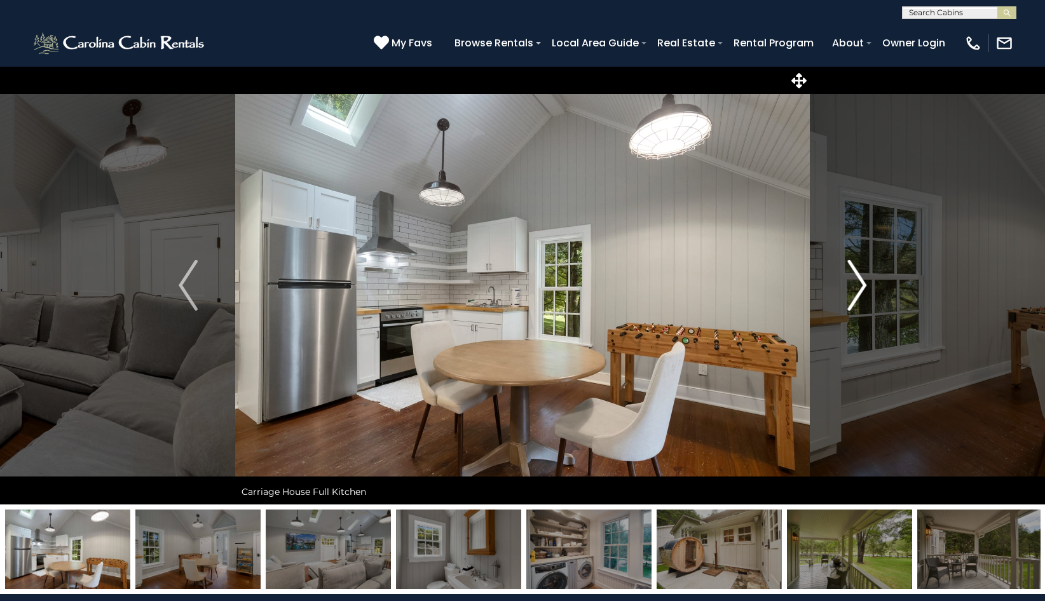
click at [856, 283] on img "Next" at bounding box center [856, 285] width 19 height 51
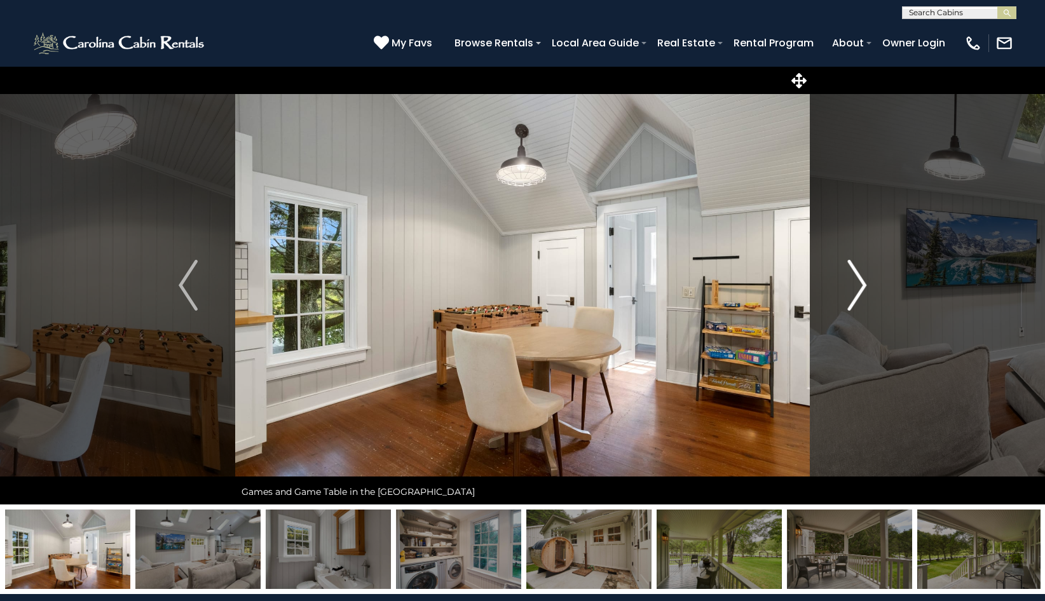
click at [856, 283] on img "Next" at bounding box center [856, 285] width 19 height 51
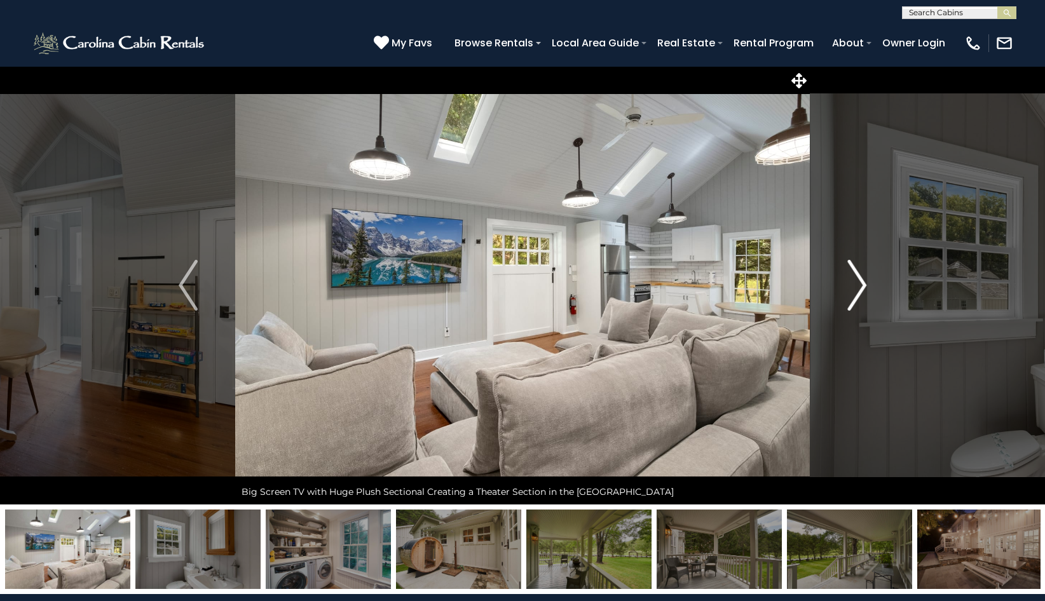
click at [856, 283] on img "Next" at bounding box center [856, 285] width 19 height 51
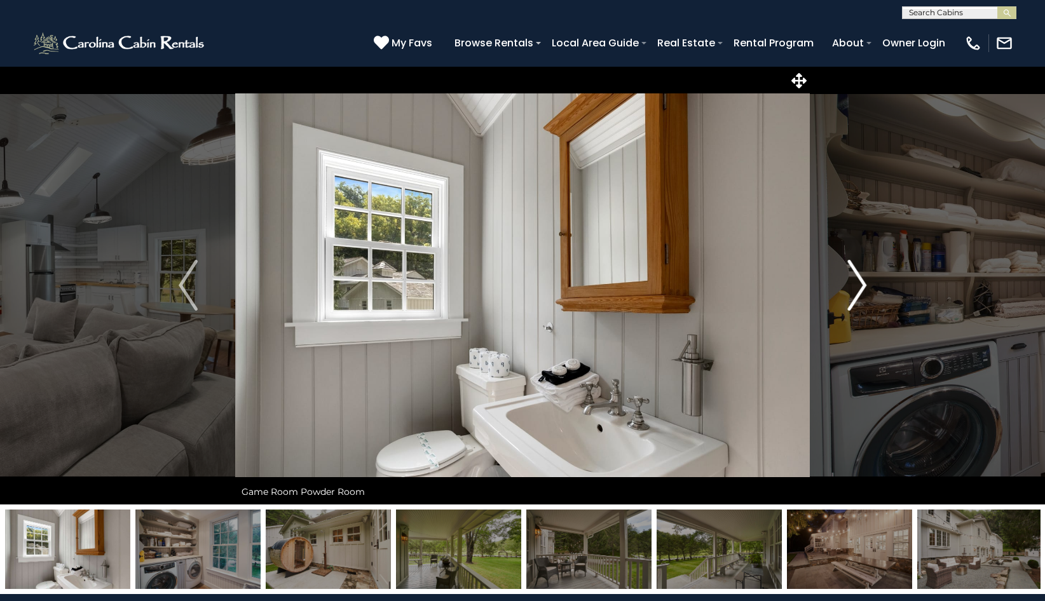
click at [856, 283] on img "Next" at bounding box center [856, 285] width 19 height 51
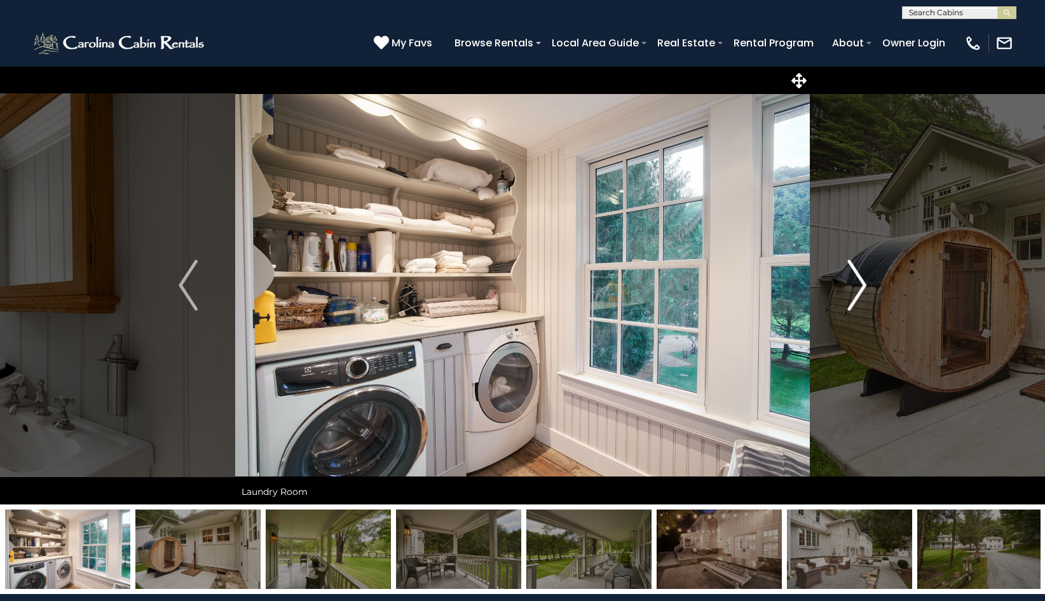
click at [856, 283] on img "Next" at bounding box center [856, 285] width 19 height 51
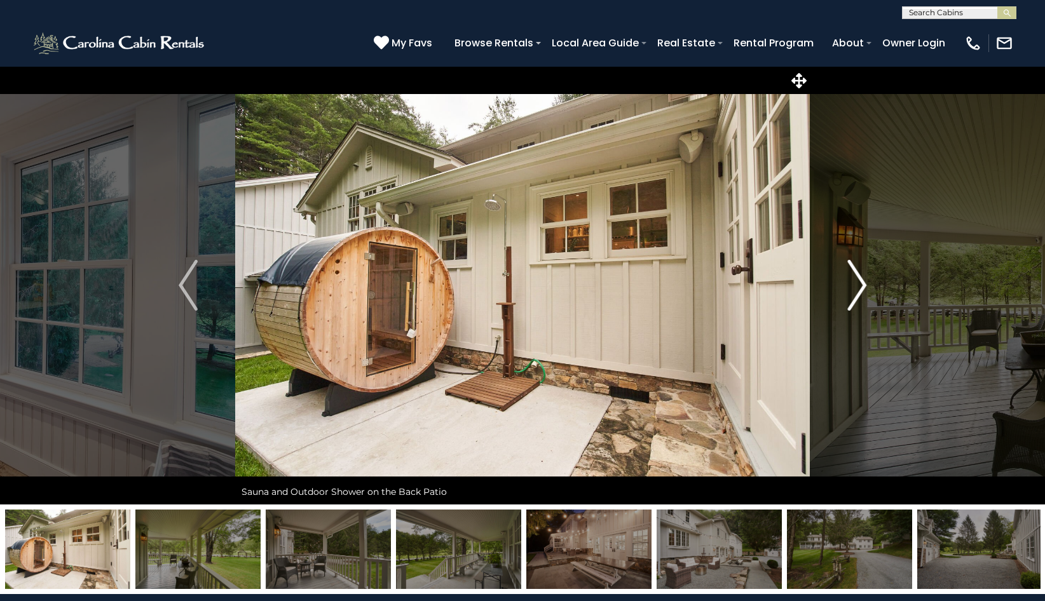
click at [856, 283] on img "Next" at bounding box center [856, 285] width 19 height 51
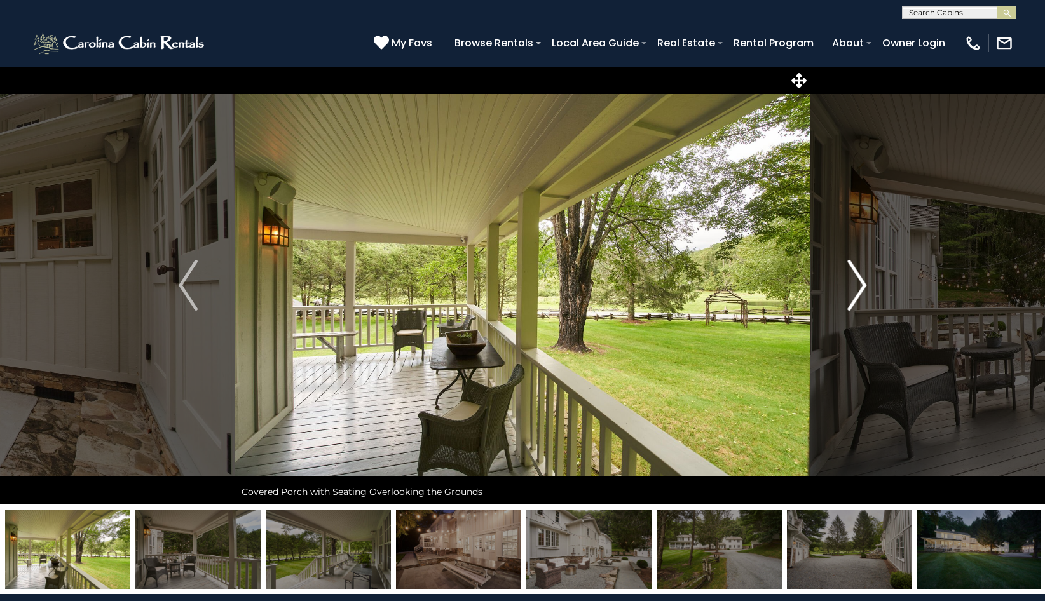
click at [856, 283] on img "Next" at bounding box center [856, 285] width 19 height 51
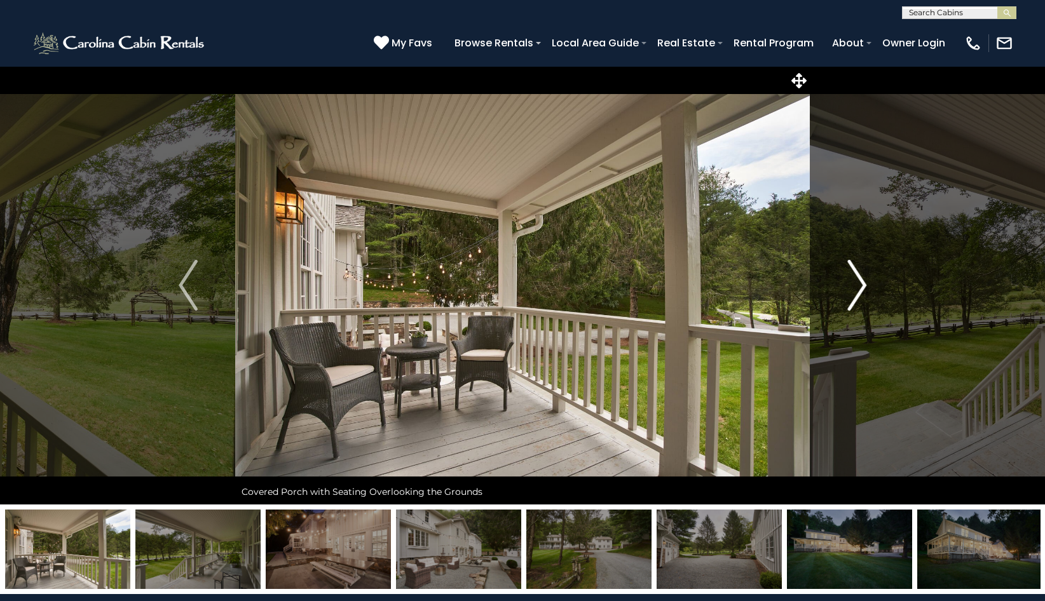
click at [856, 283] on img "Next" at bounding box center [856, 285] width 19 height 51
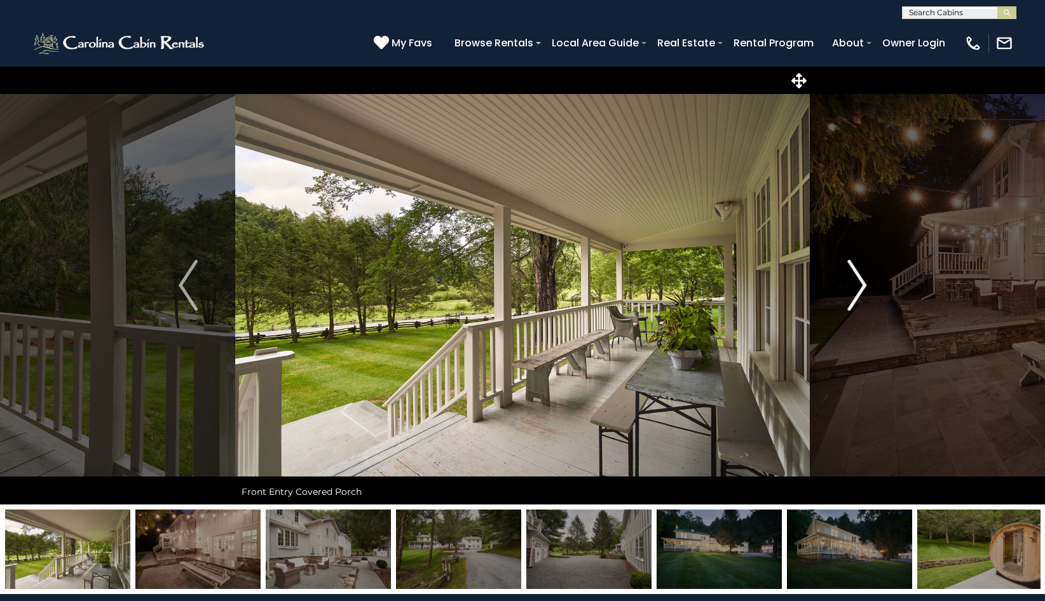
click at [856, 283] on img "Next" at bounding box center [856, 285] width 19 height 51
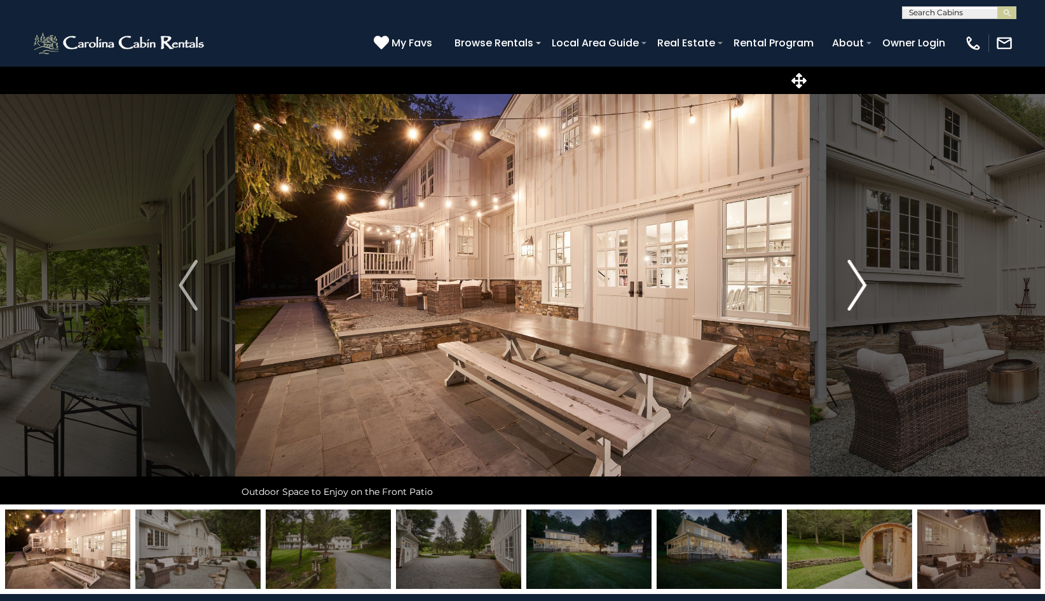
click at [856, 283] on img "Next" at bounding box center [856, 285] width 19 height 51
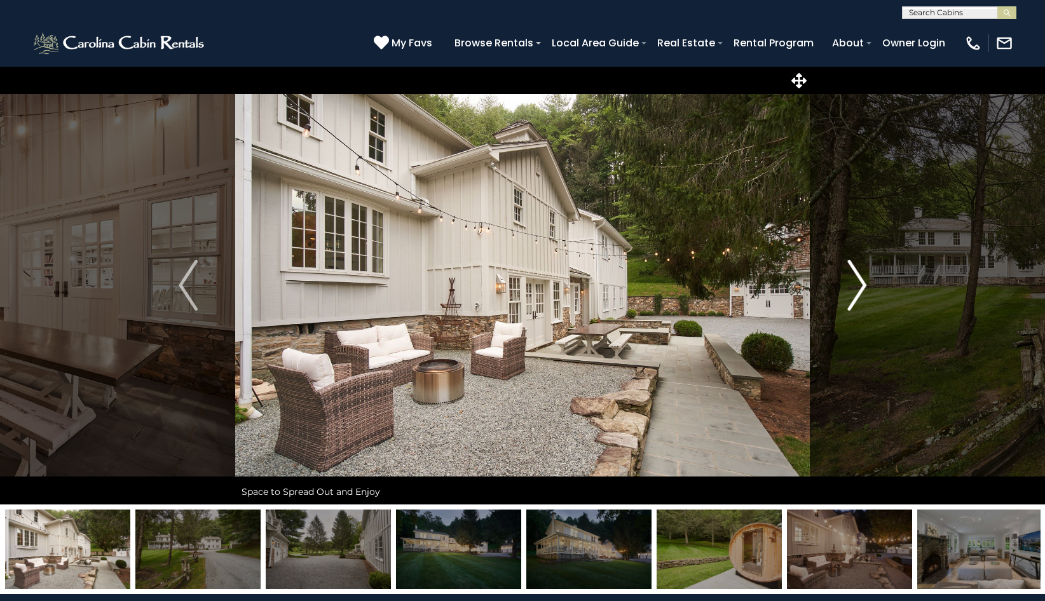
click at [856, 283] on img "Next" at bounding box center [856, 285] width 19 height 51
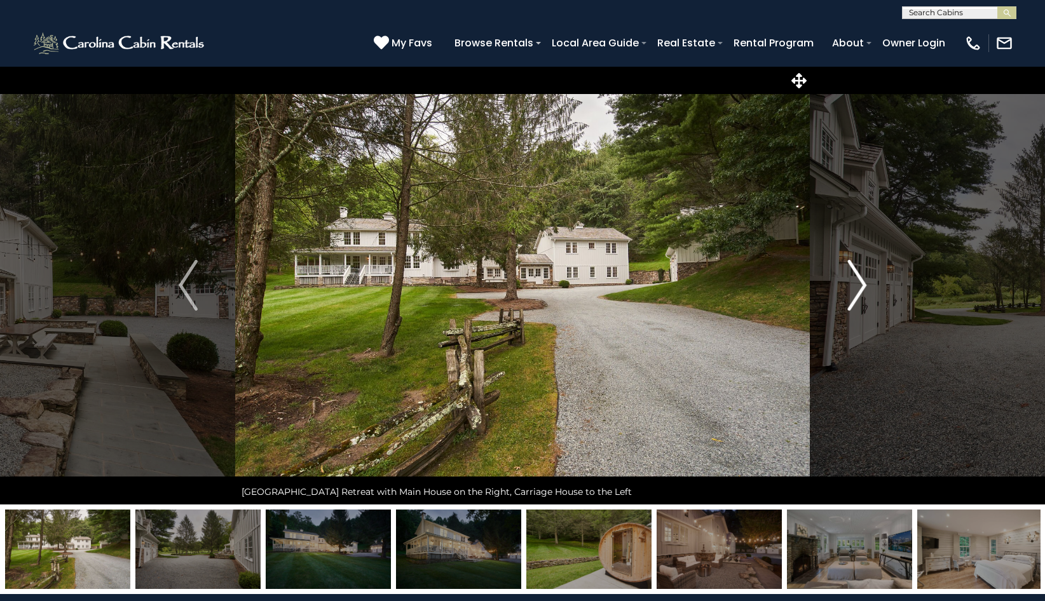
click at [856, 283] on img "Next" at bounding box center [856, 285] width 19 height 51
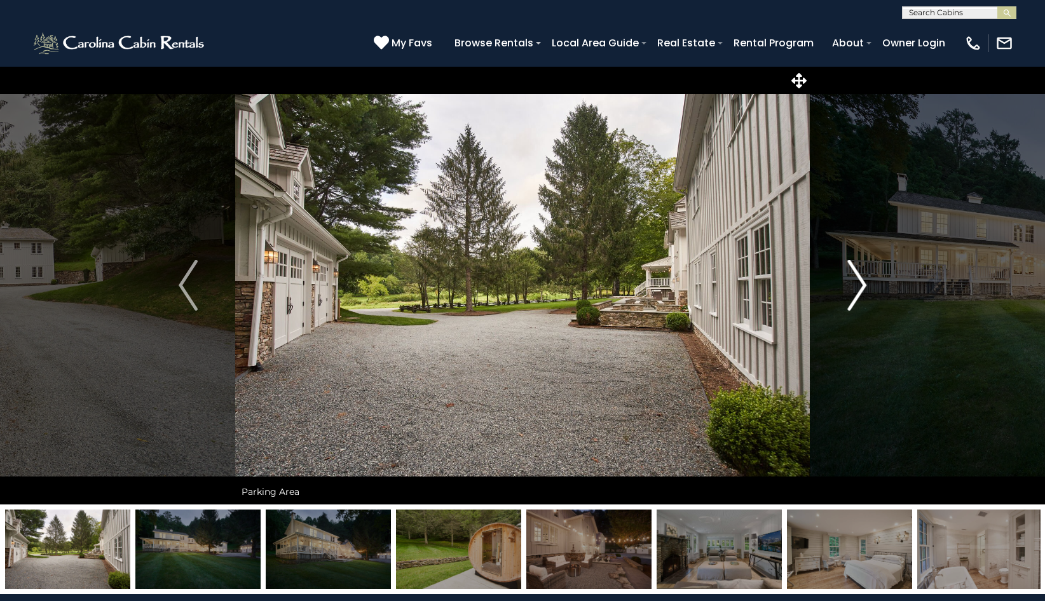
click at [856, 283] on img "Next" at bounding box center [856, 285] width 19 height 51
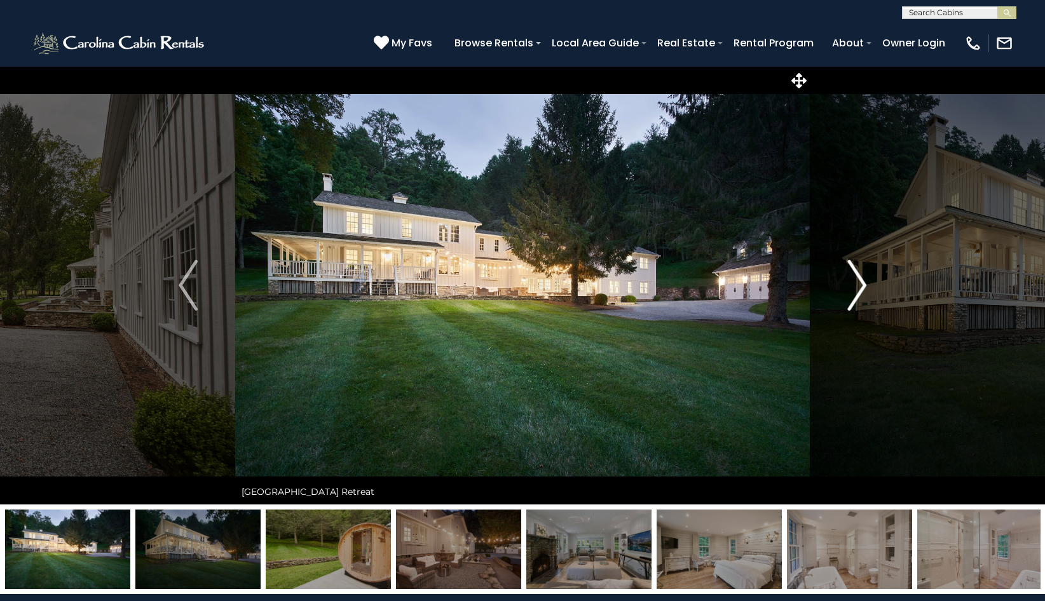
click at [856, 283] on img "Next" at bounding box center [856, 285] width 19 height 51
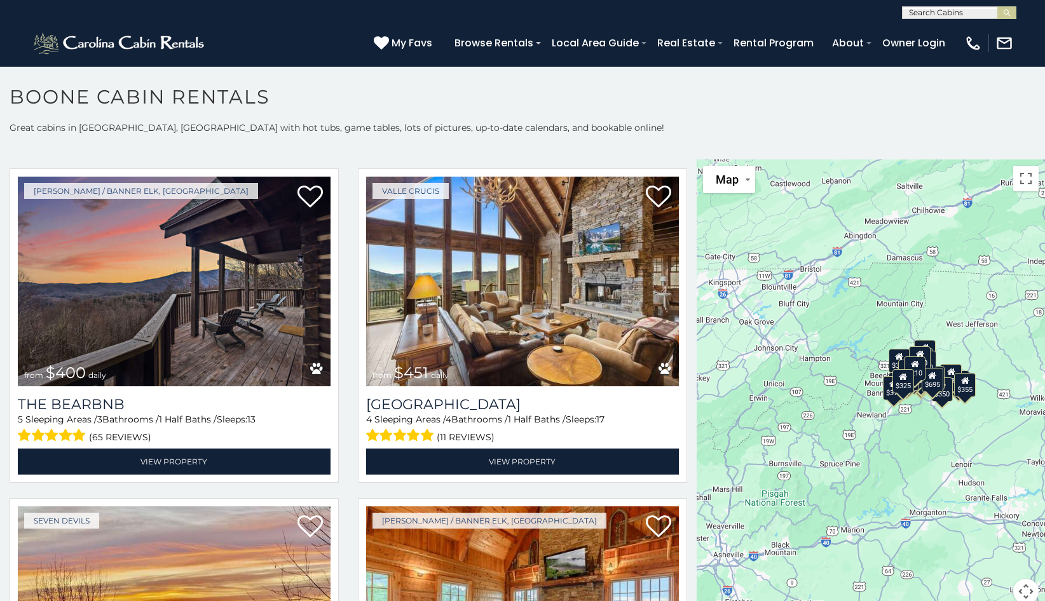
scroll to position [1340, 0]
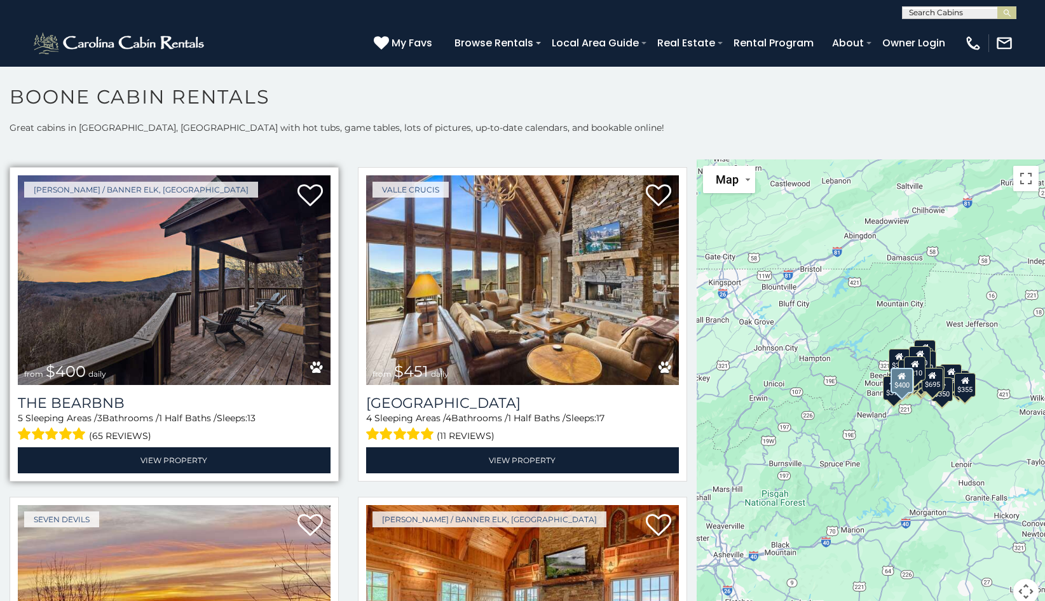
click at [152, 287] on img at bounding box center [174, 280] width 313 height 210
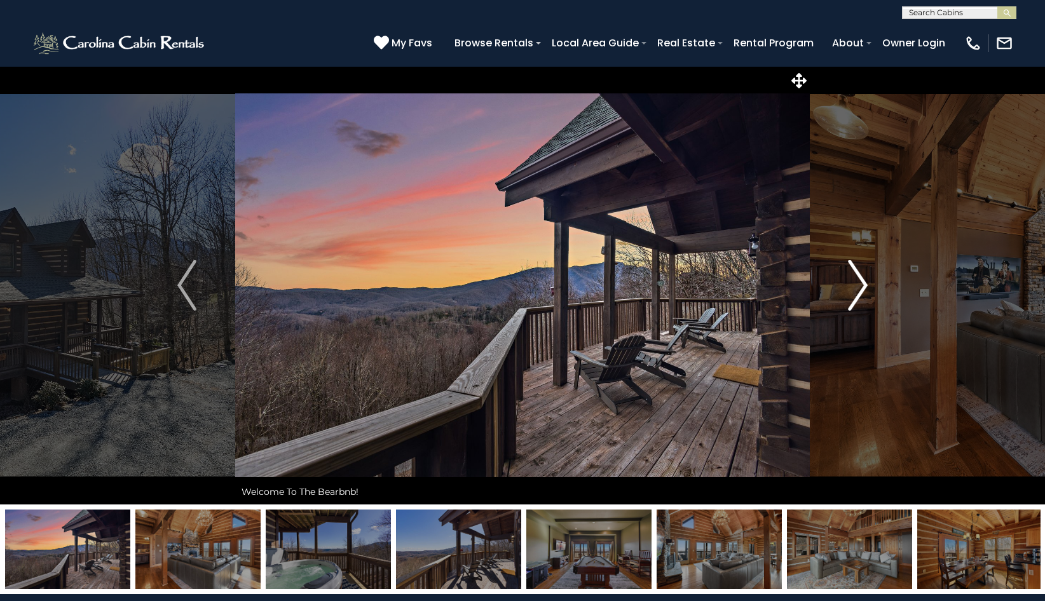
click at [857, 285] on img "Next" at bounding box center [858, 285] width 19 height 51
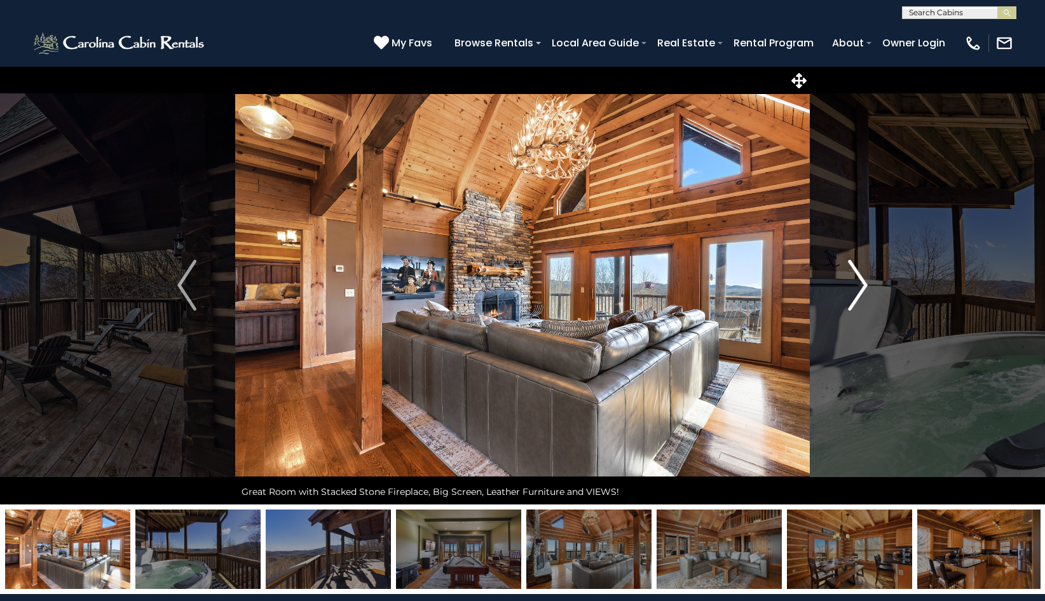
click at [857, 285] on img "Next" at bounding box center [858, 285] width 19 height 51
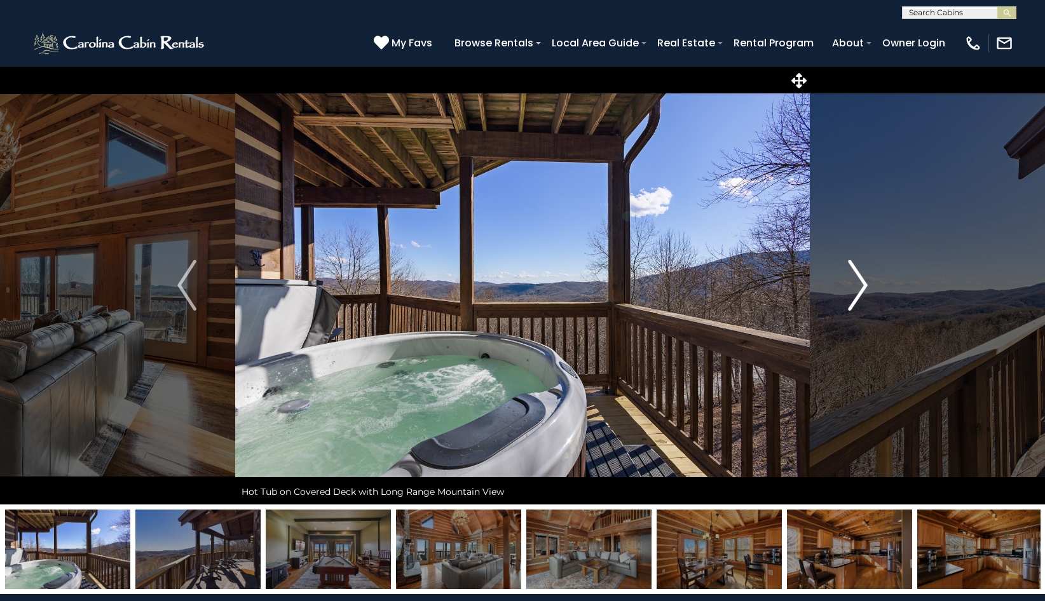
click at [857, 285] on img "Next" at bounding box center [858, 285] width 19 height 51
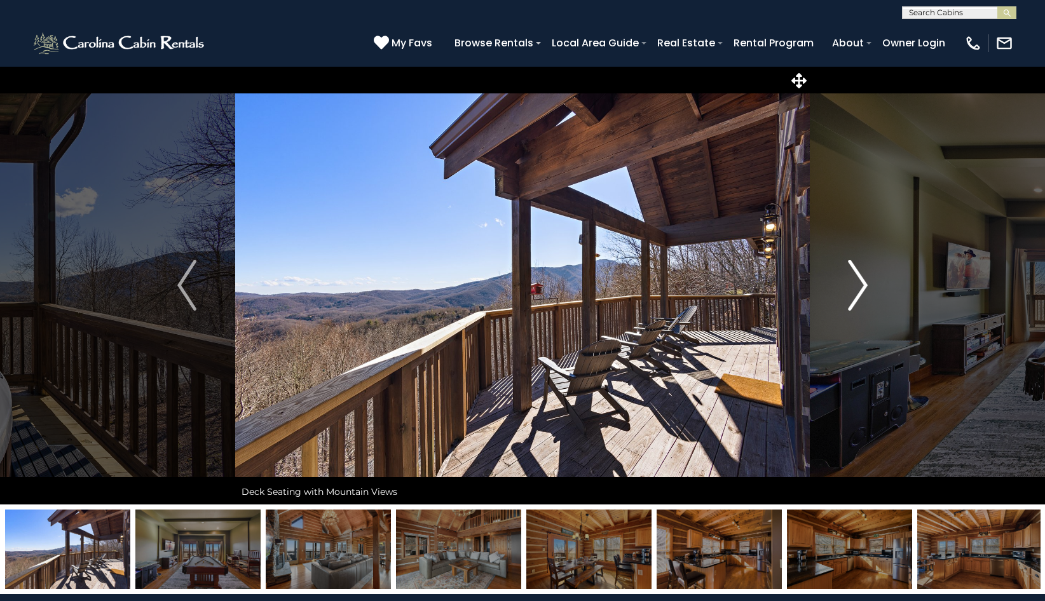
click at [857, 285] on img "Next" at bounding box center [858, 285] width 19 height 51
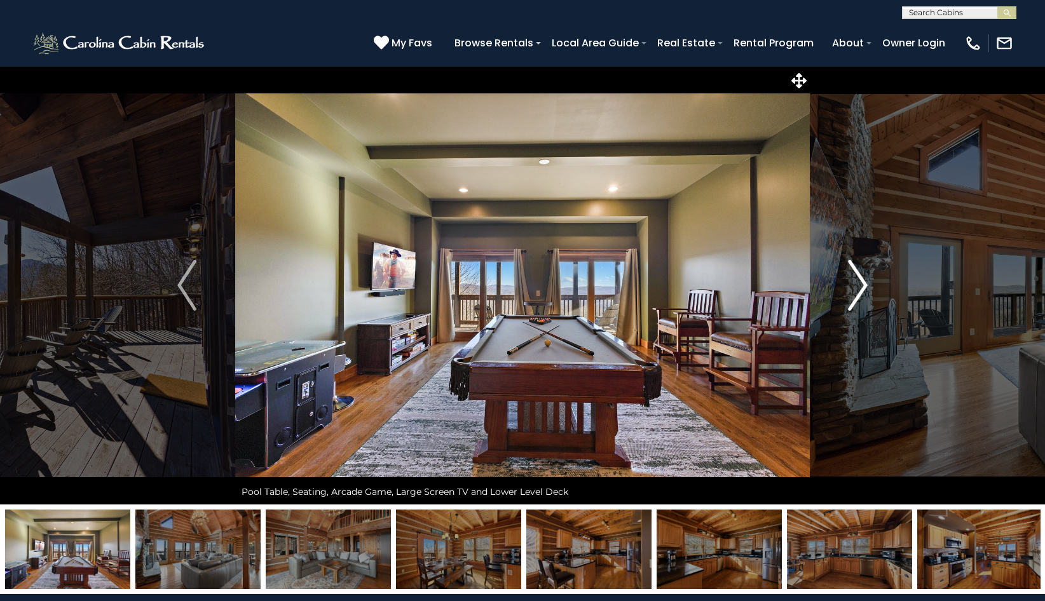
click at [857, 285] on img "Next" at bounding box center [858, 285] width 19 height 51
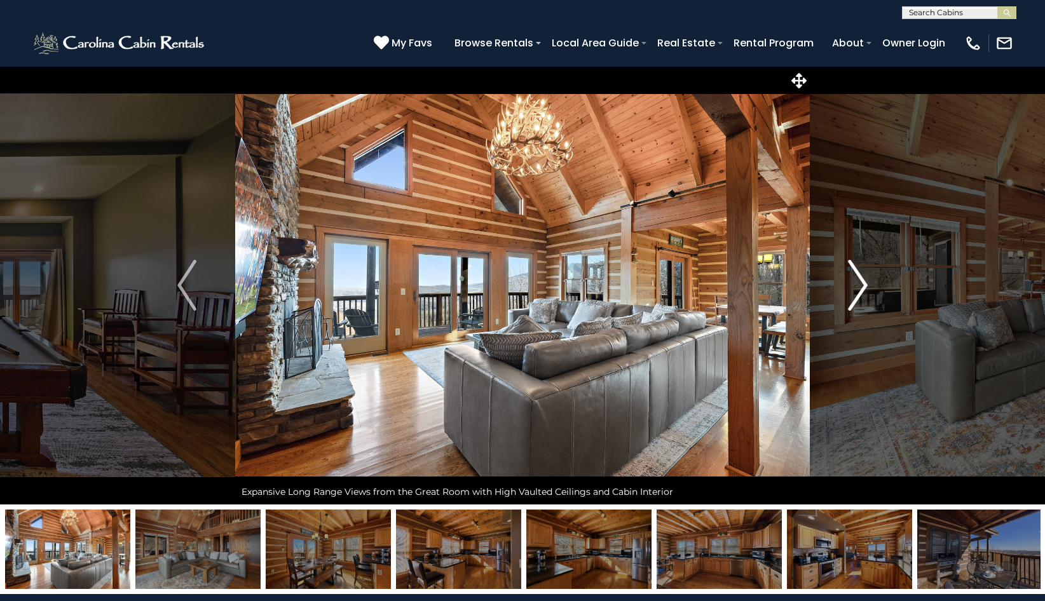
click at [857, 285] on img "Next" at bounding box center [858, 285] width 19 height 51
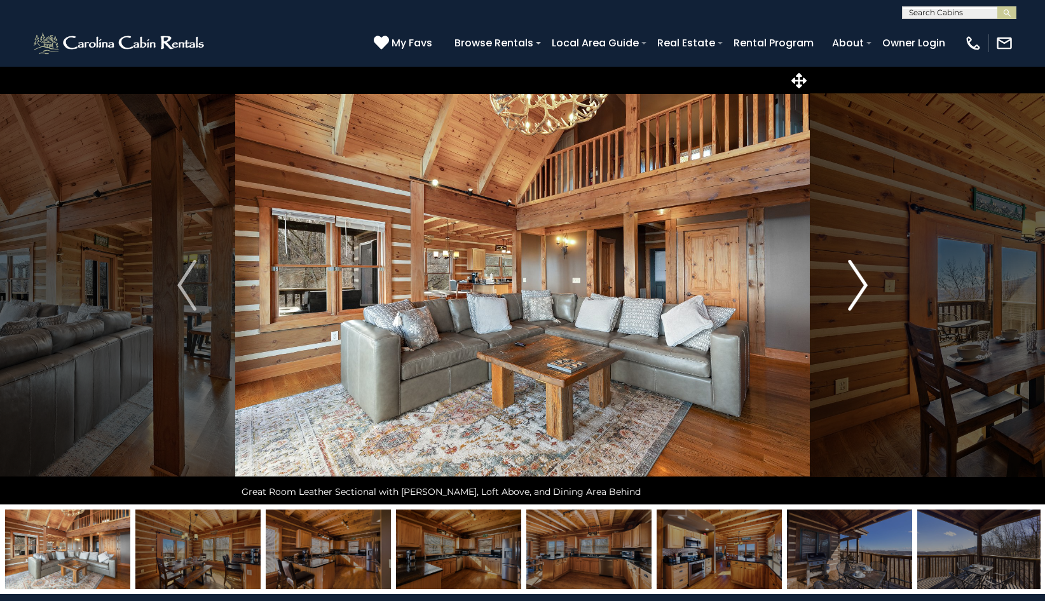
click at [857, 285] on img "Next" at bounding box center [858, 285] width 19 height 51
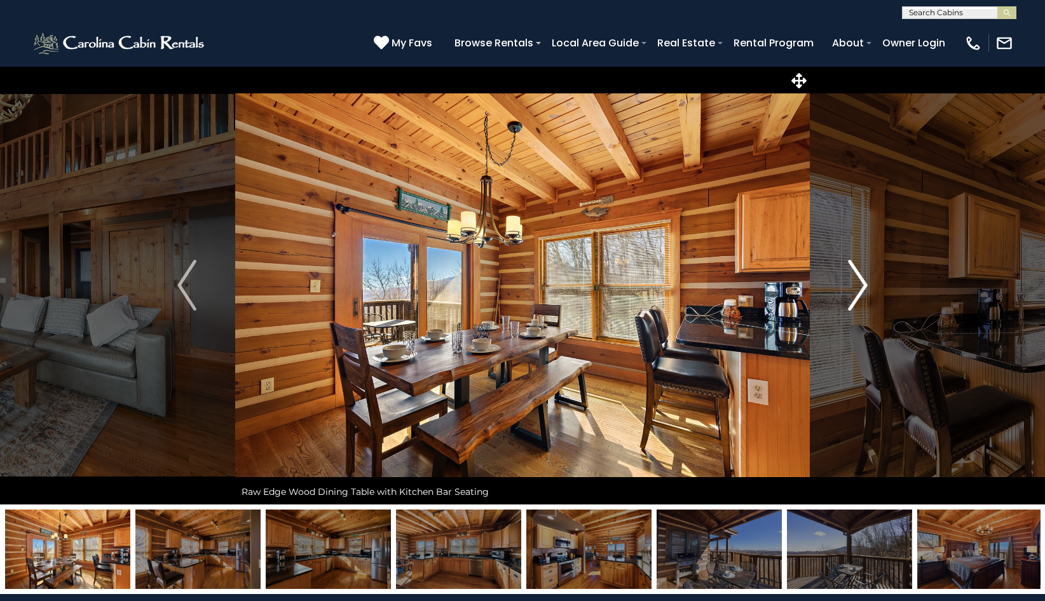
click at [857, 285] on img "Next" at bounding box center [858, 285] width 19 height 51
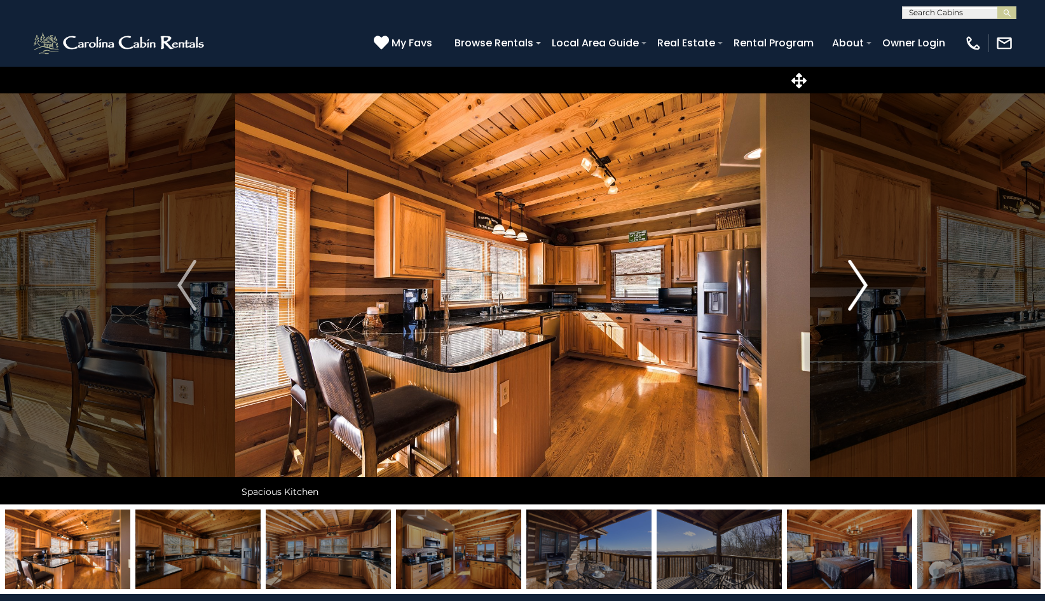
click at [857, 285] on img "Next" at bounding box center [858, 285] width 19 height 51
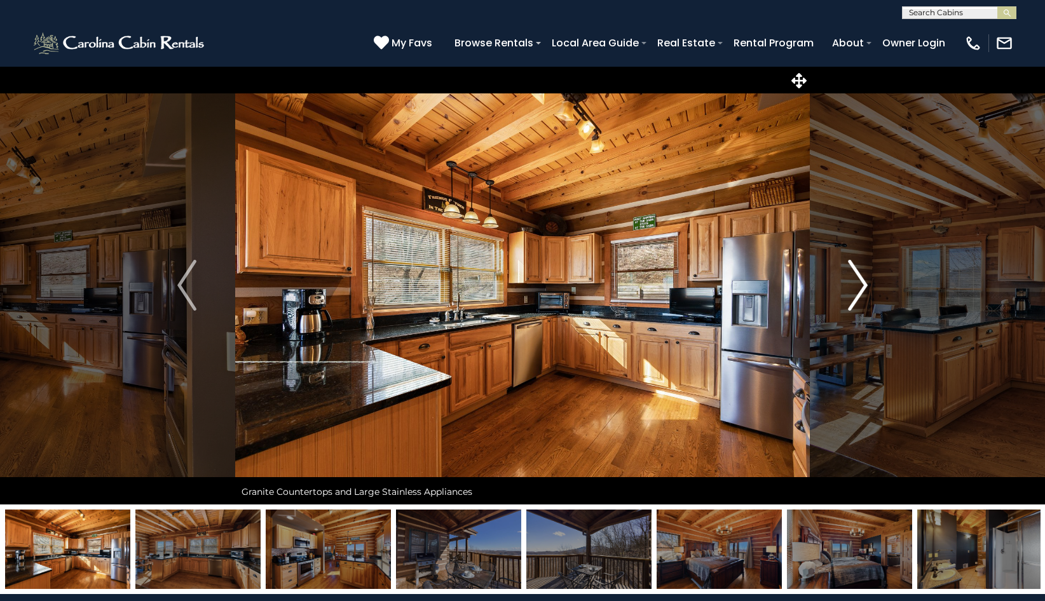
click at [857, 285] on img "Next" at bounding box center [858, 285] width 19 height 51
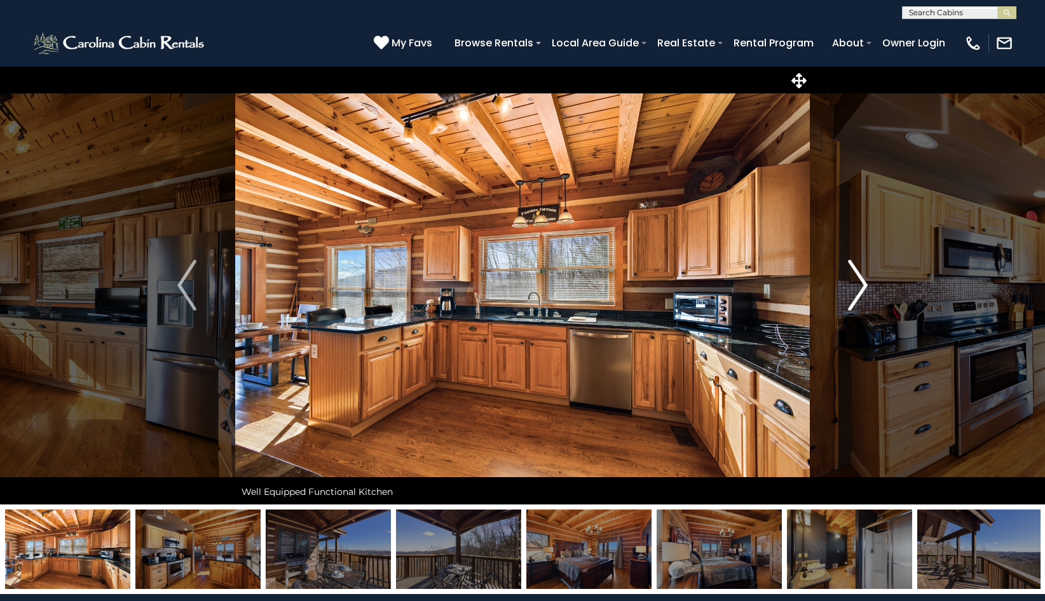
click at [857, 285] on img "Next" at bounding box center [858, 285] width 19 height 51
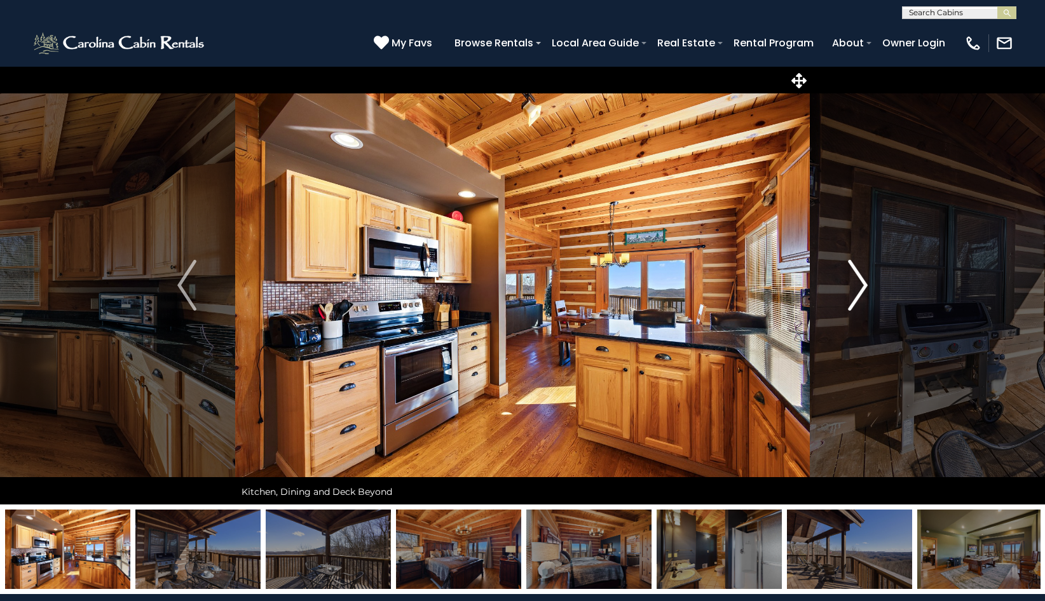
click at [857, 285] on img "Next" at bounding box center [858, 285] width 19 height 51
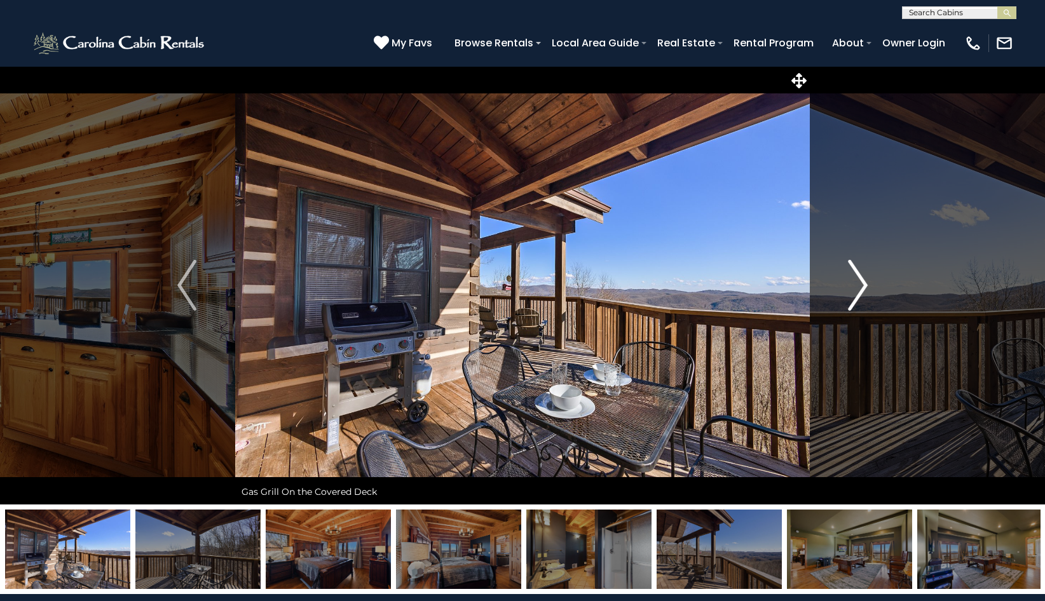
click at [857, 285] on img "Next" at bounding box center [858, 285] width 19 height 51
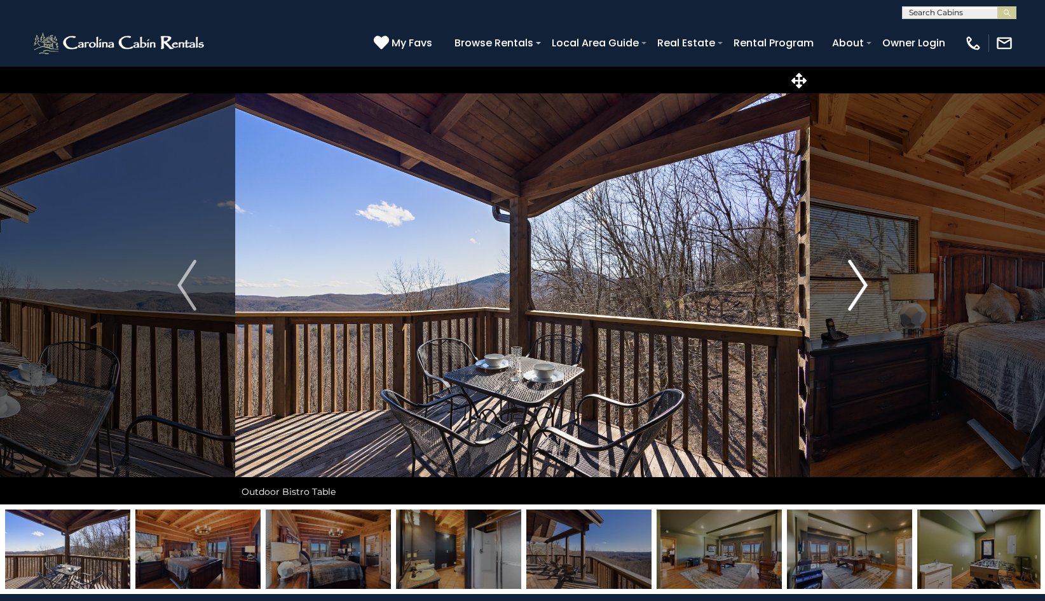
click at [857, 285] on img "Next" at bounding box center [858, 285] width 19 height 51
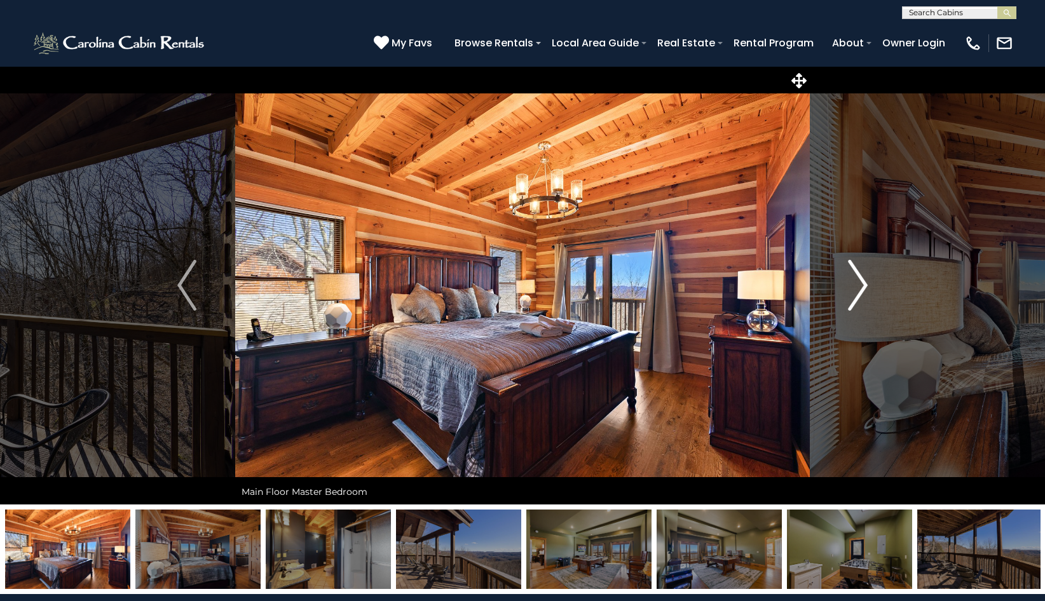
click at [857, 285] on img "Next" at bounding box center [858, 285] width 19 height 51
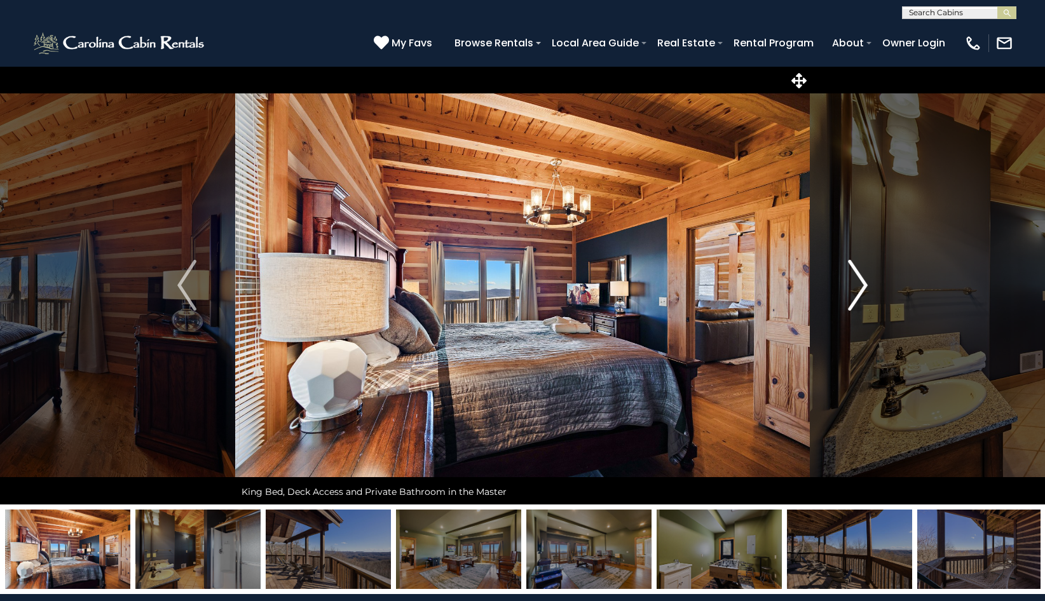
click at [857, 285] on img "Next" at bounding box center [858, 285] width 19 height 51
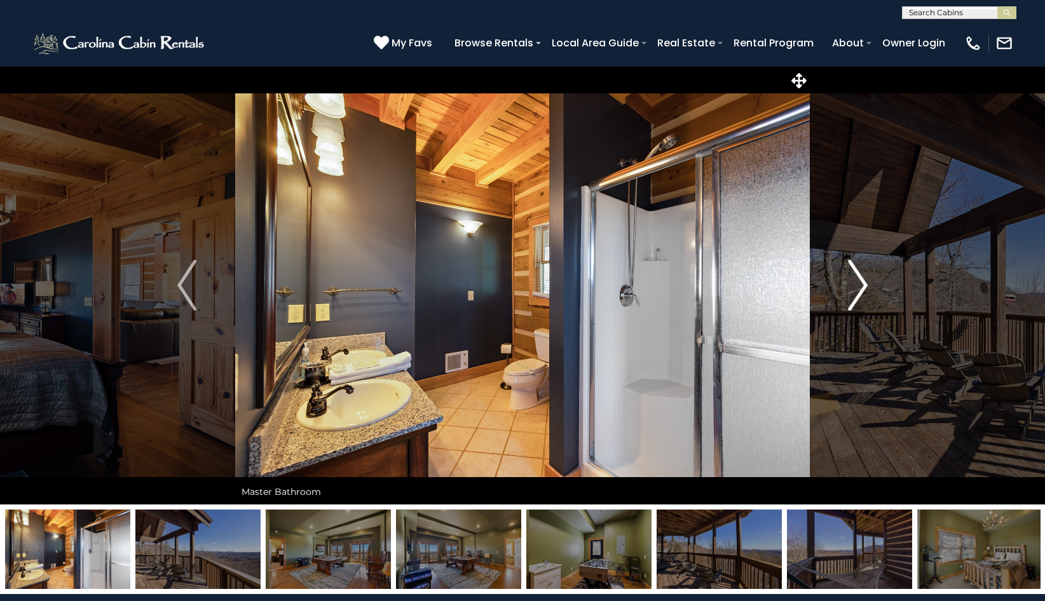
click at [857, 285] on img "Next" at bounding box center [858, 285] width 19 height 51
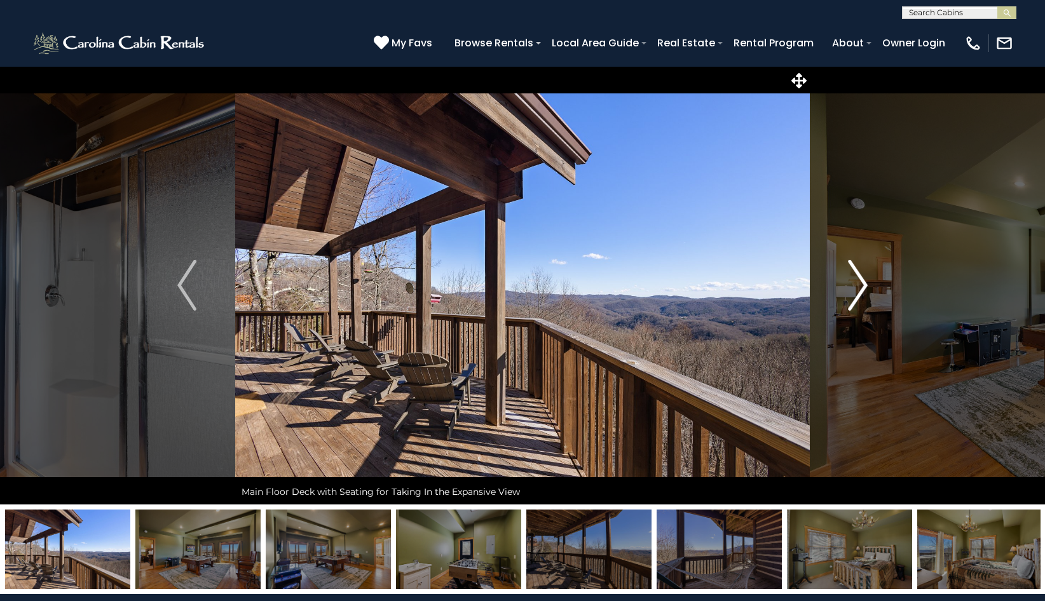
click at [857, 285] on img "Next" at bounding box center [858, 285] width 19 height 51
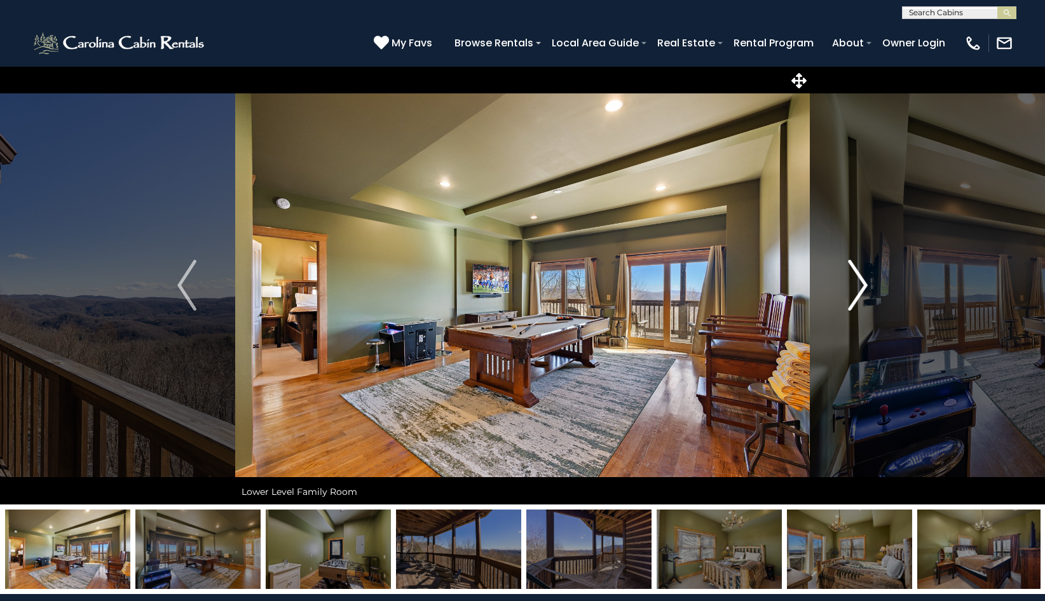
click at [857, 285] on img "Next" at bounding box center [858, 285] width 19 height 51
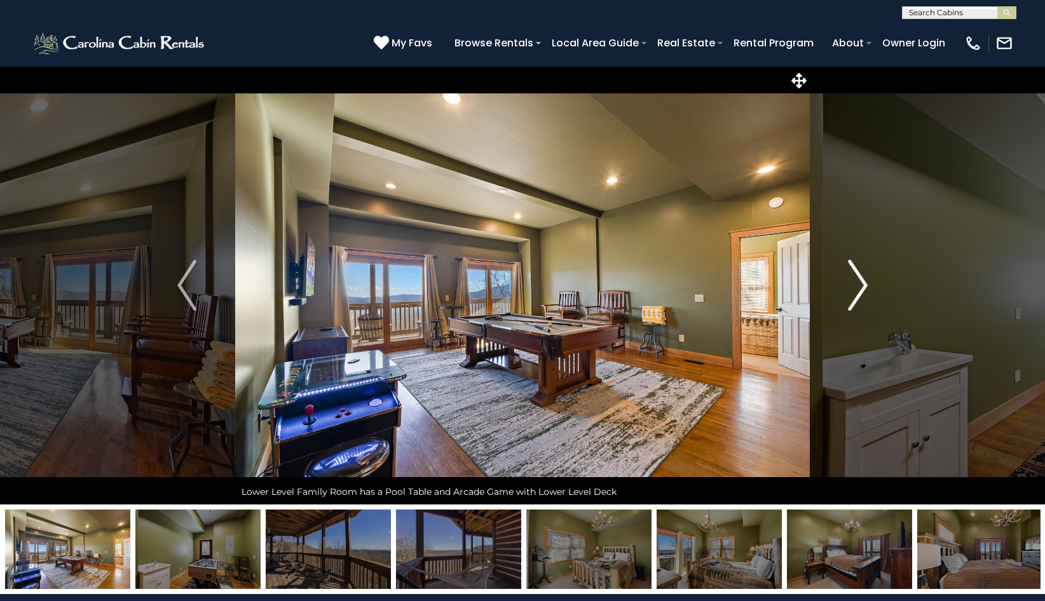
click at [857, 285] on img "Next" at bounding box center [858, 285] width 19 height 51
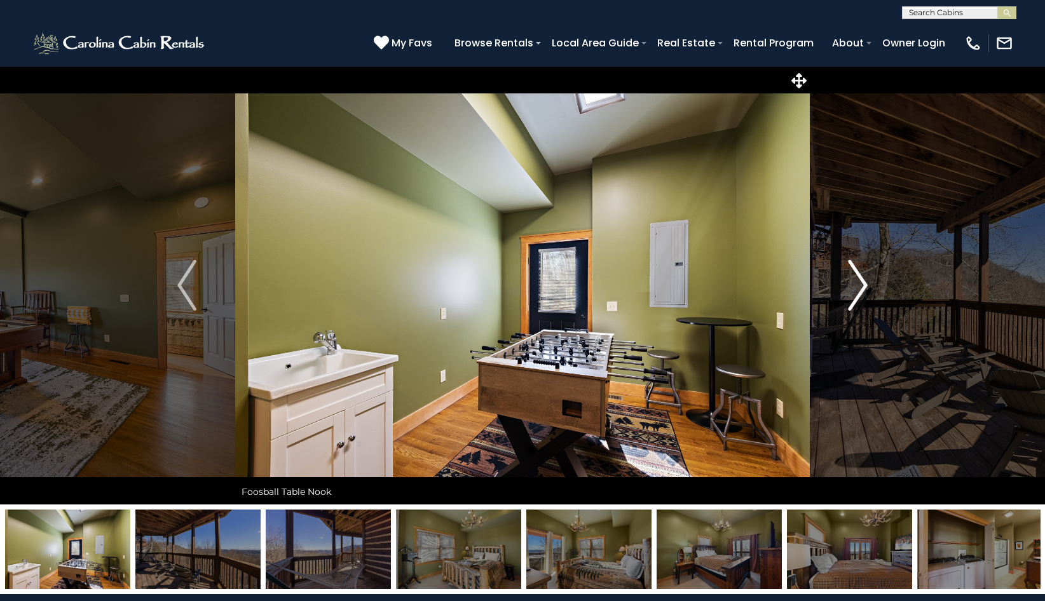
click at [857, 285] on img "Next" at bounding box center [858, 285] width 19 height 51
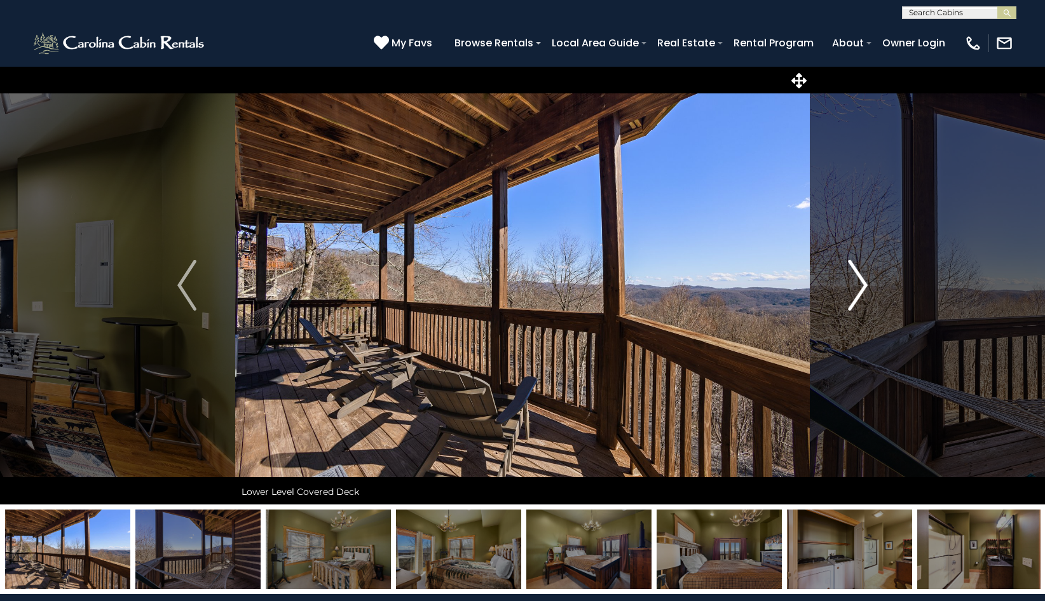
click at [857, 285] on img "Next" at bounding box center [858, 285] width 19 height 51
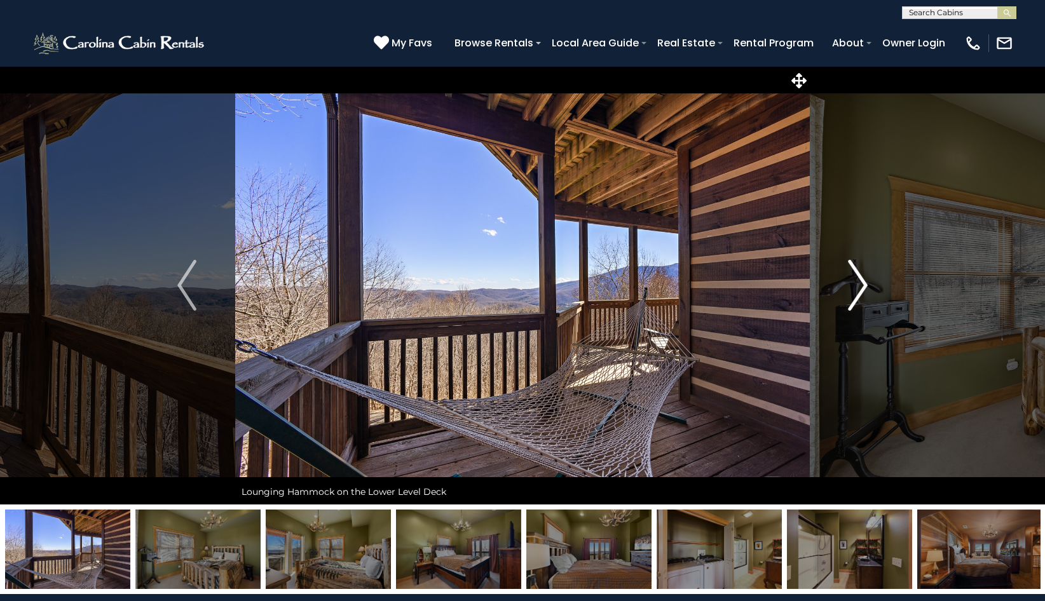
click at [857, 285] on img "Next" at bounding box center [858, 285] width 19 height 51
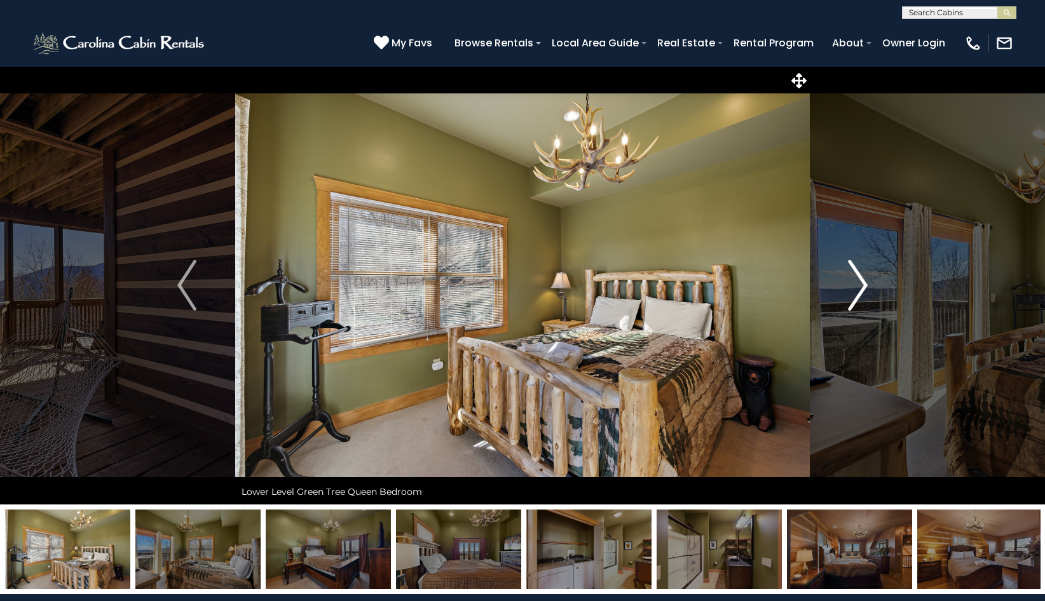
click at [857, 285] on img "Next" at bounding box center [858, 285] width 19 height 51
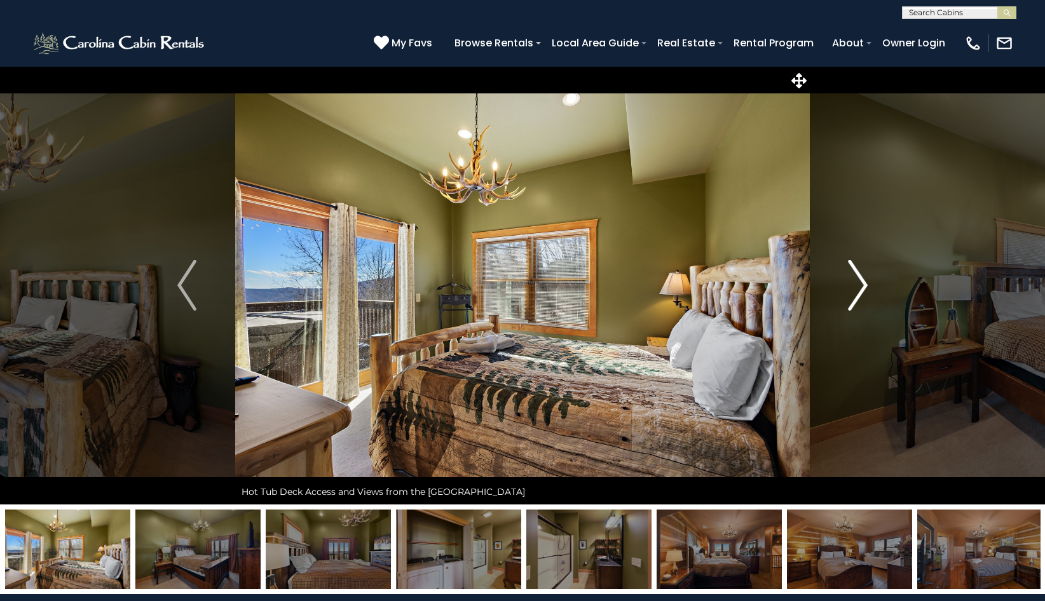
click at [857, 285] on img "Next" at bounding box center [858, 285] width 19 height 51
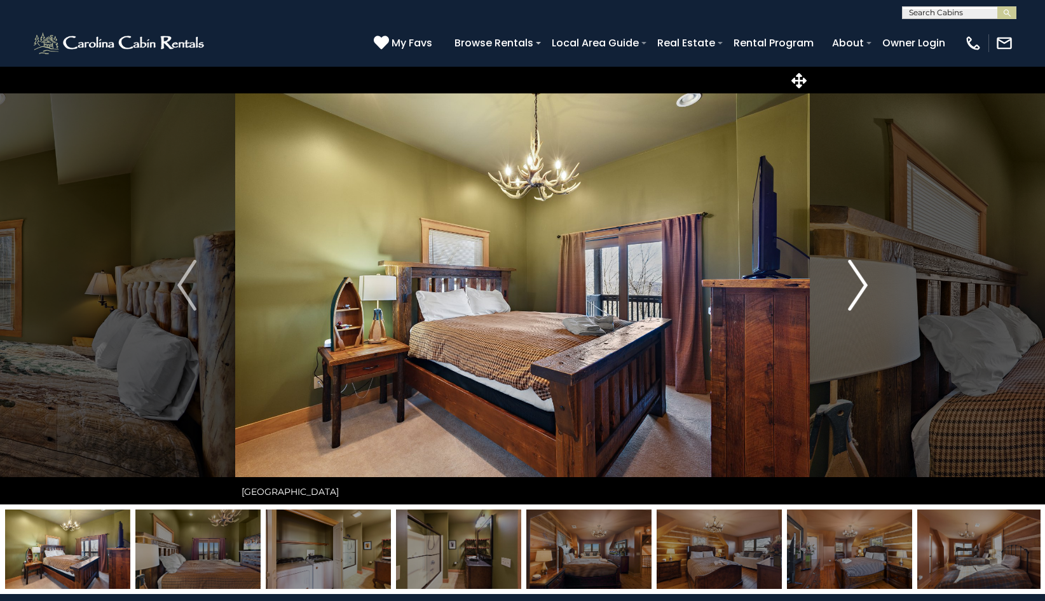
click at [857, 285] on img "Next" at bounding box center [858, 285] width 19 height 51
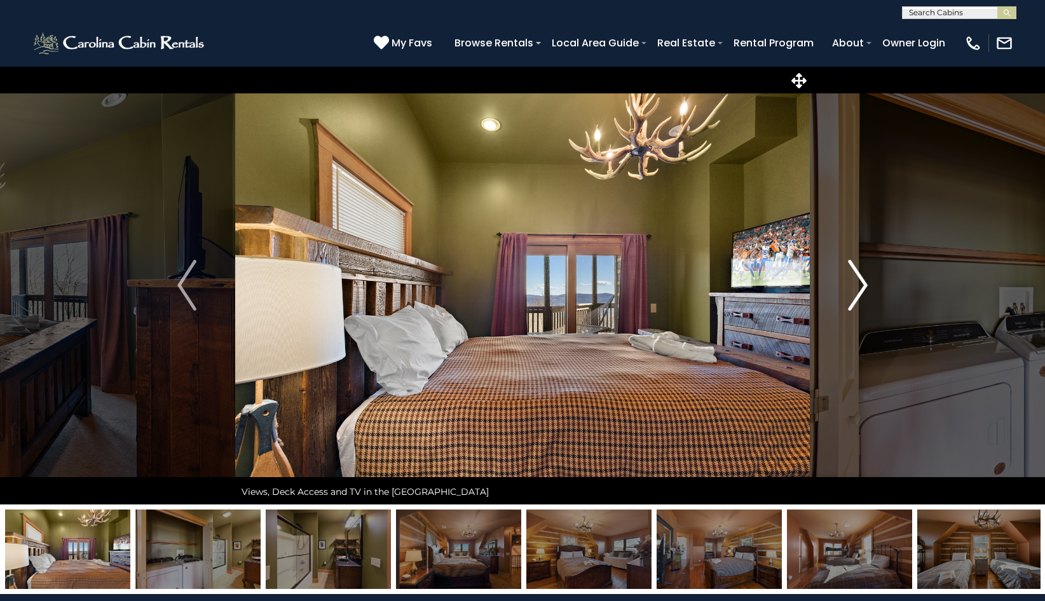
click at [857, 285] on img "Next" at bounding box center [858, 285] width 19 height 51
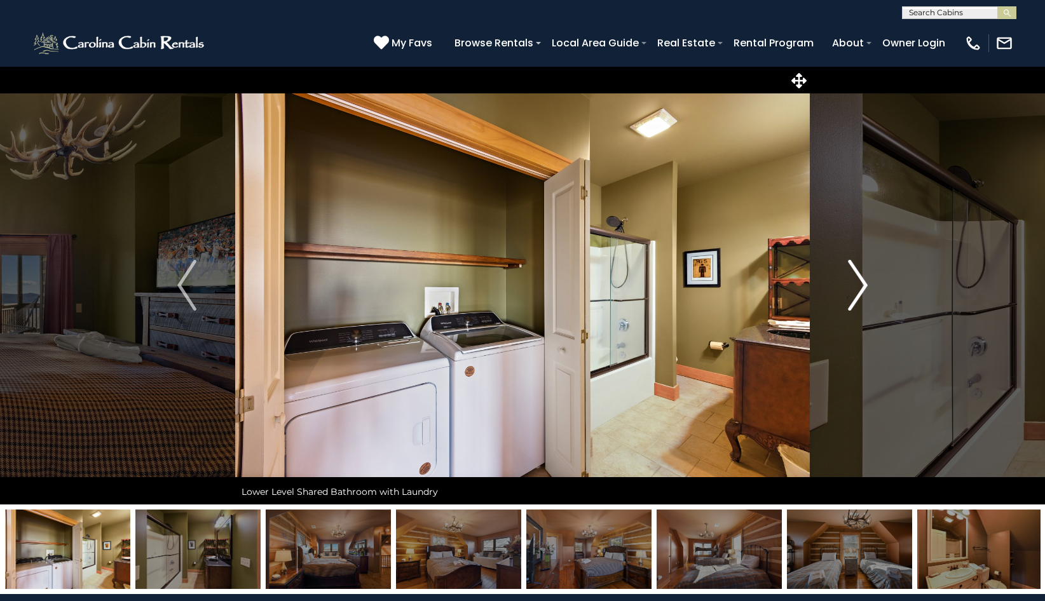
click at [857, 285] on img "Next" at bounding box center [858, 285] width 19 height 51
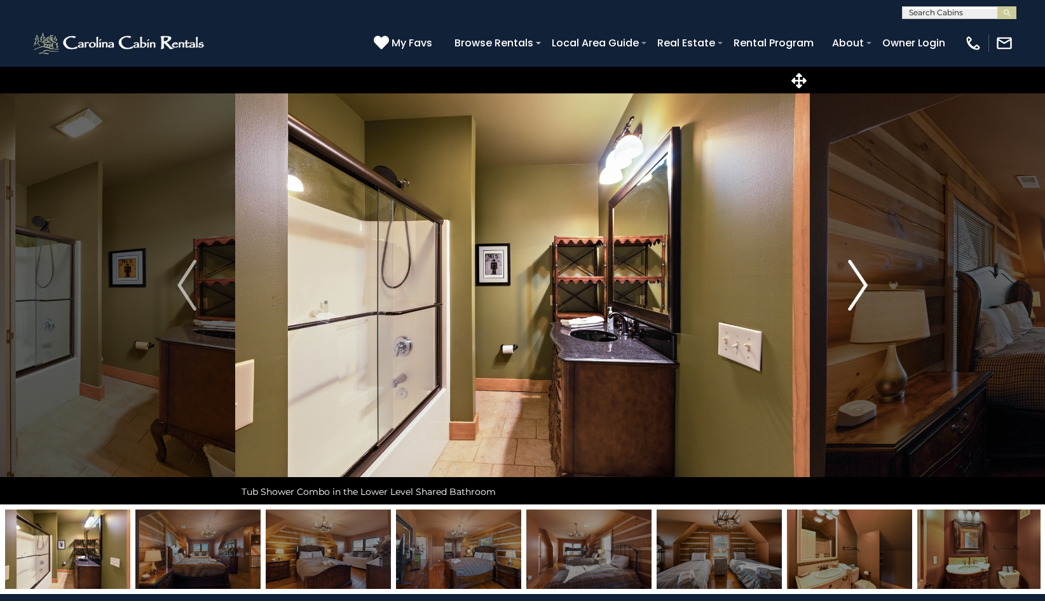
click at [857, 285] on img "Next" at bounding box center [858, 285] width 19 height 51
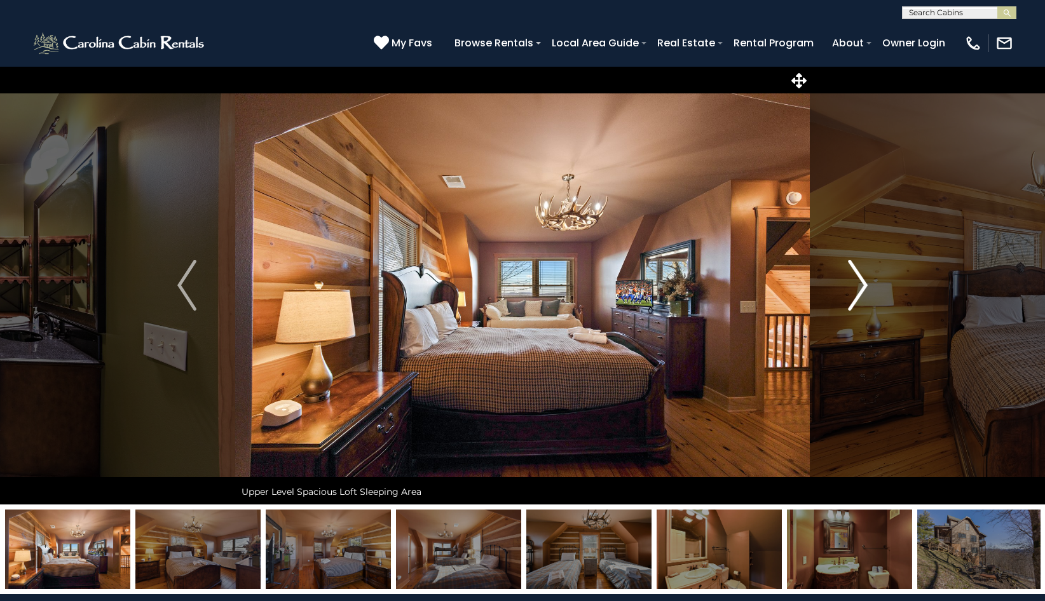
click at [857, 285] on img "Next" at bounding box center [858, 285] width 19 height 51
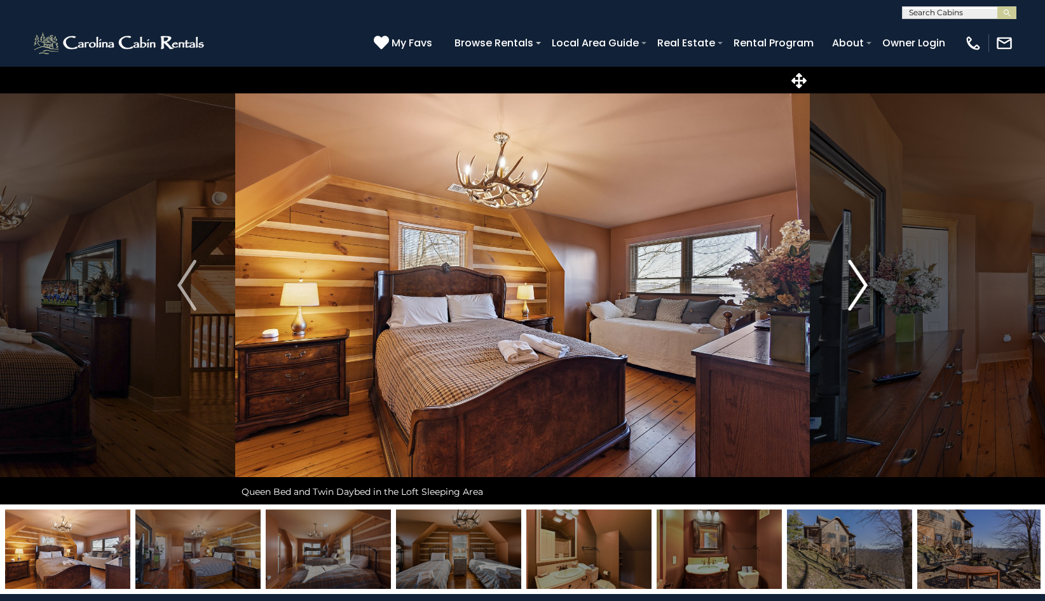
click at [857, 285] on img "Next" at bounding box center [858, 285] width 19 height 51
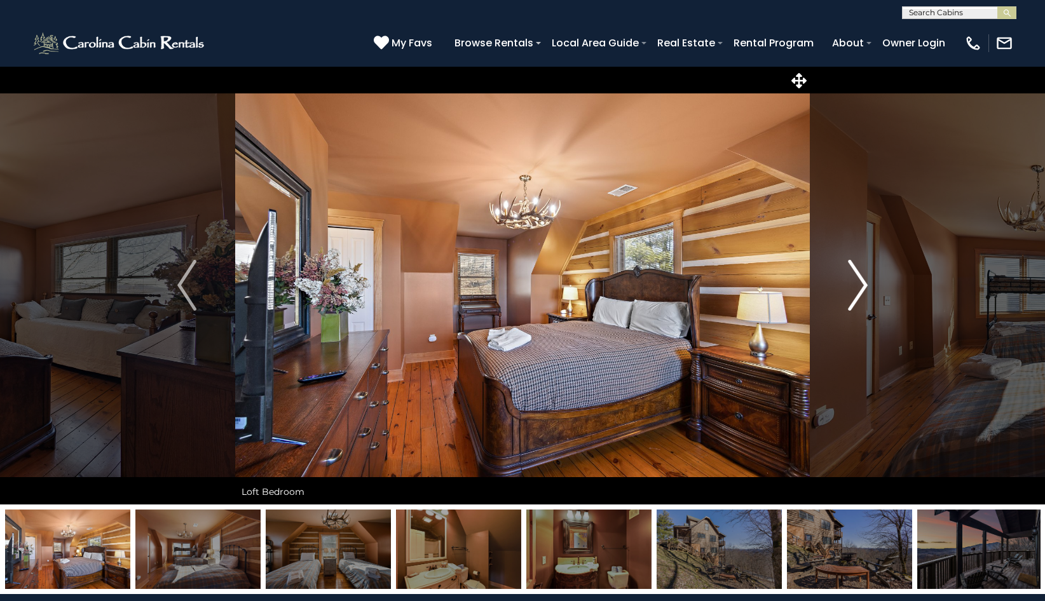
click at [857, 285] on img "Next" at bounding box center [858, 285] width 19 height 51
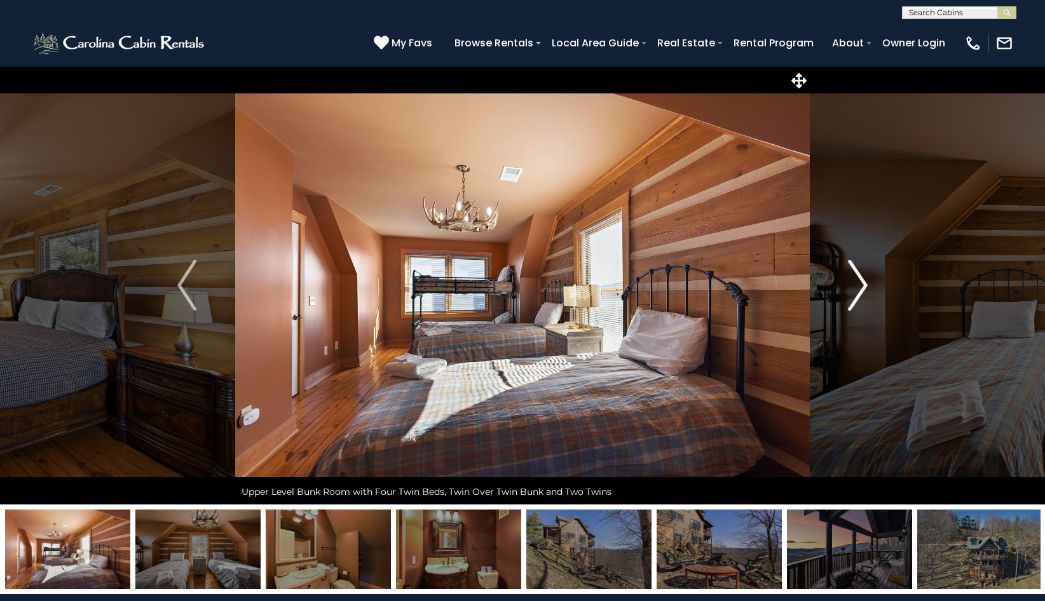
click at [857, 285] on img "Next" at bounding box center [858, 285] width 19 height 51
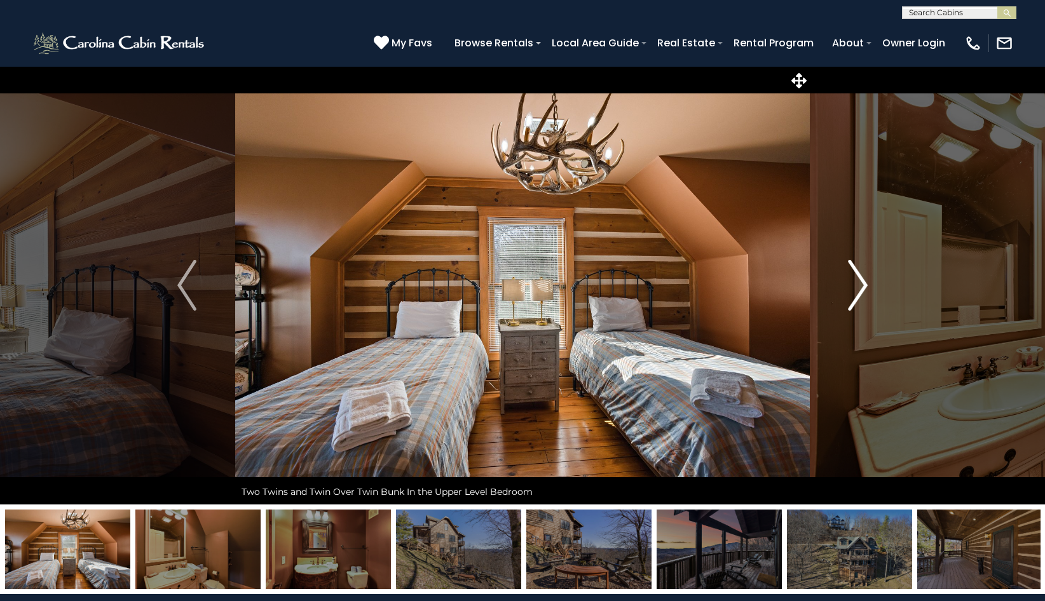
click at [857, 285] on img "Next" at bounding box center [858, 285] width 19 height 51
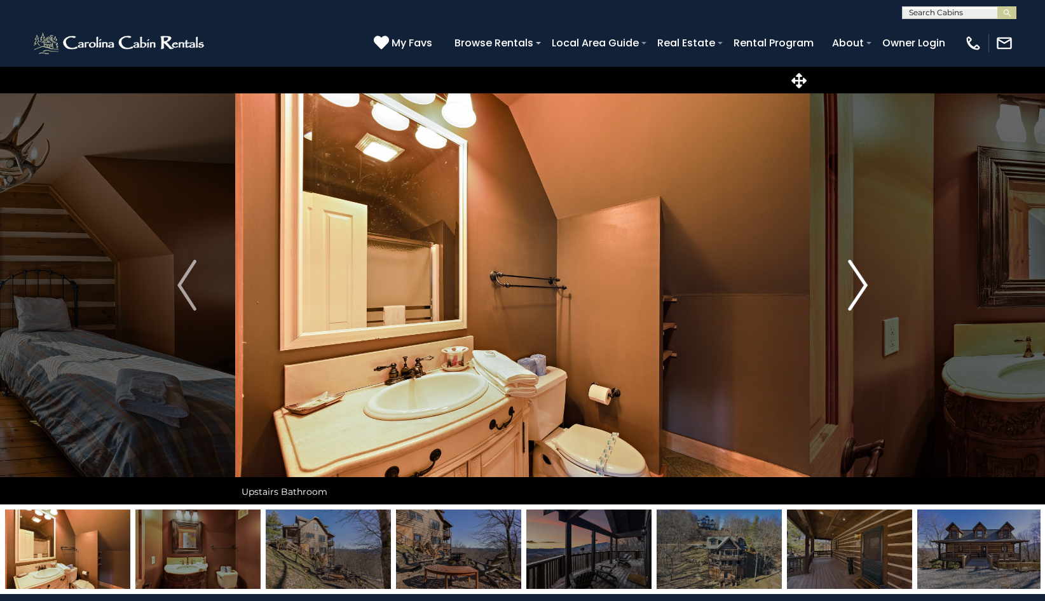
click at [857, 285] on img "Next" at bounding box center [858, 285] width 19 height 51
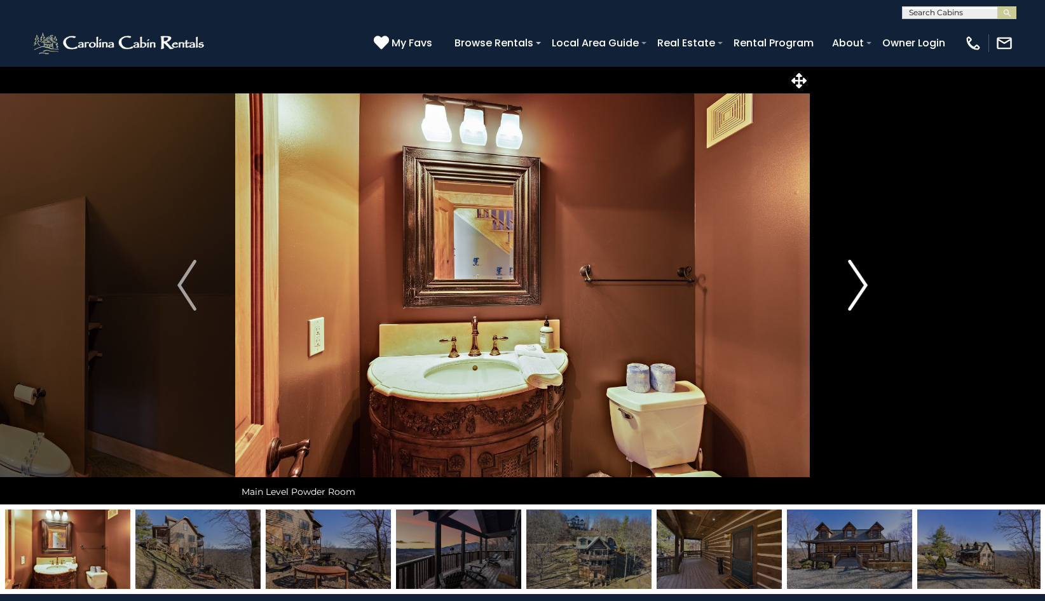
click at [857, 285] on img "Next" at bounding box center [858, 285] width 19 height 51
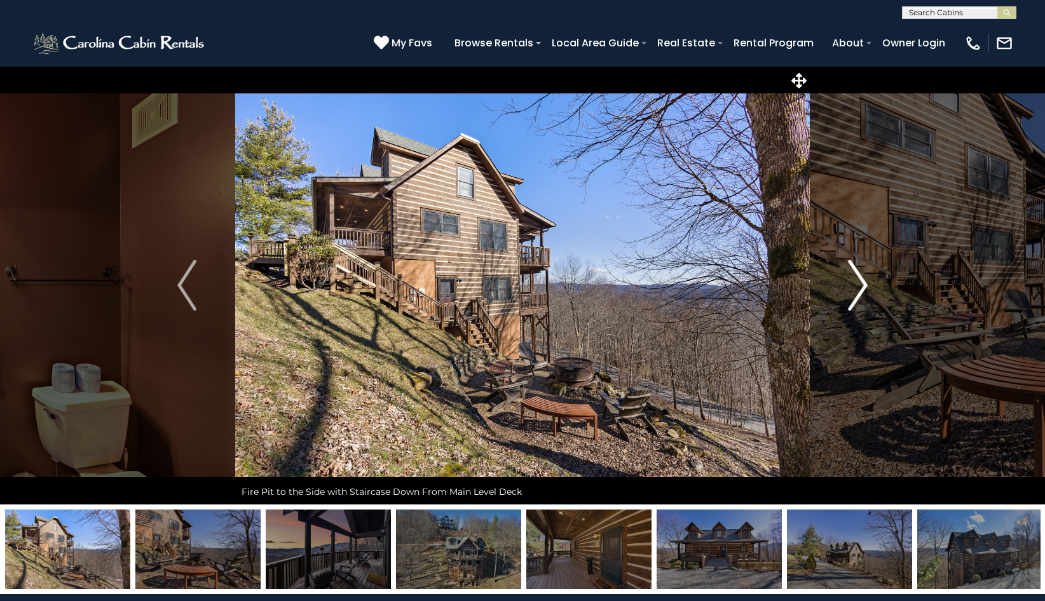
click at [857, 285] on img "Next" at bounding box center [858, 285] width 19 height 51
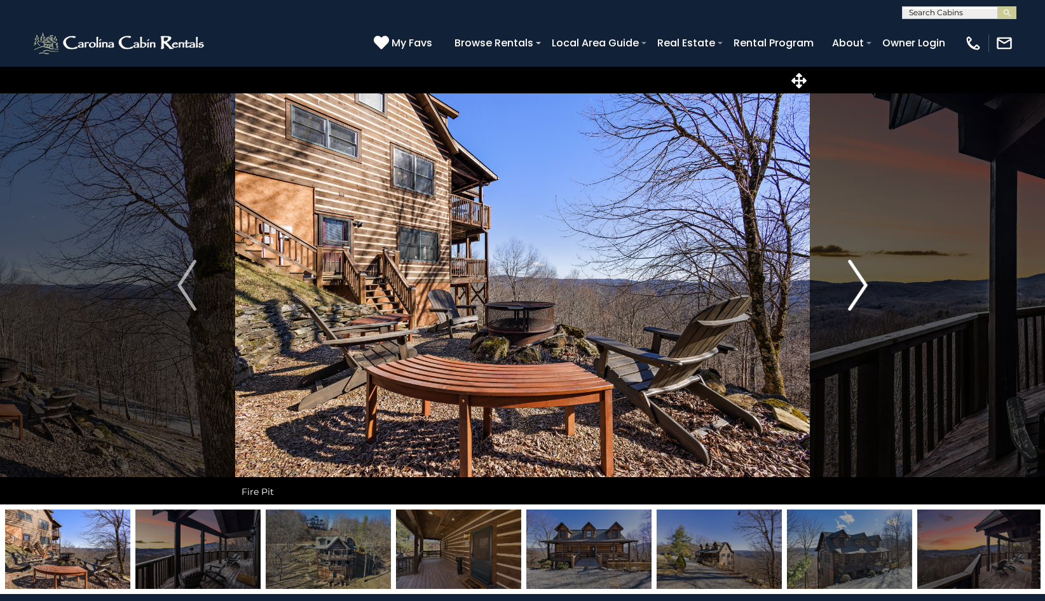
click at [857, 285] on img "Next" at bounding box center [858, 285] width 19 height 51
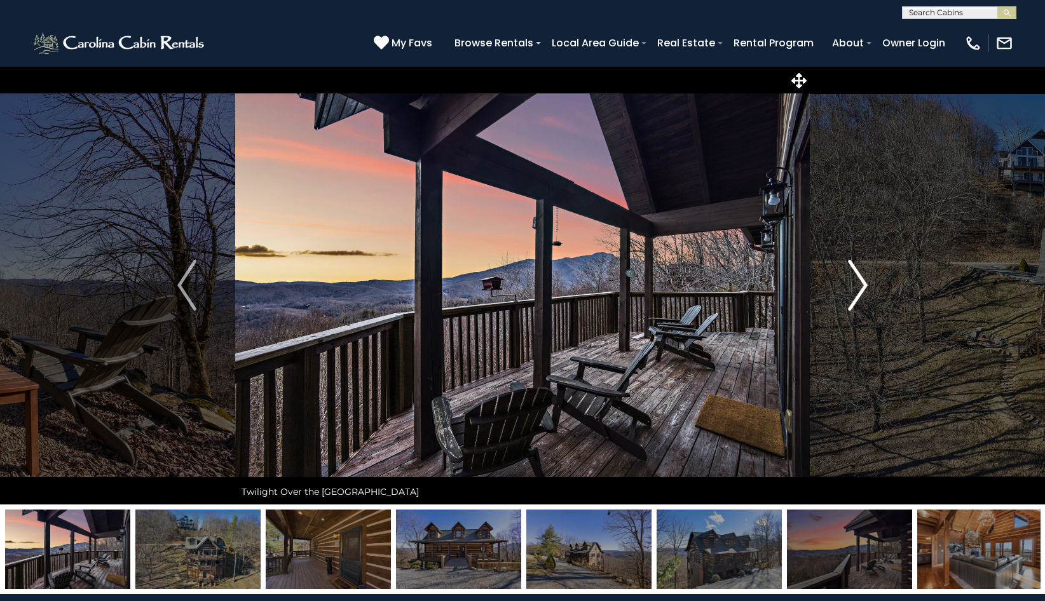
click at [857, 285] on img "Next" at bounding box center [858, 285] width 19 height 51
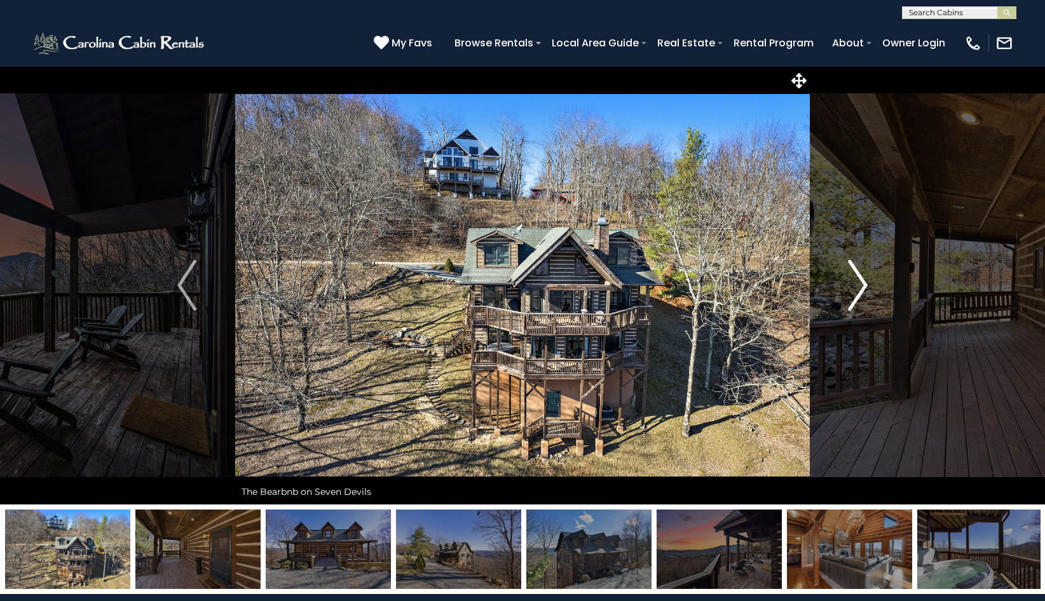
click at [857, 285] on img "Next" at bounding box center [858, 285] width 19 height 51
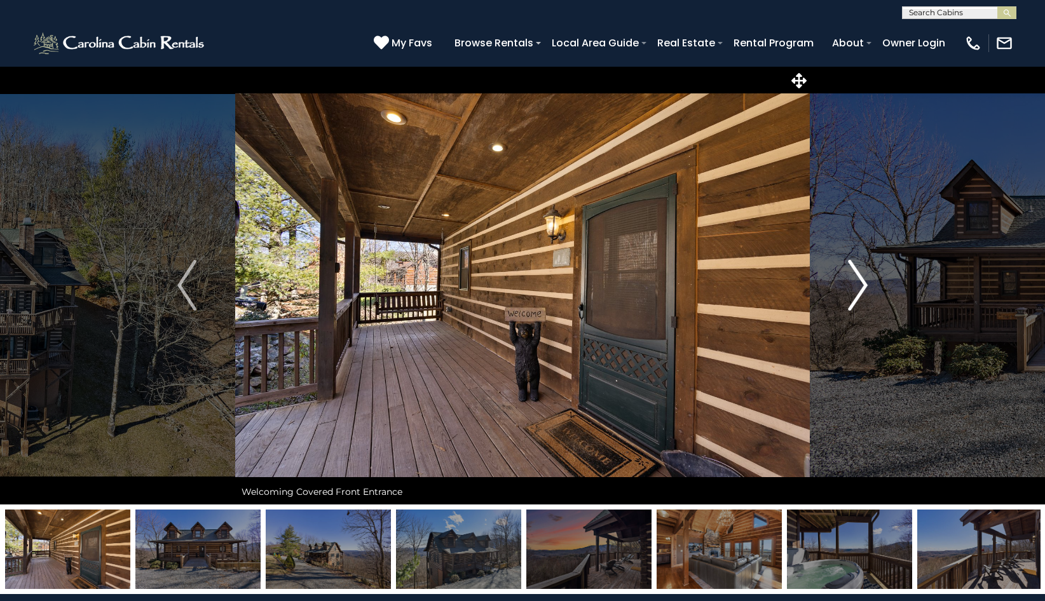
click at [857, 285] on img "Next" at bounding box center [858, 285] width 19 height 51
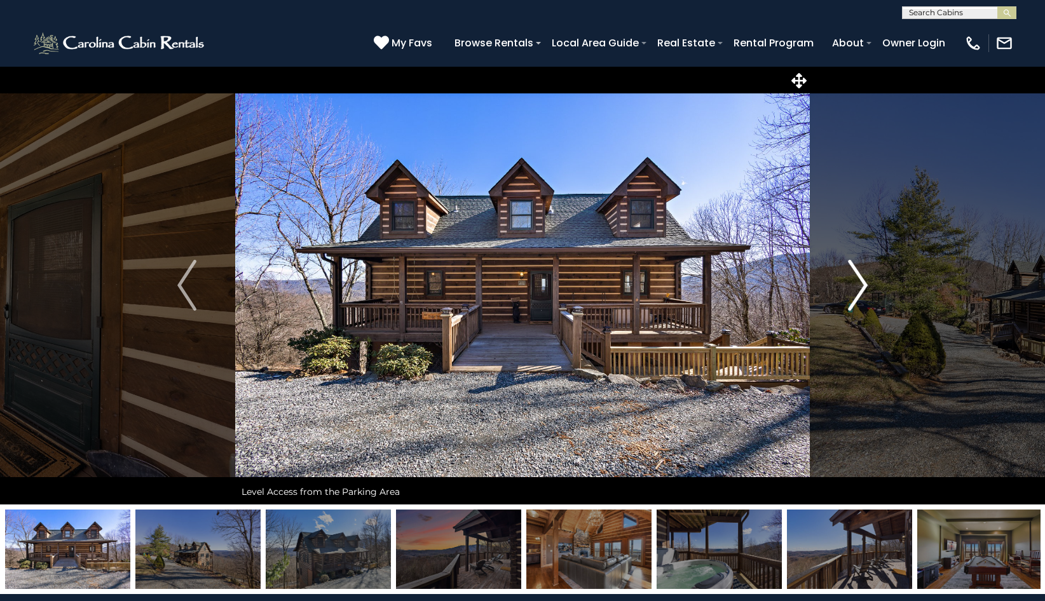
click at [857, 285] on img "Next" at bounding box center [858, 285] width 19 height 51
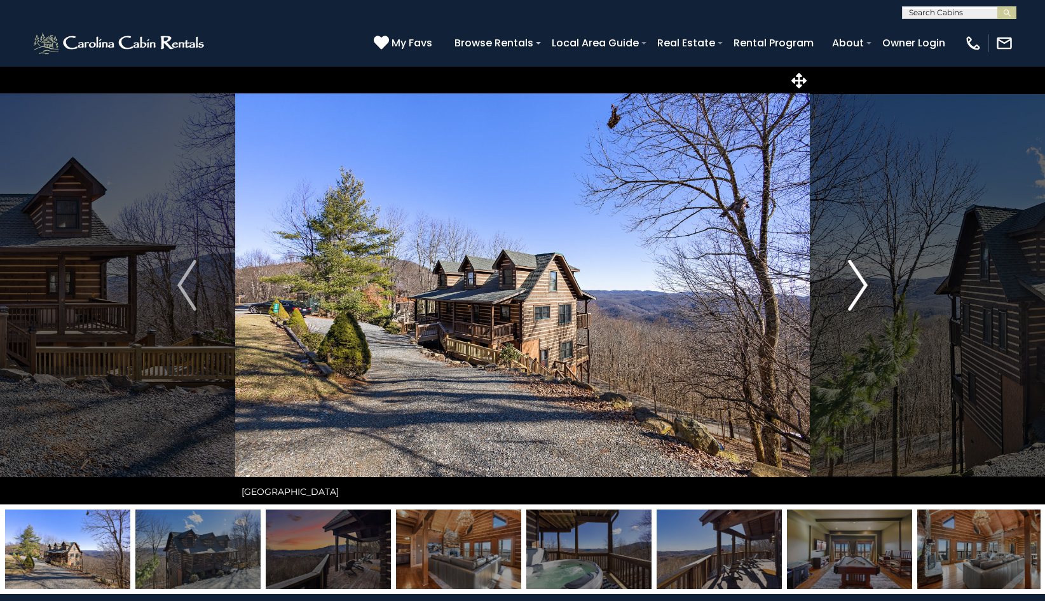
click at [857, 285] on img "Next" at bounding box center [858, 285] width 19 height 51
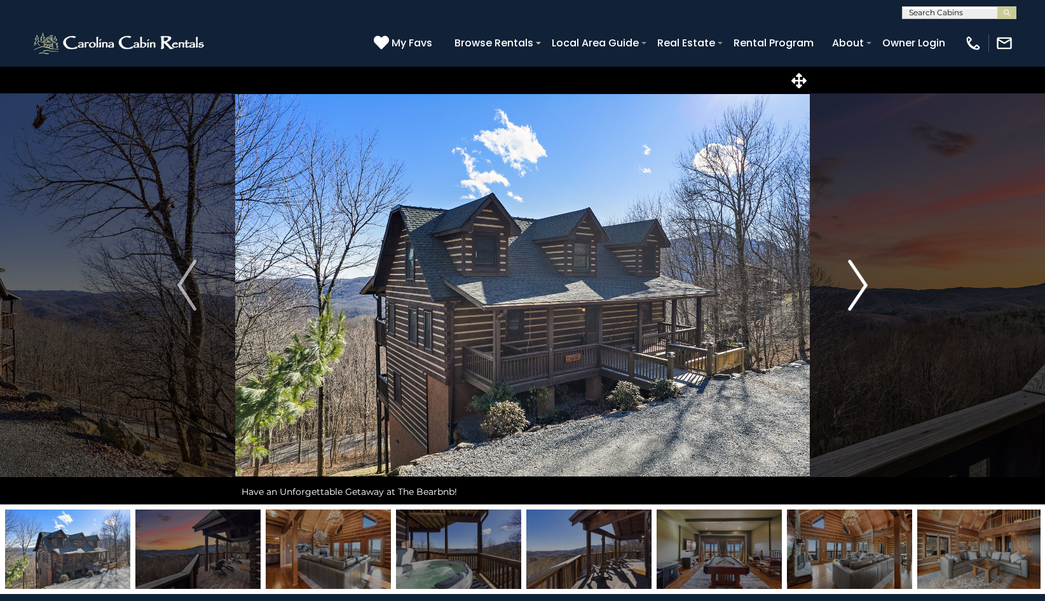
click at [857, 285] on img "Next" at bounding box center [858, 285] width 19 height 51
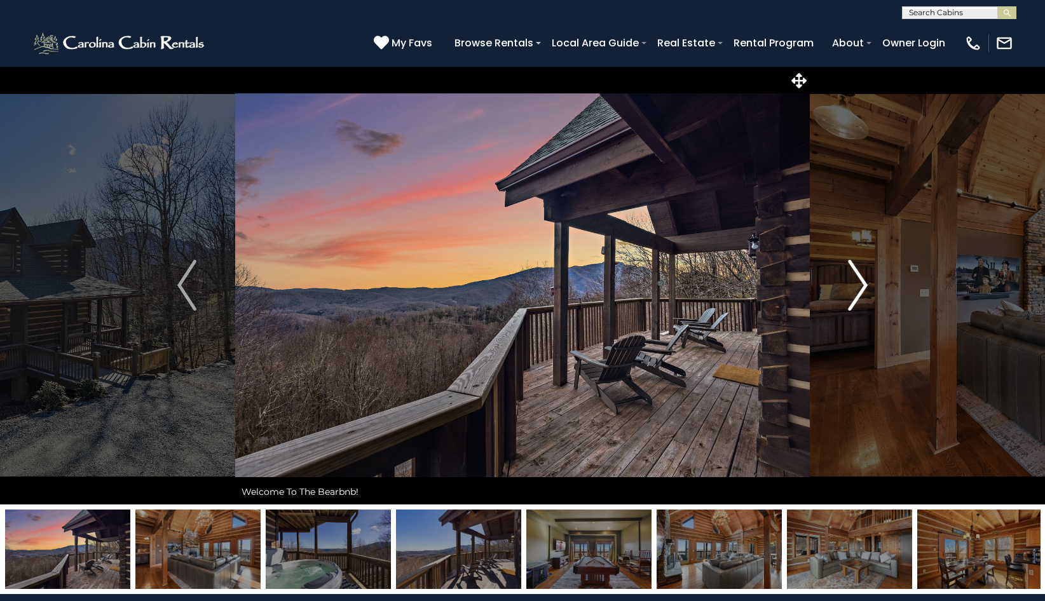
click at [857, 285] on img "Next" at bounding box center [858, 285] width 19 height 51
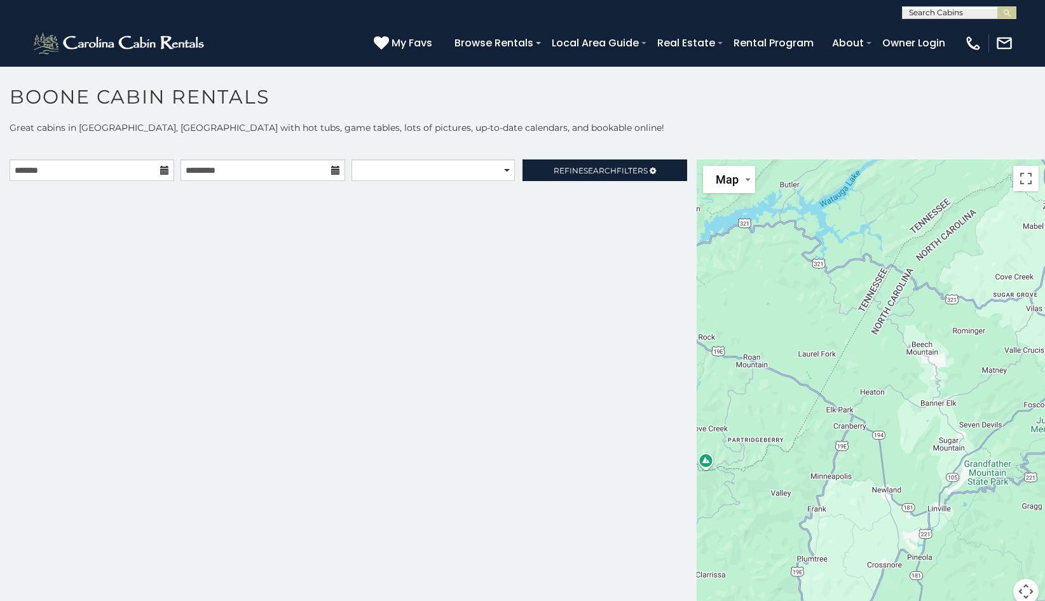
click at [594, 369] on div "**********" at bounding box center [348, 390] width 697 height 460
click at [745, 118] on h1 "Boone Cabin Rentals" at bounding box center [522, 103] width 1045 height 36
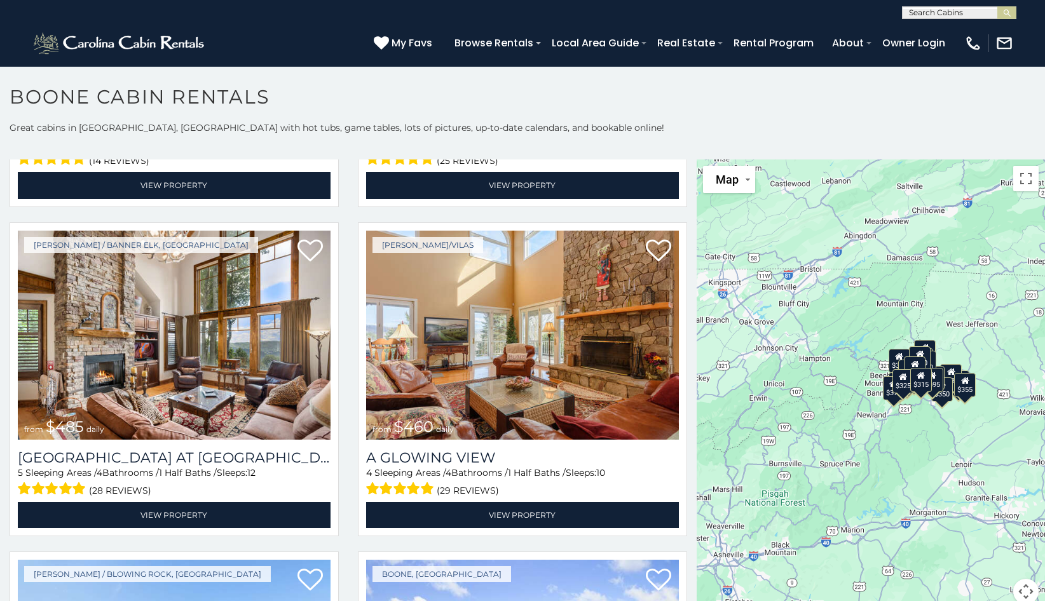
scroll to position [1945, 0]
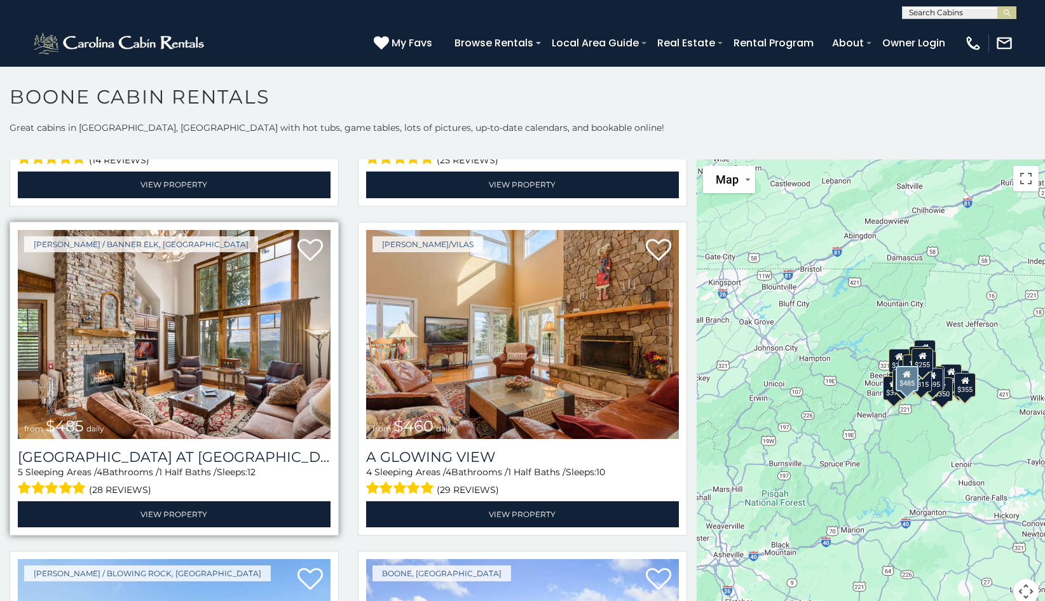
click at [238, 352] on img at bounding box center [174, 335] width 313 height 210
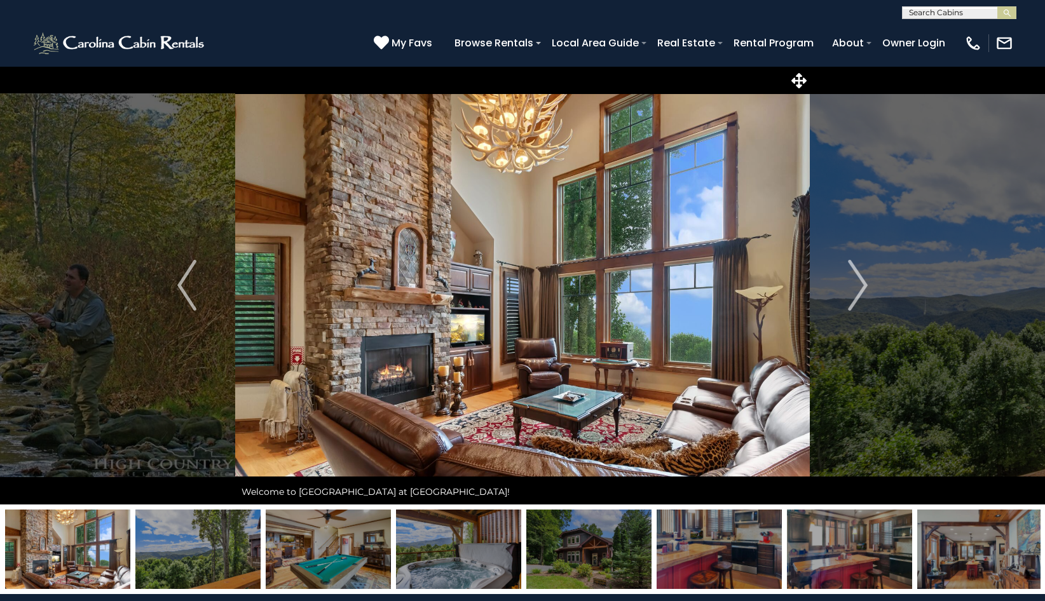
click at [238, 352] on img at bounding box center [522, 285] width 575 height 439
click at [867, 283] on img "Next" at bounding box center [858, 285] width 19 height 51
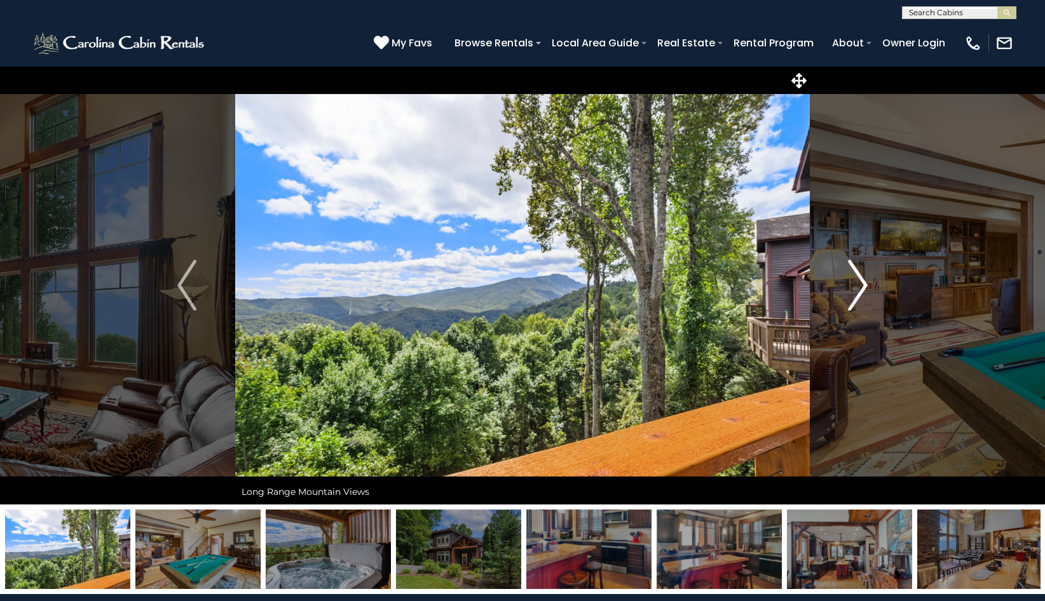
click at [867, 283] on img "Next" at bounding box center [858, 285] width 19 height 51
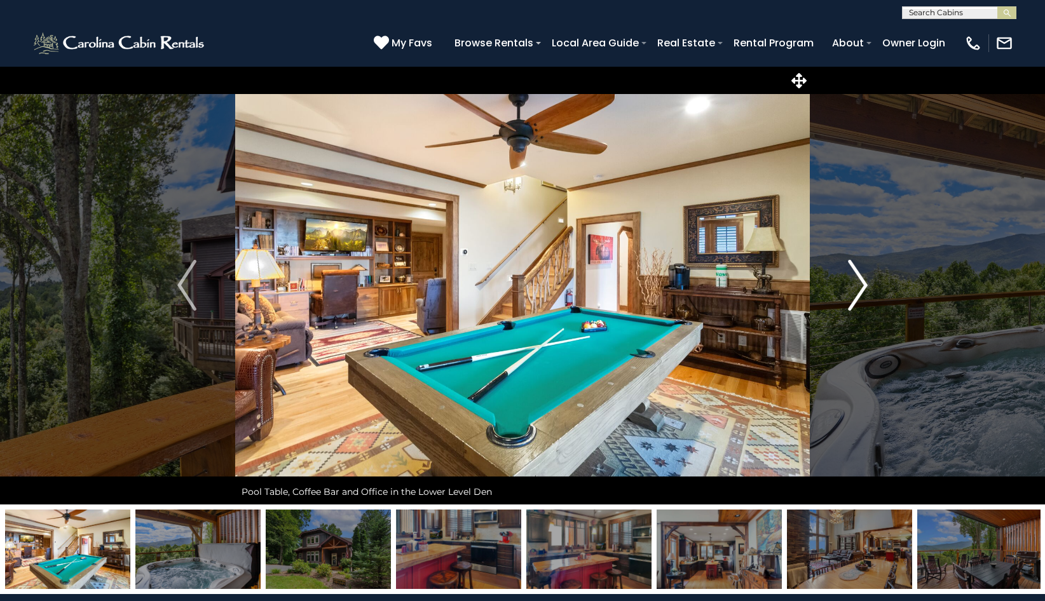
click at [867, 283] on img "Next" at bounding box center [858, 285] width 19 height 51
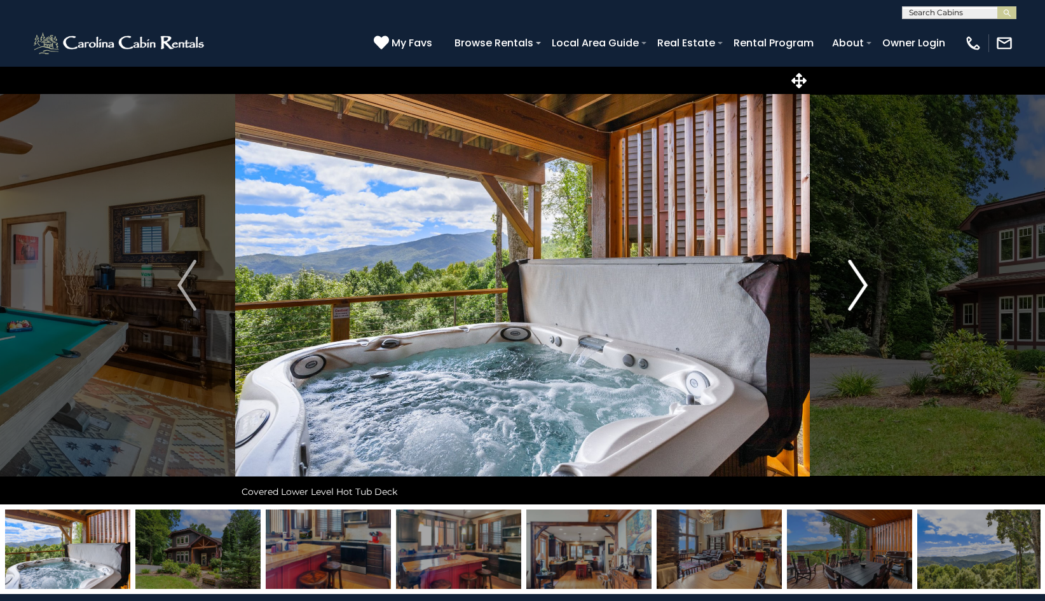
click at [867, 283] on img "Next" at bounding box center [858, 285] width 19 height 51
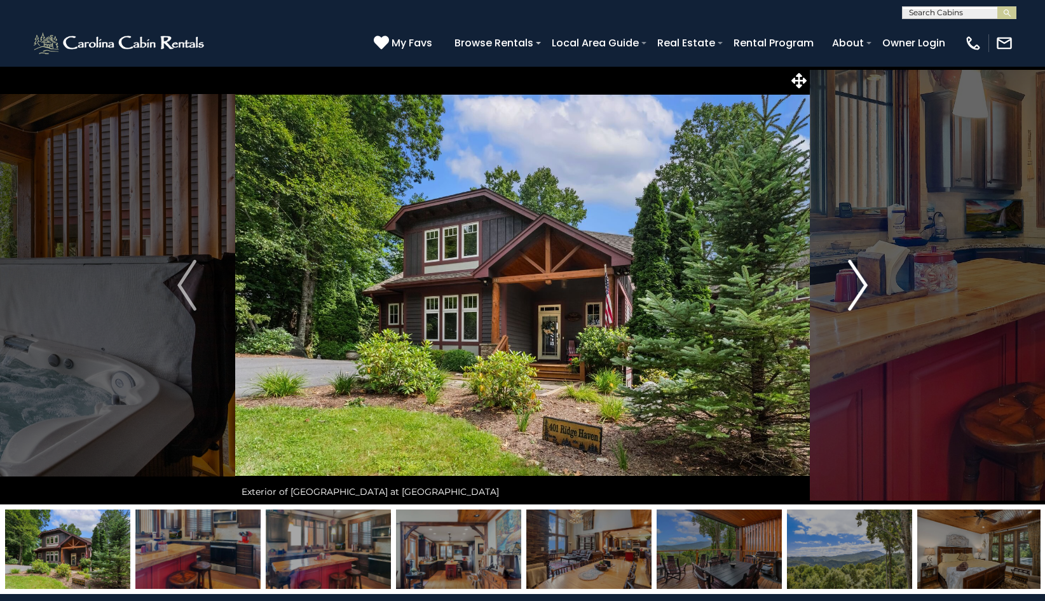
click at [867, 283] on img "Next" at bounding box center [858, 285] width 19 height 51
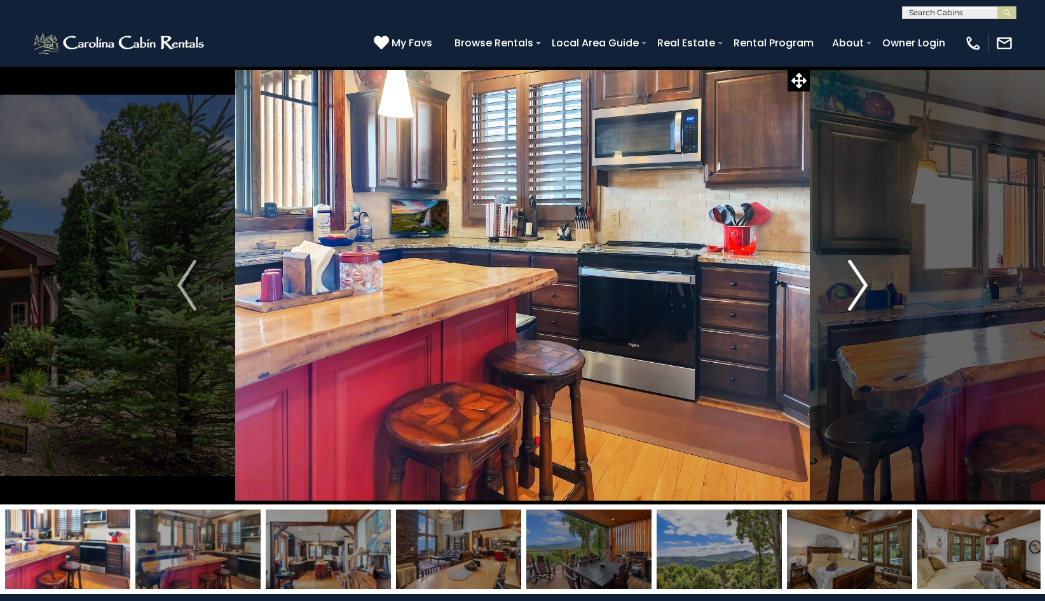
click at [867, 283] on img "Next" at bounding box center [858, 285] width 19 height 51
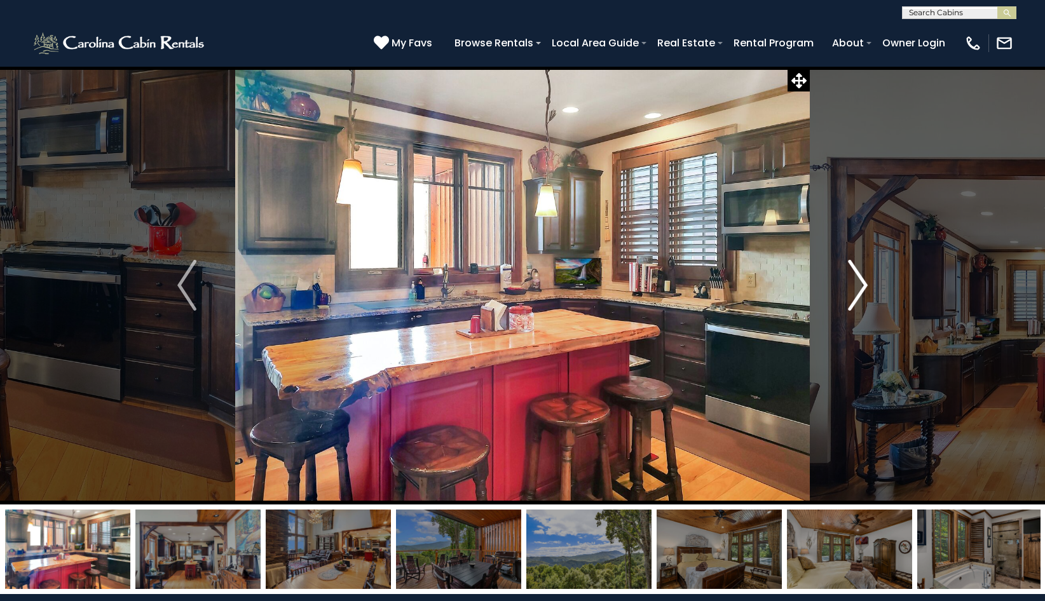
click at [867, 283] on img "Next" at bounding box center [858, 285] width 19 height 51
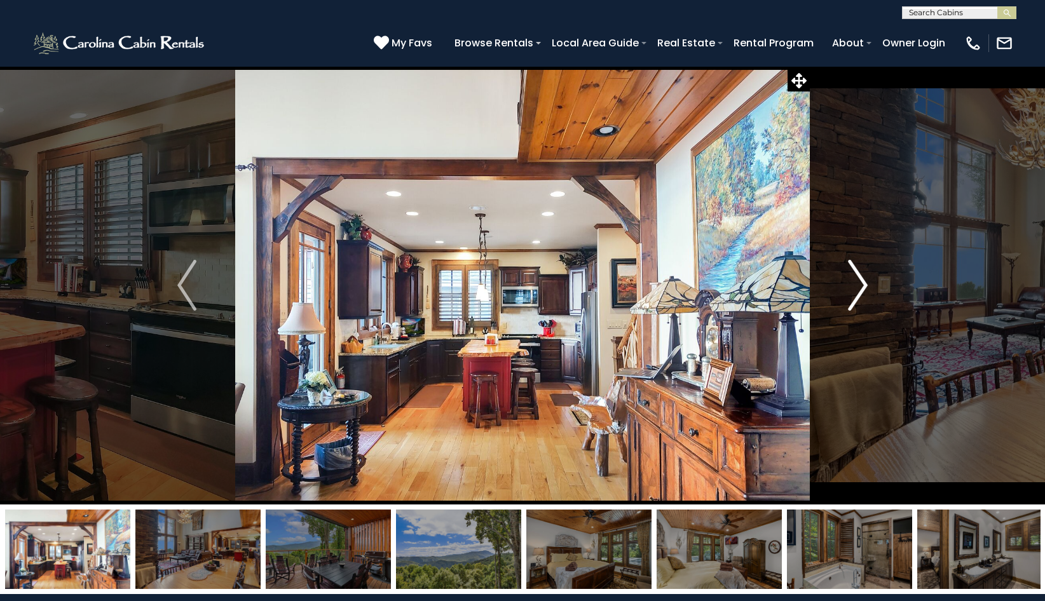
click at [867, 283] on img "Next" at bounding box center [858, 285] width 19 height 51
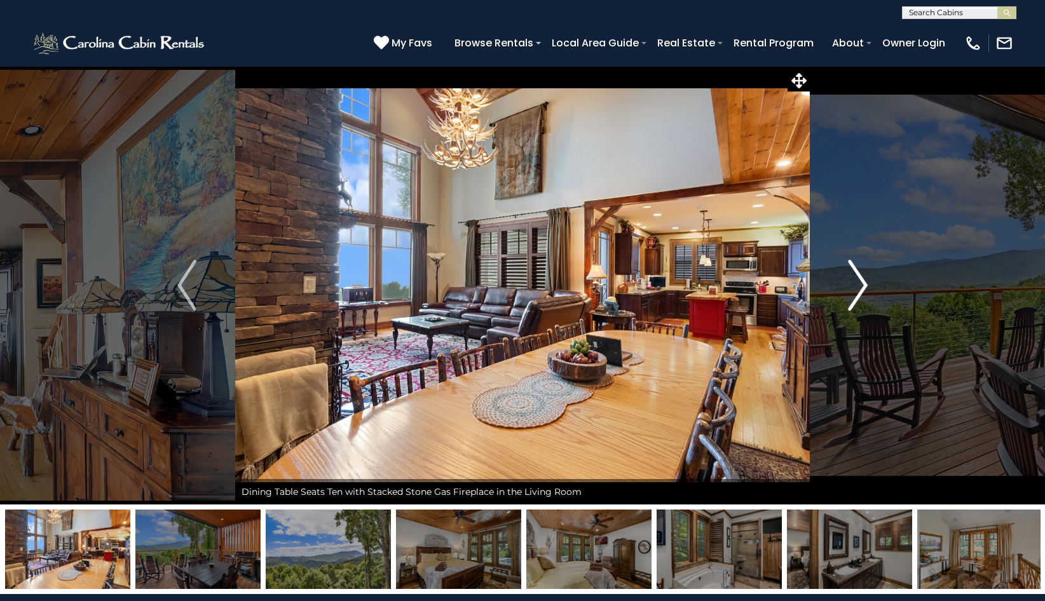
click at [867, 283] on img "Next" at bounding box center [858, 285] width 19 height 51
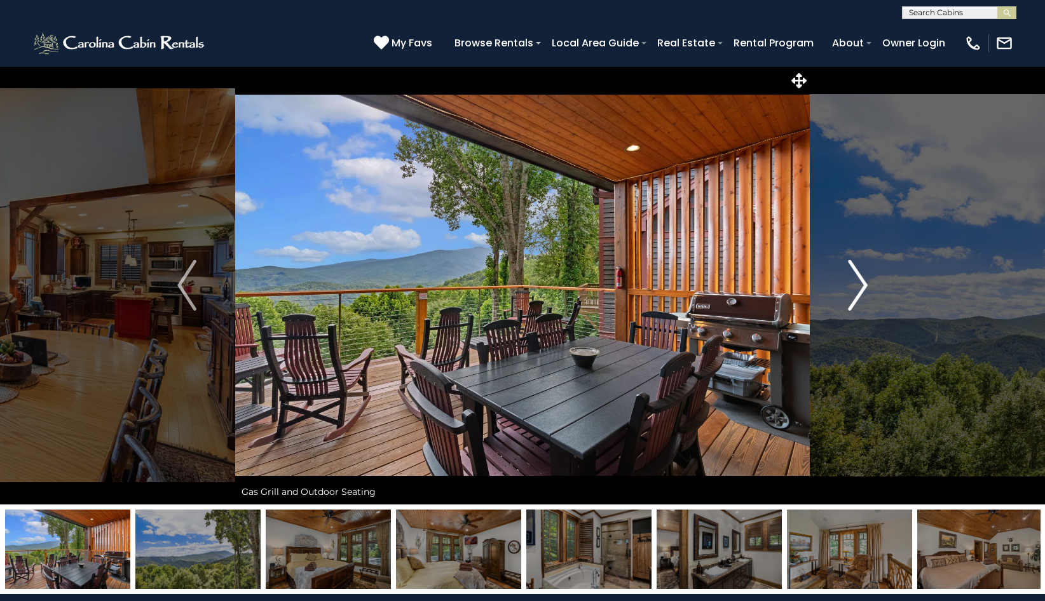
click at [867, 283] on img "Next" at bounding box center [858, 285] width 19 height 51
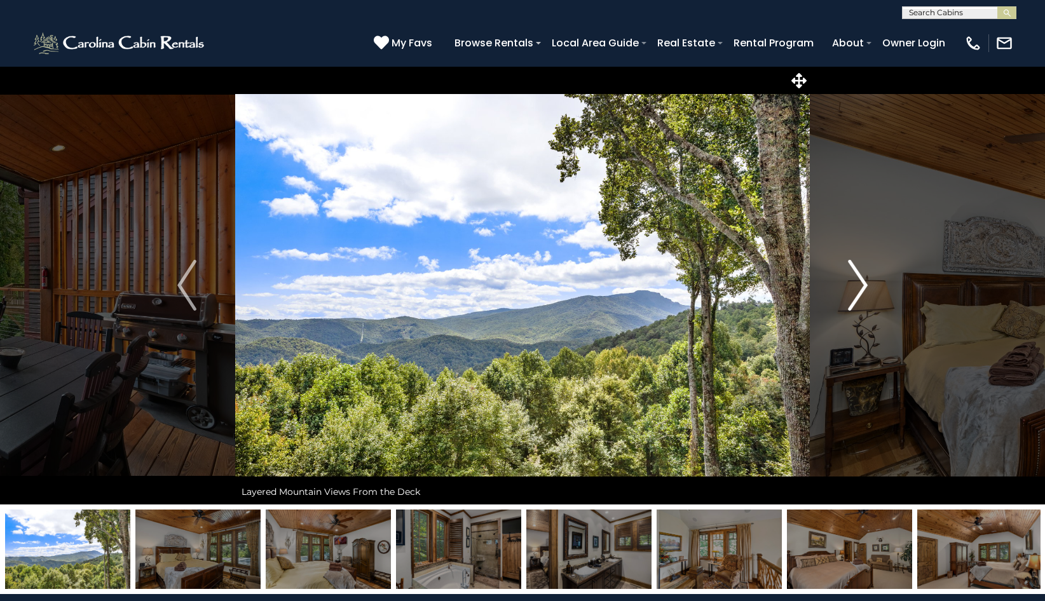
click at [867, 283] on img "Next" at bounding box center [858, 285] width 19 height 51
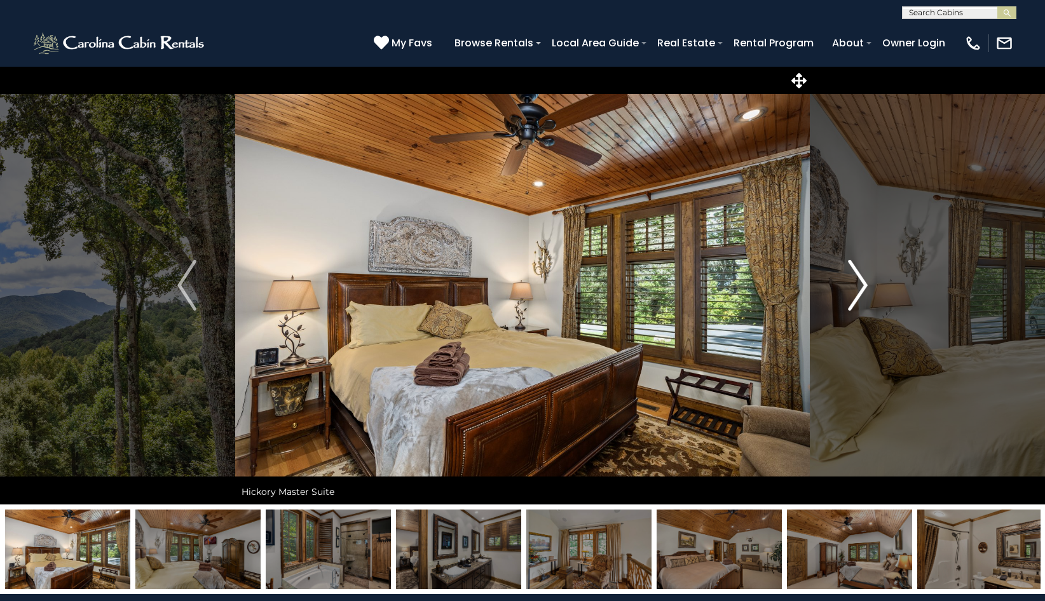
click at [867, 283] on img "Next" at bounding box center [858, 285] width 19 height 51
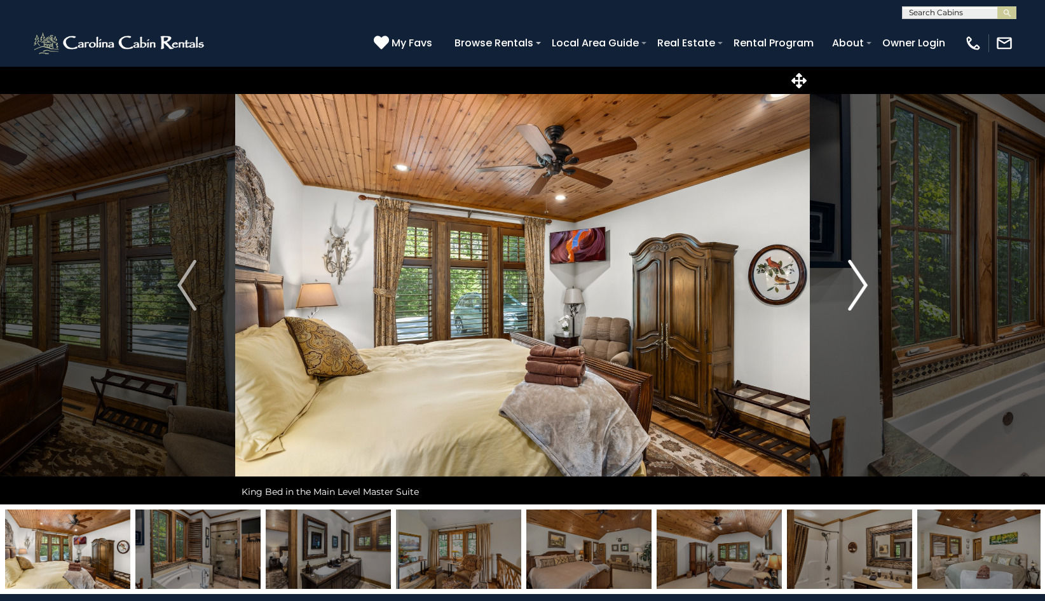
click at [867, 283] on img "Next" at bounding box center [858, 285] width 19 height 51
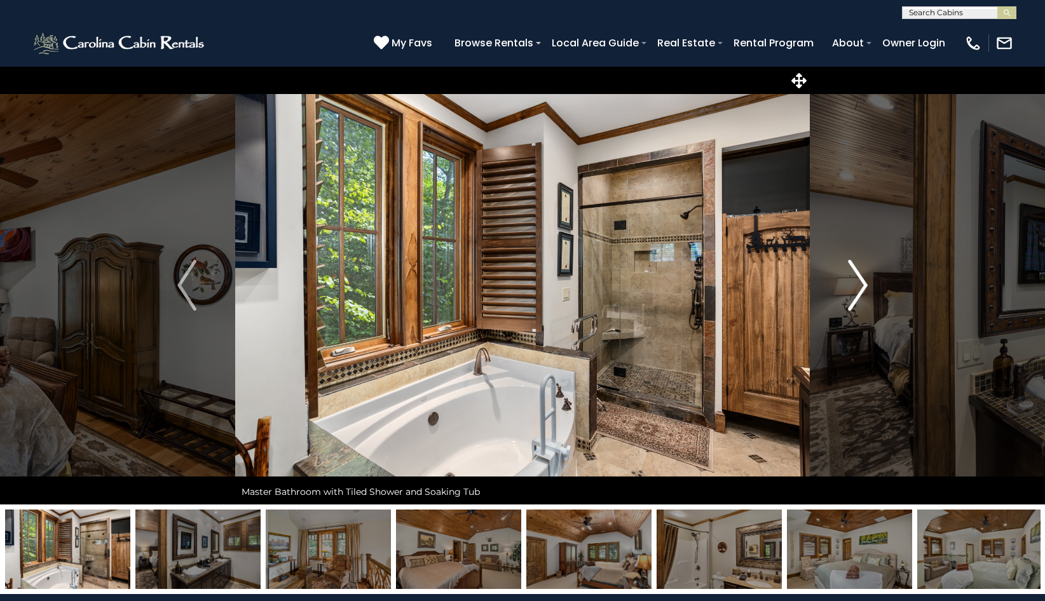
click at [867, 283] on img "Next" at bounding box center [858, 285] width 19 height 51
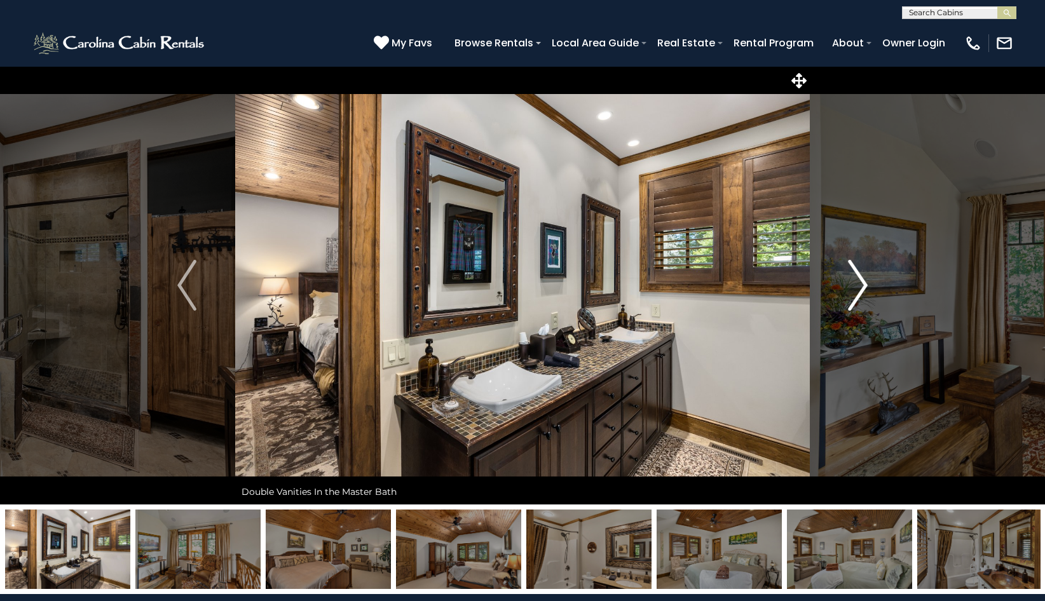
click at [867, 283] on img "Next" at bounding box center [858, 285] width 19 height 51
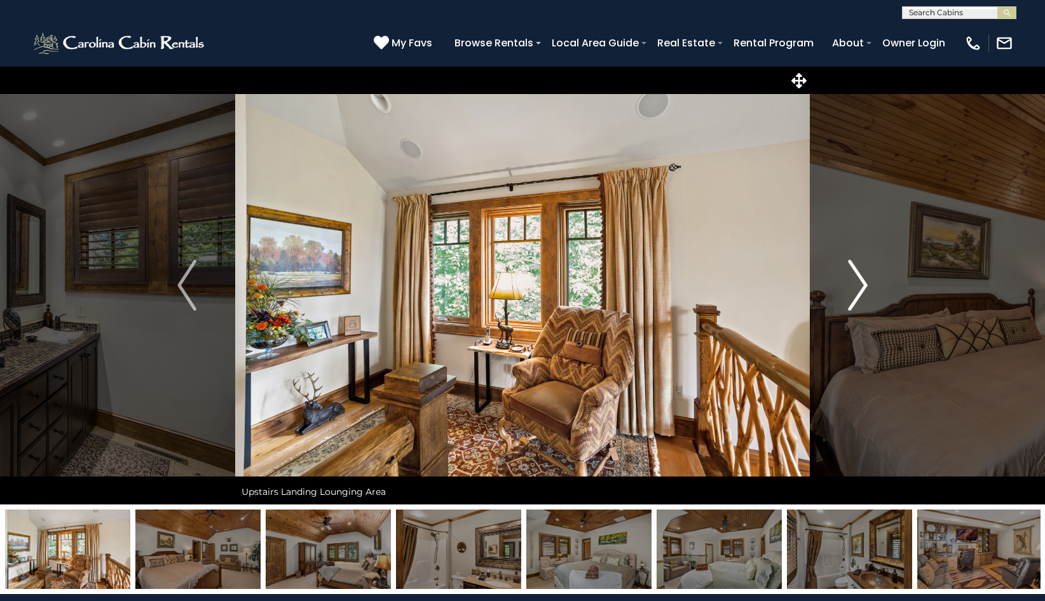
click at [867, 283] on img "Next" at bounding box center [858, 285] width 19 height 51
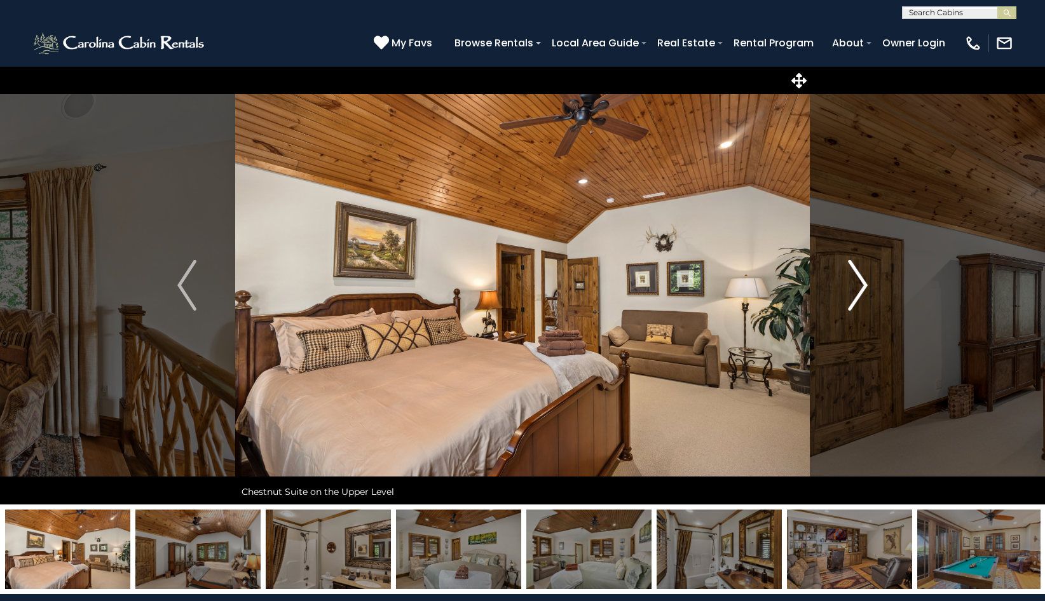
click at [867, 283] on img "Next" at bounding box center [858, 285] width 19 height 51
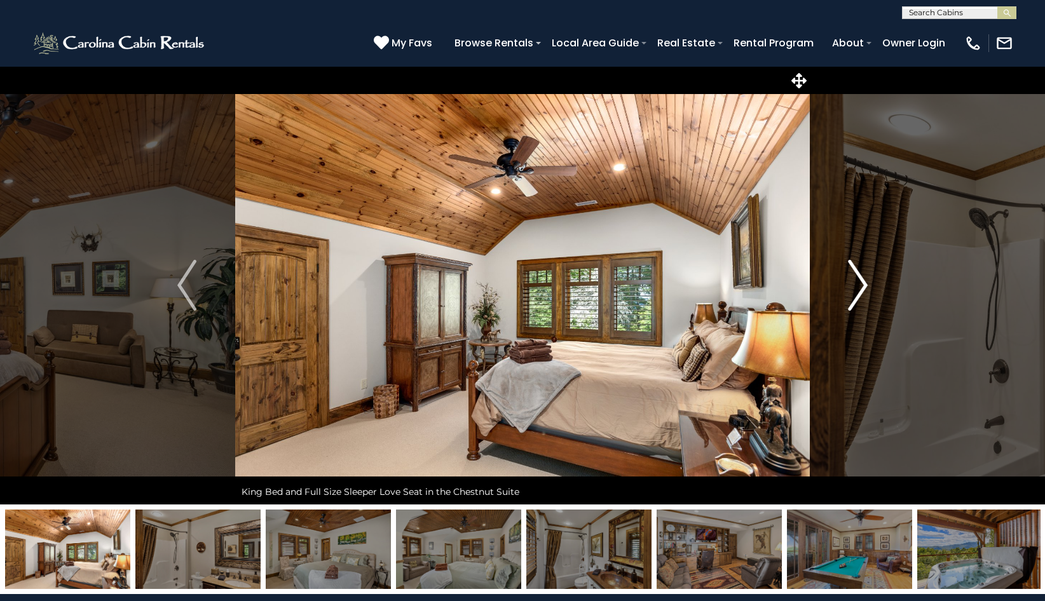
click at [867, 283] on img "Next" at bounding box center [858, 285] width 19 height 51
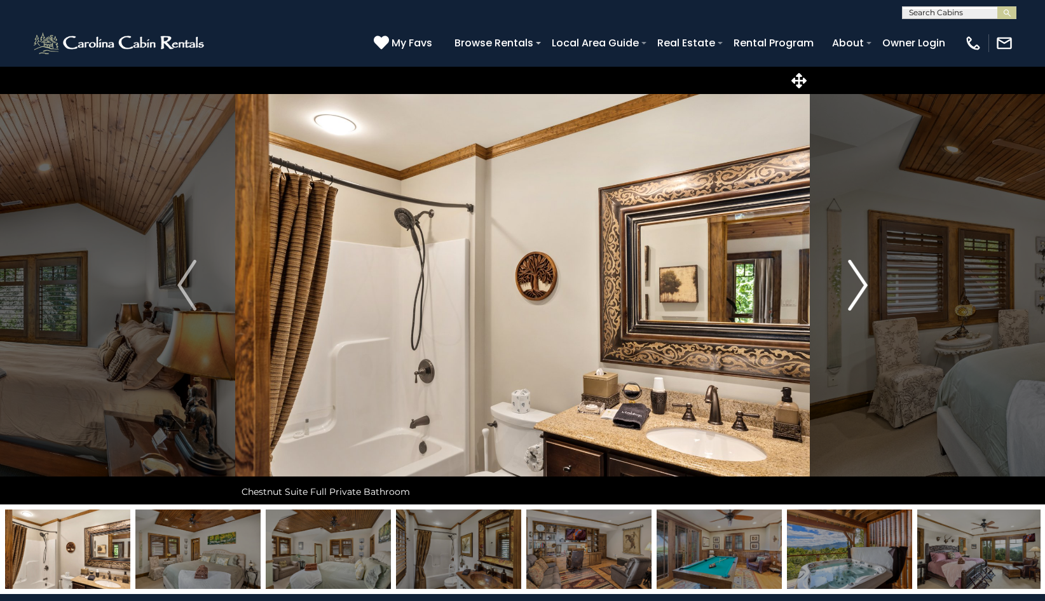
click at [867, 283] on img "Next" at bounding box center [858, 285] width 19 height 51
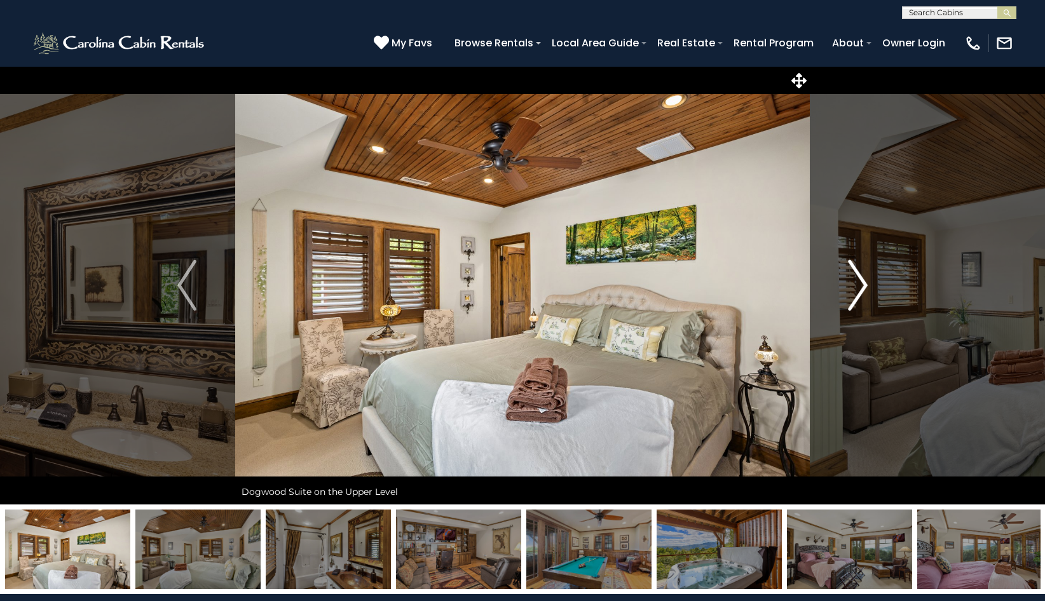
click at [867, 283] on img "Next" at bounding box center [858, 285] width 19 height 51
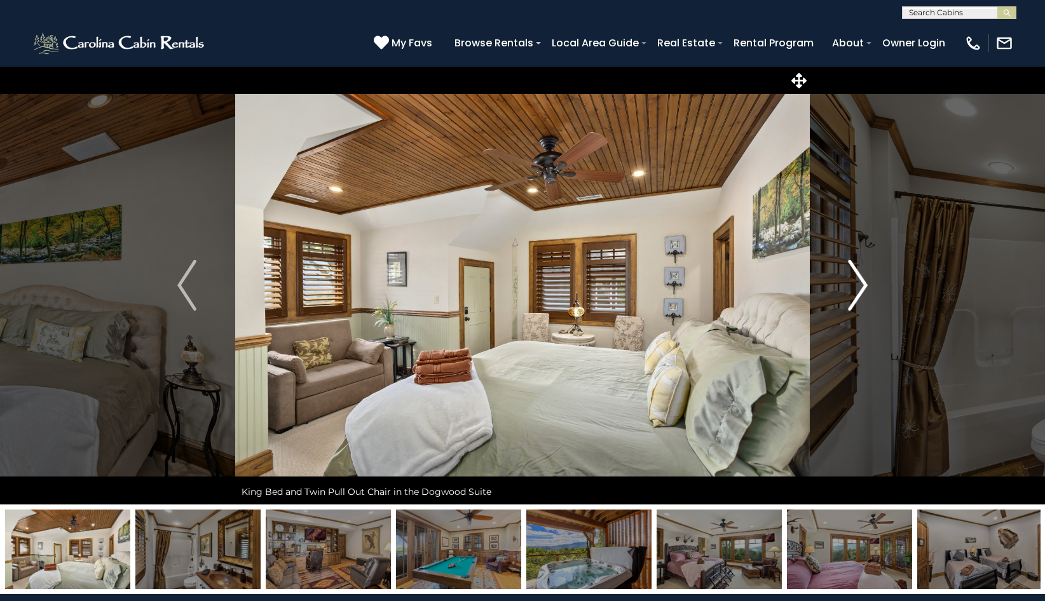
click at [867, 283] on img "Next" at bounding box center [858, 285] width 19 height 51
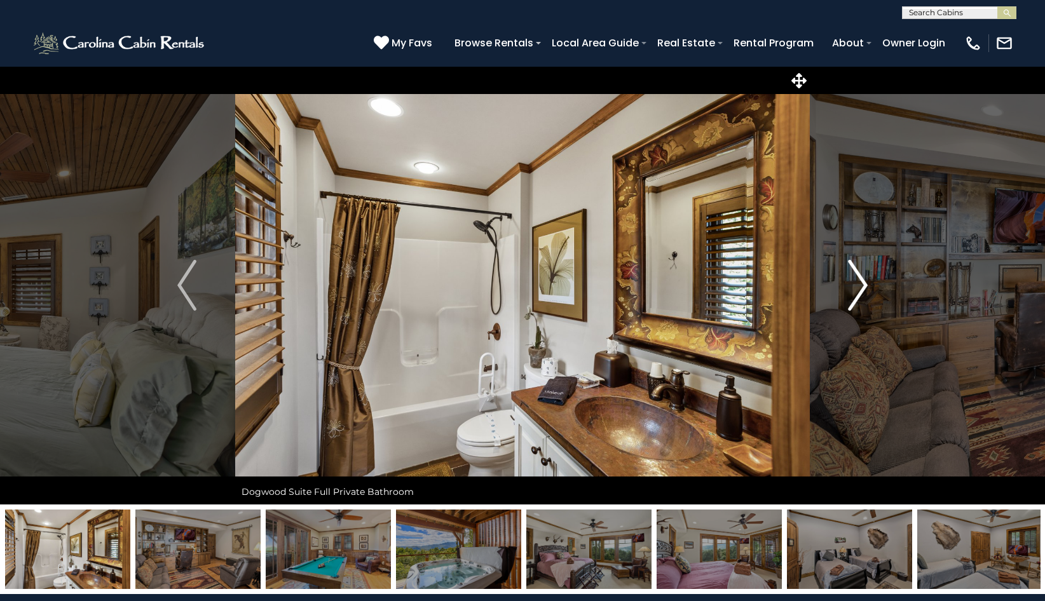
click at [867, 283] on img "Next" at bounding box center [858, 285] width 19 height 51
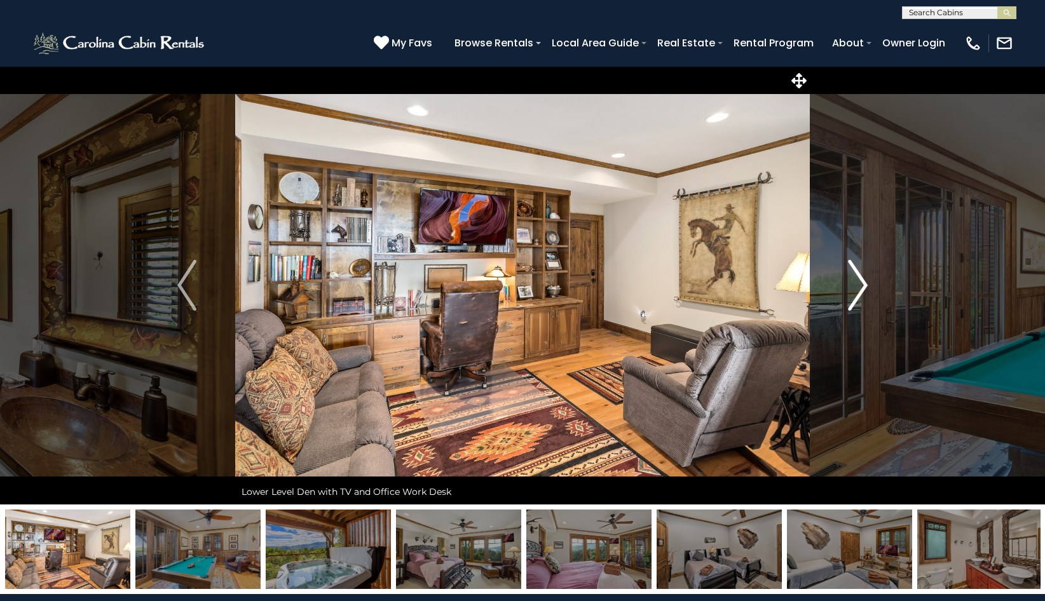
click at [867, 283] on img "Next" at bounding box center [858, 285] width 19 height 51
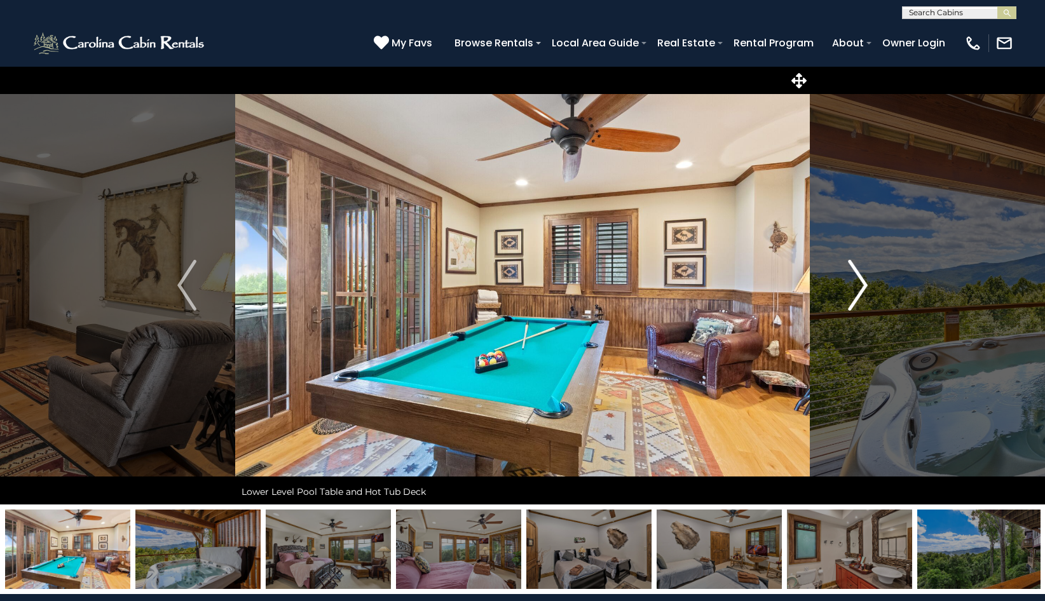
click at [867, 283] on img "Next" at bounding box center [858, 285] width 19 height 51
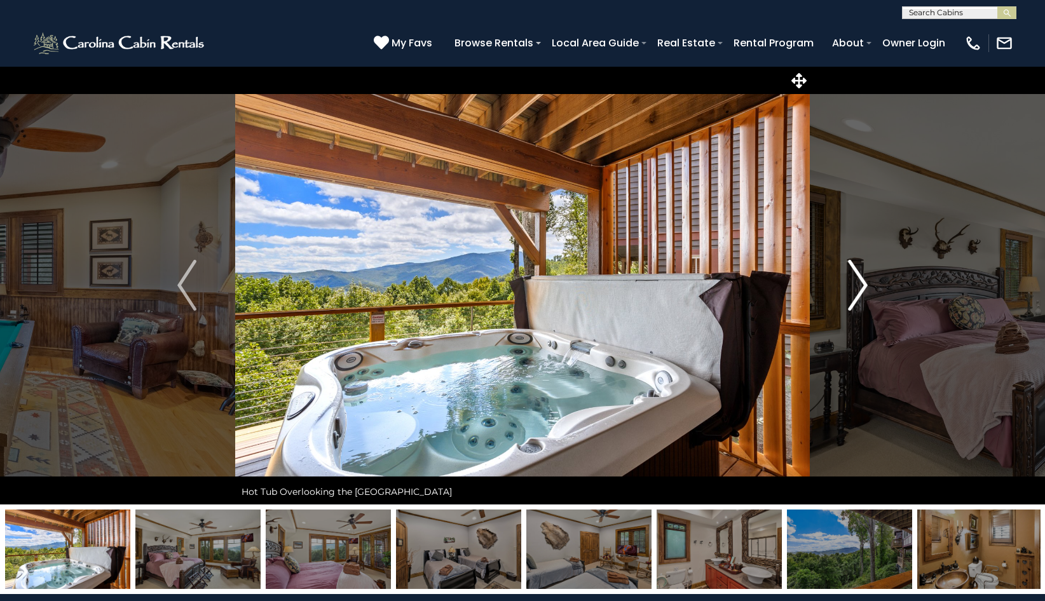
click at [867, 283] on img "Next" at bounding box center [858, 285] width 19 height 51
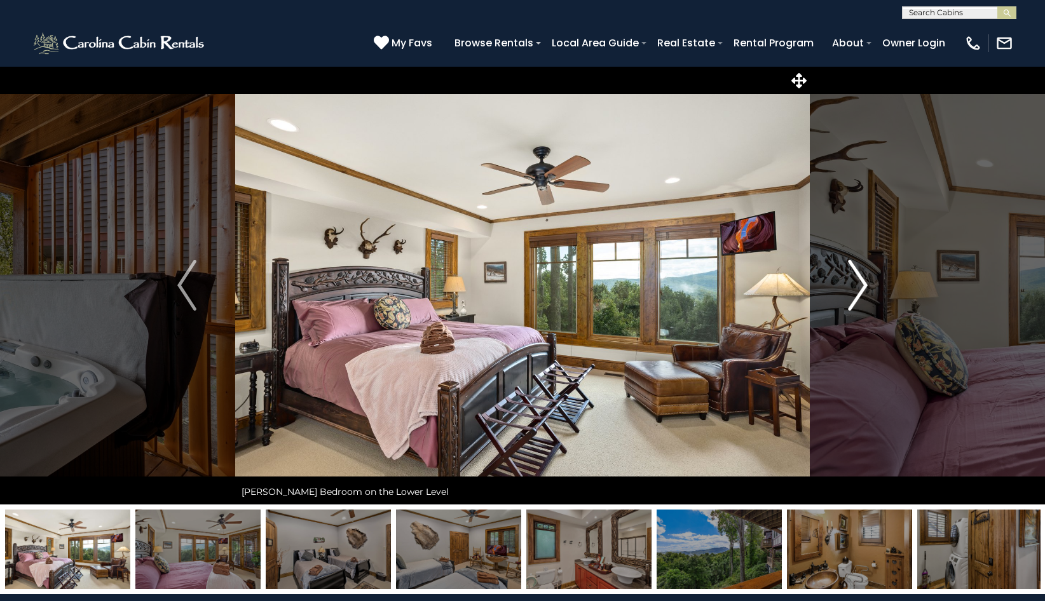
click at [867, 283] on img "Next" at bounding box center [858, 285] width 19 height 51
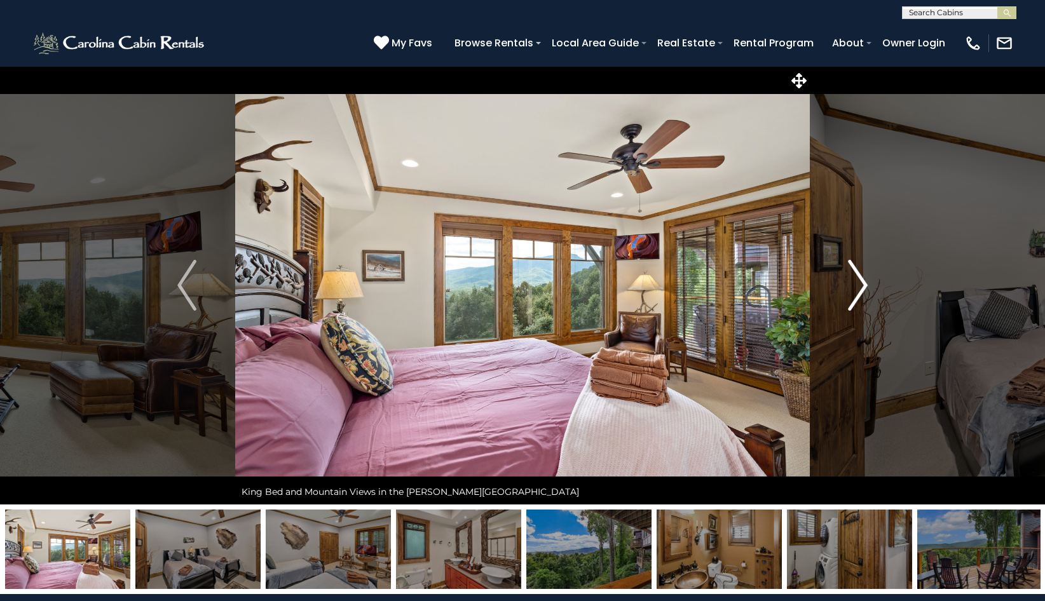
click at [867, 283] on img "Next" at bounding box center [858, 285] width 19 height 51
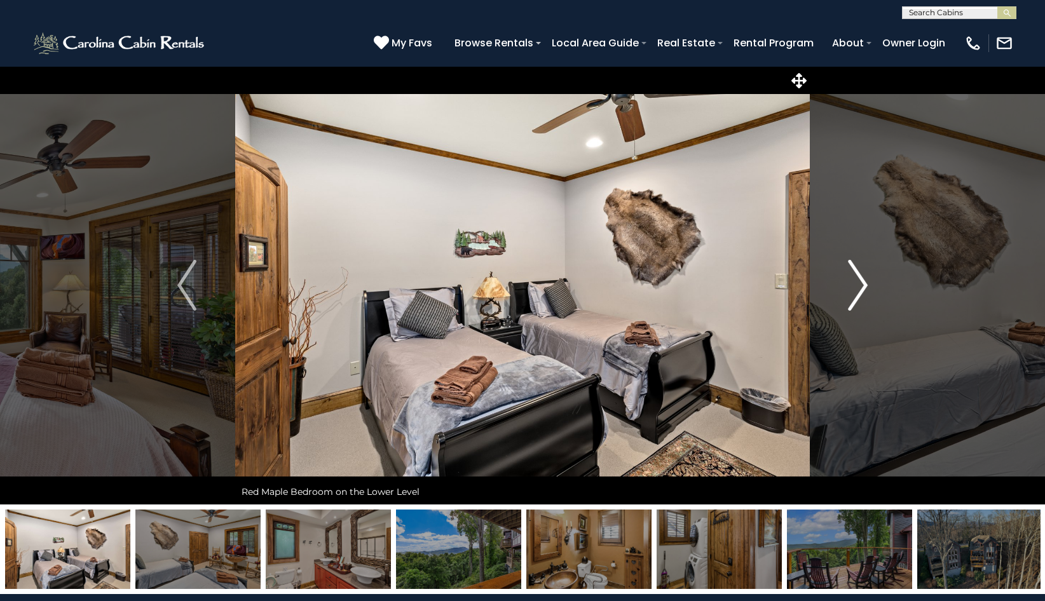
click at [867, 283] on img "Next" at bounding box center [858, 285] width 19 height 51
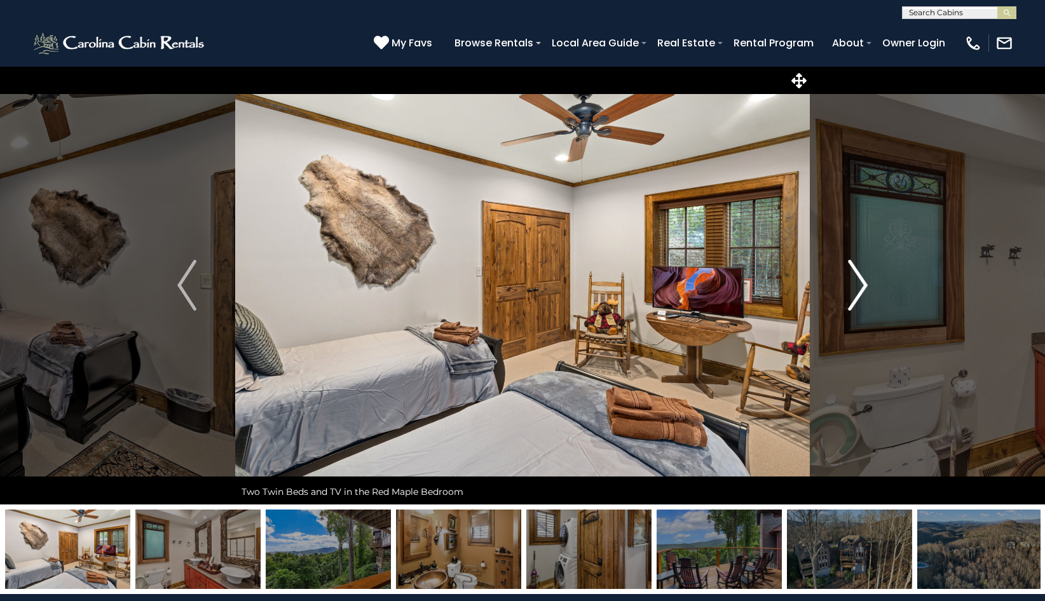
click at [867, 283] on img "Next" at bounding box center [858, 285] width 19 height 51
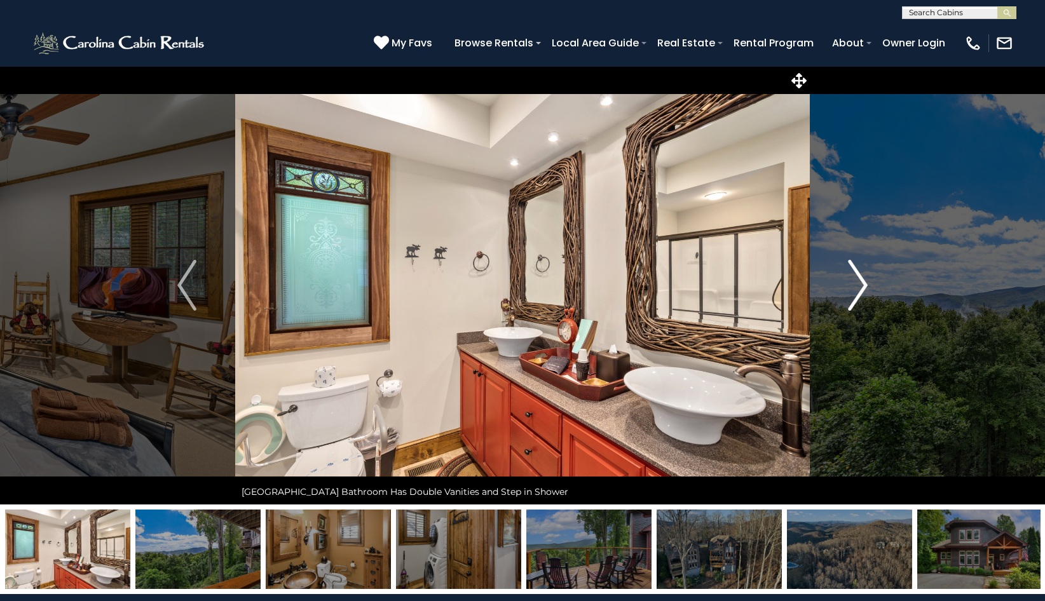
click at [867, 283] on img "Next" at bounding box center [858, 285] width 19 height 51
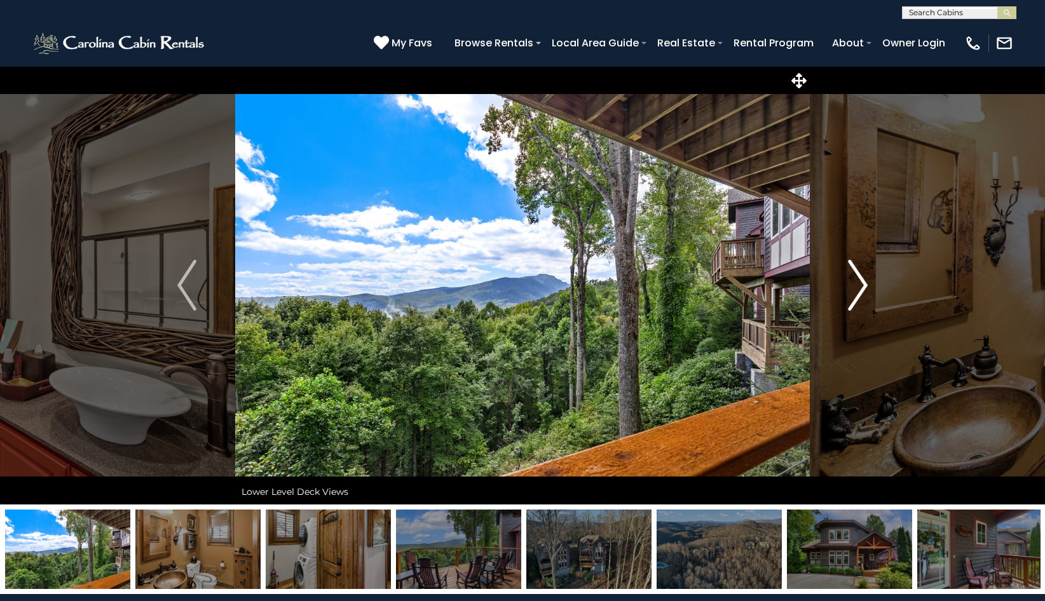
click at [867, 283] on img "Next" at bounding box center [858, 285] width 19 height 51
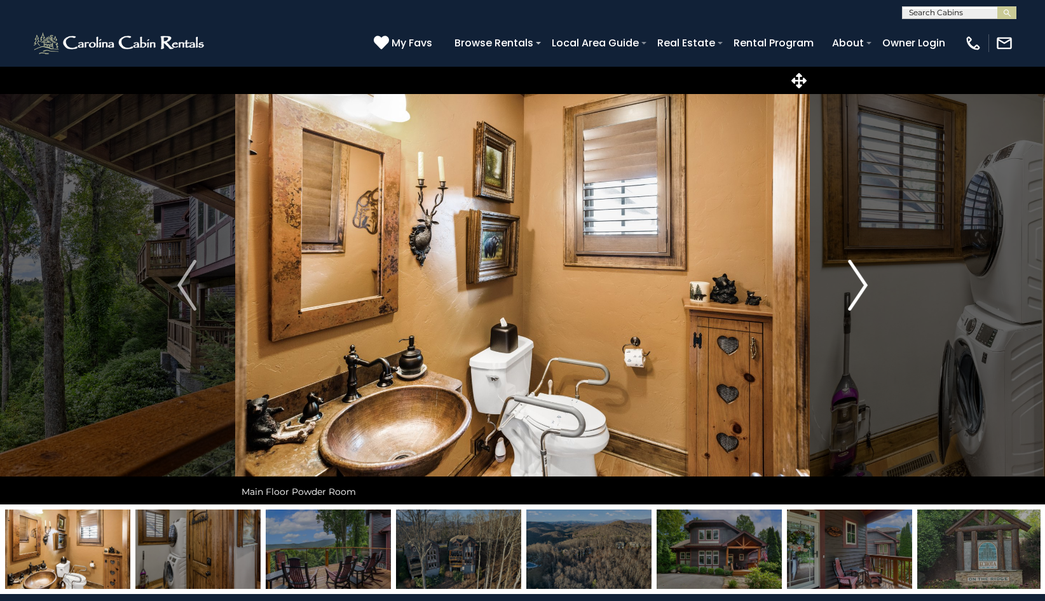
click at [867, 283] on img "Next" at bounding box center [858, 285] width 19 height 51
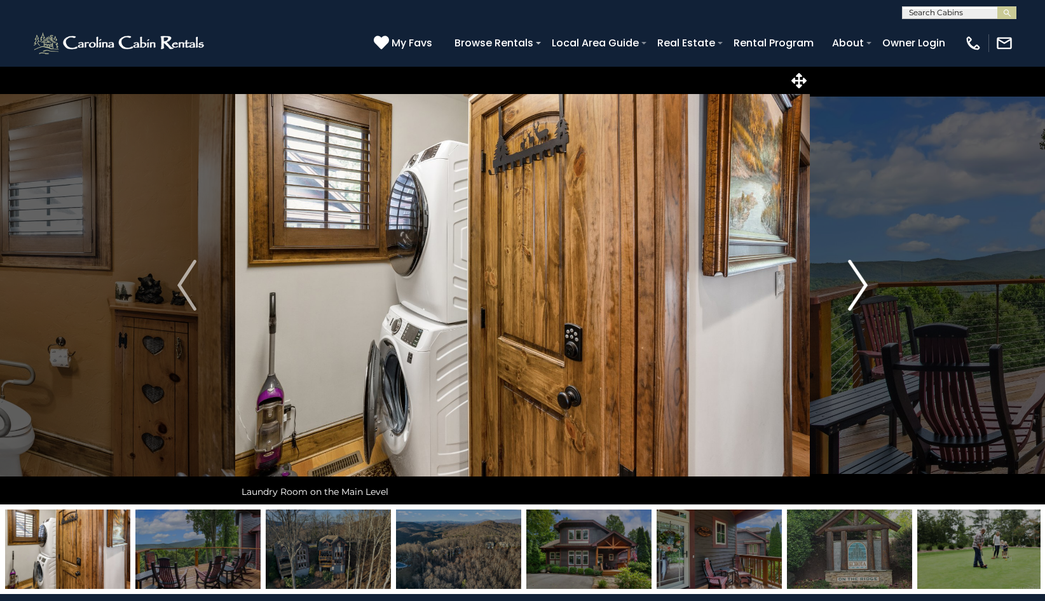
click at [867, 283] on img "Next" at bounding box center [858, 285] width 19 height 51
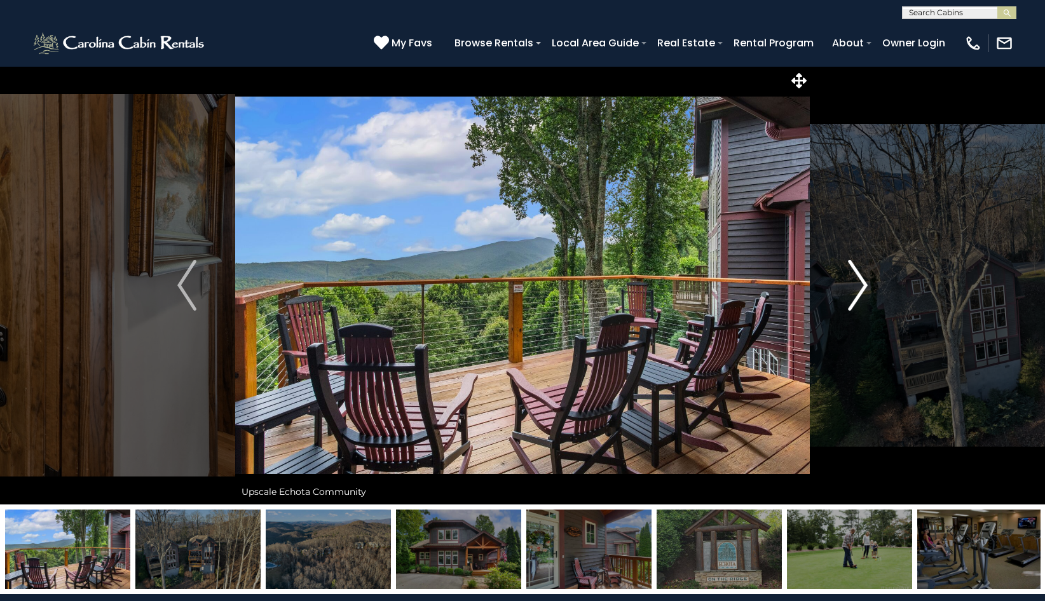
click at [867, 283] on img "Next" at bounding box center [858, 285] width 19 height 51
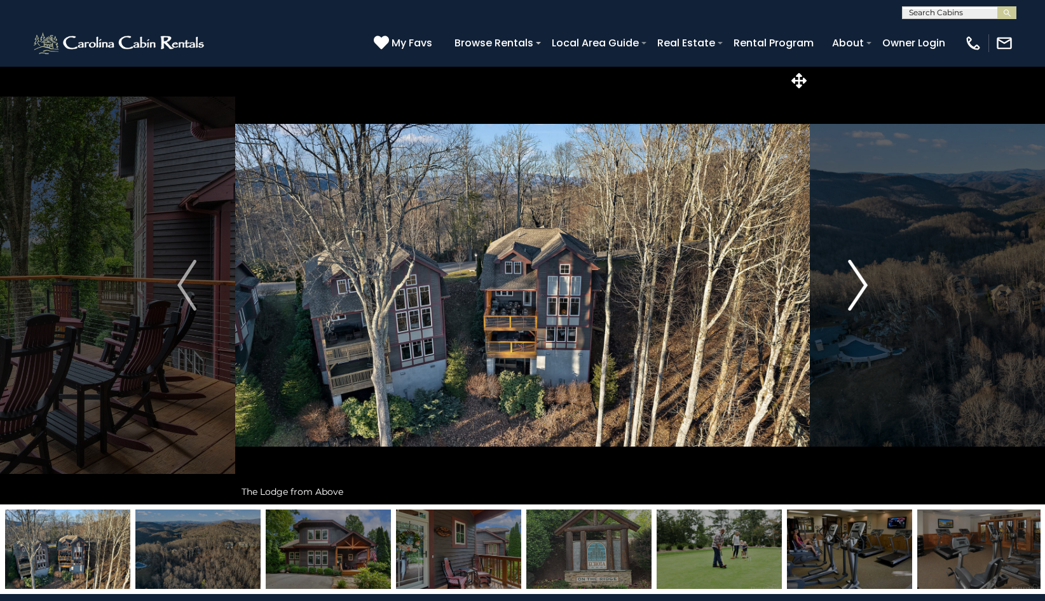
click at [867, 283] on img "Next" at bounding box center [858, 285] width 19 height 51
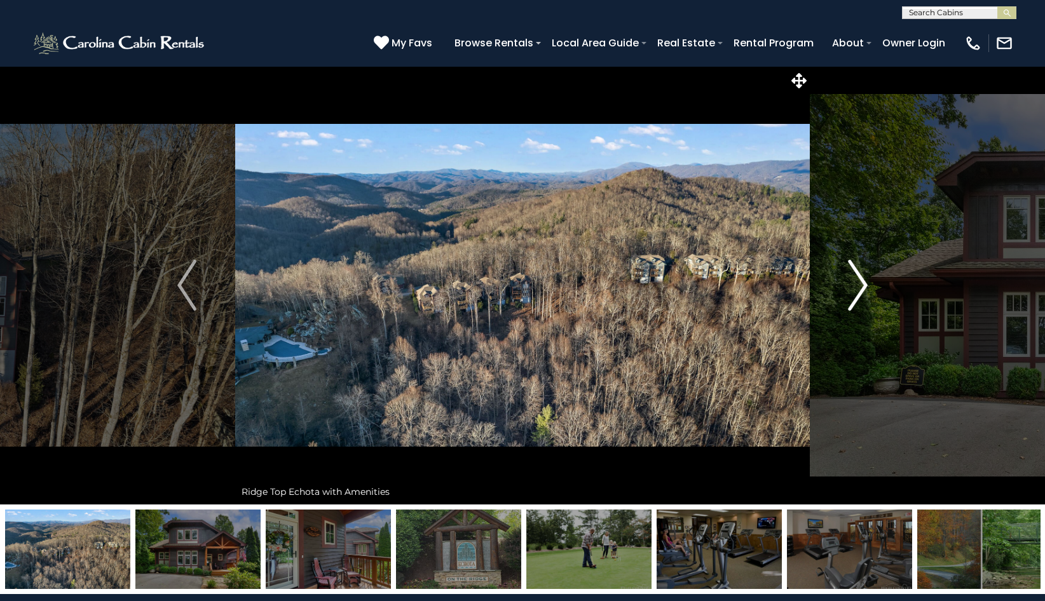
click at [867, 283] on img "Next" at bounding box center [858, 285] width 19 height 51
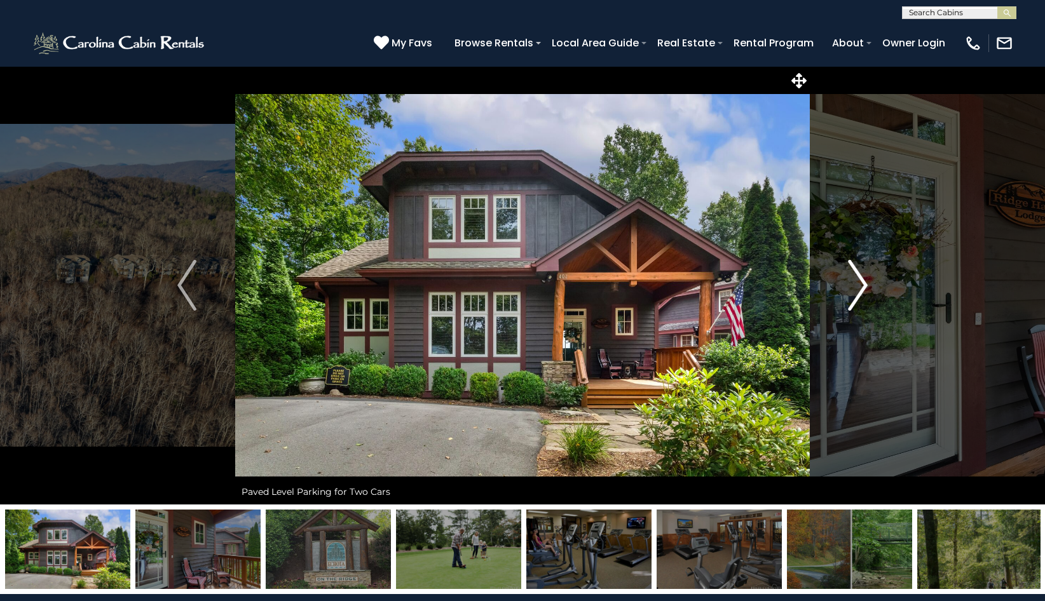
click at [867, 283] on img "Next" at bounding box center [858, 285] width 19 height 51
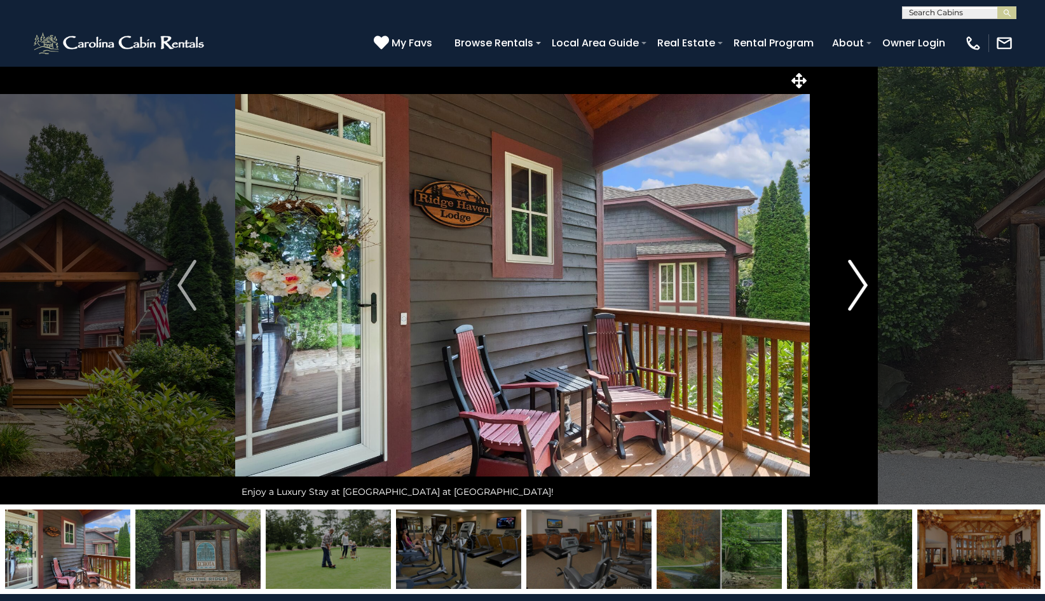
click at [867, 283] on img "Next" at bounding box center [858, 285] width 19 height 51
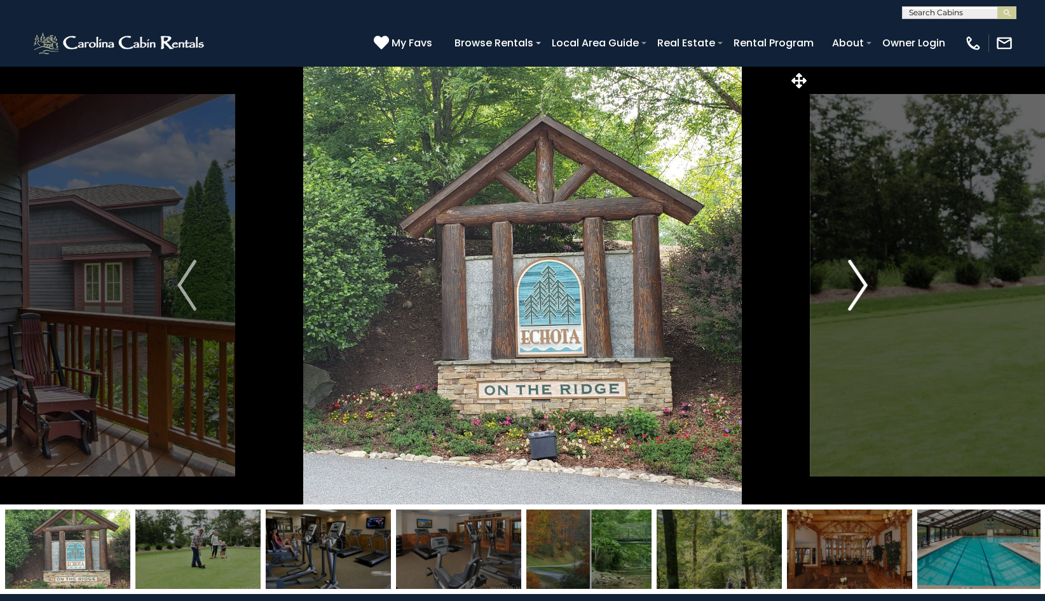
click at [867, 283] on img "Next" at bounding box center [858, 285] width 19 height 51
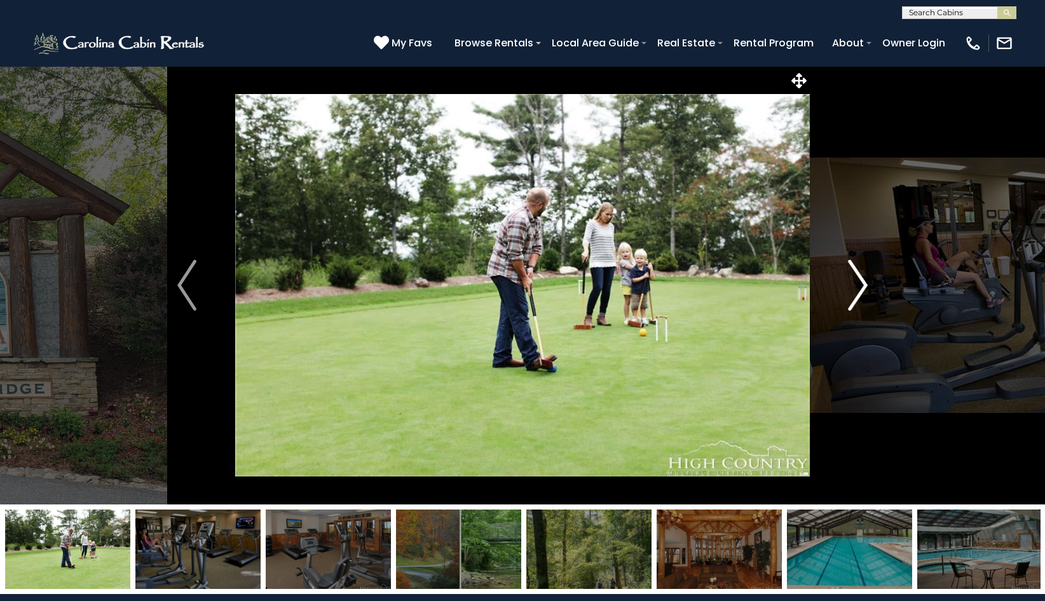
click at [867, 283] on img "Next" at bounding box center [858, 285] width 19 height 51
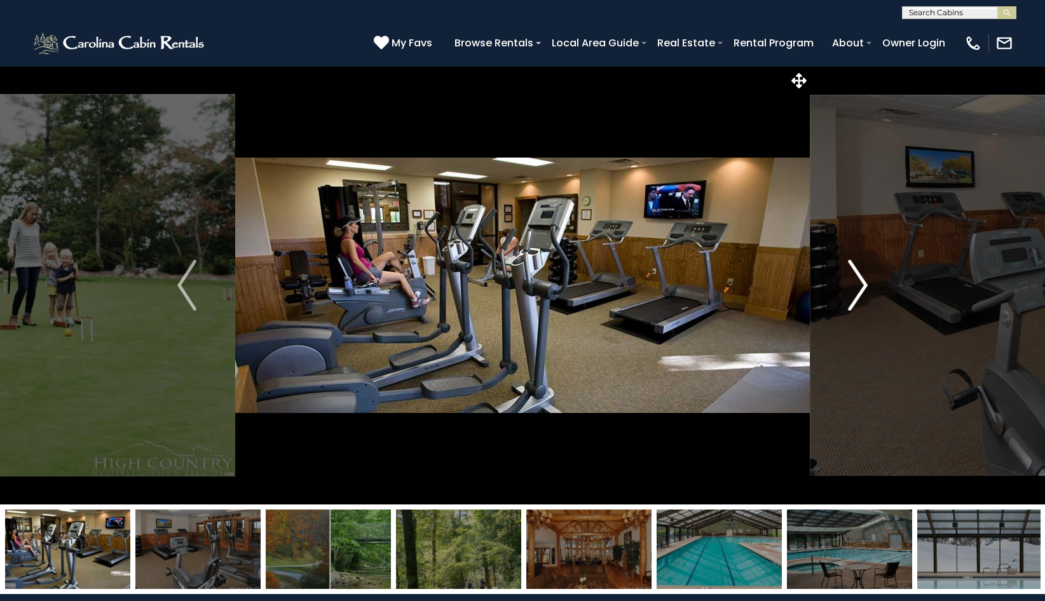
click at [867, 283] on img "Next" at bounding box center [858, 285] width 19 height 51
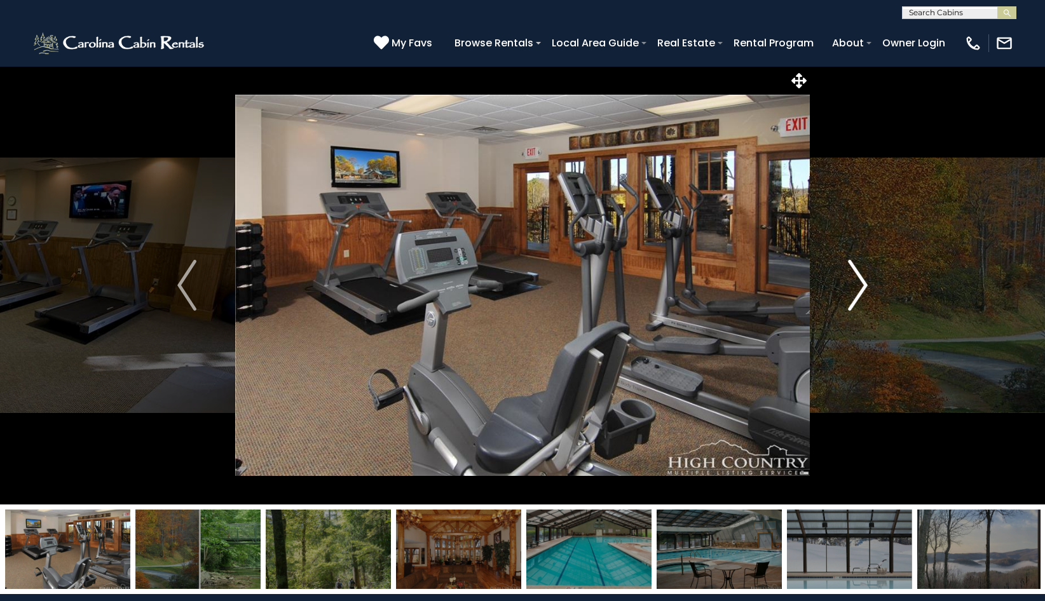
click at [867, 283] on img "Next" at bounding box center [858, 285] width 19 height 51
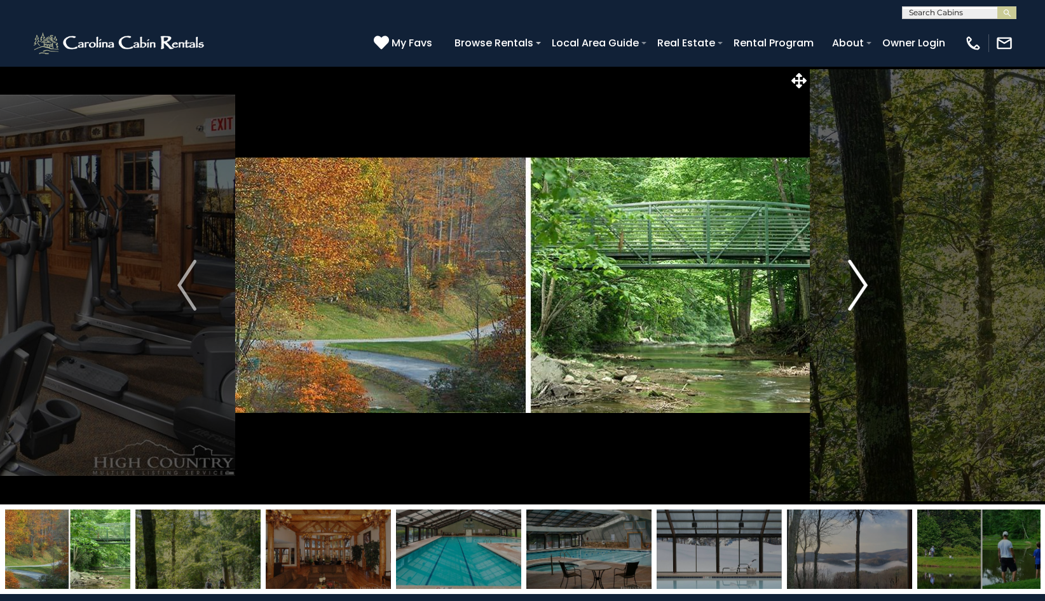
click at [867, 283] on img "Next" at bounding box center [858, 285] width 19 height 51
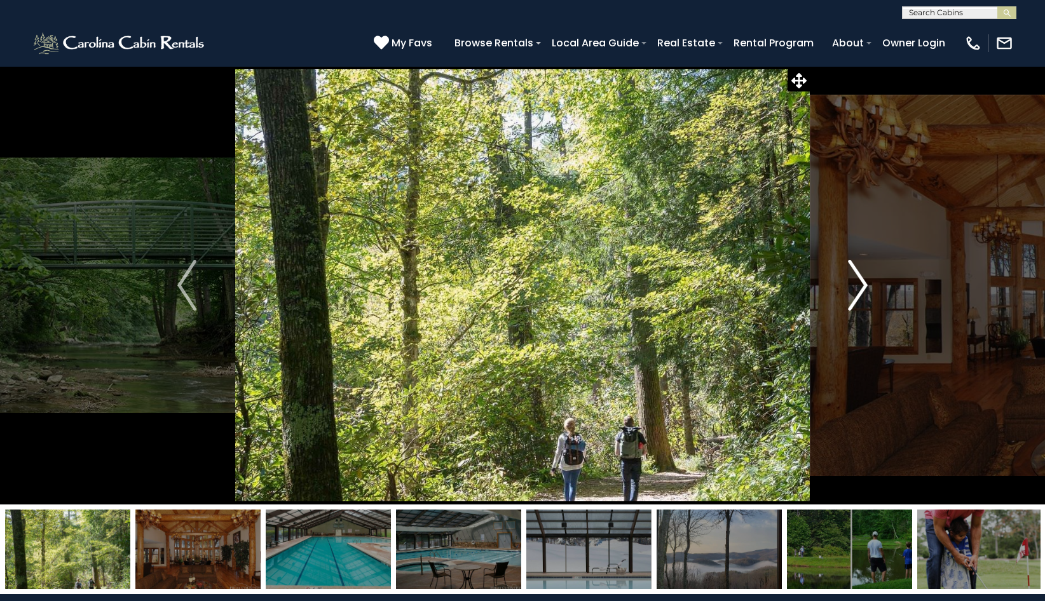
click at [867, 283] on img "Next" at bounding box center [858, 285] width 19 height 51
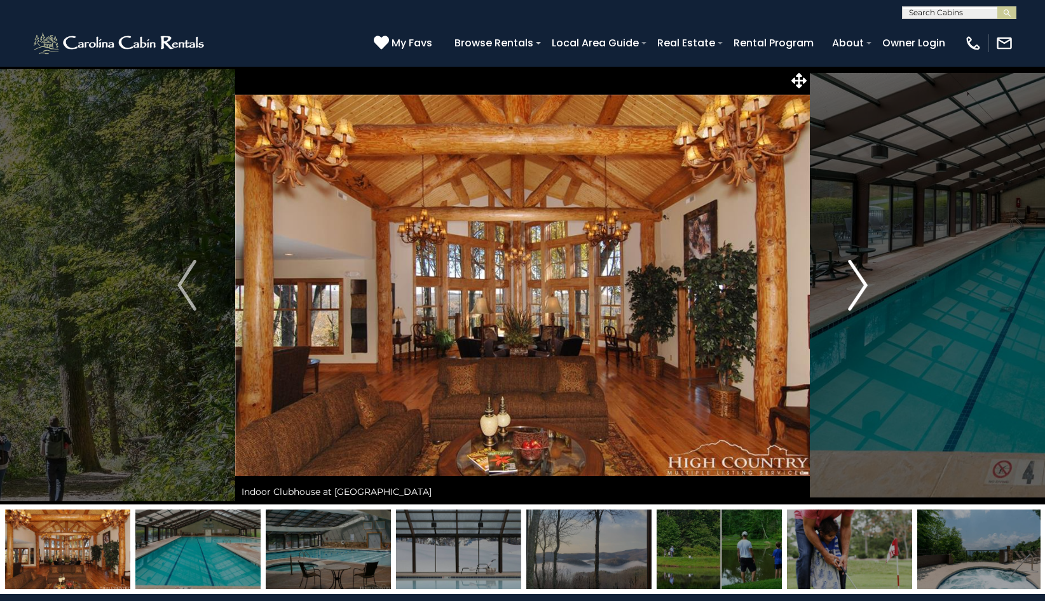
click at [867, 283] on img "Next" at bounding box center [858, 285] width 19 height 51
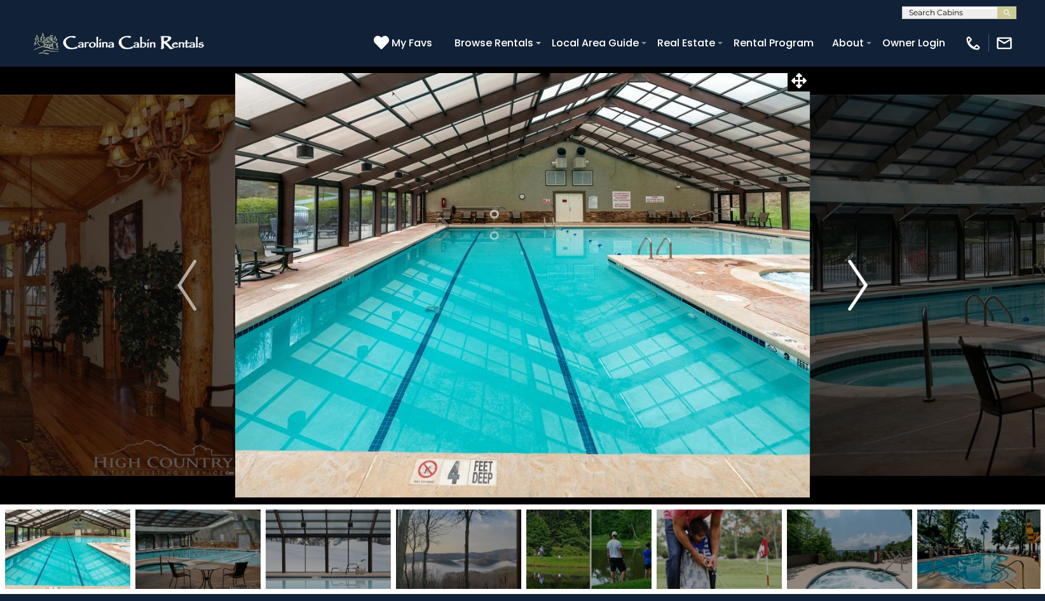
click at [867, 283] on img "Next" at bounding box center [858, 285] width 19 height 51
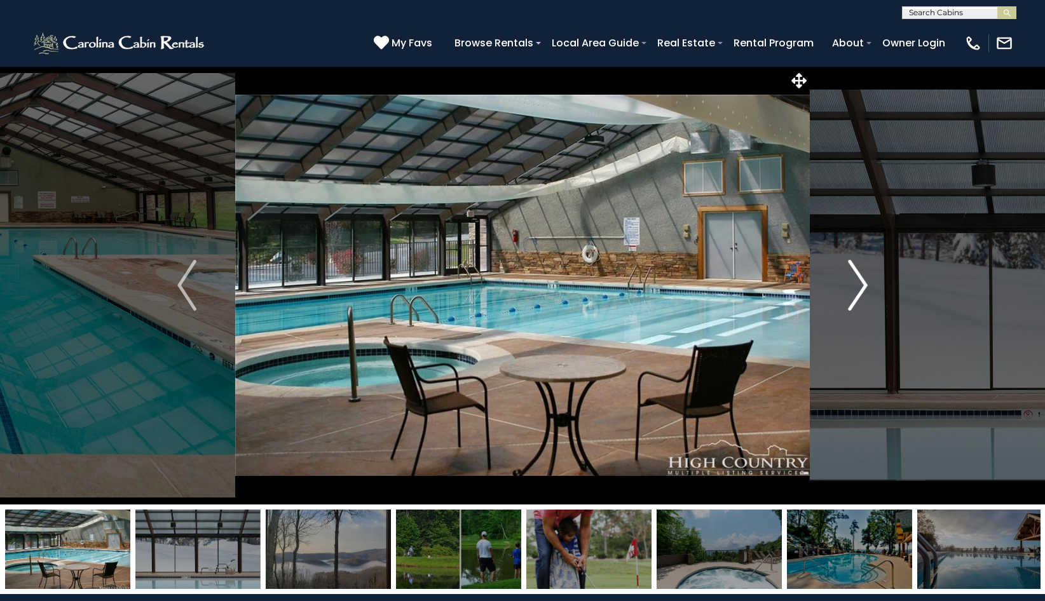
click at [867, 283] on img "Next" at bounding box center [858, 285] width 19 height 51
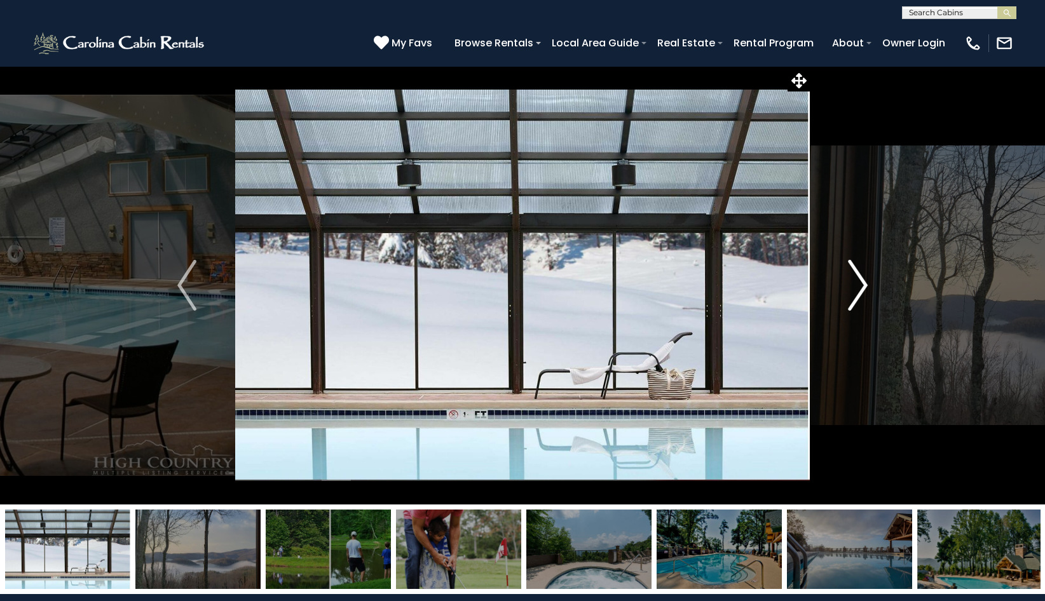
click at [867, 283] on img "Next" at bounding box center [858, 285] width 19 height 51
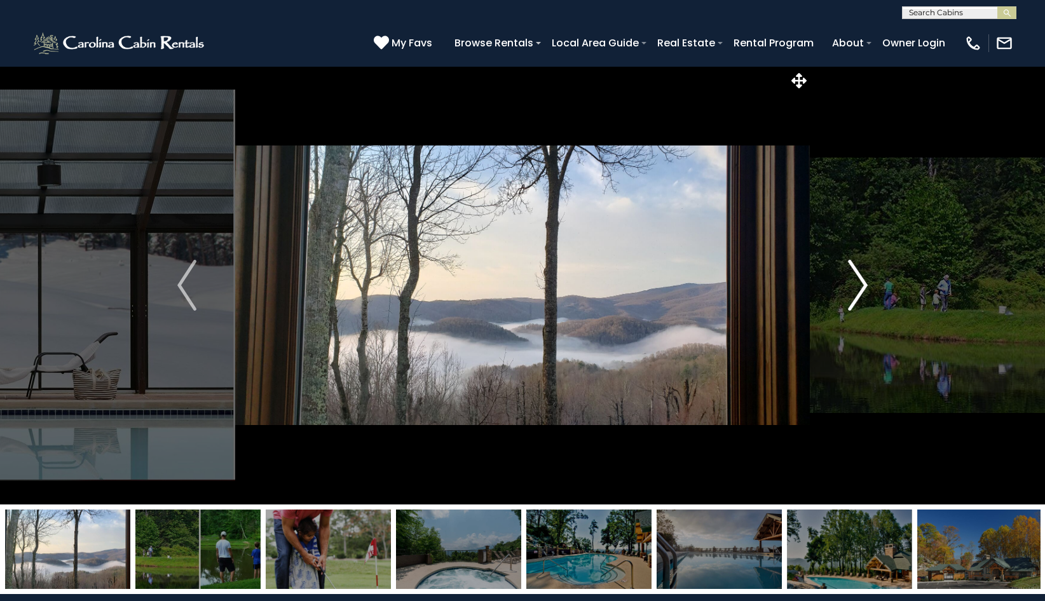
click at [867, 283] on img "Next" at bounding box center [858, 285] width 19 height 51
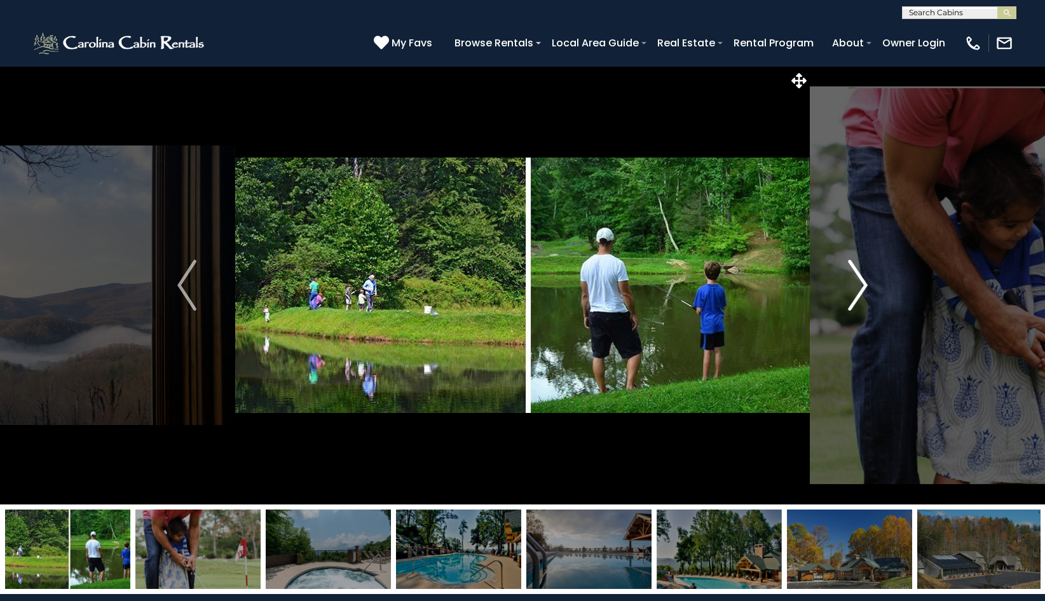
click at [867, 283] on img "Next" at bounding box center [858, 285] width 19 height 51
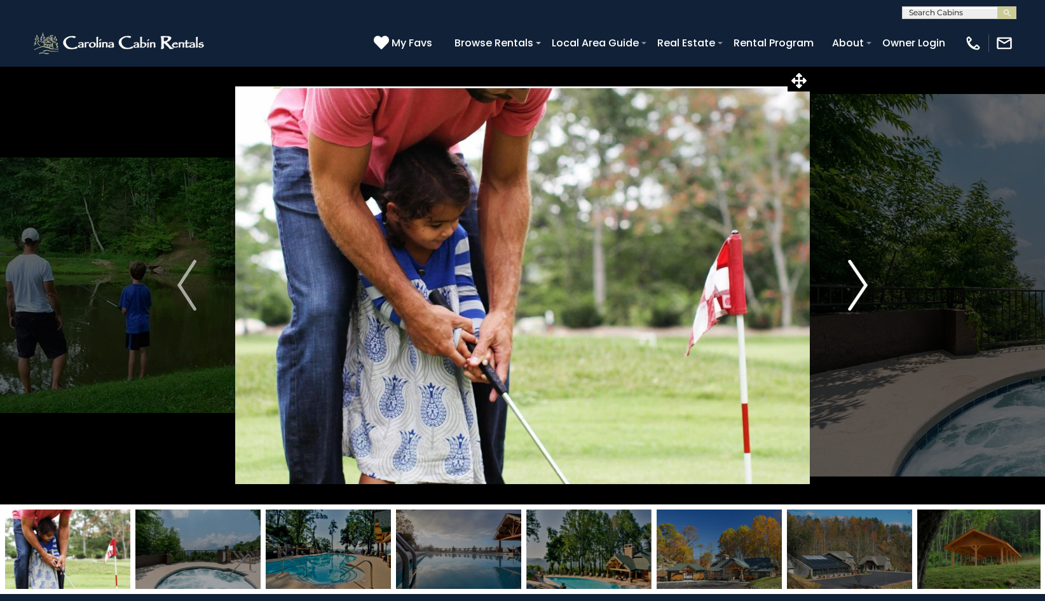
click at [867, 283] on img "Next" at bounding box center [858, 285] width 19 height 51
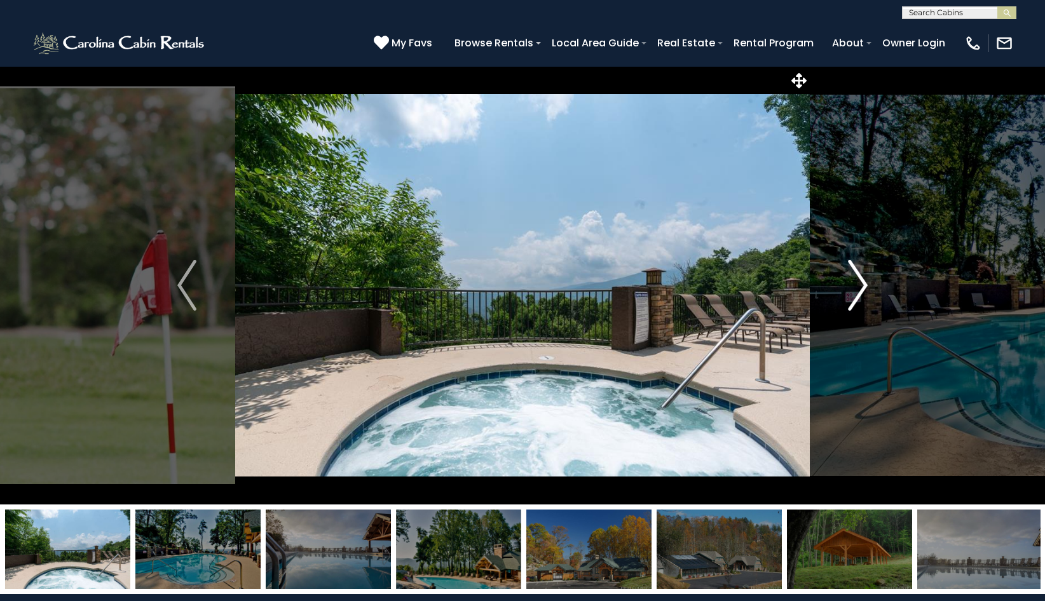
click at [867, 283] on img "Next" at bounding box center [858, 285] width 19 height 51
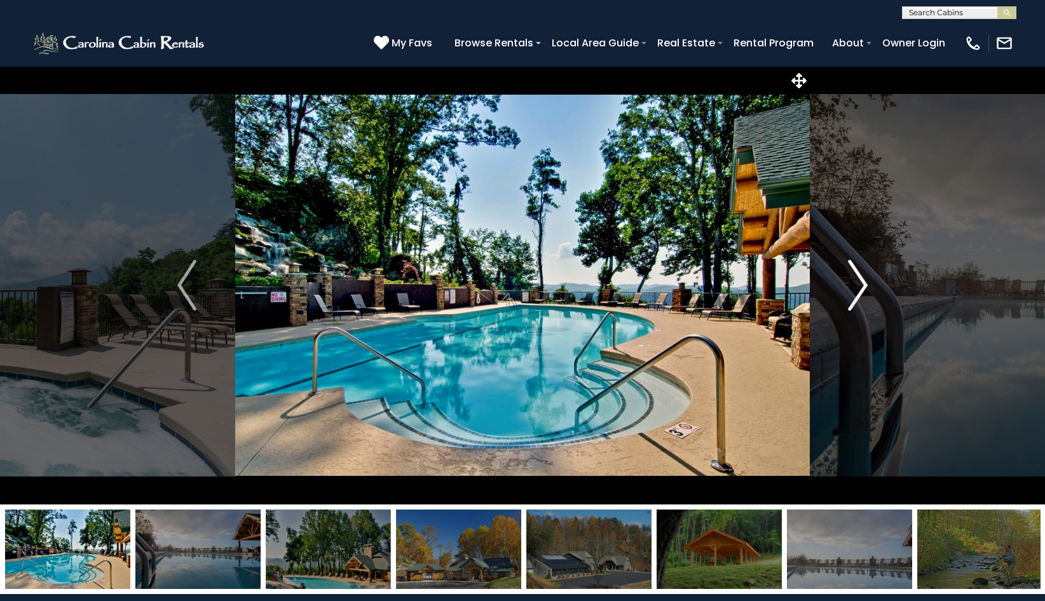
click at [867, 283] on img "Next" at bounding box center [858, 285] width 19 height 51
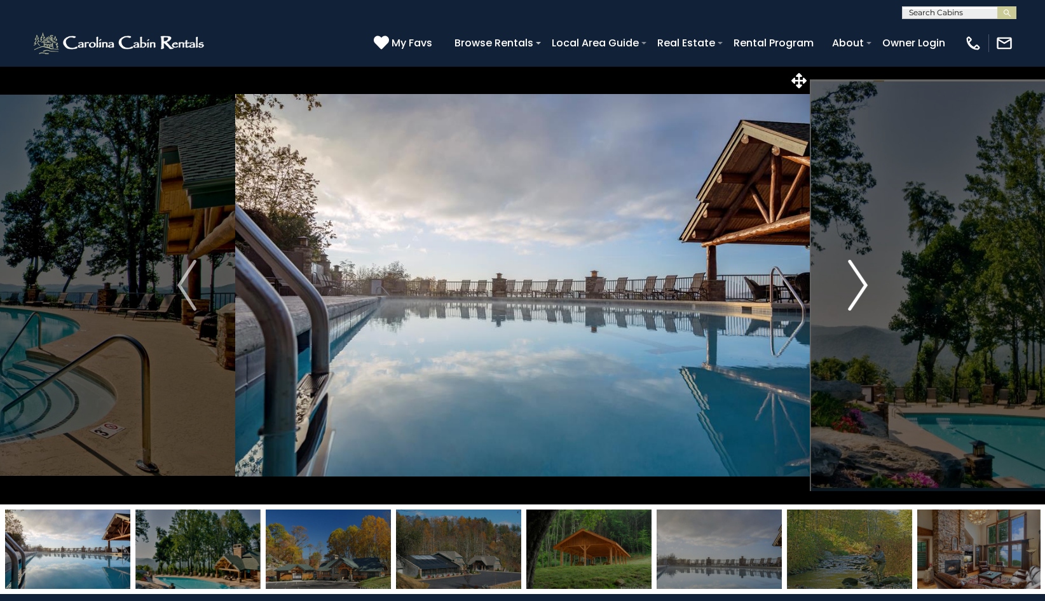
click at [867, 283] on img "Next" at bounding box center [858, 285] width 19 height 51
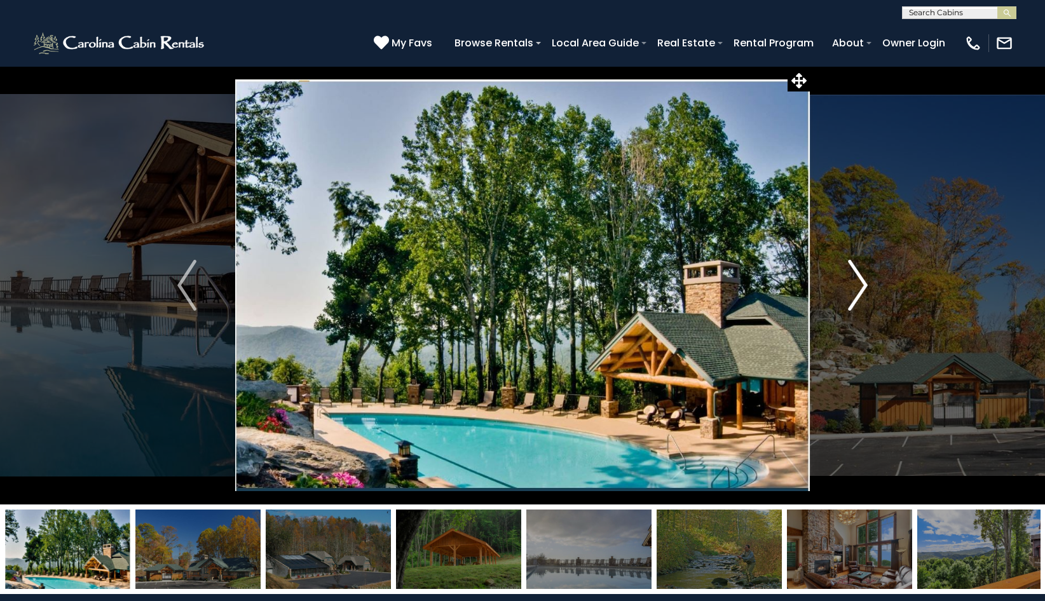
click at [867, 283] on img "Next" at bounding box center [858, 285] width 19 height 51
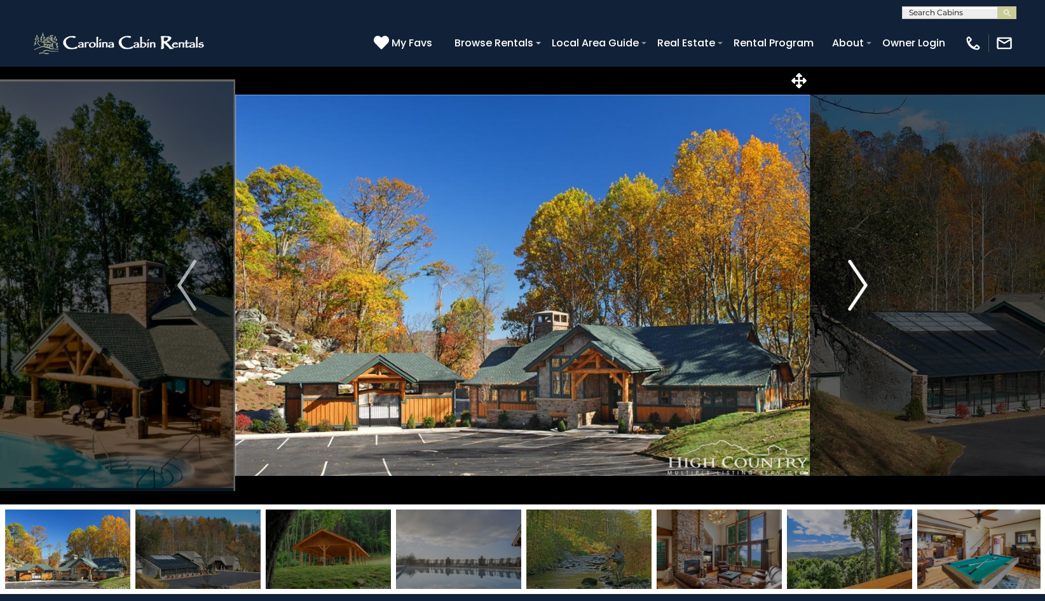
click at [867, 283] on img "Next" at bounding box center [858, 285] width 19 height 51
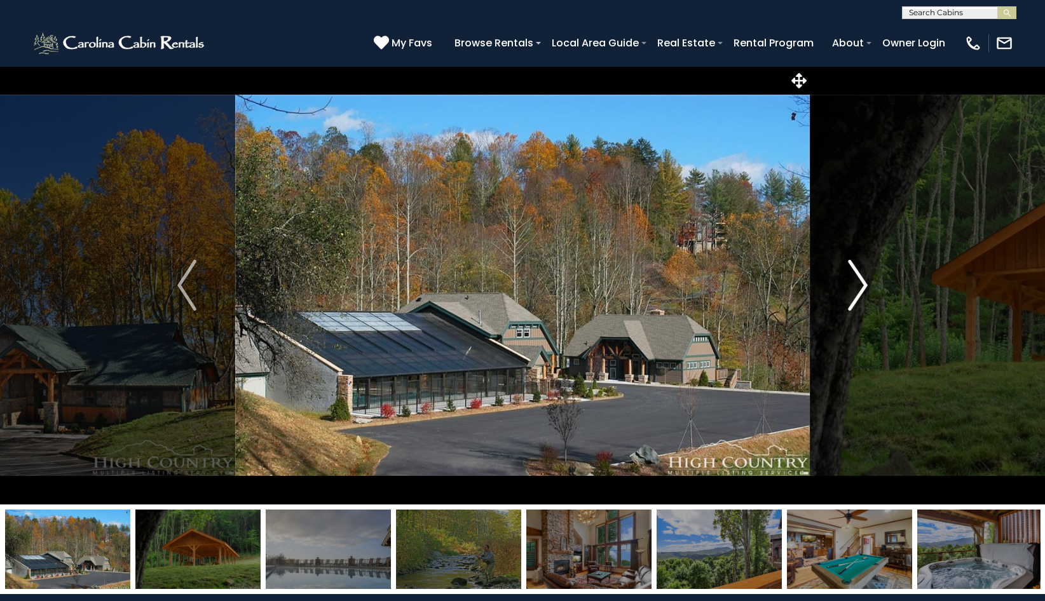
click at [867, 283] on img "Next" at bounding box center [858, 285] width 19 height 51
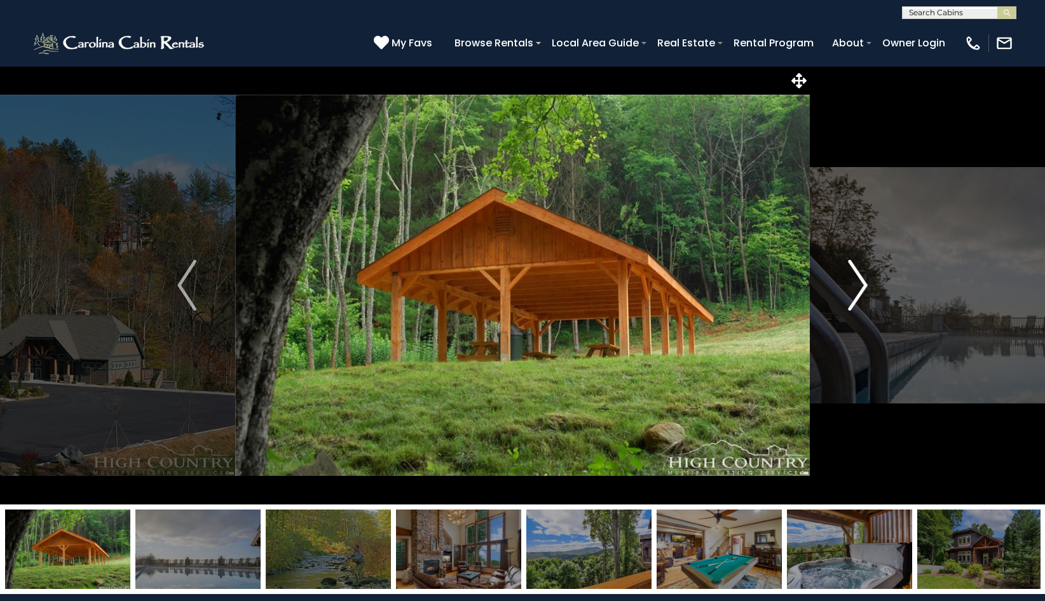
click at [867, 283] on img "Next" at bounding box center [858, 285] width 19 height 51
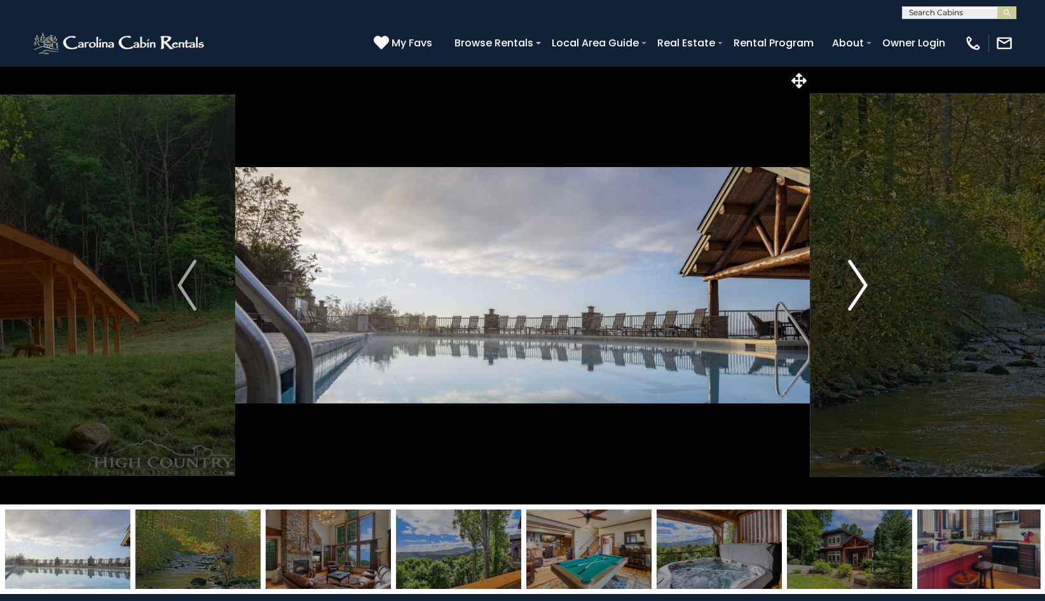
click at [867, 283] on img "Next" at bounding box center [858, 285] width 19 height 51
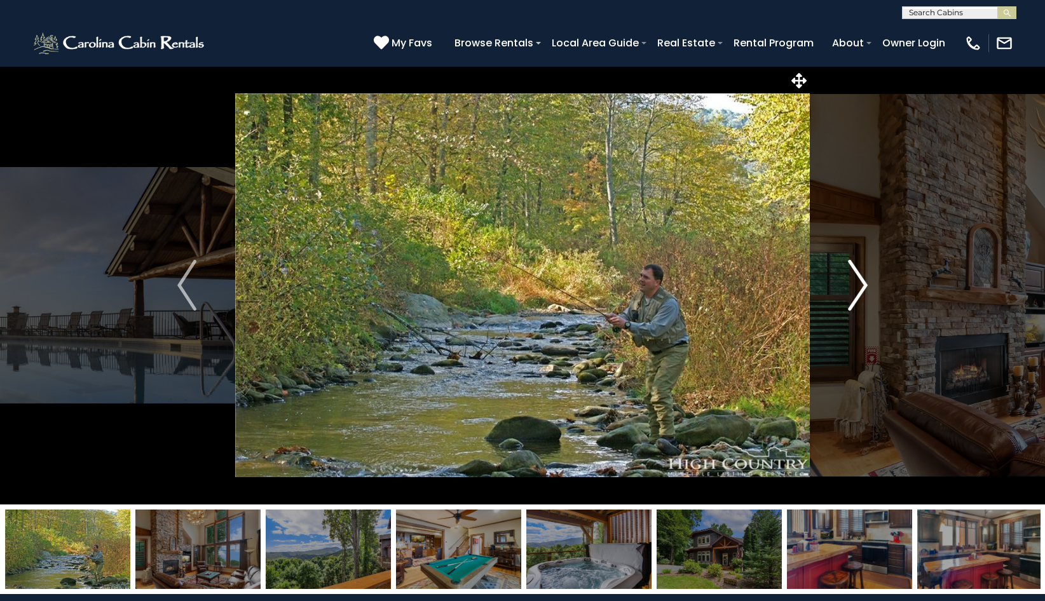
click at [867, 283] on img "Next" at bounding box center [858, 285] width 19 height 51
